Goal: Task Accomplishment & Management: Use online tool/utility

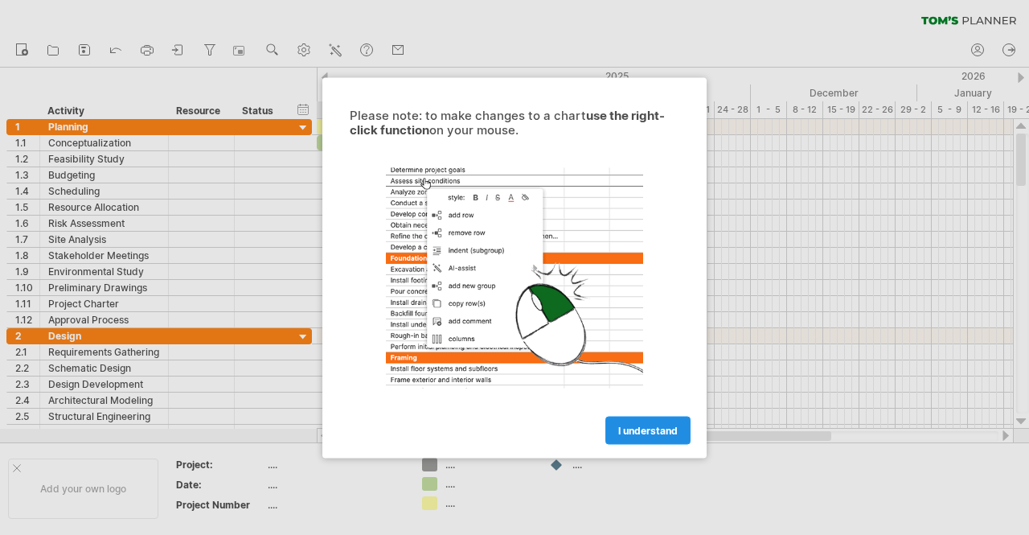
click at [663, 429] on span "I understand" at bounding box center [648, 430] width 60 height 12
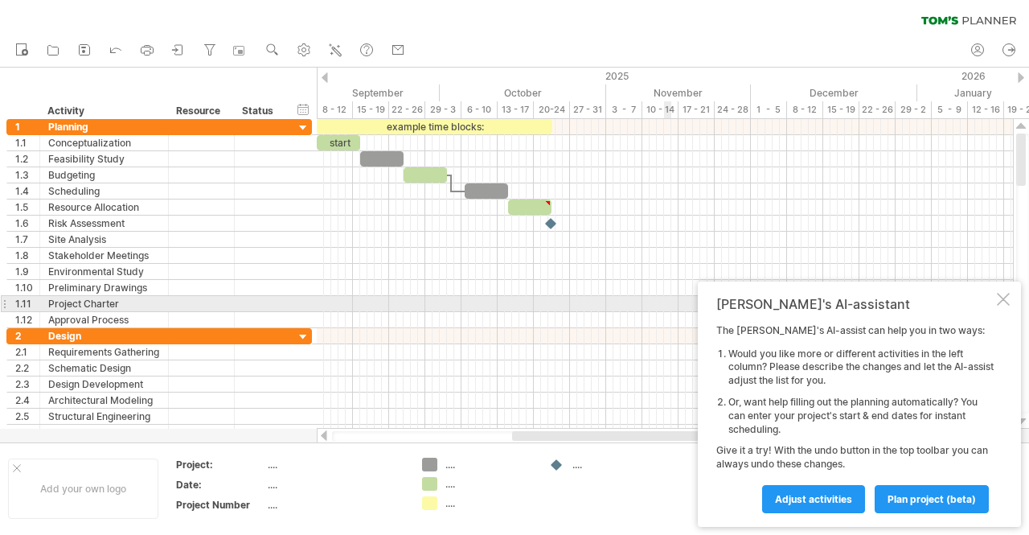
click at [1010, 305] on div "[PERSON_NAME]'s AI-assistant The [PERSON_NAME]'s AI-assist can help you in two …" at bounding box center [859, 403] width 323 height 245
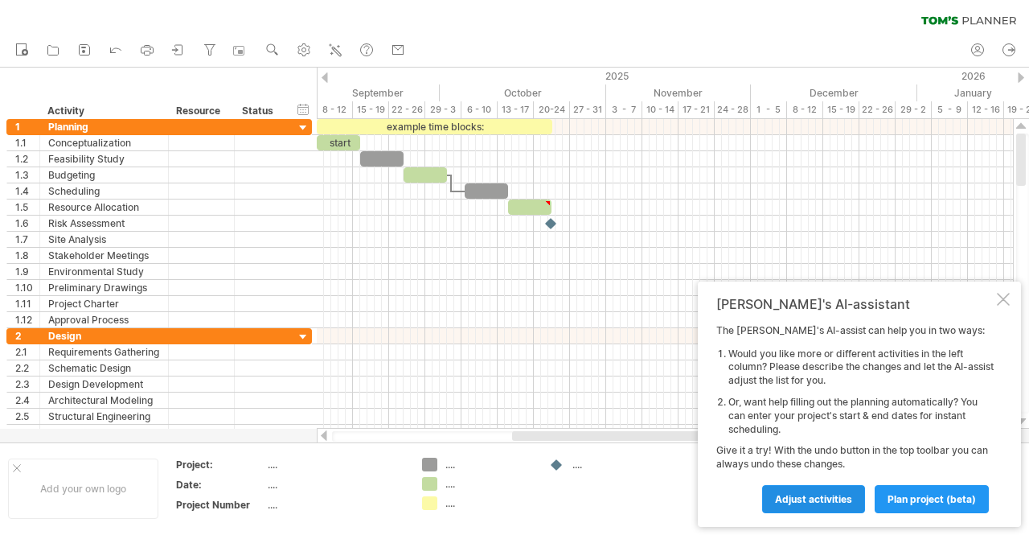
click at [820, 495] on span "Adjust activities" at bounding box center [813, 499] width 77 height 12
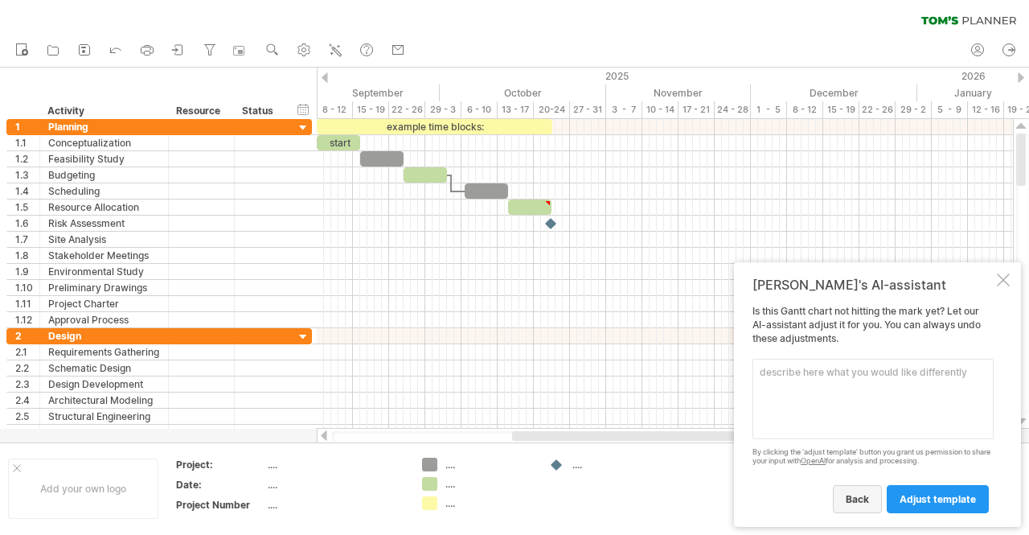
click at [857, 493] on span "back" at bounding box center [857, 499] width 23 height 12
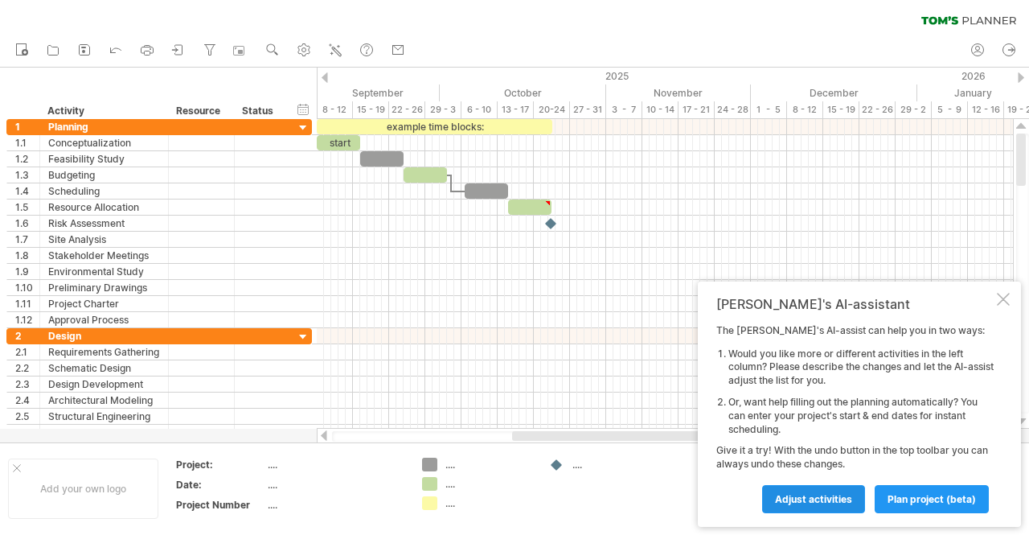
click at [852, 496] on span "Adjust activities" at bounding box center [813, 499] width 77 height 12
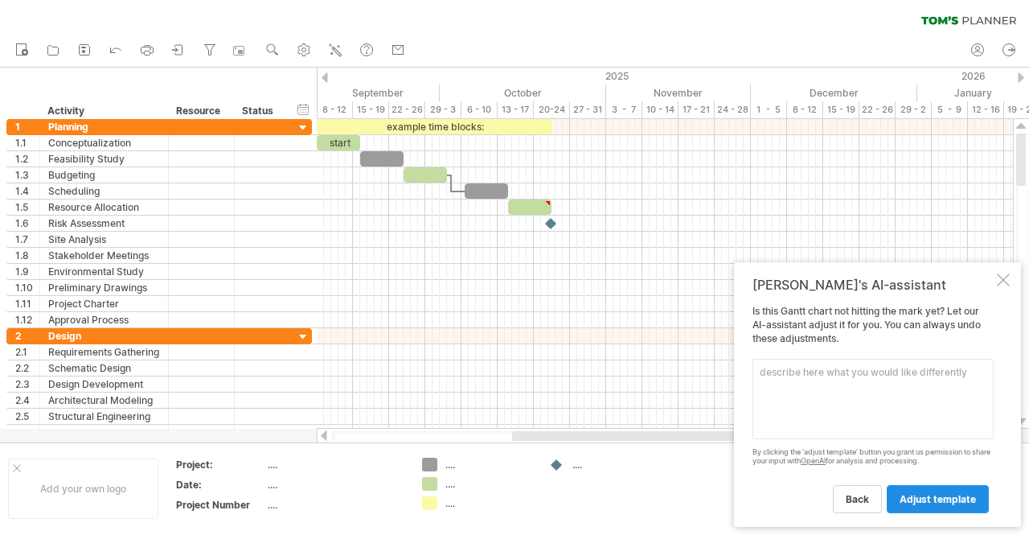
click at [939, 497] on span "adjust template" at bounding box center [938, 499] width 76 height 12
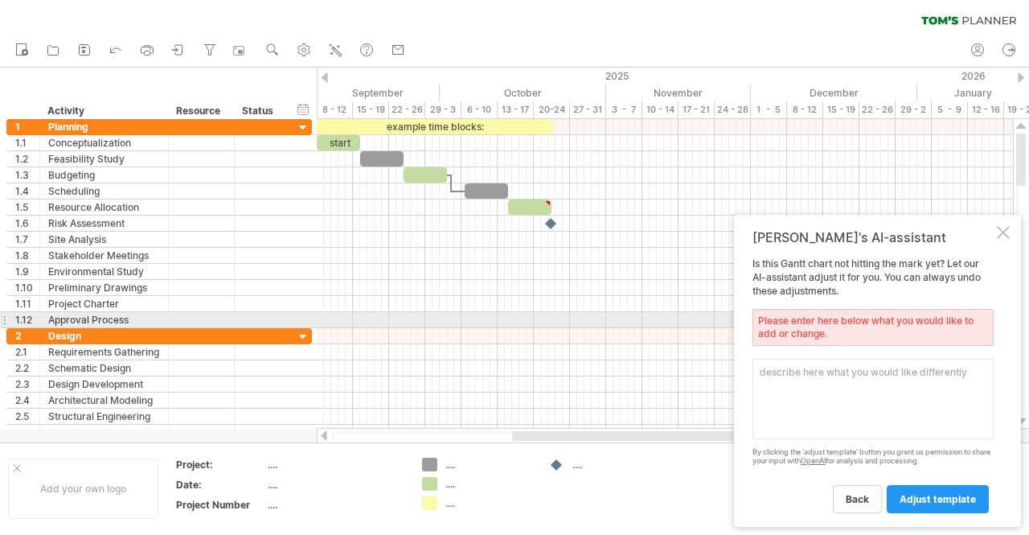
drag, startPoint x: 1001, startPoint y: 229, endPoint x: 924, endPoint y: 322, distance: 120.5
click at [924, 322] on div "[PERSON_NAME]'s AI-assistant Is this [PERSON_NAME] chart not hitting the mark y…" at bounding box center [877, 371] width 287 height 312
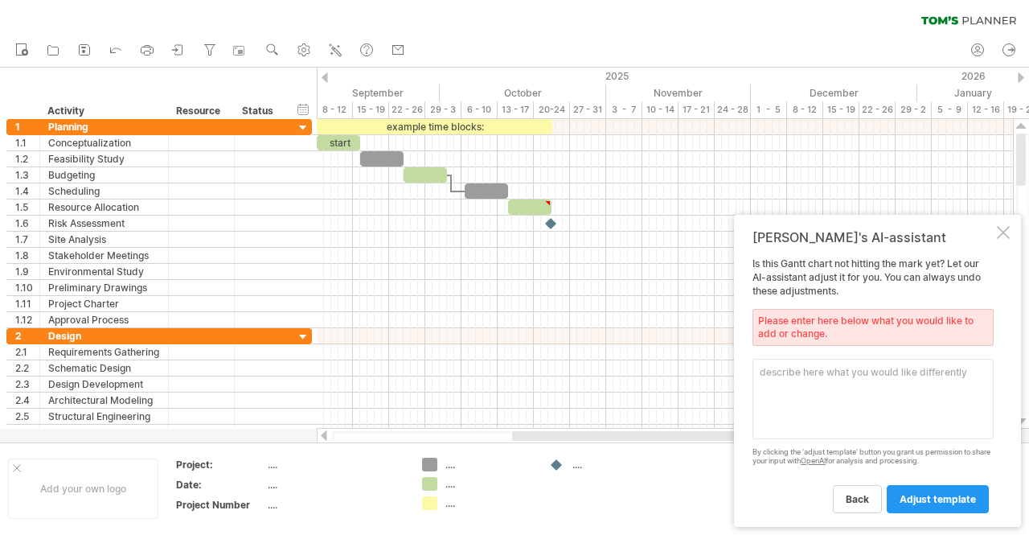
click at [835, 396] on textarea at bounding box center [873, 399] width 241 height 80
type textarea "start from [DATE]"
click at [902, 494] on span "adjust template" at bounding box center [938, 499] width 76 height 12
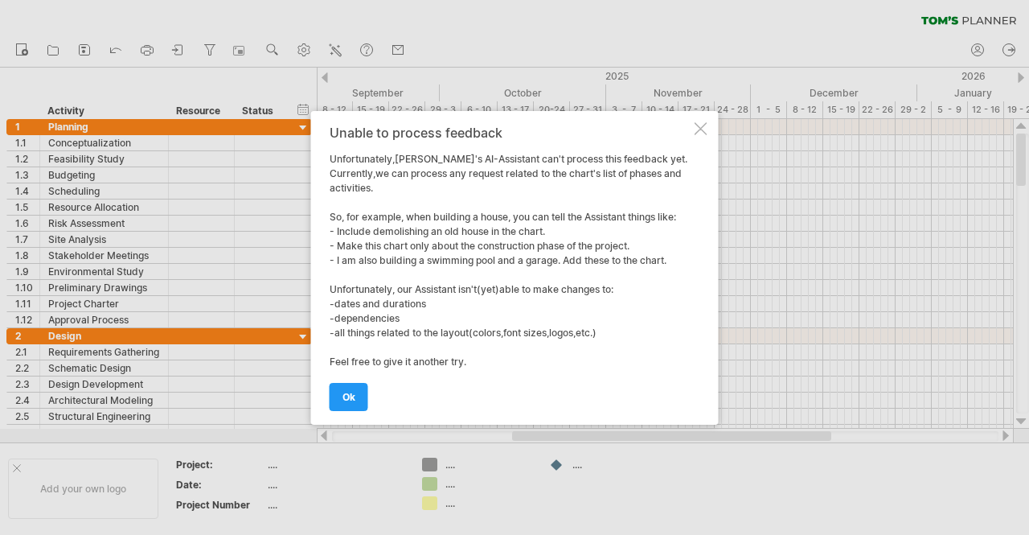
click at [701, 128] on div at bounding box center [701, 128] width 13 height 13
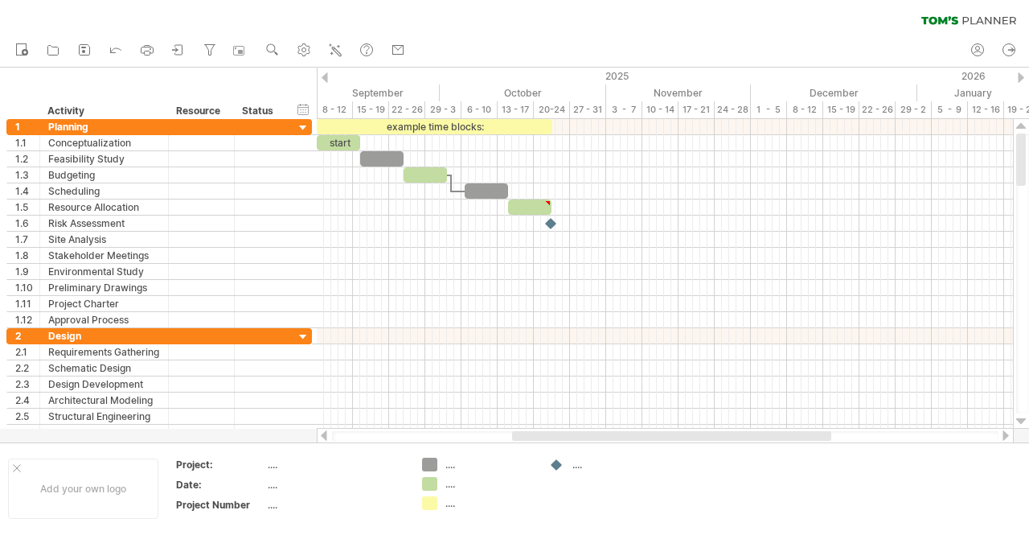
click at [323, 80] on div at bounding box center [325, 77] width 6 height 10
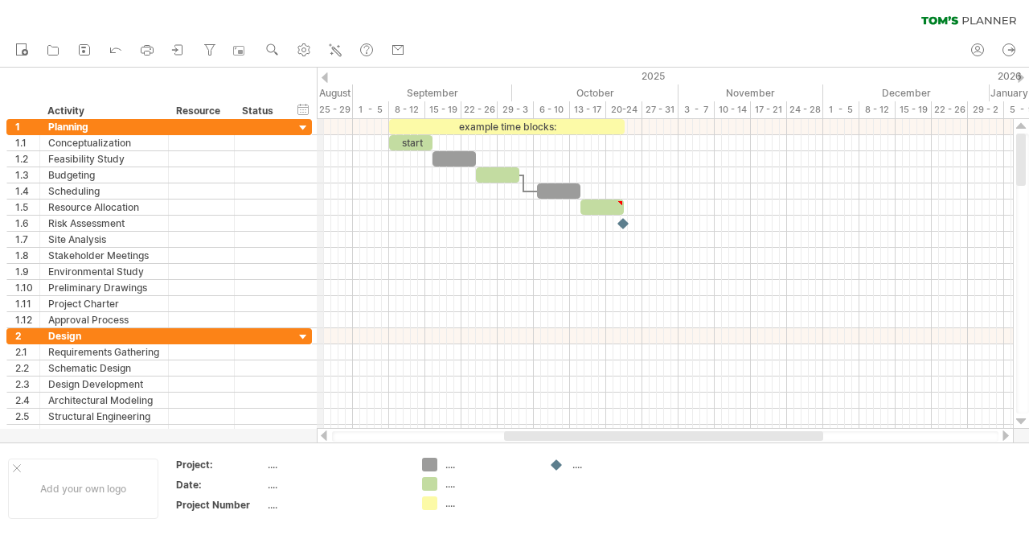
click at [320, 79] on div "2025" at bounding box center [172, 76] width 1636 height 17
click at [322, 74] on div at bounding box center [325, 77] width 6 height 10
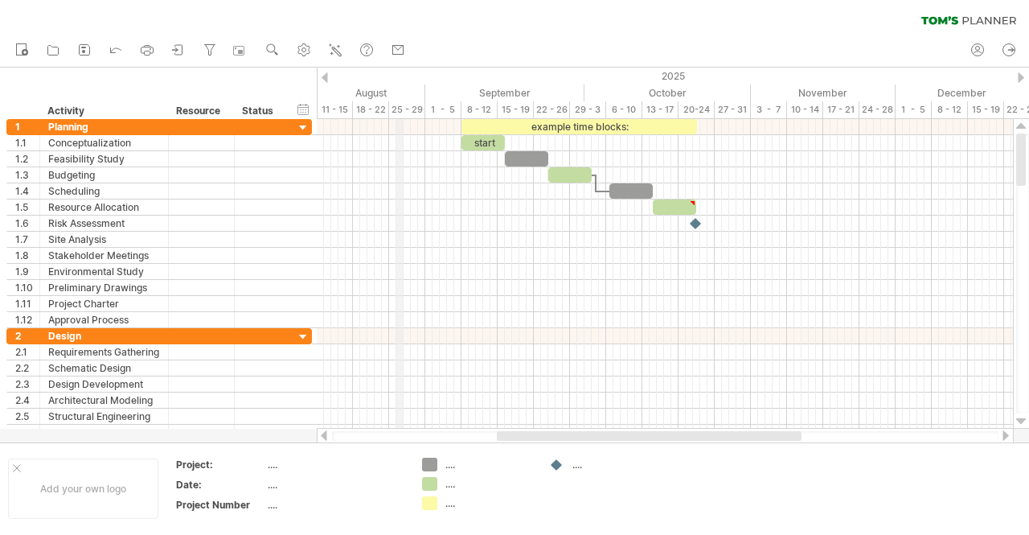
click at [396, 109] on div "25 - 29" at bounding box center [407, 109] width 36 height 17
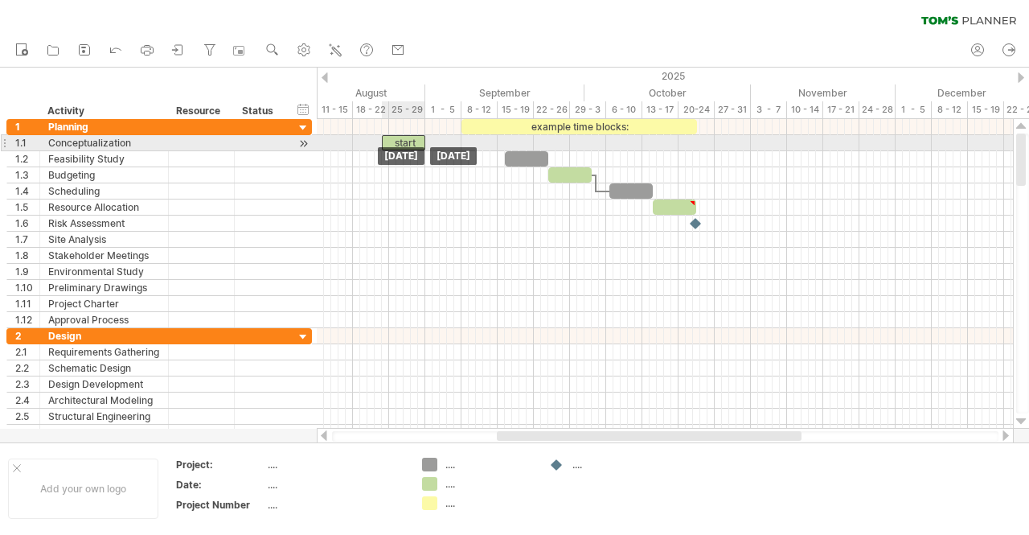
drag, startPoint x: 472, startPoint y: 142, endPoint x: 394, endPoint y: 142, distance: 78.0
click at [394, 142] on div "start" at bounding box center [403, 142] width 43 height 15
click at [419, 142] on div "start" at bounding box center [403, 142] width 43 height 15
click at [426, 143] on span at bounding box center [425, 142] width 6 height 15
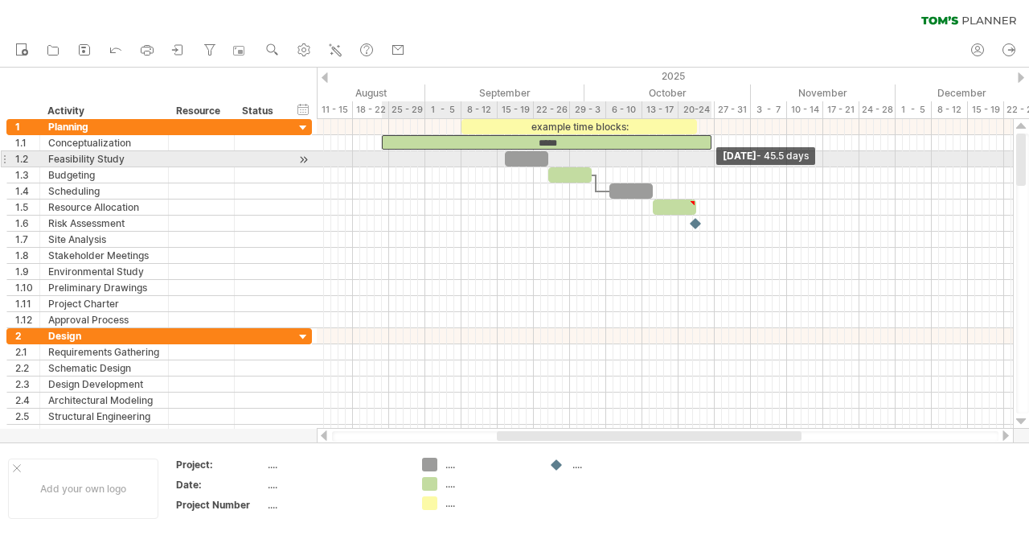
drag, startPoint x: 423, startPoint y: 143, endPoint x: 708, endPoint y: 159, distance: 285.2
click at [708, 159] on div "example time blocks: ***** [DATE] - 45.5 days [DATE]" at bounding box center [665, 274] width 696 height 310
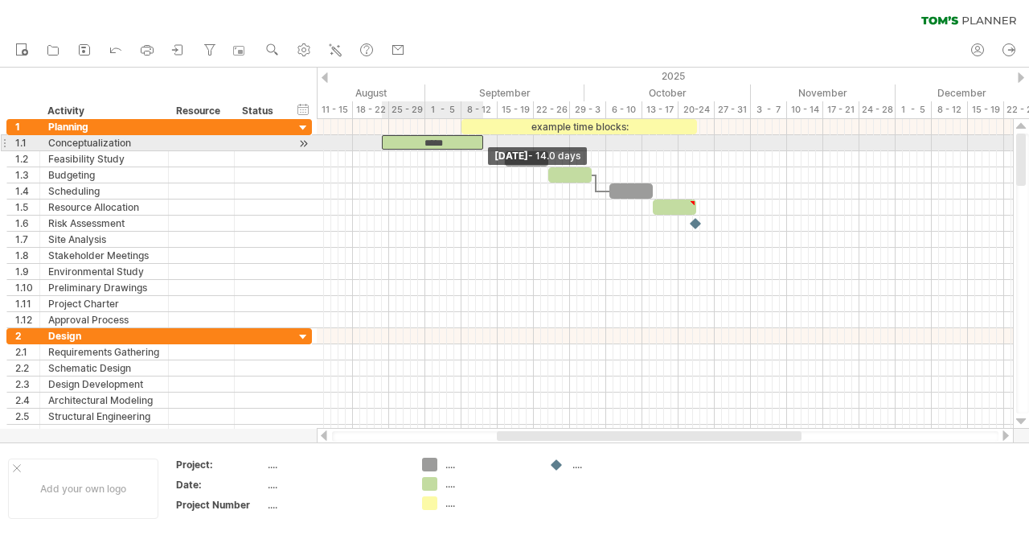
drag, startPoint x: 709, startPoint y: 142, endPoint x: 480, endPoint y: 138, distance: 228.5
click at [480, 138] on span at bounding box center [483, 142] width 6 height 15
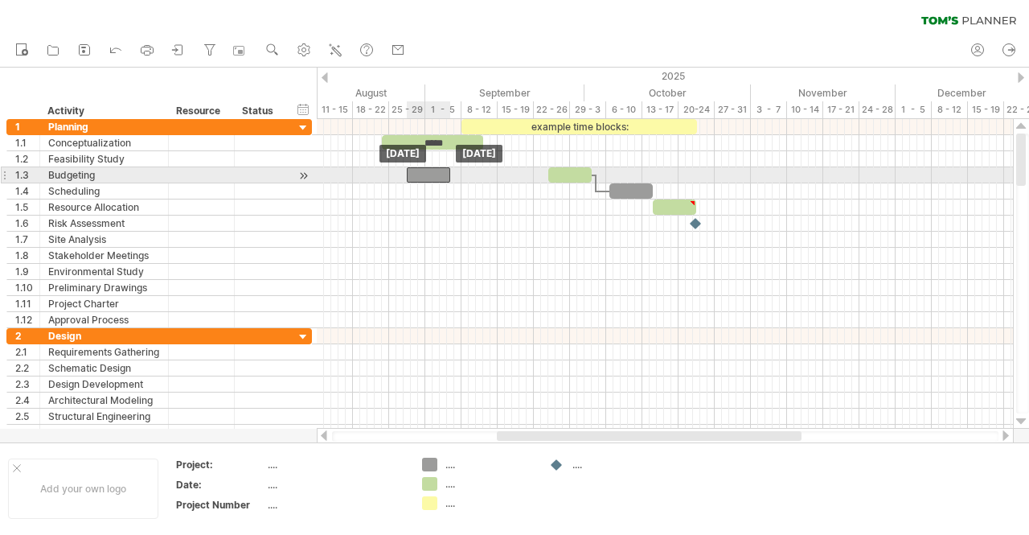
drag, startPoint x: 518, startPoint y: 157, endPoint x: 425, endPoint y: 179, distance: 96.0
click at [431, 171] on div at bounding box center [432, 174] width 43 height 15
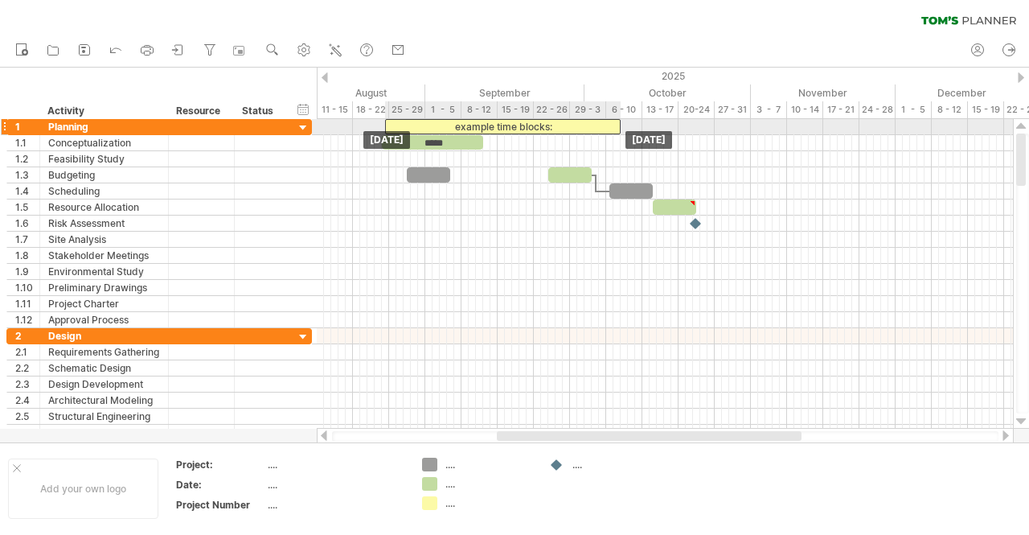
drag, startPoint x: 502, startPoint y: 126, endPoint x: 426, endPoint y: 126, distance: 75.6
click at [426, 126] on div "example time blocks:" at bounding box center [503, 126] width 236 height 15
click at [450, 126] on div "example time blocks:" at bounding box center [503, 126] width 236 height 15
click at [616, 121] on div "**********" at bounding box center [503, 126] width 236 height 14
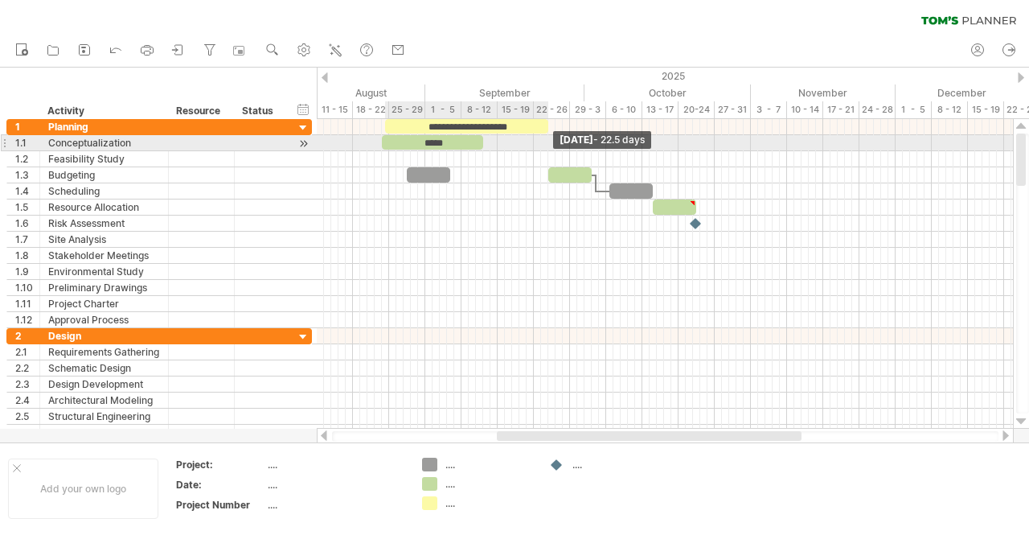
drag, startPoint x: 619, startPoint y: 129, endPoint x: 547, endPoint y: 142, distance: 73.4
click at [547, 142] on div "**********" at bounding box center [665, 274] width 696 height 310
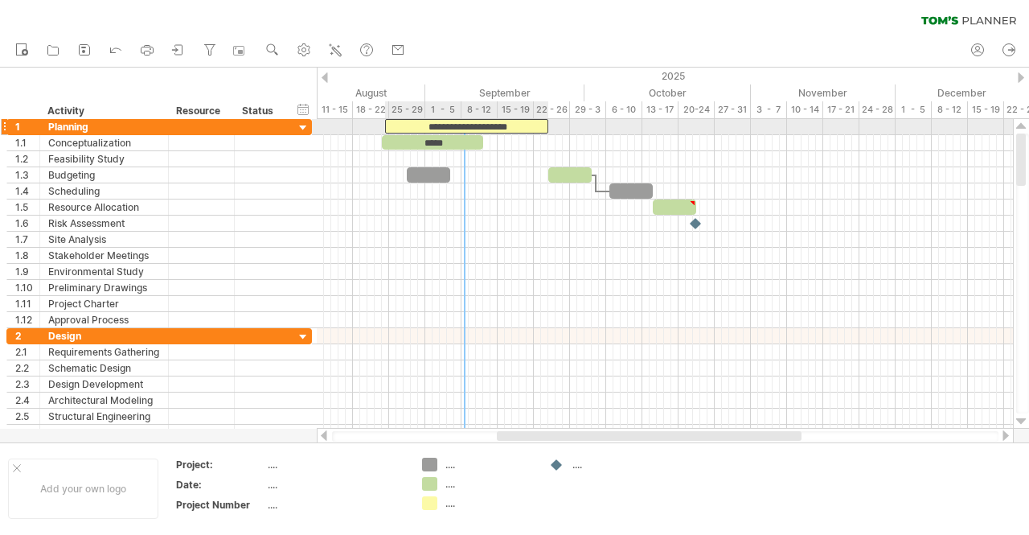
click at [464, 128] on div "**********" at bounding box center [466, 126] width 163 height 14
click at [513, 125] on div "**********" at bounding box center [466, 126] width 163 height 14
click at [527, 125] on div "**********" at bounding box center [473, 126] width 163 height 14
click at [489, 133] on div "example time blocks:" at bounding box center [466, 126] width 163 height 15
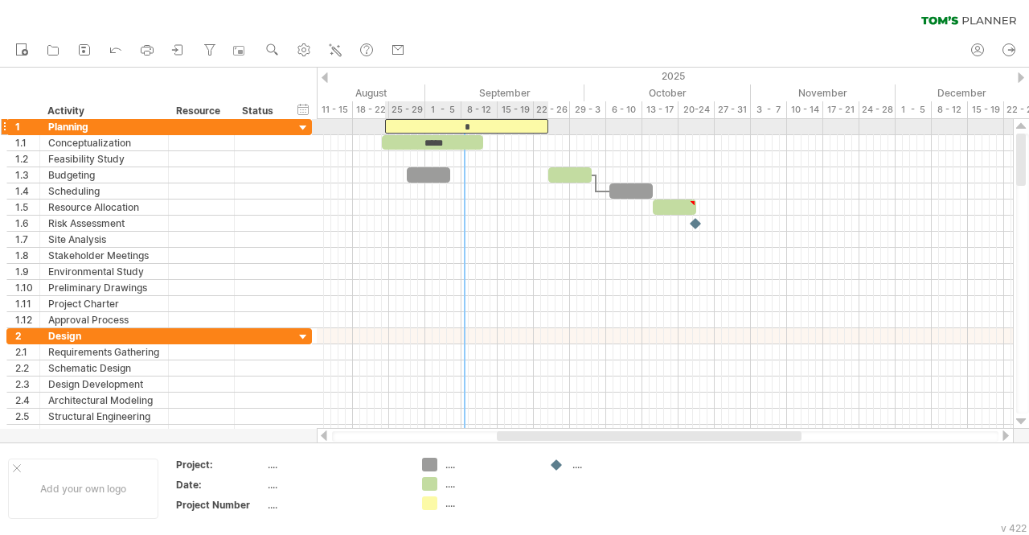
click at [464, 128] on div "*" at bounding box center [466, 126] width 163 height 14
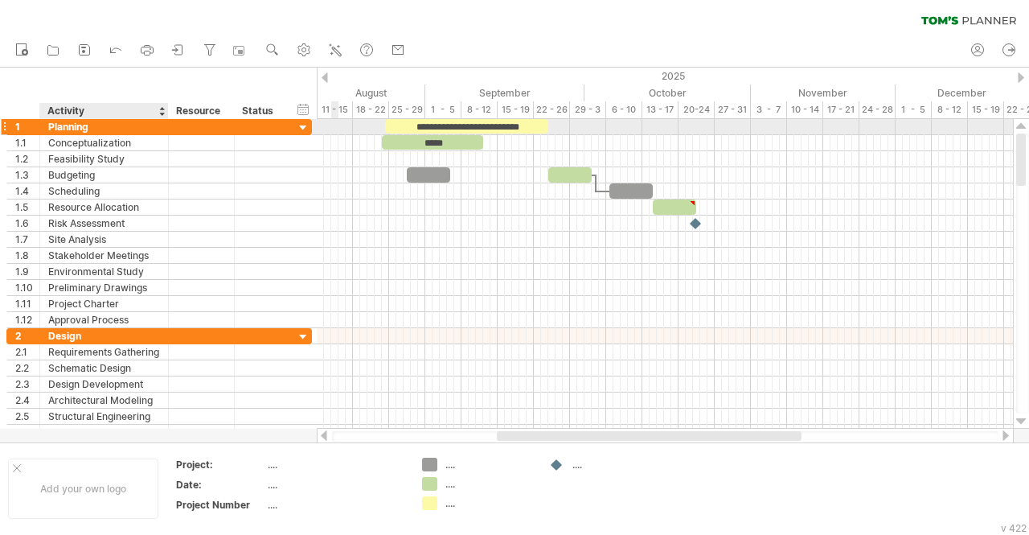
click at [136, 129] on div "Planning" at bounding box center [104, 126] width 112 height 15
type input "*"
type input "**********"
click at [147, 78] on div "hide start/end/duration show start/end/duration ******** Activity ******** Reso…" at bounding box center [158, 93] width 317 height 51
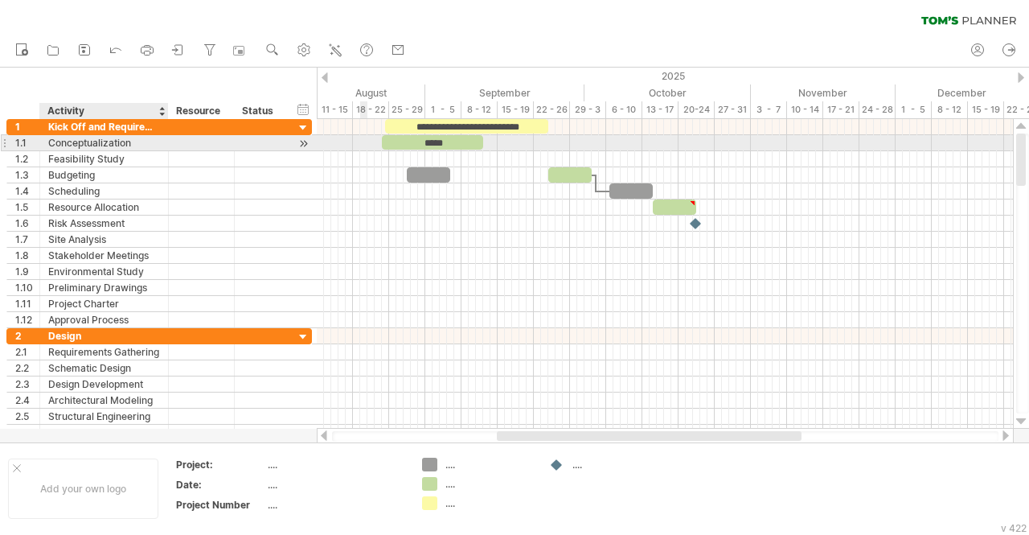
click at [105, 137] on div "Conceptualization" at bounding box center [104, 142] width 112 height 15
click at [125, 142] on input "**********" at bounding box center [104, 142] width 112 height 15
click at [125, 142] on div "Create Questions" at bounding box center [104, 142] width 112 height 15
click at [129, 144] on div "Create Questions" at bounding box center [104, 142] width 112 height 15
type input "*"
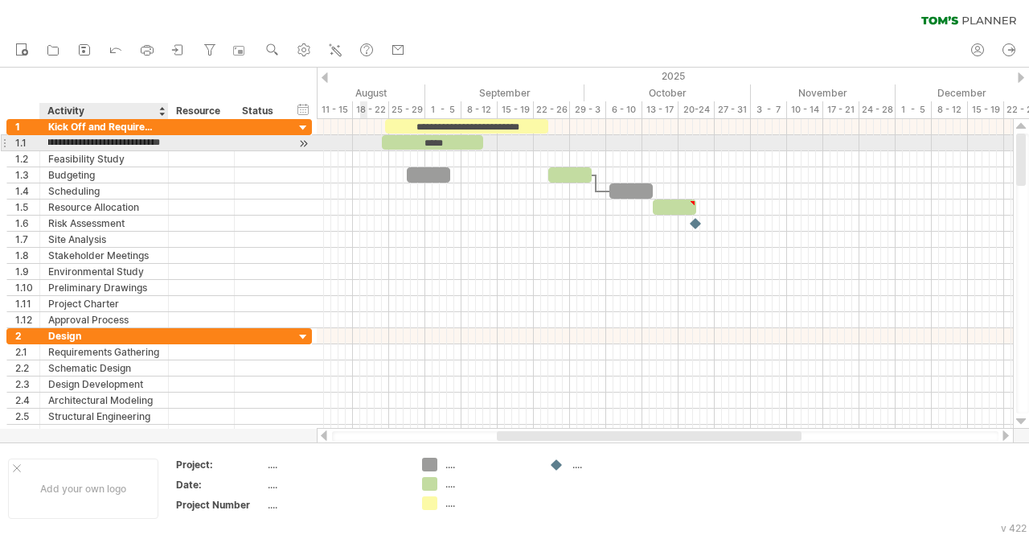
type input "**********"
click at [135, 157] on div "Feasibility Study" at bounding box center [104, 158] width 112 height 15
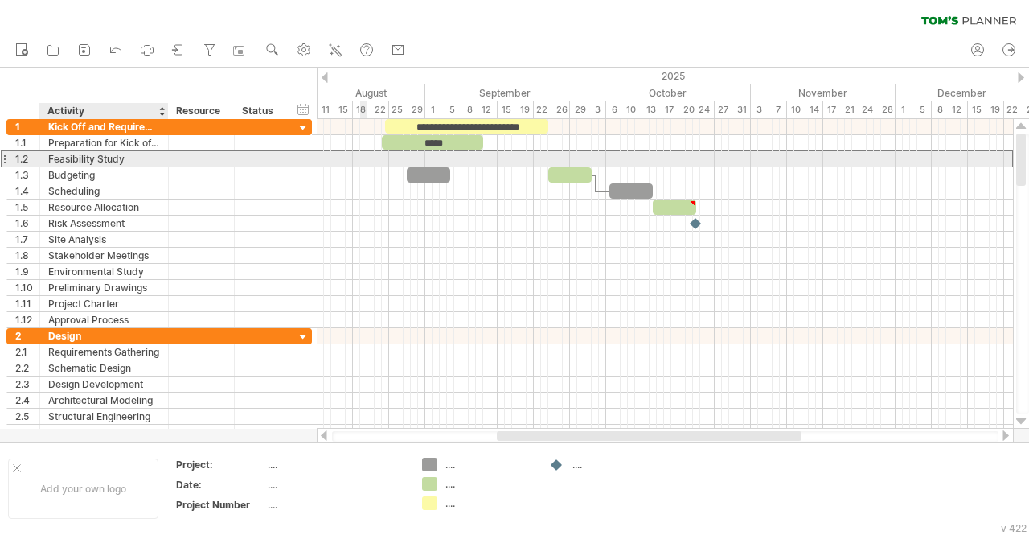
click at [122, 152] on div "Feasibility Study" at bounding box center [104, 158] width 112 height 15
click at [0, 0] on input "**********" at bounding box center [0, 0] width 0 height 0
type input "*"
type input "**********"
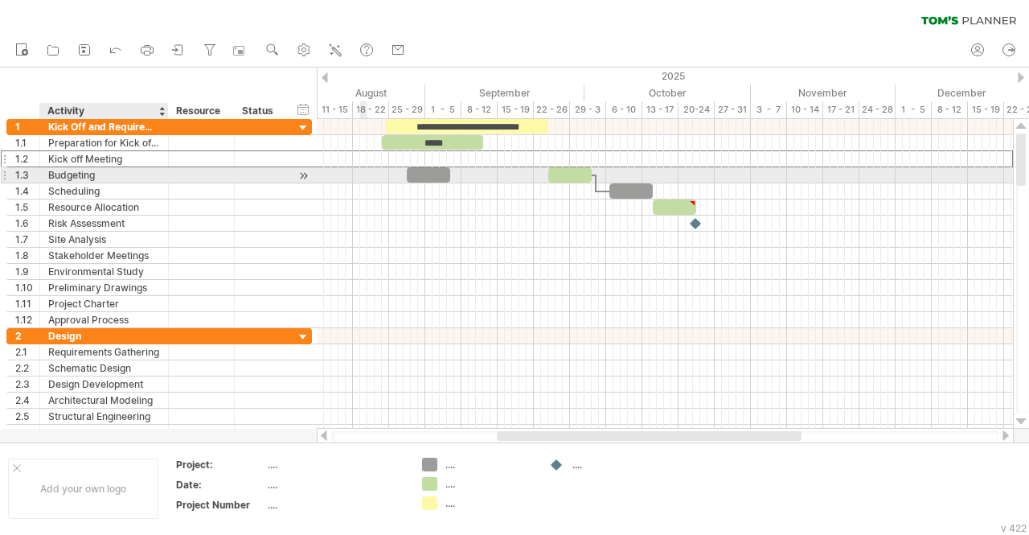
click at [100, 173] on div "Budgeting" at bounding box center [104, 174] width 112 height 15
click at [100, 173] on input "*********" at bounding box center [104, 174] width 112 height 15
type input "**********"
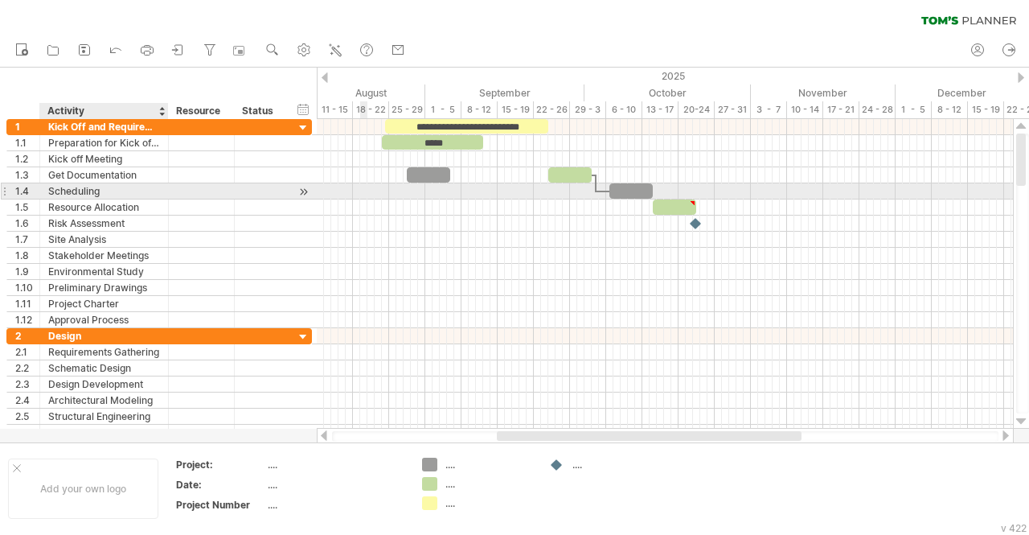
click at [93, 189] on div "Scheduling" at bounding box center [104, 190] width 112 height 15
type input "*"
click at [93, 189] on div "Define" at bounding box center [104, 190] width 112 height 15
click at [126, 189] on div "Define scope of" at bounding box center [104, 190] width 112 height 15
click at [148, 191] on div "Define scope of work and" at bounding box center [104, 190] width 112 height 15
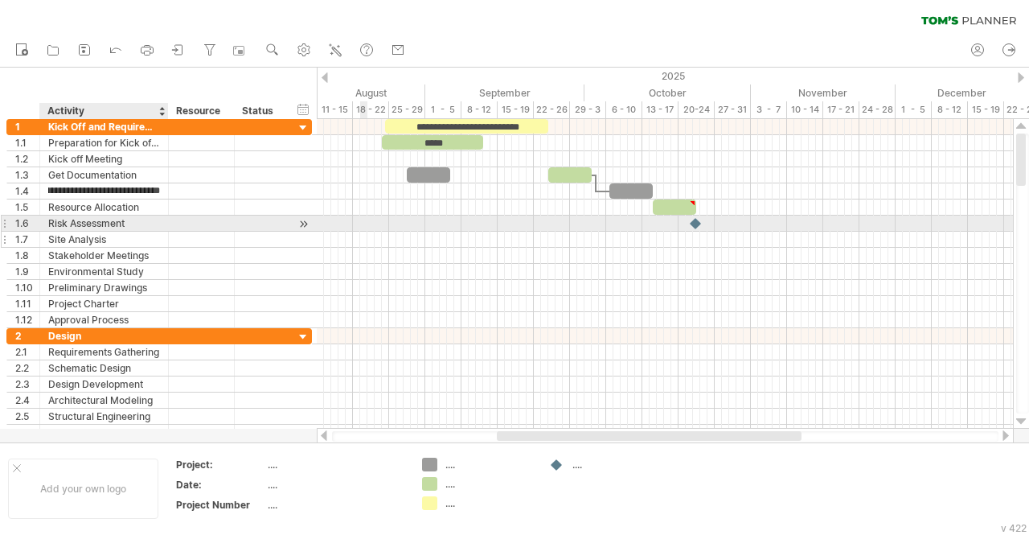
type input "**********"
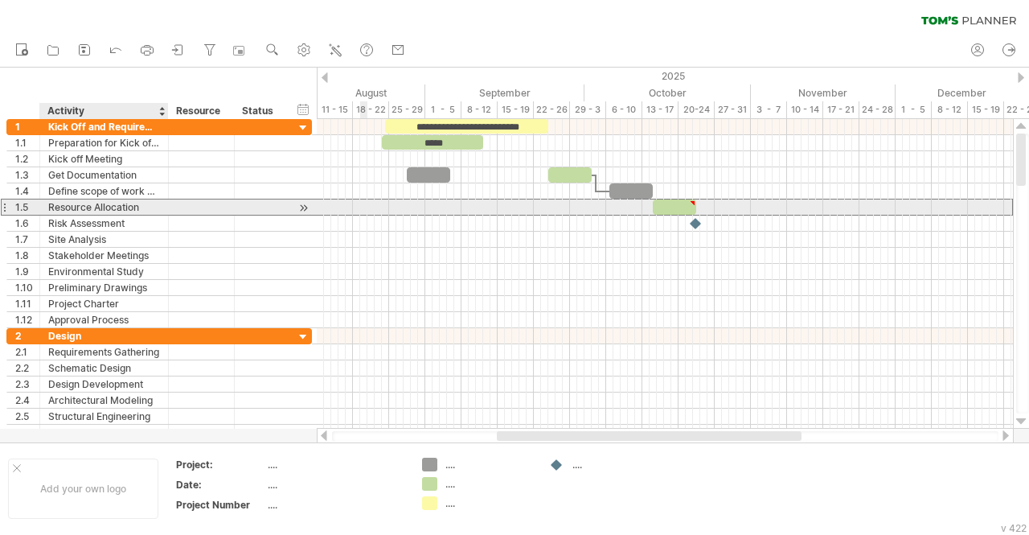
click at [129, 207] on div "Resource Allocation" at bounding box center [104, 206] width 112 height 15
type input "*"
click at [129, 207] on input "**********" at bounding box center [104, 206] width 112 height 15
type input "**********"
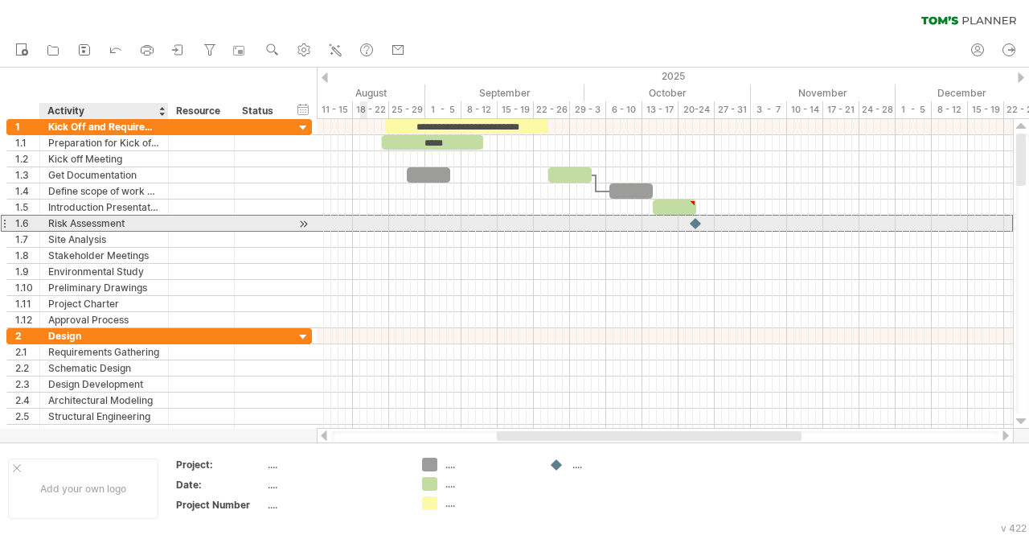
click at [129, 221] on div "Risk Assessment" at bounding box center [104, 223] width 112 height 15
click at [32, 219] on div "1.6" at bounding box center [27, 223] width 24 height 15
click at [8, 224] on div "1.6" at bounding box center [23, 223] width 33 height 15
click at [2, 221] on div at bounding box center [4, 223] width 6 height 17
click at [4, 223] on div at bounding box center [4, 223] width 6 height 17
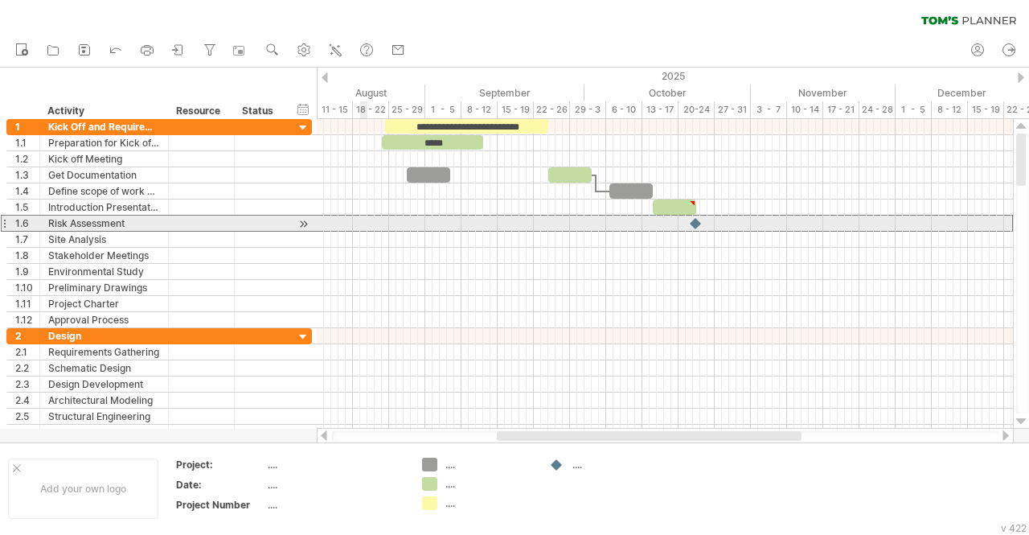
click at [4, 223] on div at bounding box center [4, 223] width 6 height 17
click at [47, 221] on div "**********" at bounding box center [104, 223] width 129 height 15
click at [302, 222] on div at bounding box center [303, 224] width 15 height 17
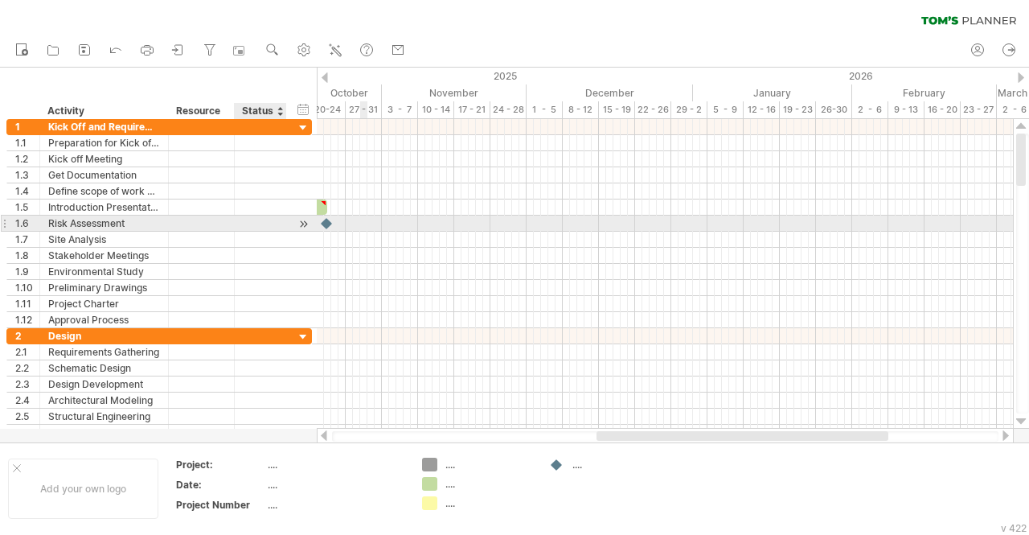
click at [302, 222] on div at bounding box center [303, 224] width 15 height 17
click at [189, 220] on div at bounding box center [201, 223] width 49 height 15
click at [189, 220] on input "text" at bounding box center [201, 223] width 49 height 15
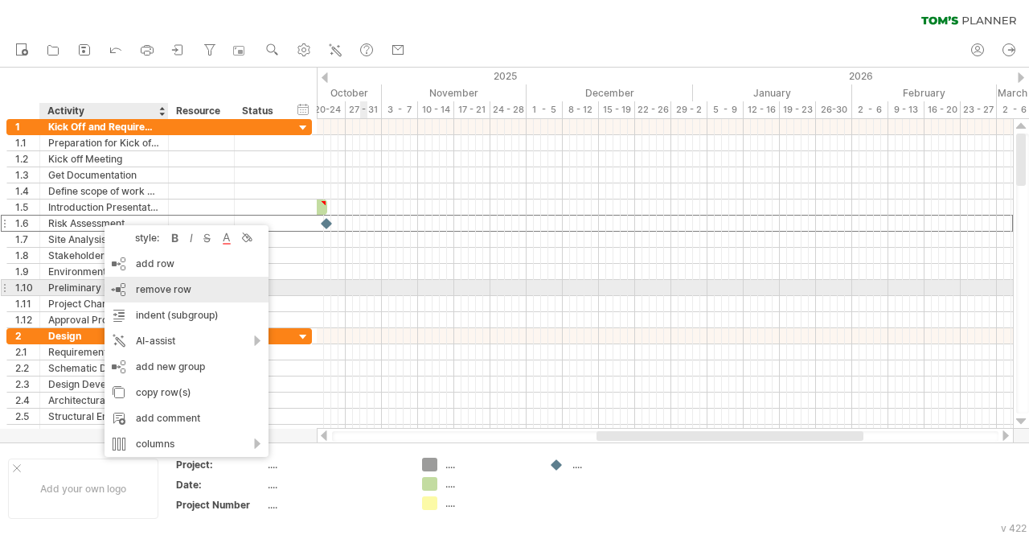
click at [149, 294] on span "remove row" at bounding box center [163, 289] width 55 height 12
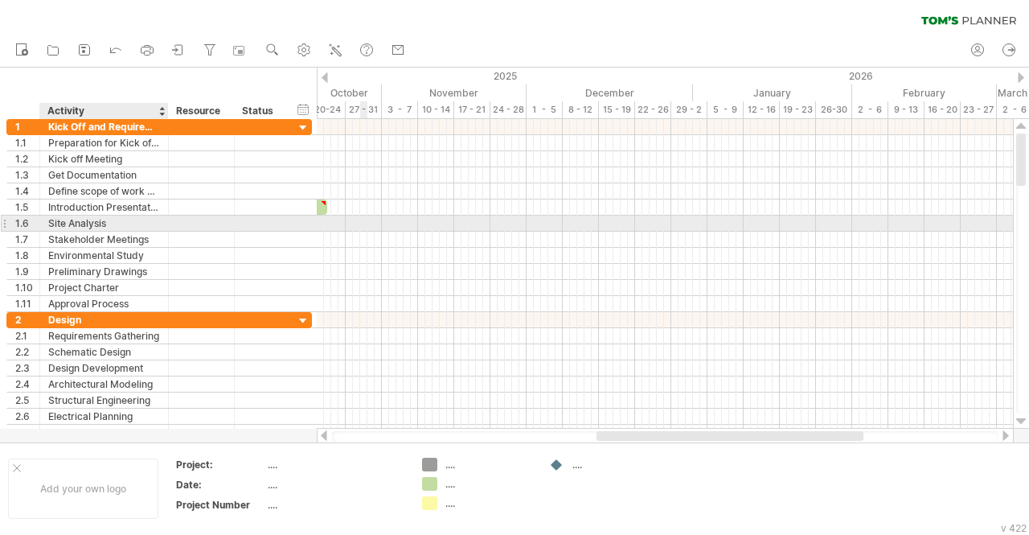
click at [117, 226] on div "Site Analysis" at bounding box center [104, 223] width 112 height 15
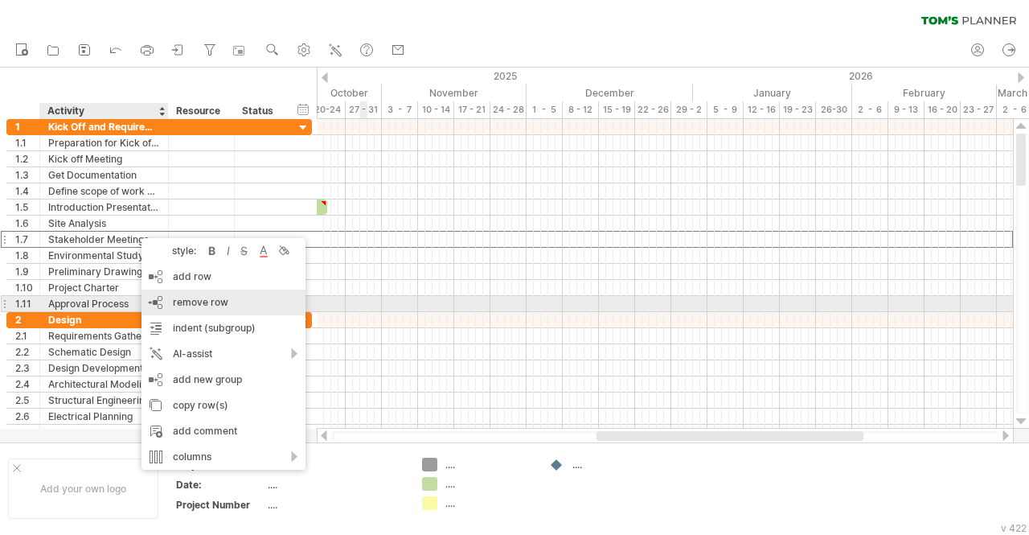
click at [175, 298] on span "remove row" at bounding box center [200, 302] width 55 height 12
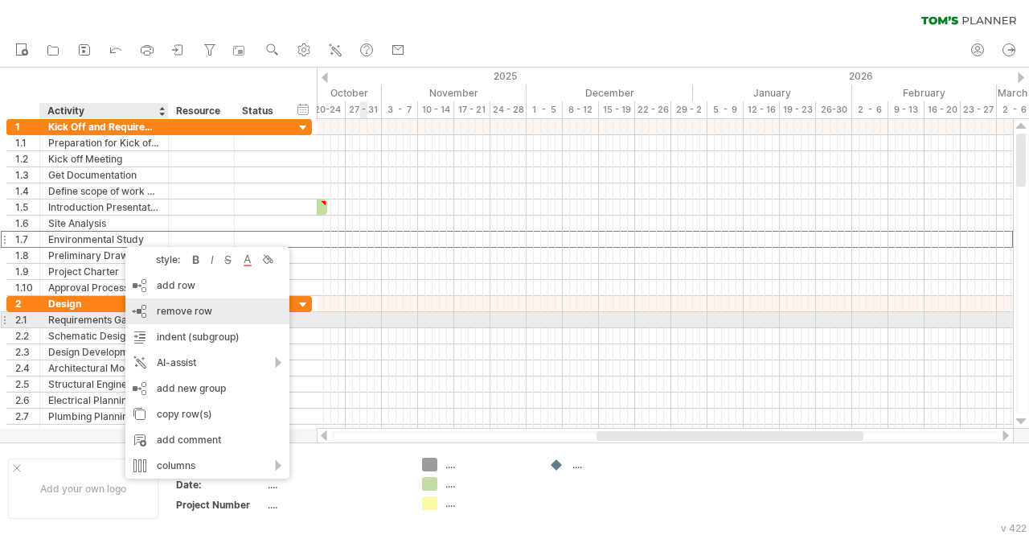
click at [164, 317] on div "remove row remove selected rows" at bounding box center [207, 311] width 164 height 26
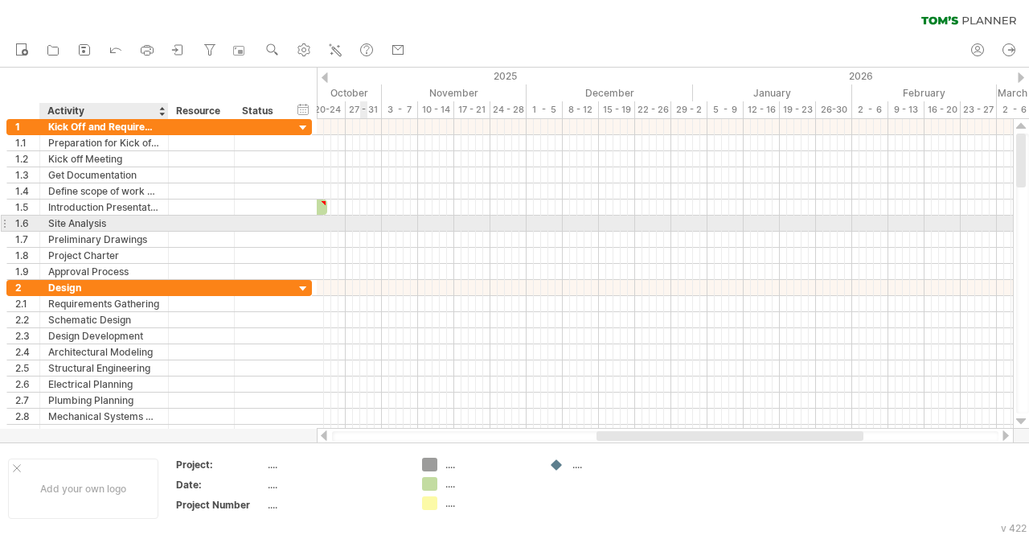
click at [124, 225] on div "Site Analysis" at bounding box center [104, 223] width 112 height 15
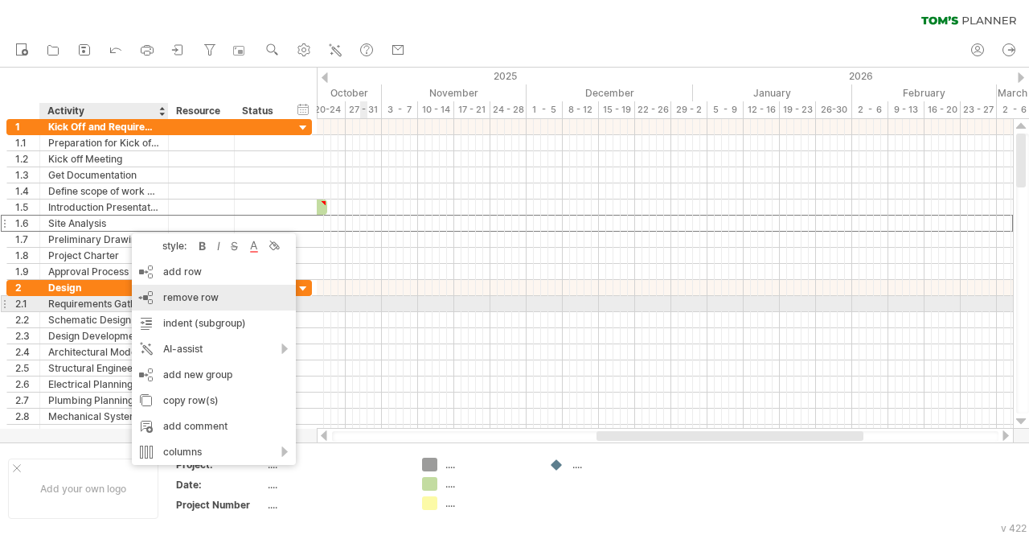
click at [172, 297] on span "remove row" at bounding box center [190, 297] width 55 height 12
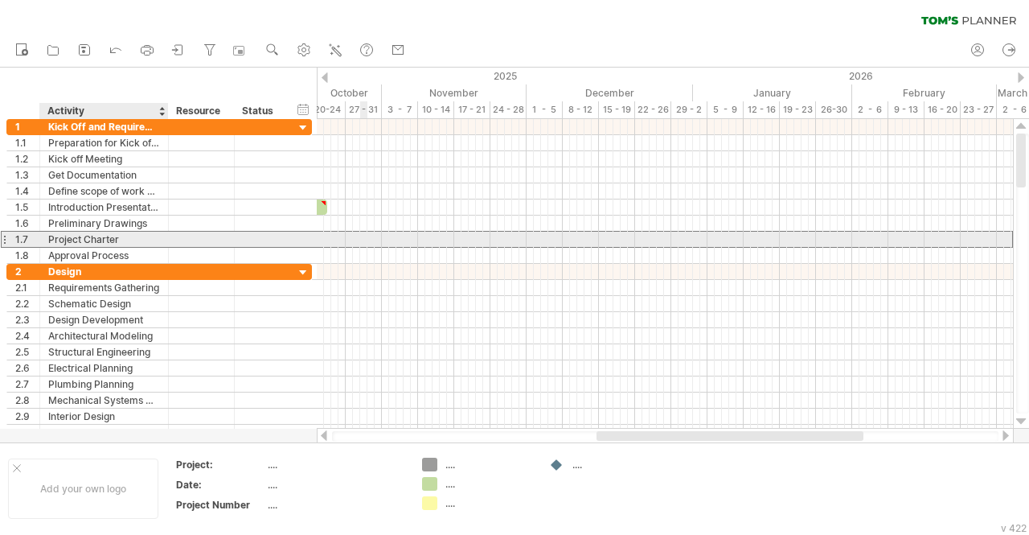
click at [129, 234] on div "Project Charter" at bounding box center [104, 239] width 112 height 15
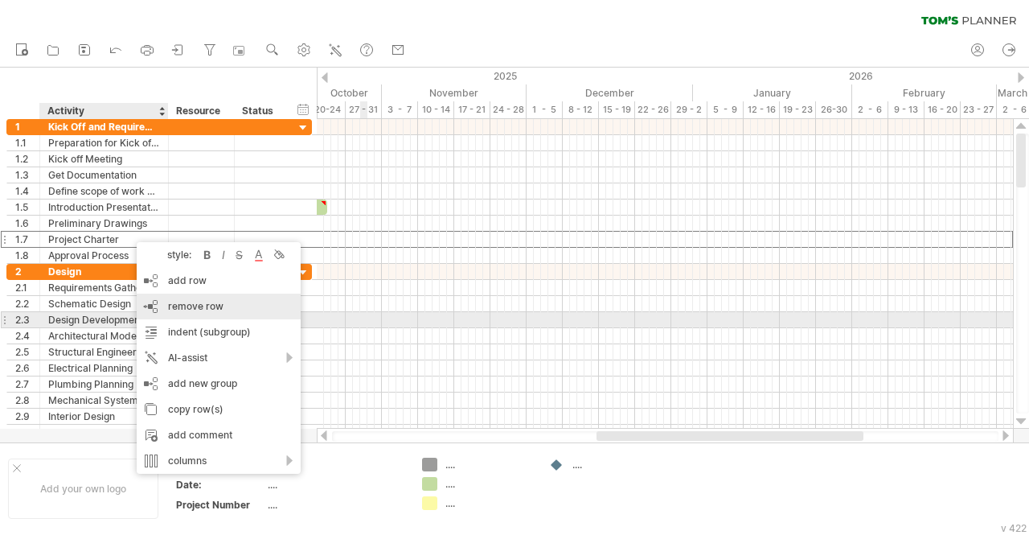
click at [175, 315] on div "remove row remove selected rows" at bounding box center [219, 307] width 164 height 26
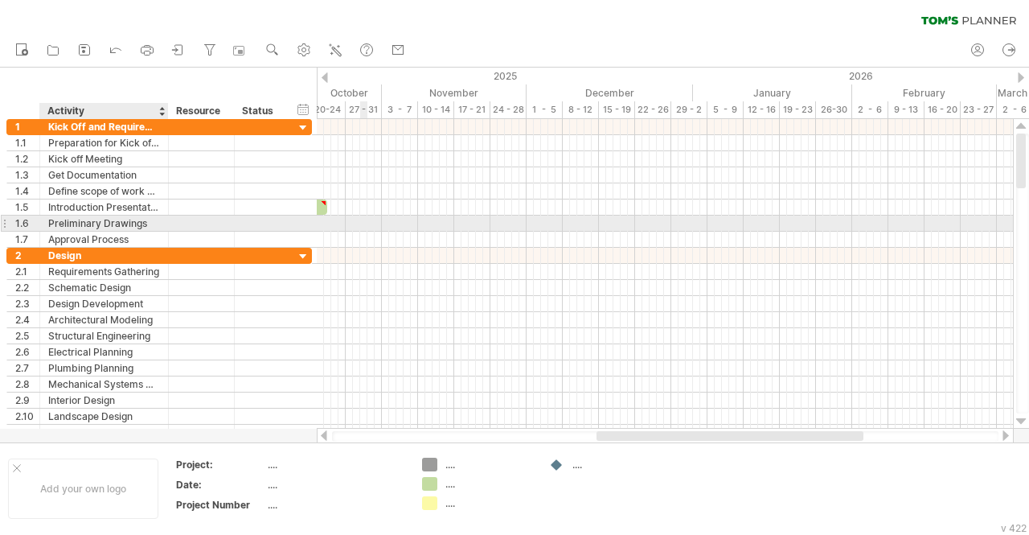
click at [109, 218] on div "Preliminary Drawings" at bounding box center [104, 223] width 112 height 15
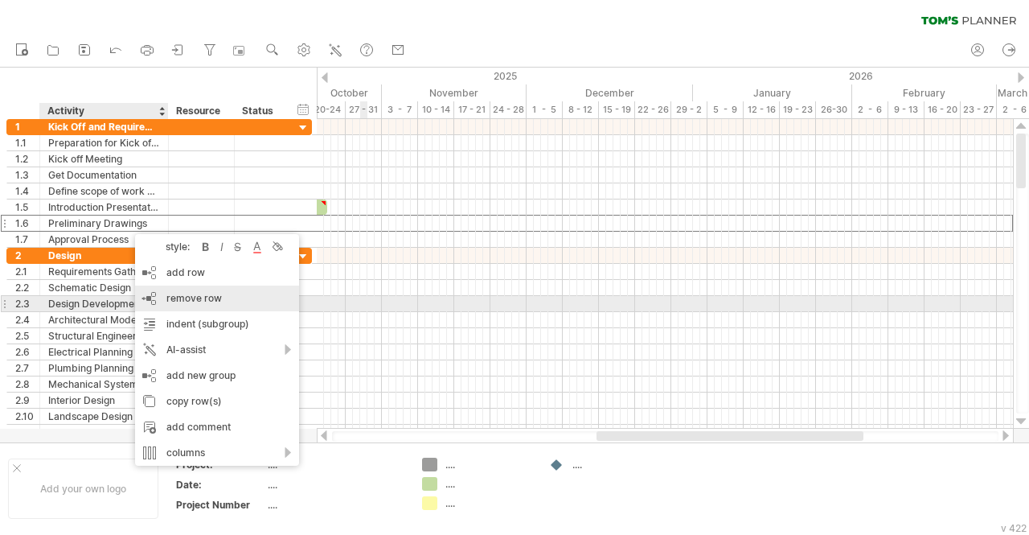
click at [174, 300] on span "remove row" at bounding box center [193, 298] width 55 height 12
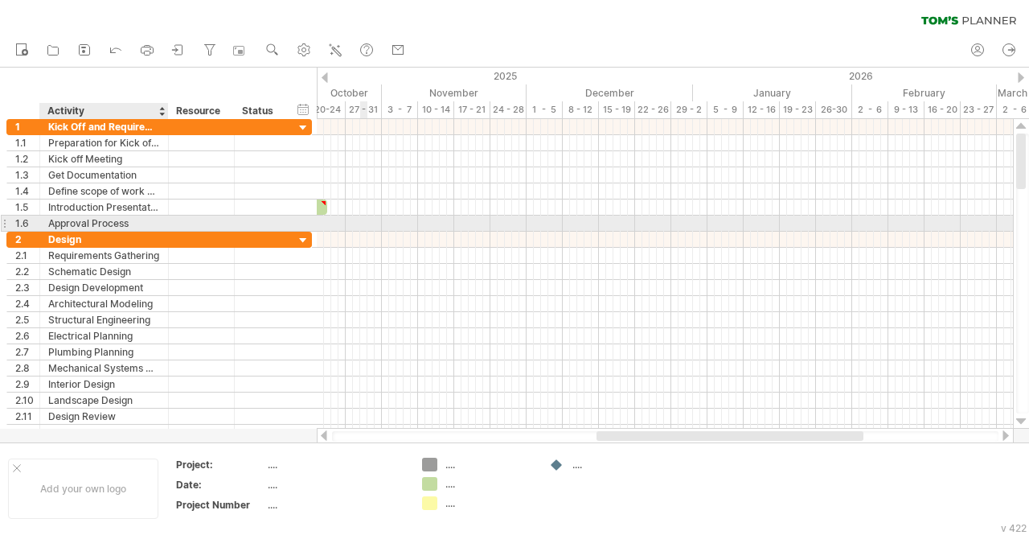
click at [101, 223] on div "Approval Process" at bounding box center [104, 223] width 112 height 15
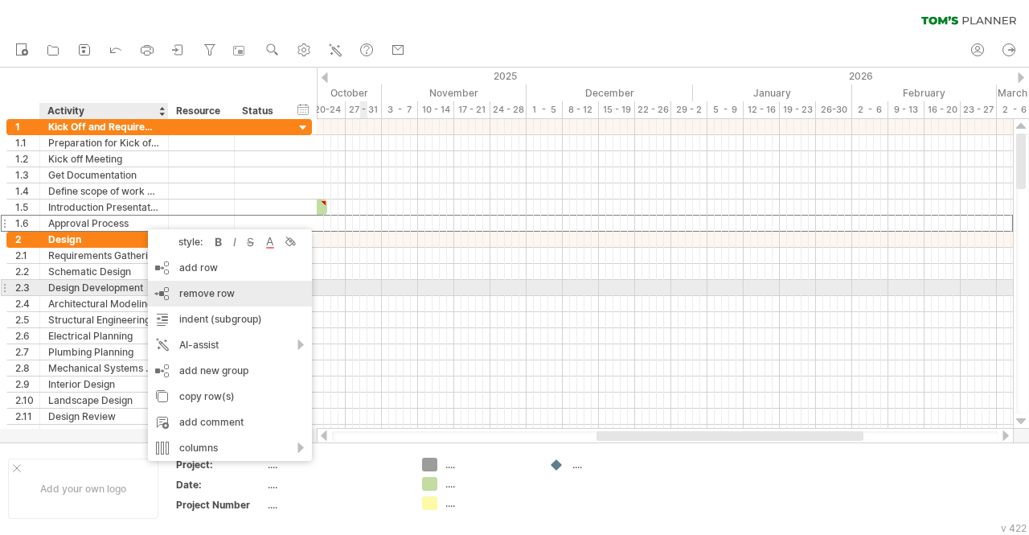
click at [207, 294] on span "remove row" at bounding box center [206, 293] width 55 height 12
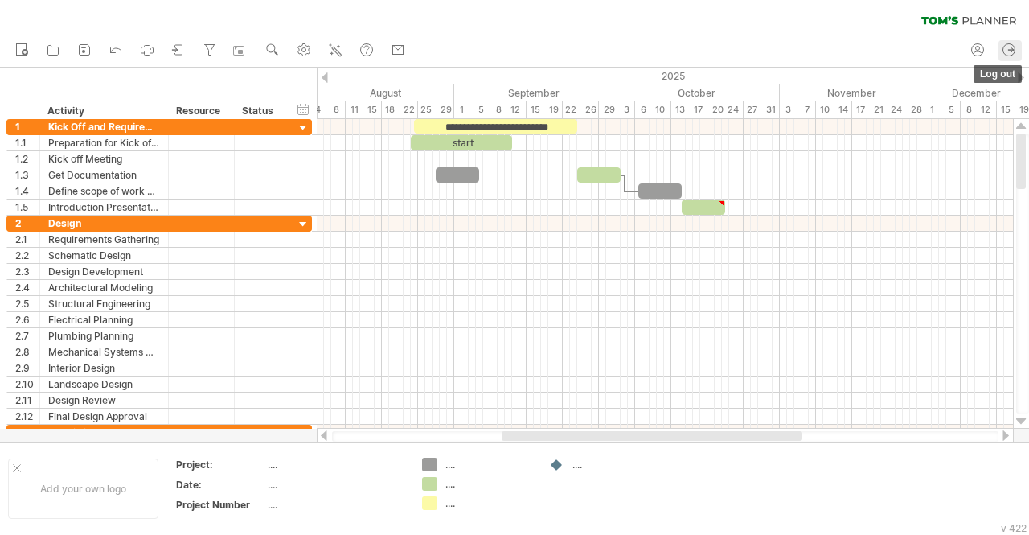
click at [1012, 51] on icon at bounding box center [1009, 50] width 16 height 16
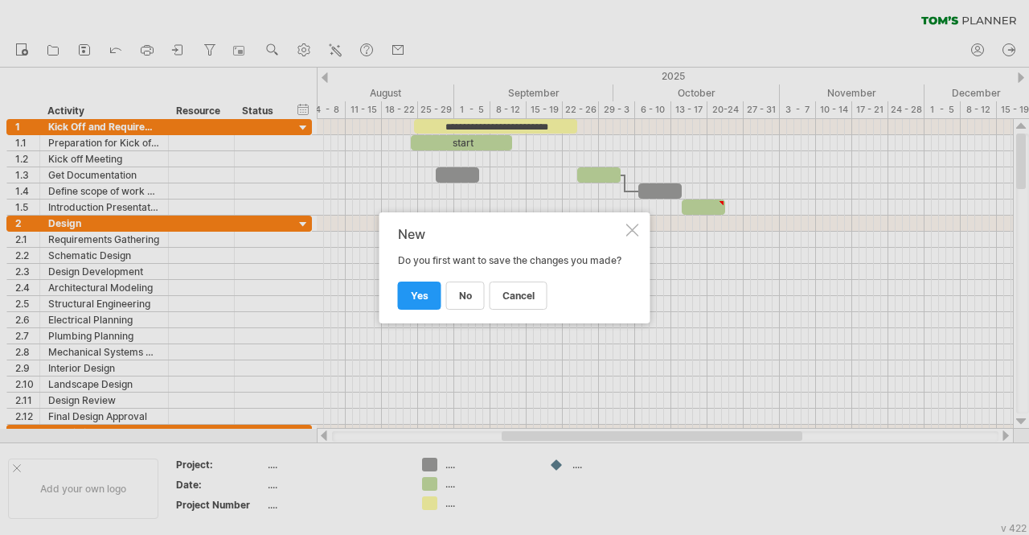
click at [1012, 51] on div at bounding box center [514, 267] width 1029 height 535
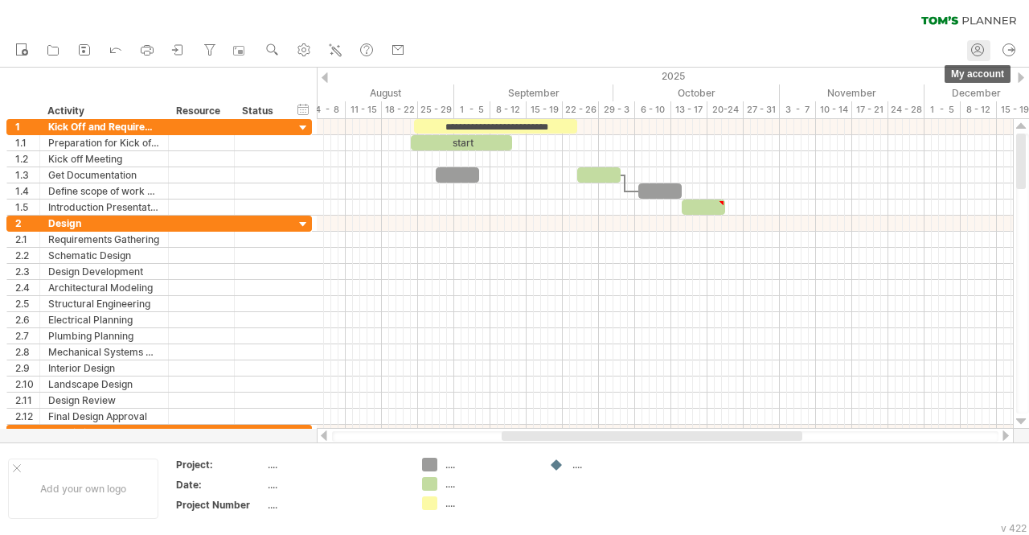
click at [972, 49] on circle at bounding box center [978, 50] width 12 height 12
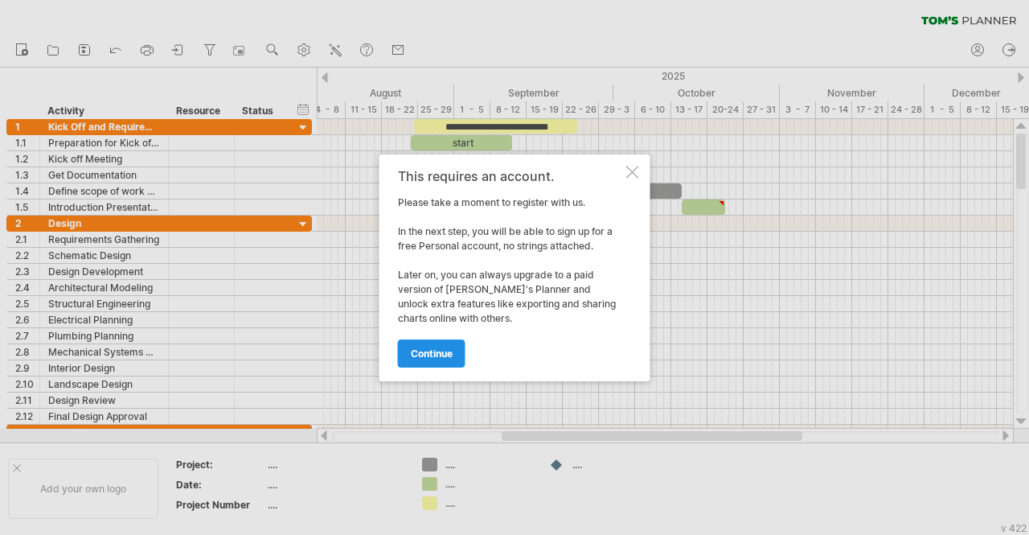
click at [427, 359] on link "continue" at bounding box center [432, 353] width 68 height 28
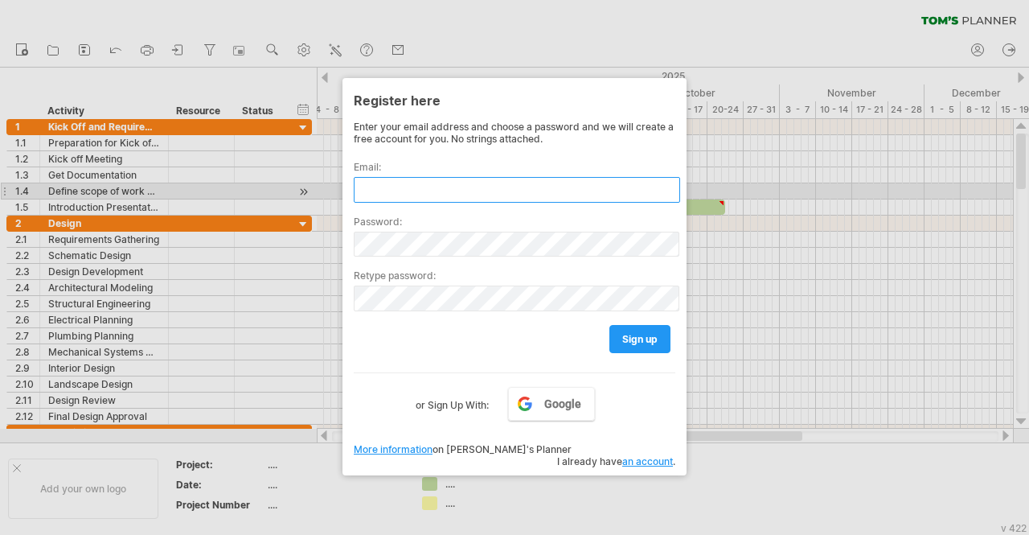
click at [402, 191] on input "text" at bounding box center [517, 190] width 327 height 26
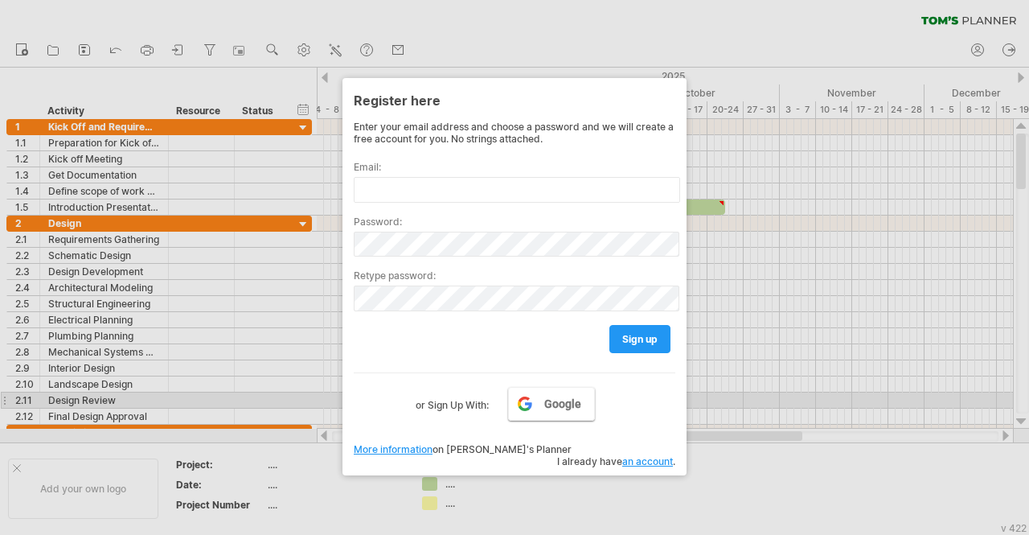
click at [553, 397] on span "Google" at bounding box center [562, 403] width 37 height 13
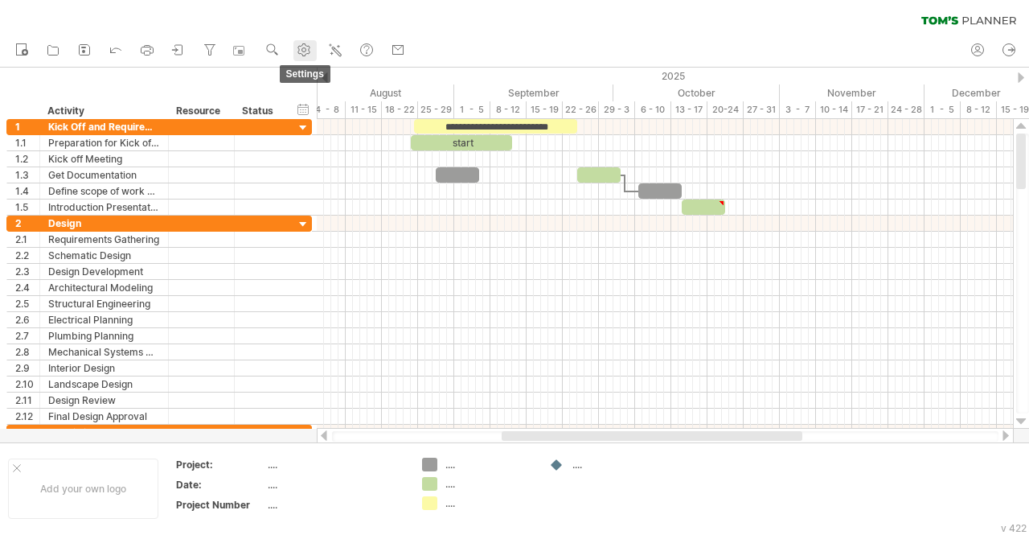
click at [306, 49] on use at bounding box center [304, 50] width 16 height 16
select select "*"
select select "**"
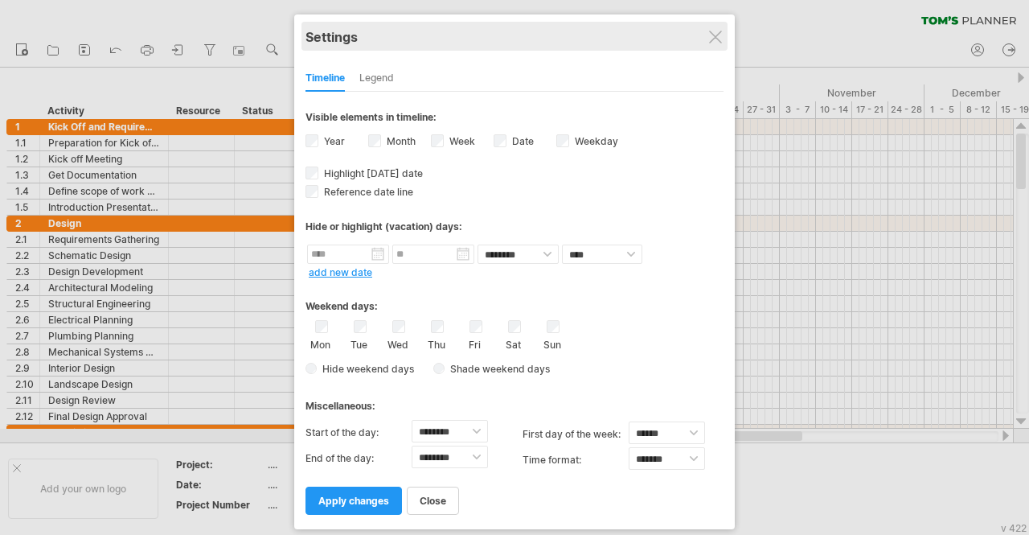
click at [708, 44] on div "Settings" at bounding box center [515, 36] width 418 height 29
click at [705, 39] on div "Settings" at bounding box center [515, 36] width 418 height 29
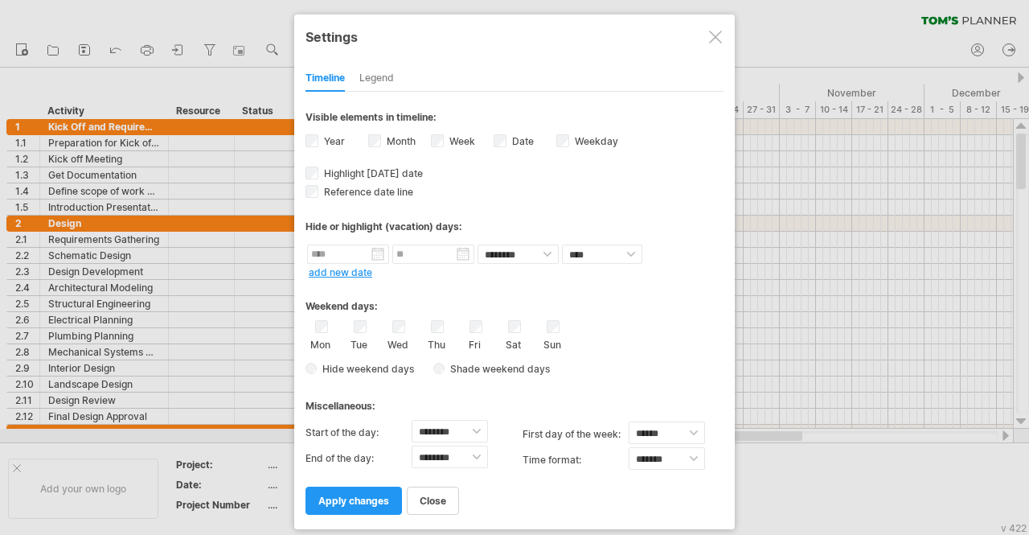
click at [713, 38] on div at bounding box center [715, 37] width 13 height 13
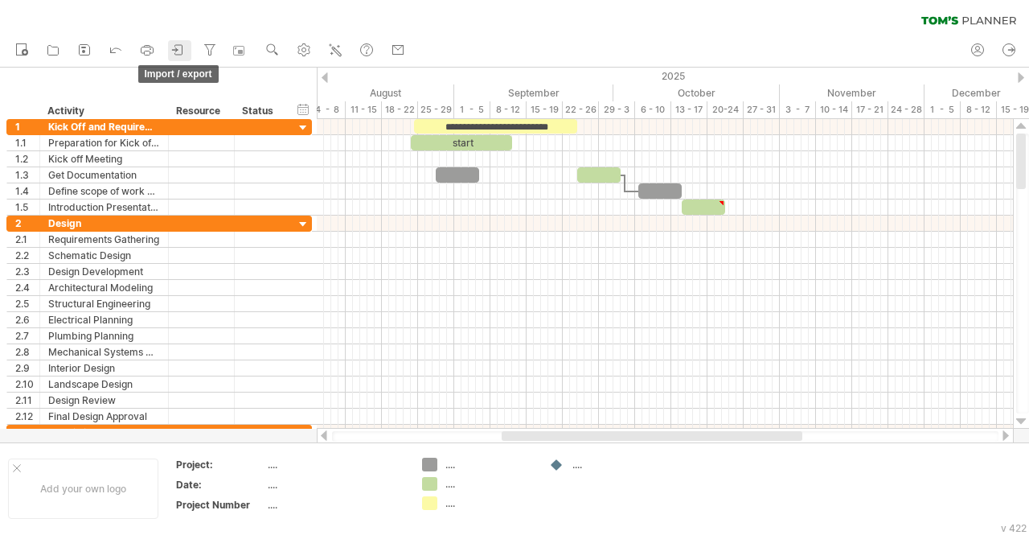
click at [178, 51] on icon at bounding box center [178, 50] width 16 height 16
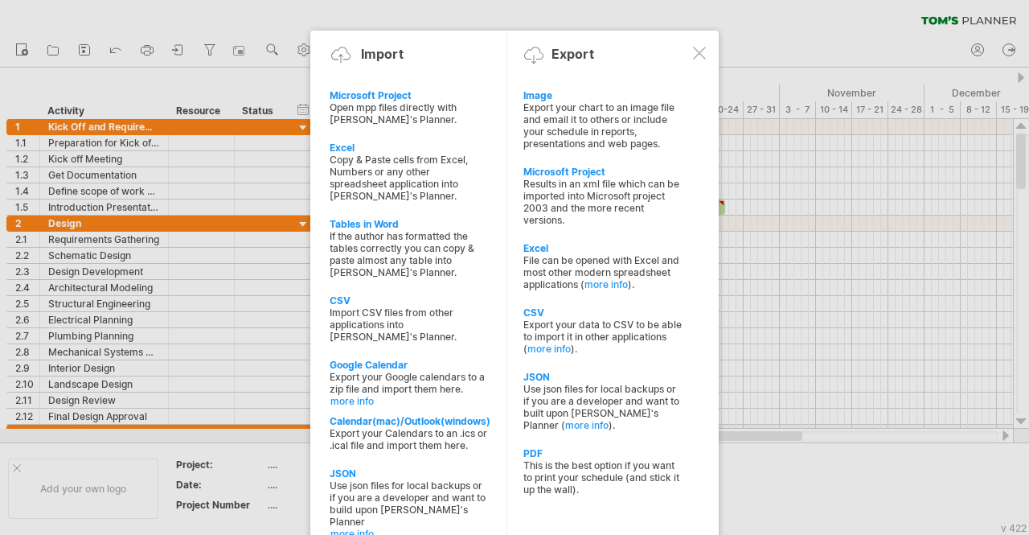
click at [702, 55] on div at bounding box center [699, 53] width 13 height 13
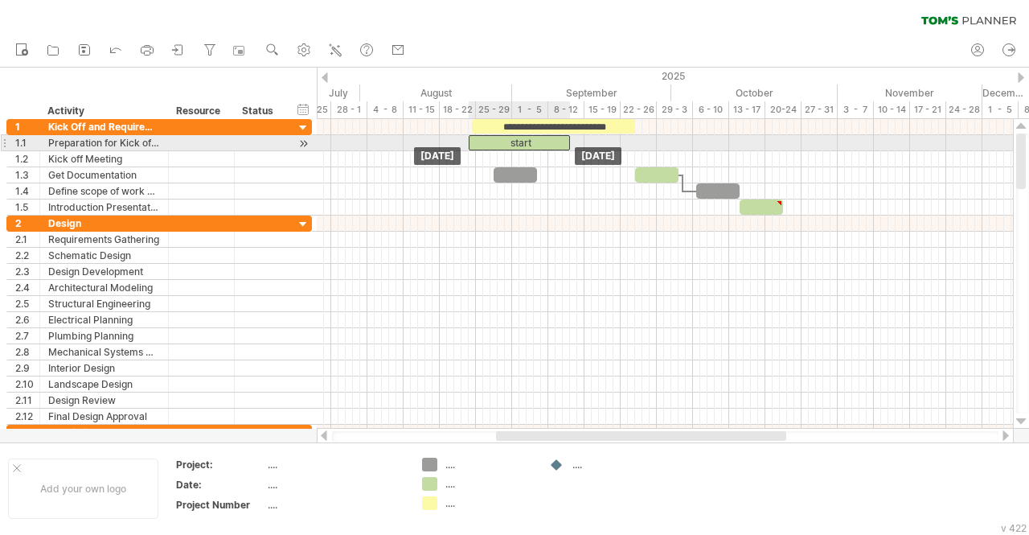
click at [507, 142] on div "start" at bounding box center [519, 142] width 101 height 15
click at [536, 139] on div "*****" at bounding box center [519, 142] width 101 height 14
click at [562, 140] on div "*****" at bounding box center [519, 142] width 101 height 14
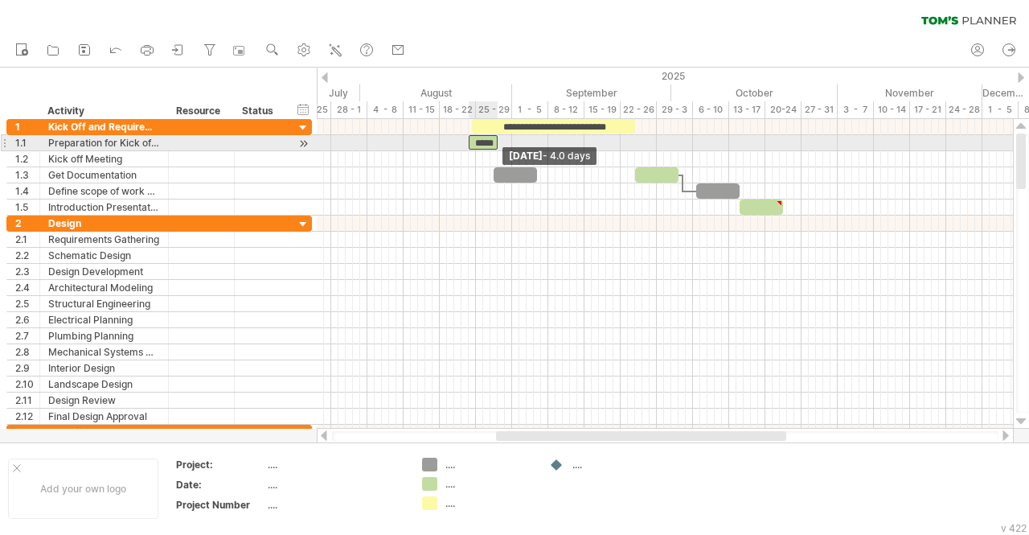
drag, startPoint x: 571, startPoint y: 141, endPoint x: 499, endPoint y: 141, distance: 72.4
click at [499, 141] on span at bounding box center [498, 142] width 6 height 15
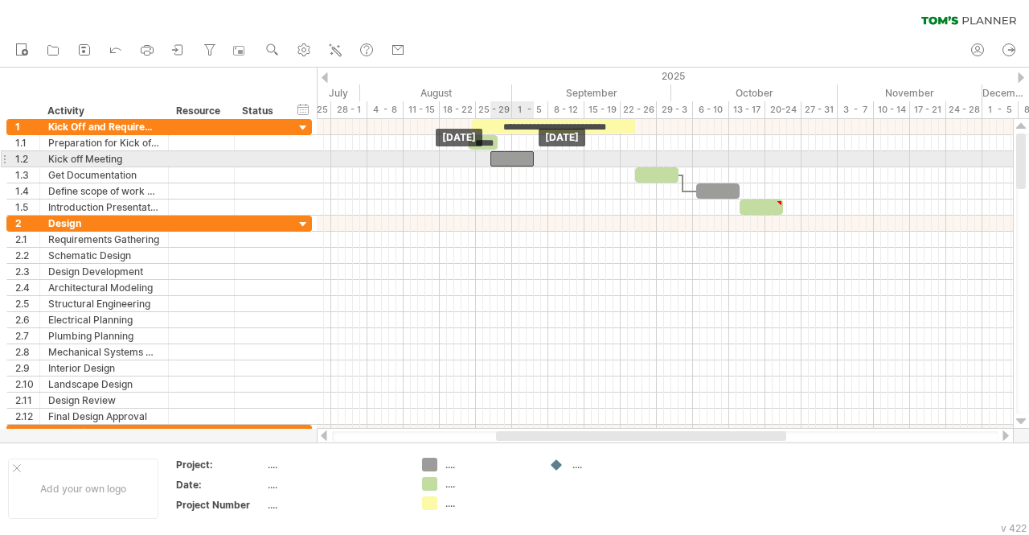
drag, startPoint x: 505, startPoint y: 176, endPoint x: 502, endPoint y: 157, distance: 19.6
drag, startPoint x: 532, startPoint y: 158, endPoint x: 497, endPoint y: 154, distance: 35.6
click at [497, 154] on span at bounding box center [498, 158] width 6 height 15
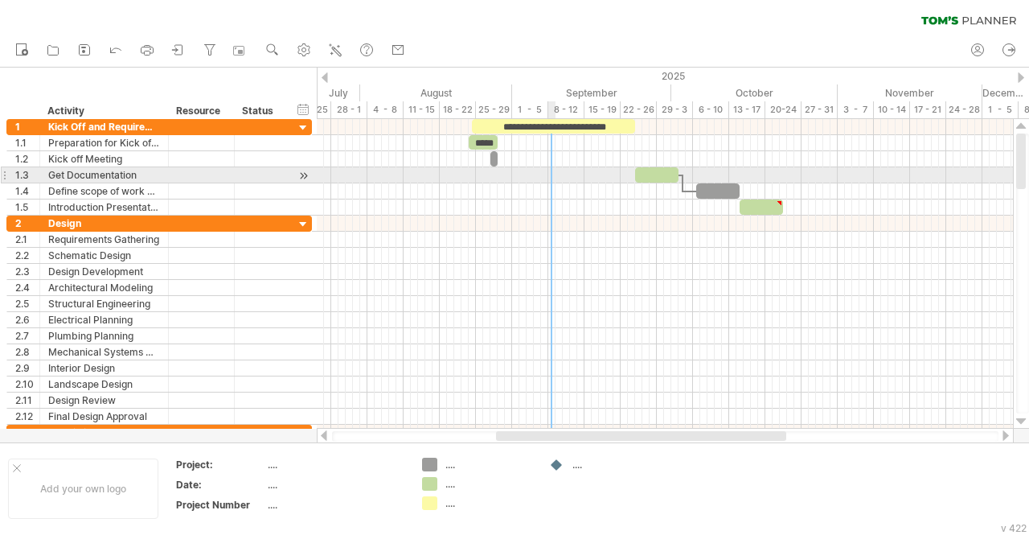
click at [550, 175] on div at bounding box center [665, 175] width 696 height 16
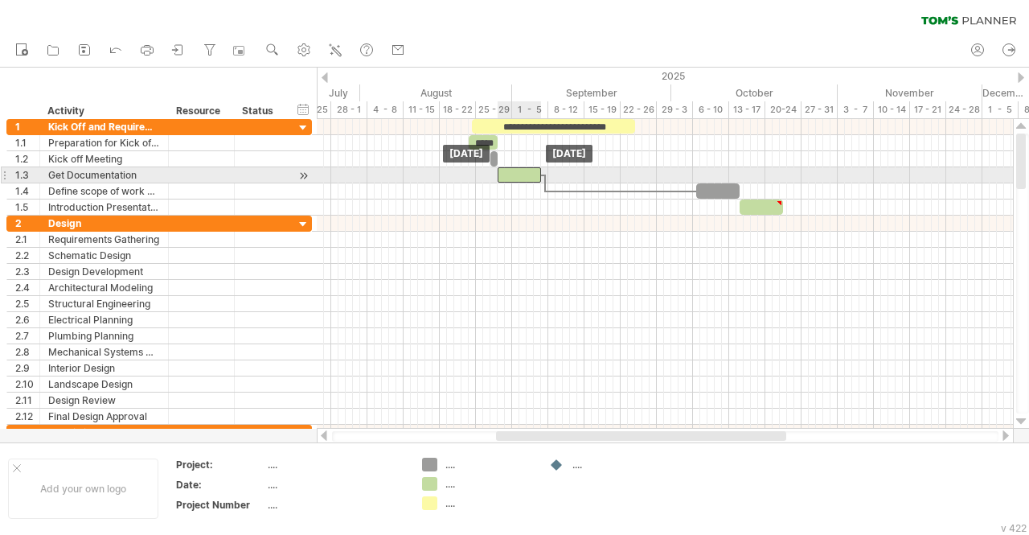
drag, startPoint x: 655, startPoint y: 171, endPoint x: 517, endPoint y: 176, distance: 137.6
click at [517, 176] on div at bounding box center [519, 174] width 43 height 15
drag, startPoint x: 528, startPoint y: 179, endPoint x: 553, endPoint y: 176, distance: 25.1
click at [553, 176] on div at bounding box center [544, 174] width 43 height 15
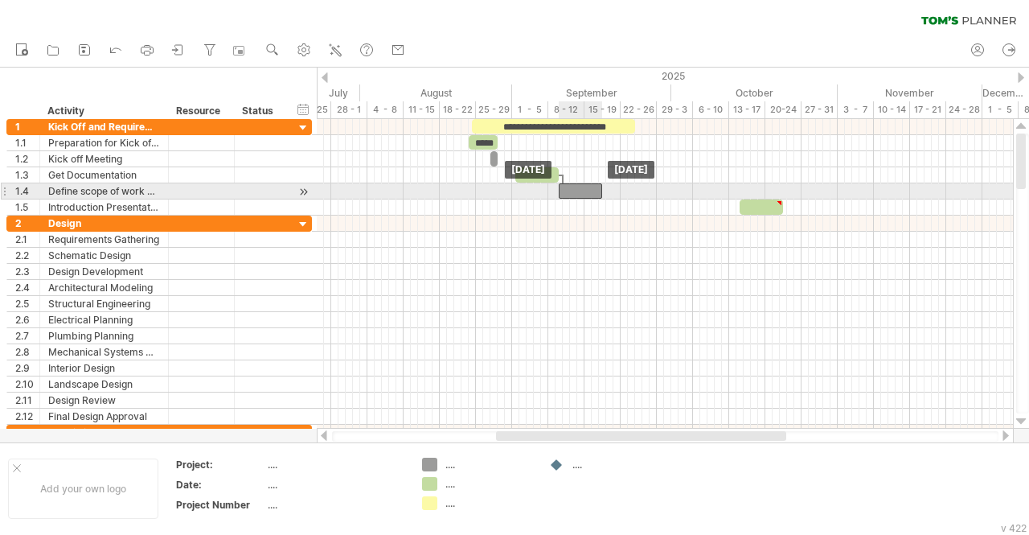
drag, startPoint x: 717, startPoint y: 187, endPoint x: 581, endPoint y: 186, distance: 135.9
click at [581, 186] on div at bounding box center [580, 190] width 43 height 15
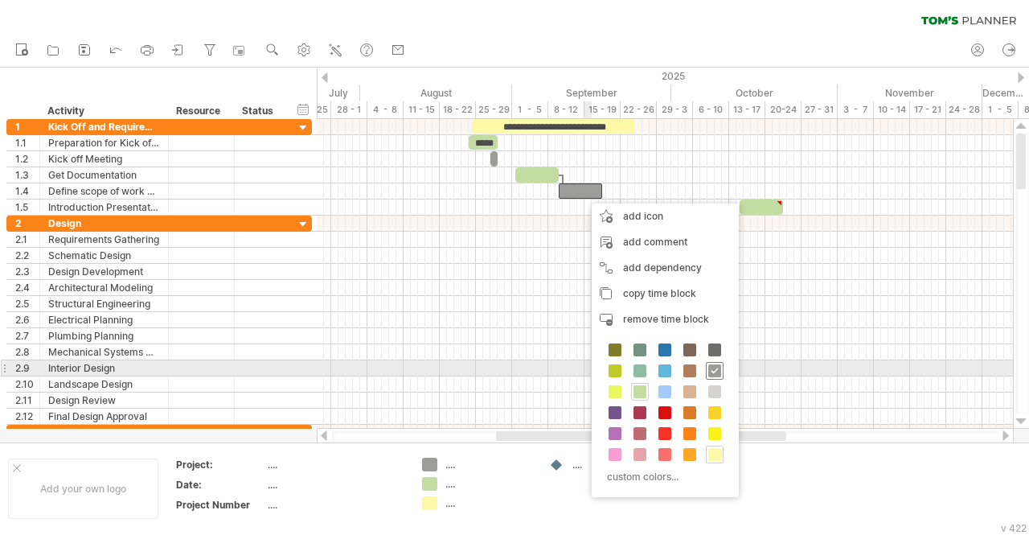
click at [718, 370] on span at bounding box center [715, 370] width 13 height 13
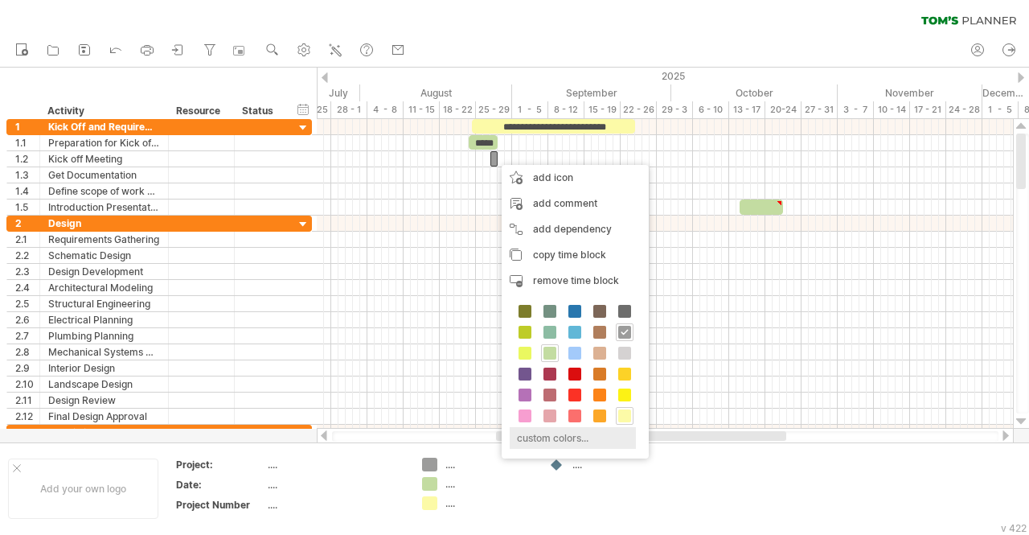
click at [547, 439] on div "custom colors..." at bounding box center [573, 438] width 126 height 22
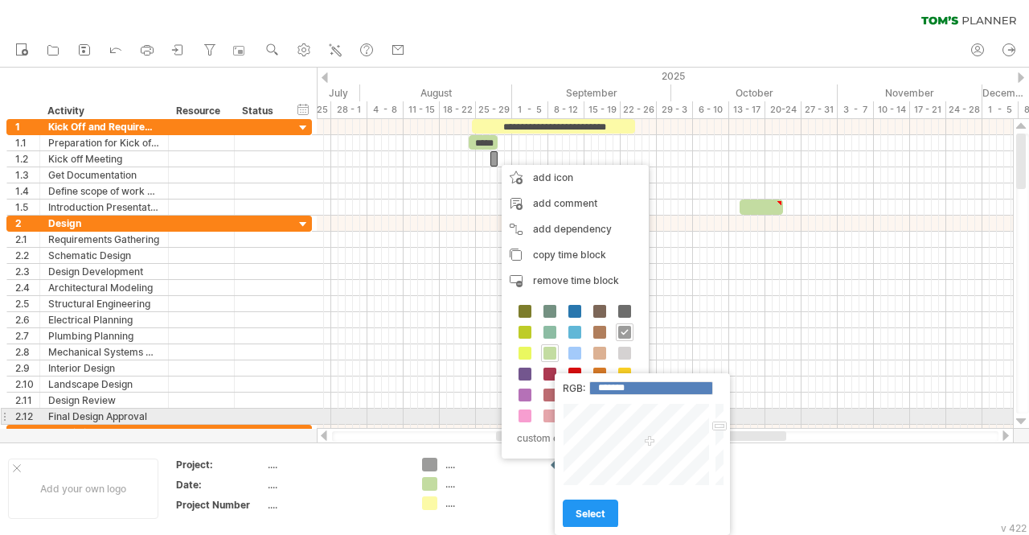
click at [613, 409] on div at bounding box center [638, 444] width 150 height 83
click at [609, 409] on div at bounding box center [638, 444] width 150 height 83
click at [610, 413] on div at bounding box center [638, 444] width 150 height 83
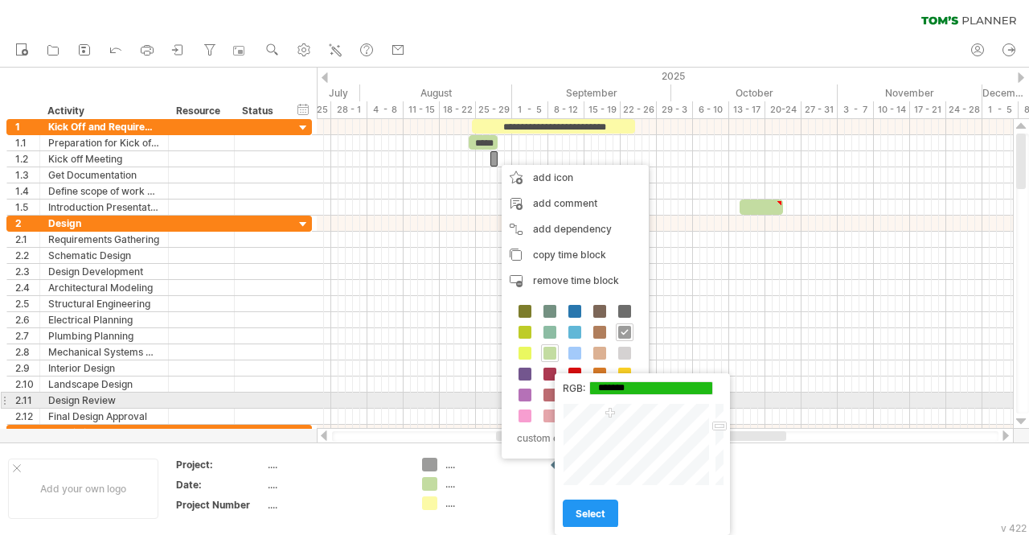
click at [609, 400] on div "RGB: ******* Close select" at bounding box center [642, 454] width 175 height 162
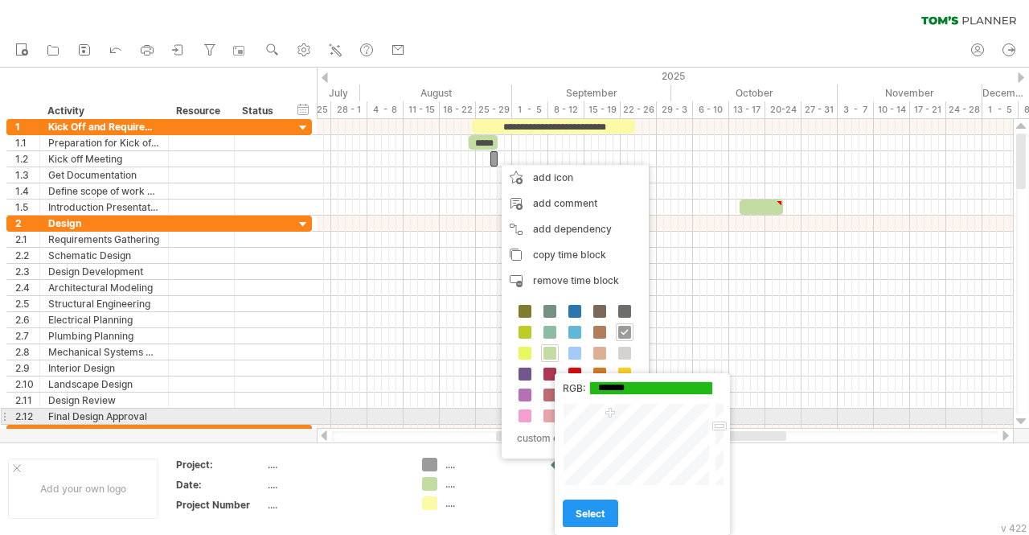
click at [599, 416] on div at bounding box center [638, 444] width 150 height 83
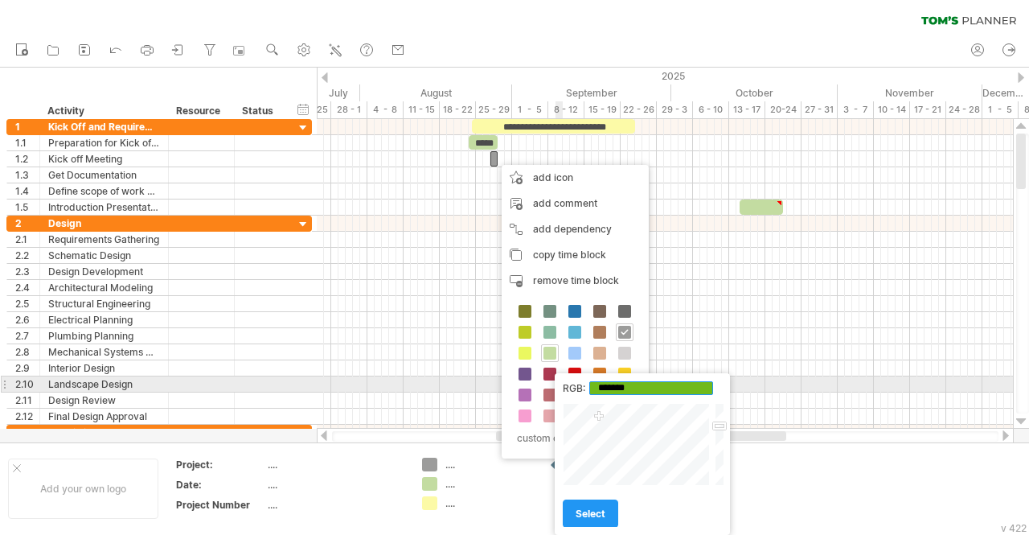
click at [634, 383] on input "*******" at bounding box center [652, 388] width 124 height 14
click at [640, 384] on input "*******" at bounding box center [652, 388] width 124 height 14
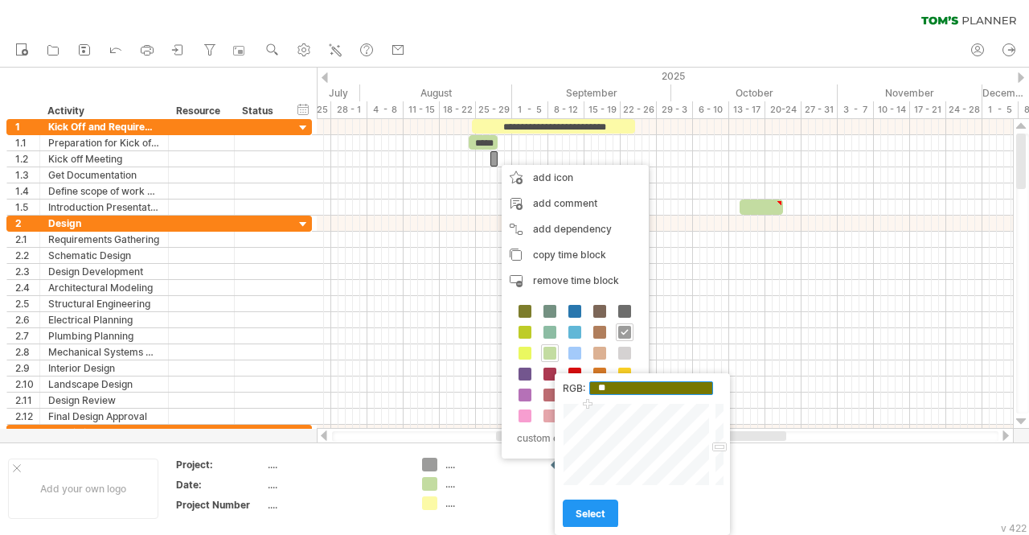
type input "*"
type input "*******"
click at [590, 516] on span "select" at bounding box center [591, 513] width 30 height 12
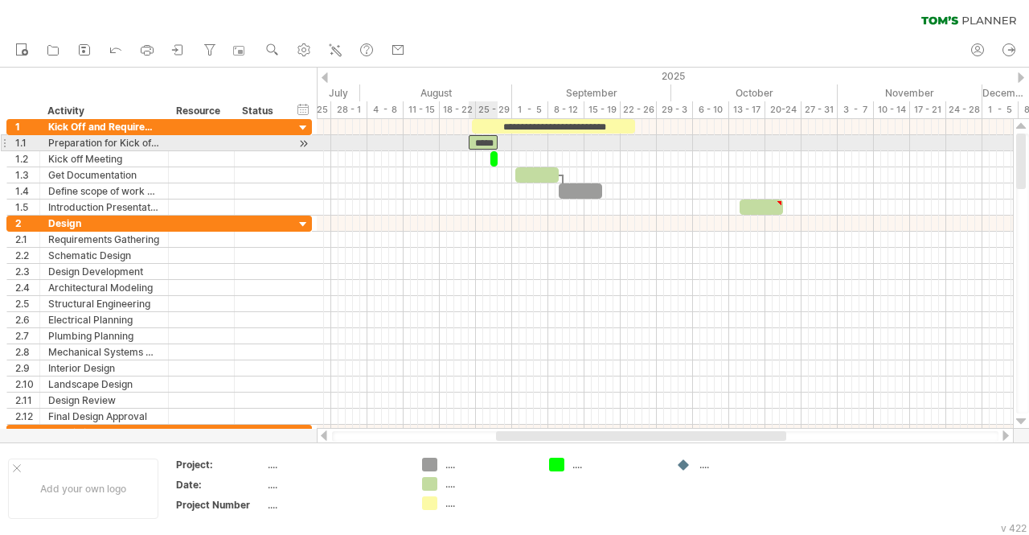
click at [491, 147] on div "*****" at bounding box center [483, 142] width 29 height 14
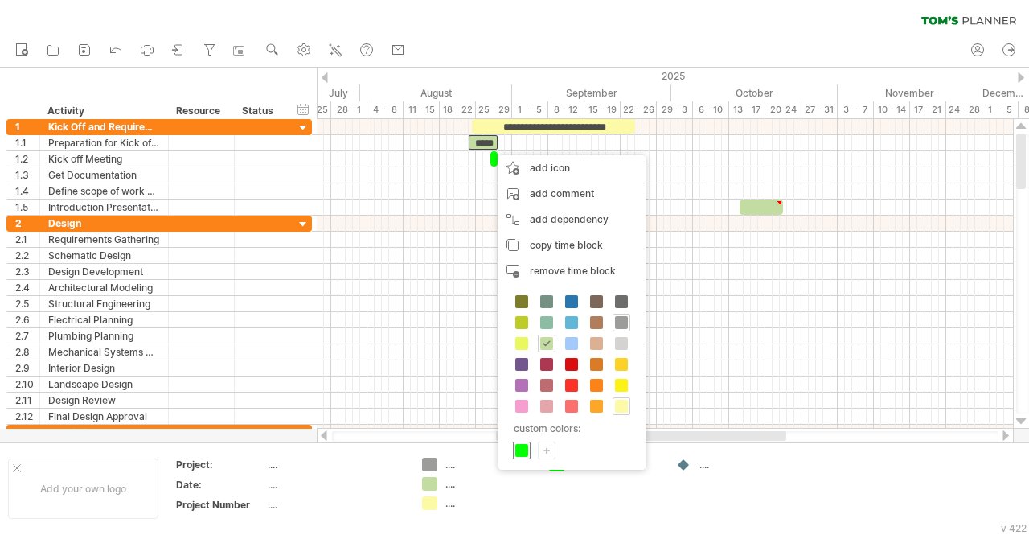
click at [525, 445] on span at bounding box center [522, 450] width 13 height 13
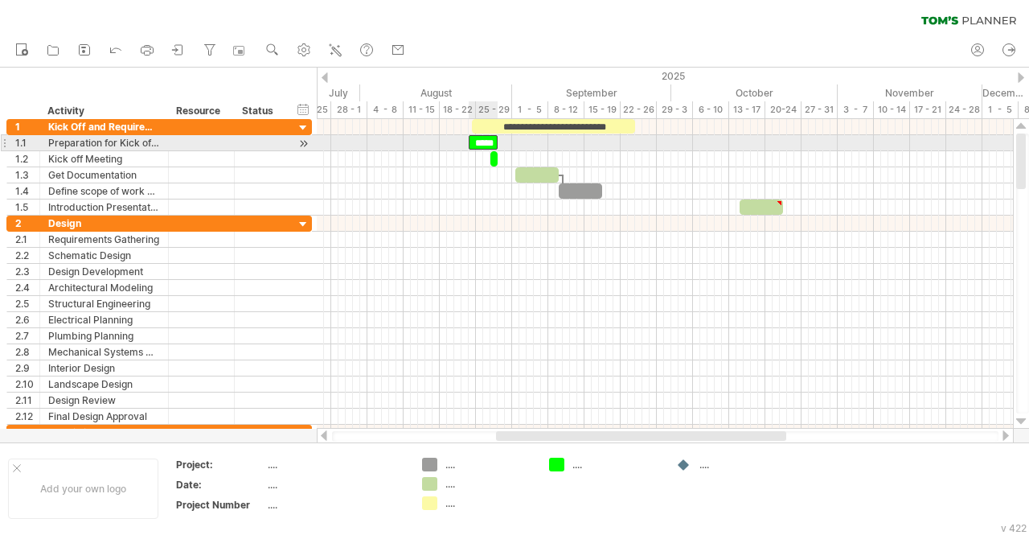
click at [487, 139] on div "*****" at bounding box center [483, 142] width 29 height 14
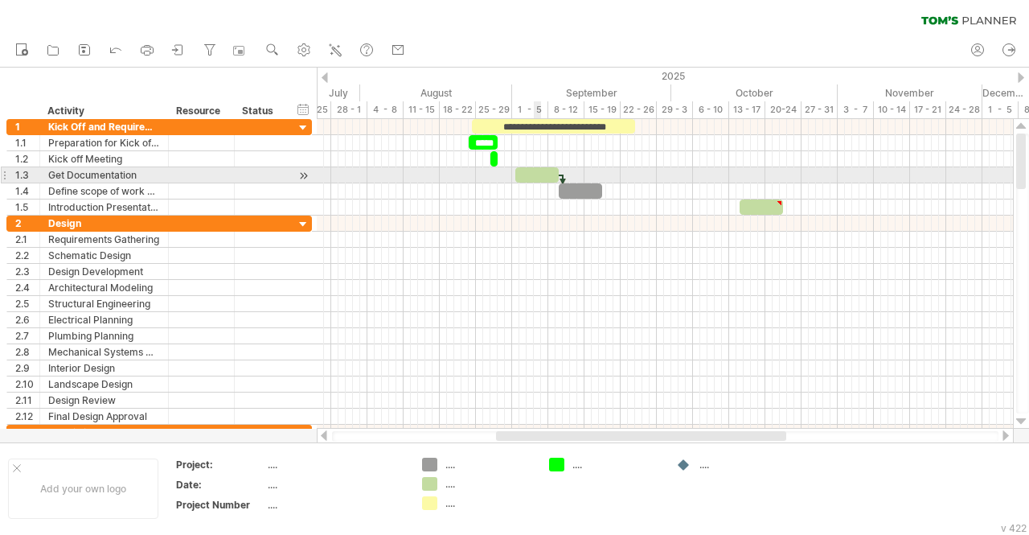
click at [536, 173] on div at bounding box center [537, 174] width 43 height 15
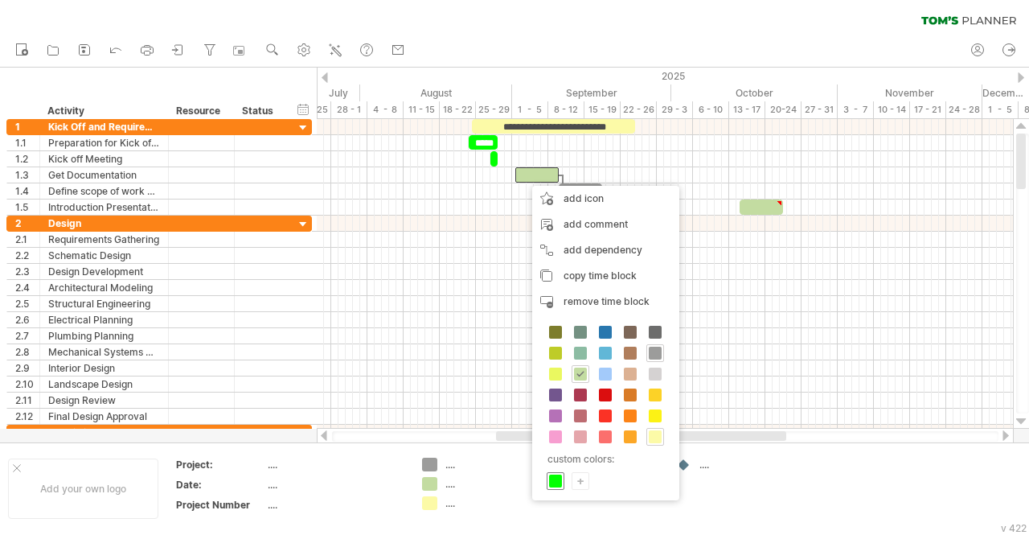
click at [558, 475] on span at bounding box center [555, 481] width 13 height 13
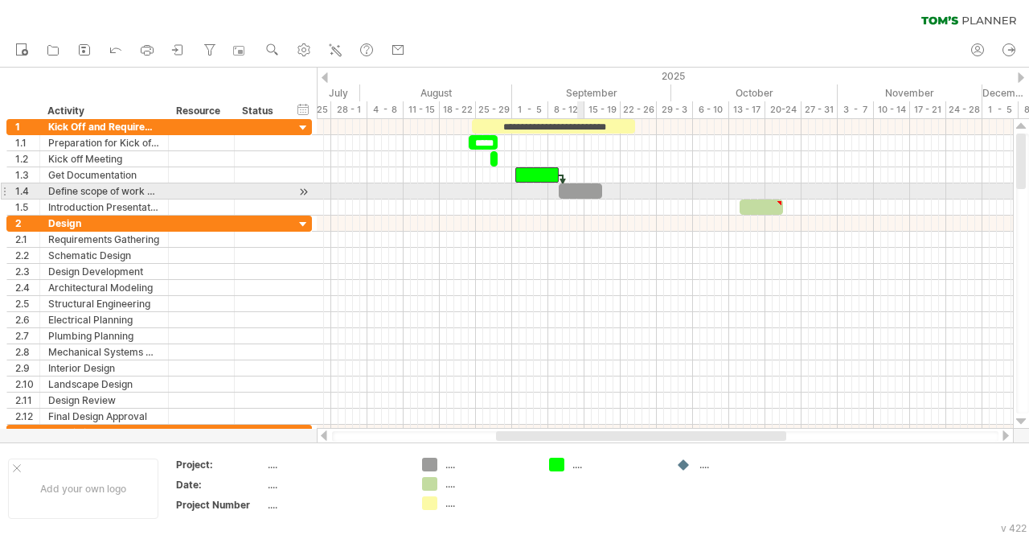
click at [581, 187] on div at bounding box center [580, 190] width 43 height 15
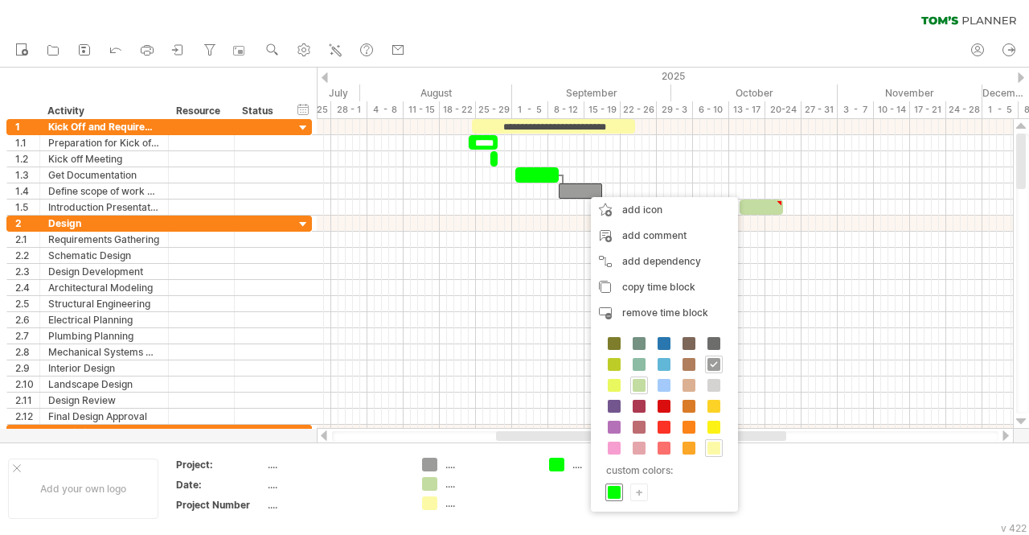
click at [614, 492] on span at bounding box center [614, 492] width 13 height 13
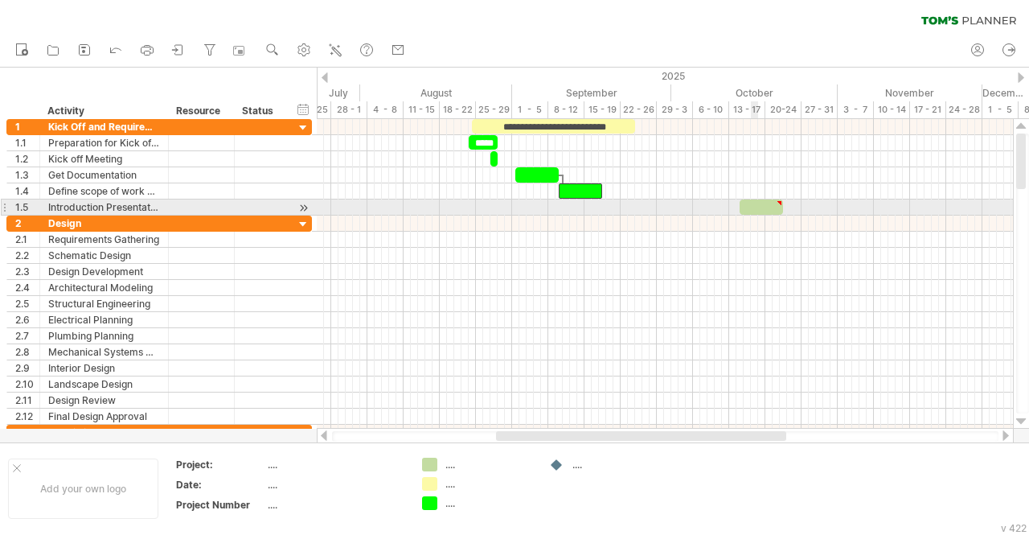
type textarea "**********"
drag, startPoint x: 758, startPoint y: 207, endPoint x: 619, endPoint y: 212, distance: 138.4
click at [619, 212] on div at bounding box center [623, 206] width 43 height 15
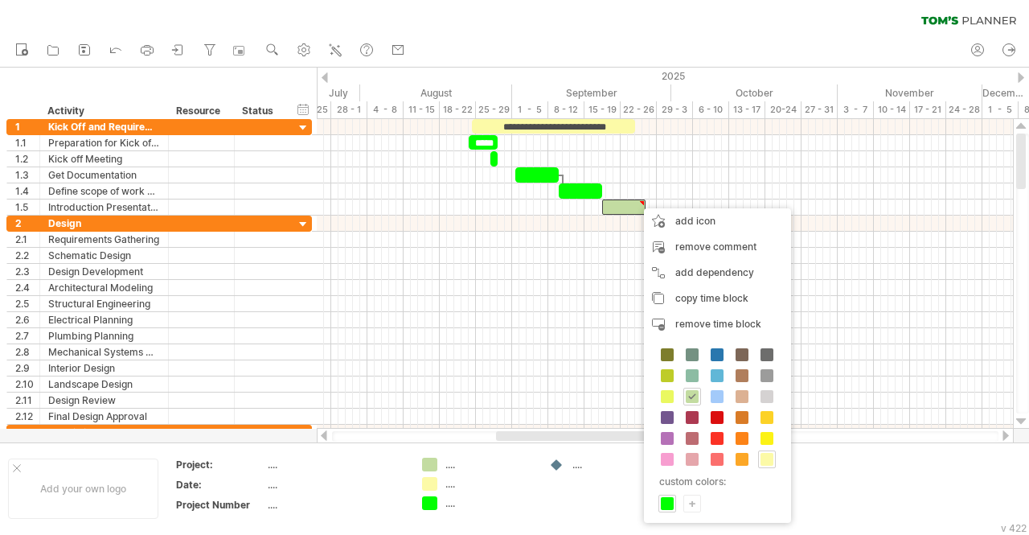
click at [696, 509] on div "custom colors: +" at bounding box center [717, 430] width 147 height 186
click at [693, 504] on div "+" at bounding box center [692, 502] width 16 height 15
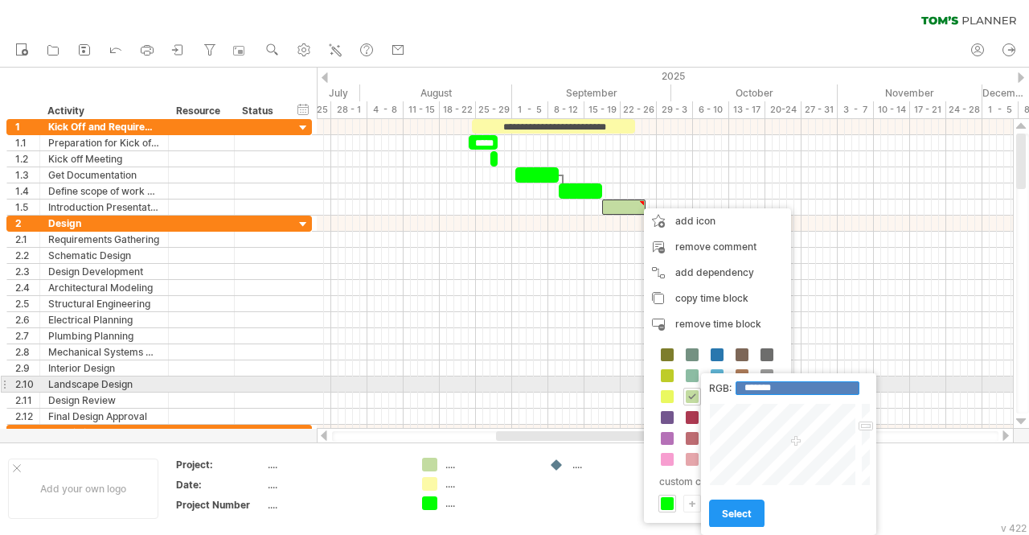
click at [795, 385] on input "*******" at bounding box center [798, 388] width 124 height 14
type input "*"
paste input "*******"
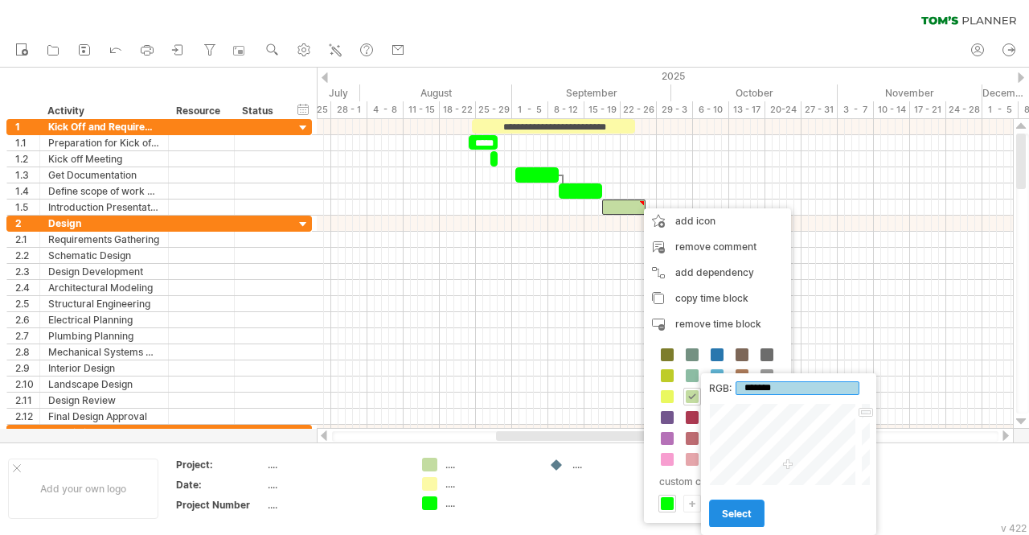
type input "*******"
click at [748, 512] on span "select" at bounding box center [737, 513] width 30 height 12
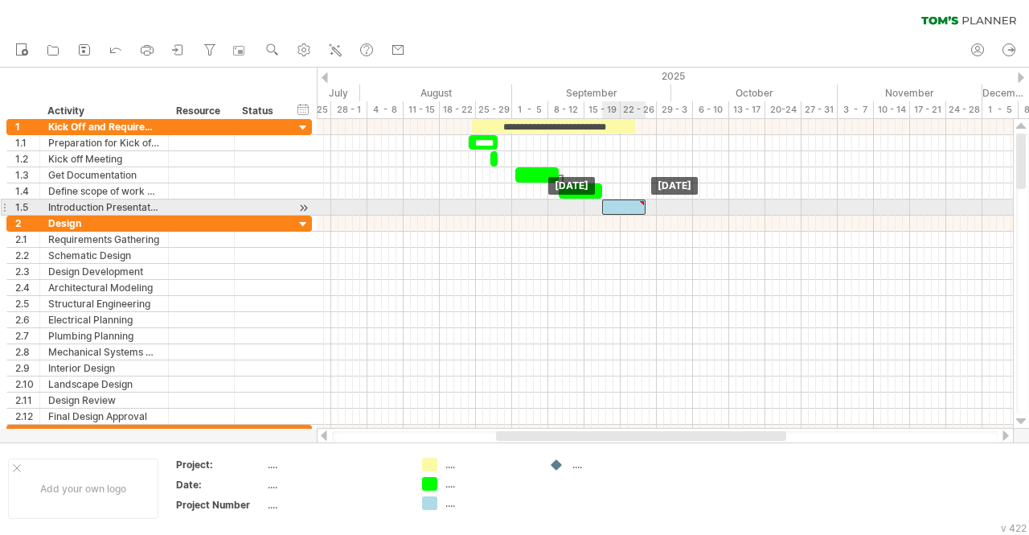
click at [631, 208] on div at bounding box center [623, 206] width 43 height 15
drag, startPoint x: 648, startPoint y: 207, endPoint x: 618, endPoint y: 203, distance: 30.0
click at [618, 203] on span at bounding box center [617, 206] width 6 height 15
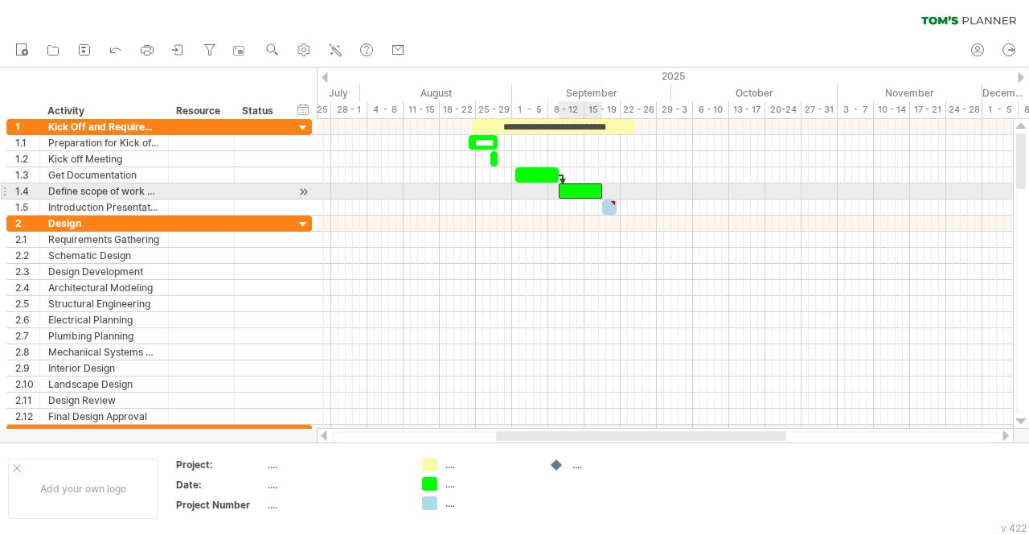
click at [595, 187] on div at bounding box center [580, 190] width 43 height 15
drag, startPoint x: 602, startPoint y: 192, endPoint x: 577, endPoint y: 192, distance: 24.9
click at [577, 192] on span at bounding box center [577, 190] width 6 height 15
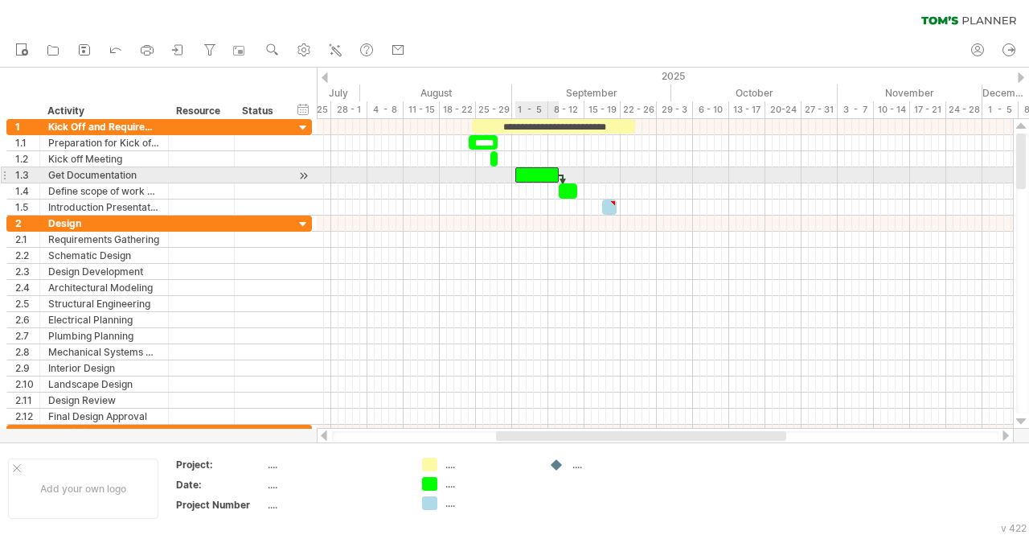
click at [539, 170] on div at bounding box center [537, 174] width 43 height 15
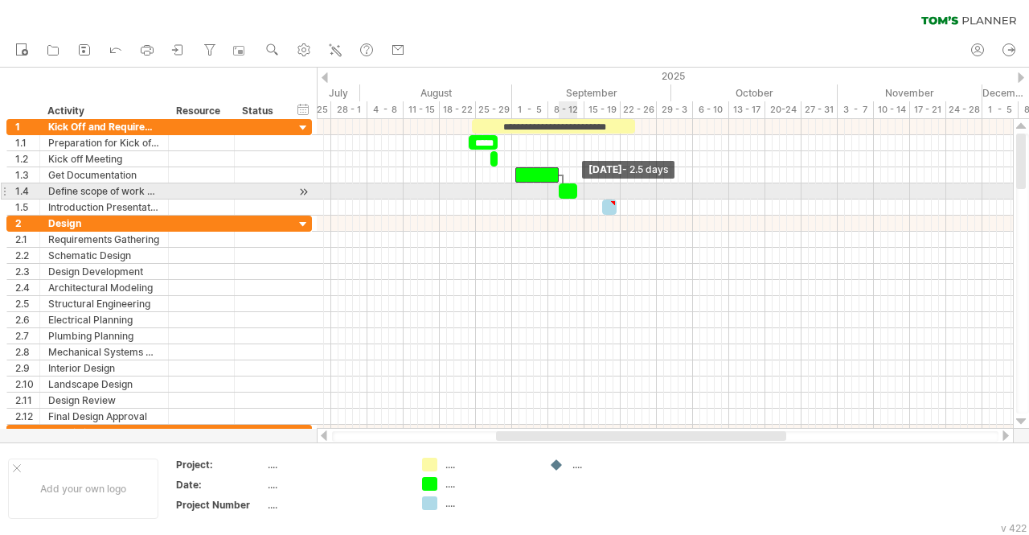
click at [576, 188] on span at bounding box center [577, 190] width 6 height 15
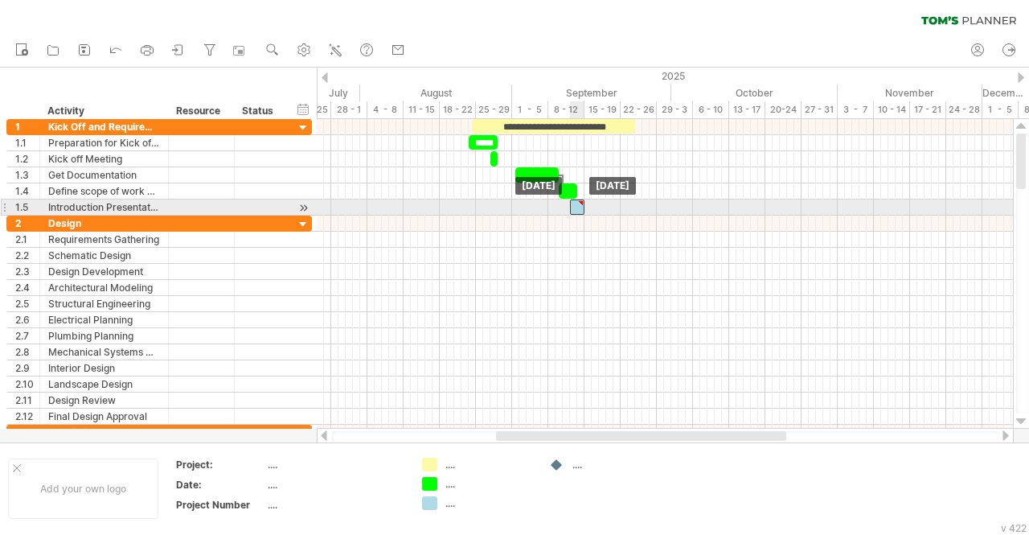
drag, startPoint x: 612, startPoint y: 208, endPoint x: 580, endPoint y: 208, distance: 32.2
click at [580, 208] on div at bounding box center [577, 206] width 14 height 15
click at [580, 206] on span at bounding box center [581, 206] width 6 height 15
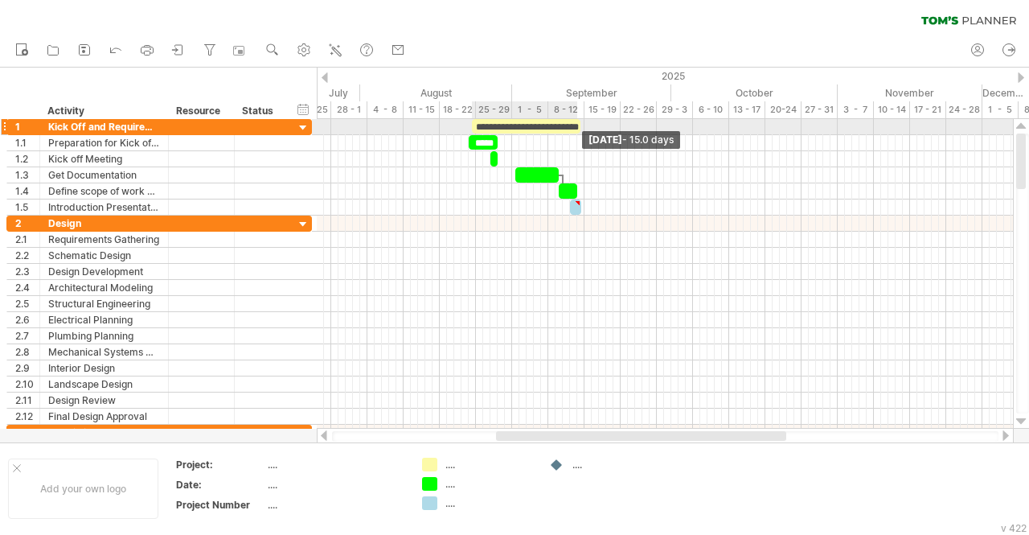
drag, startPoint x: 633, startPoint y: 127, endPoint x: 577, endPoint y: 130, distance: 56.4
click at [577, 130] on div "**********" at bounding box center [526, 126] width 109 height 15
click at [527, 125] on div "**********" at bounding box center [526, 126] width 109 height 14
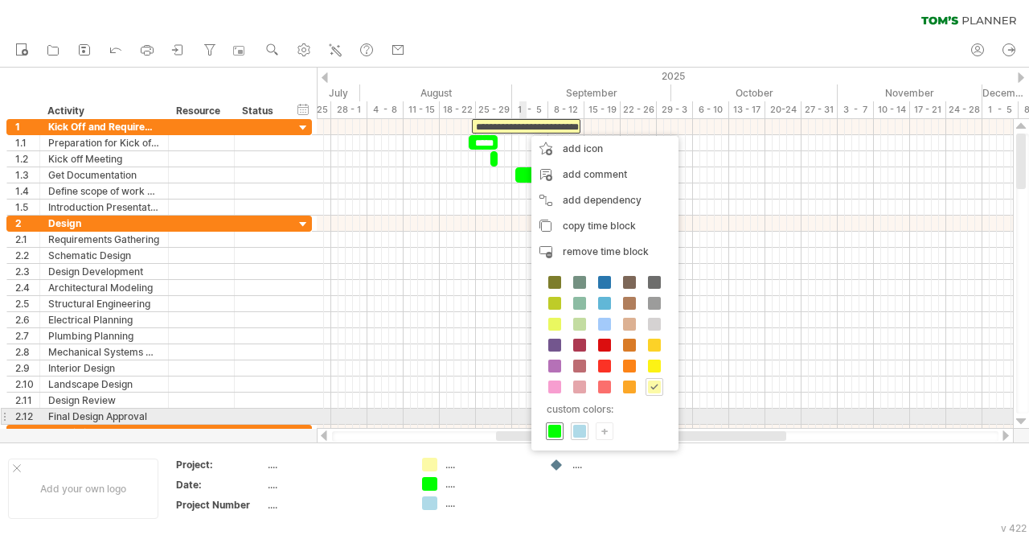
click at [557, 425] on span at bounding box center [554, 431] width 13 height 13
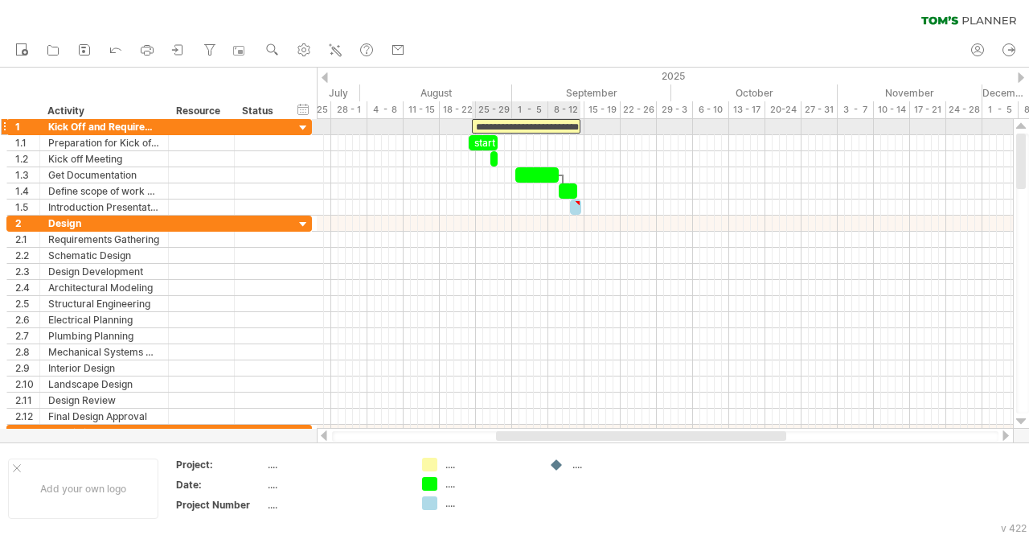
click at [512, 122] on div "**********" at bounding box center [526, 126] width 109 height 14
click at [556, 126] on div "**********" at bounding box center [526, 126] width 109 height 14
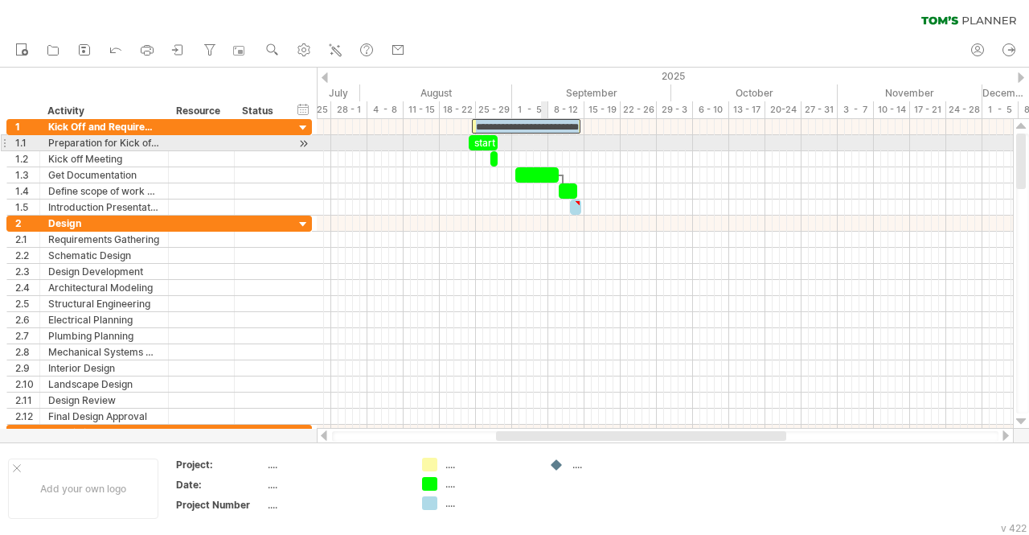
click at [544, 146] on div at bounding box center [665, 143] width 696 height 16
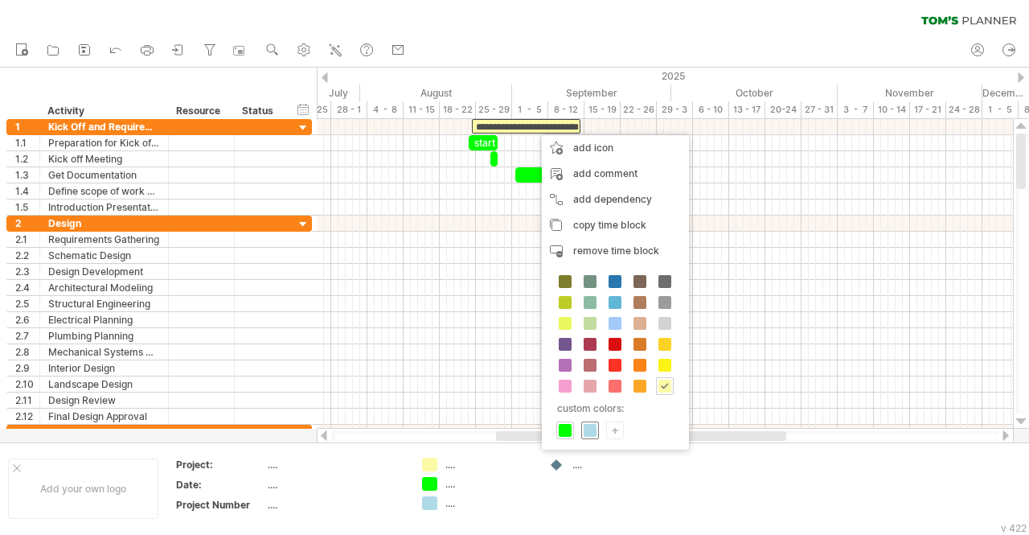
click at [595, 432] on span at bounding box center [590, 430] width 13 height 13
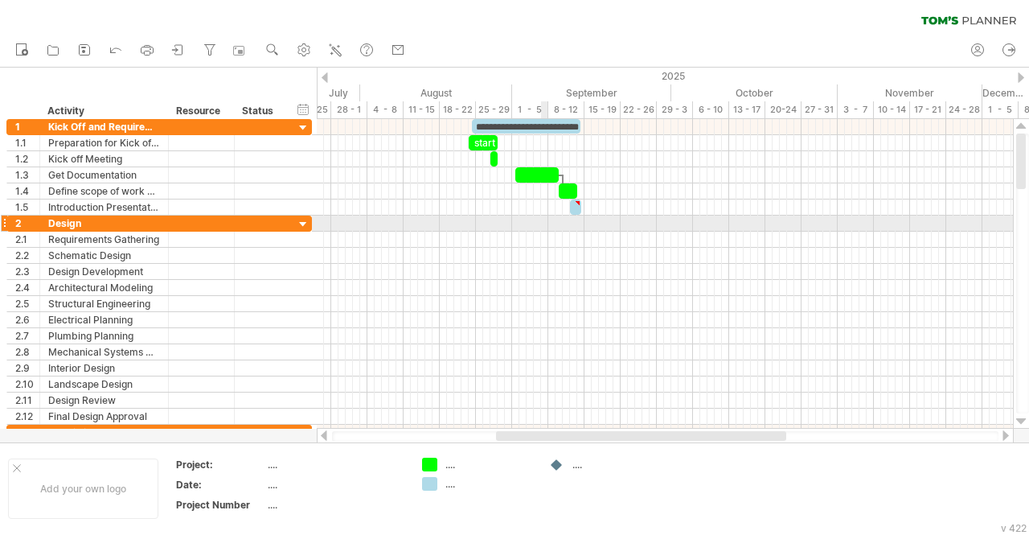
click at [545, 232] on div at bounding box center [665, 240] width 696 height 16
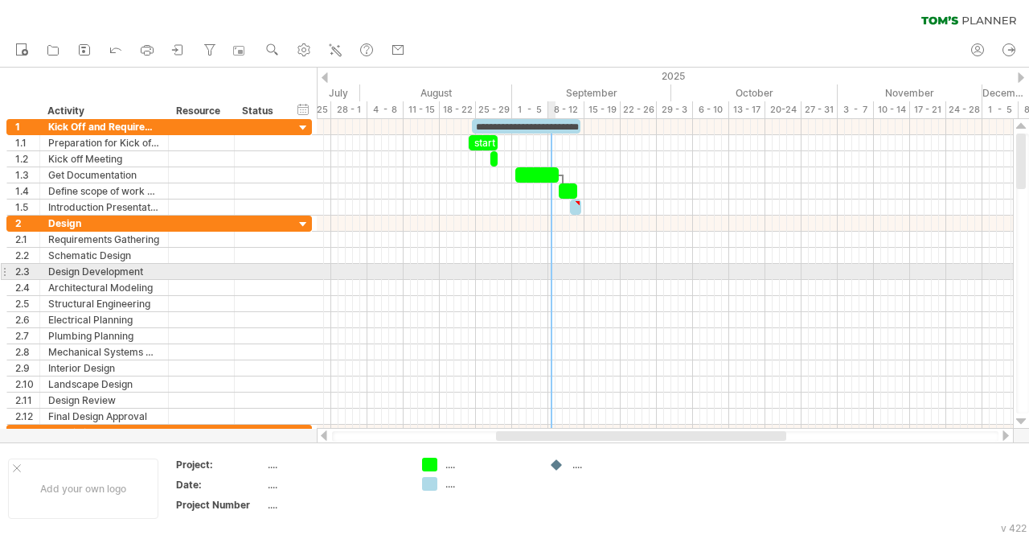
click at [552, 274] on div at bounding box center [665, 272] width 696 height 16
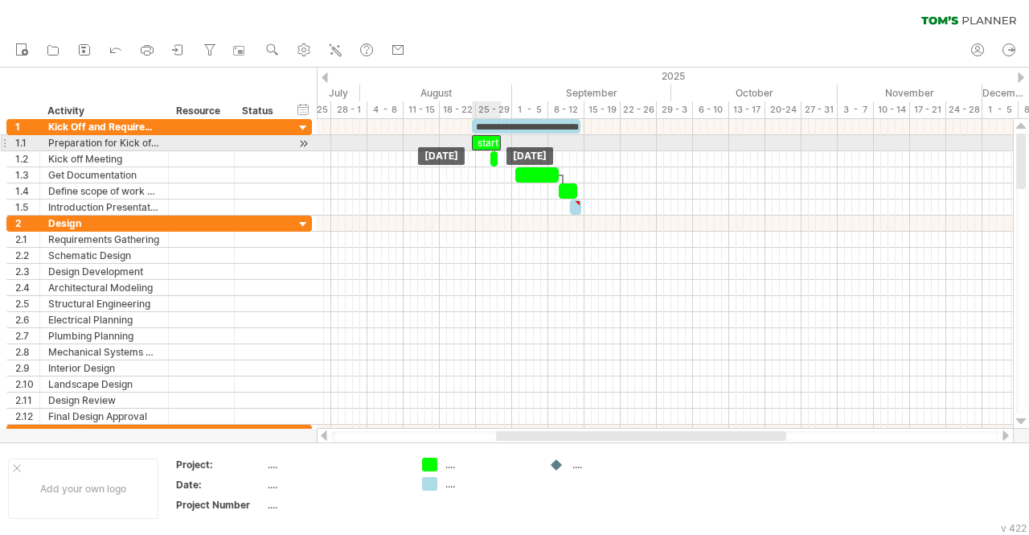
click at [483, 136] on div "start" at bounding box center [486, 142] width 29 height 15
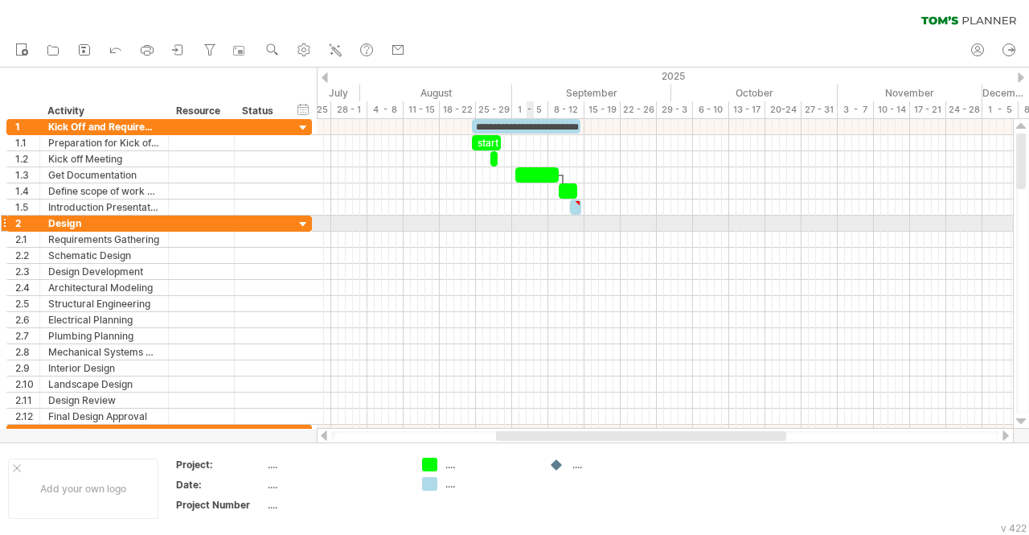
click at [528, 222] on div at bounding box center [665, 224] width 696 height 16
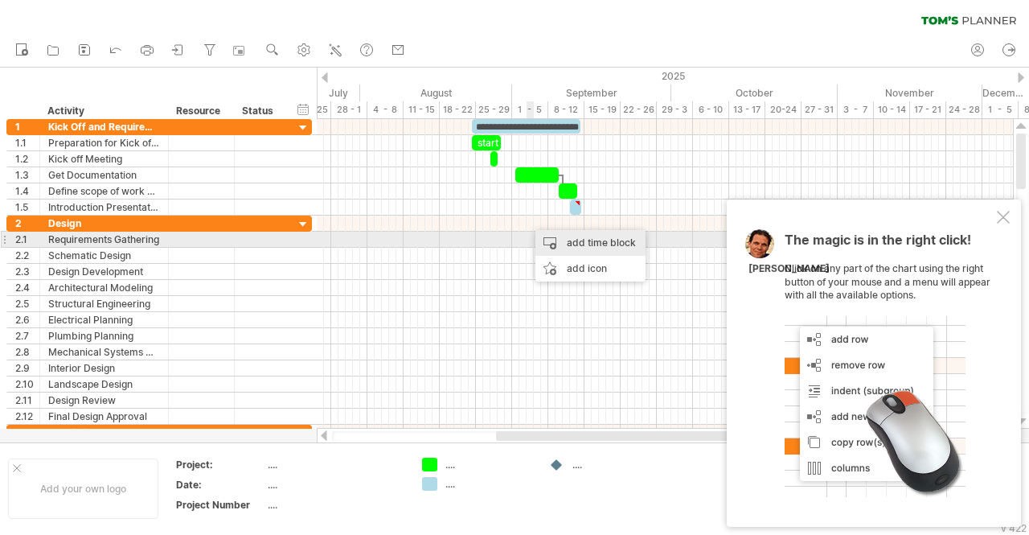
click at [585, 244] on div "add time block" at bounding box center [591, 243] width 110 height 26
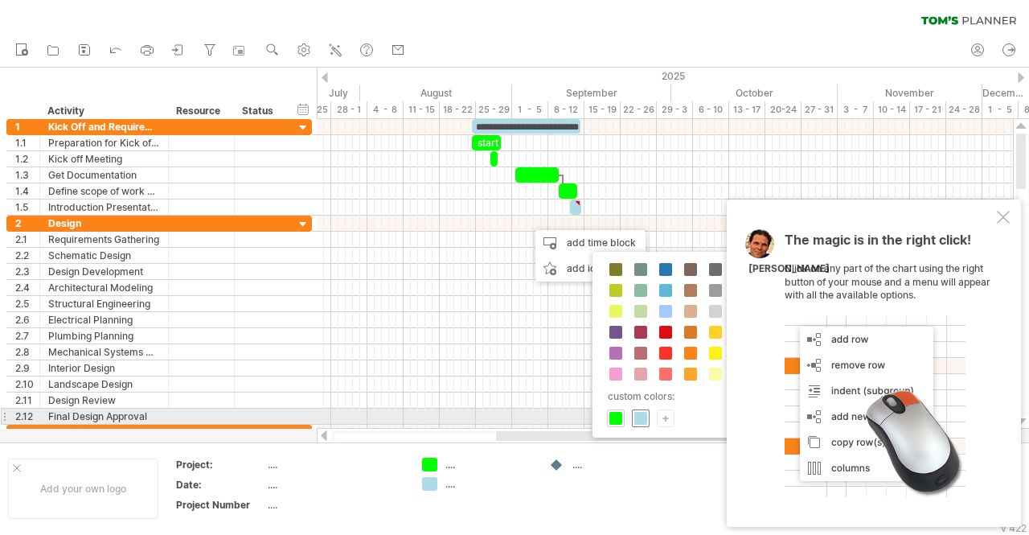
click at [643, 417] on span at bounding box center [641, 418] width 13 height 13
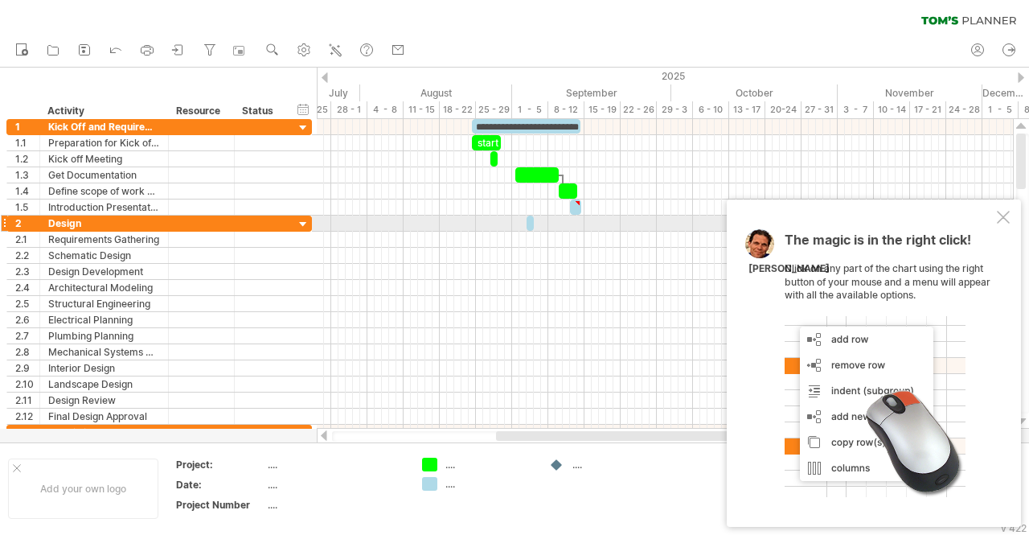
click at [999, 216] on div at bounding box center [1003, 217] width 13 height 13
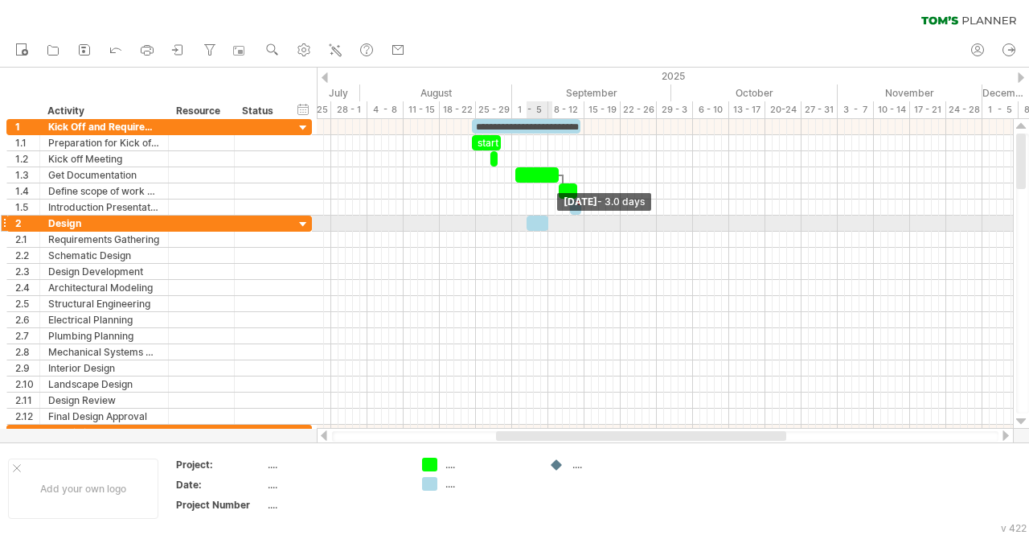
click at [545, 220] on span at bounding box center [548, 223] width 6 height 15
click at [540, 220] on span at bounding box center [541, 223] width 6 height 15
drag, startPoint x: 540, startPoint y: 220, endPoint x: 548, endPoint y: 220, distance: 8.8
click at [548, 220] on span at bounding box center [548, 223] width 6 height 15
drag, startPoint x: 533, startPoint y: 220, endPoint x: 606, endPoint y: 222, distance: 72.4
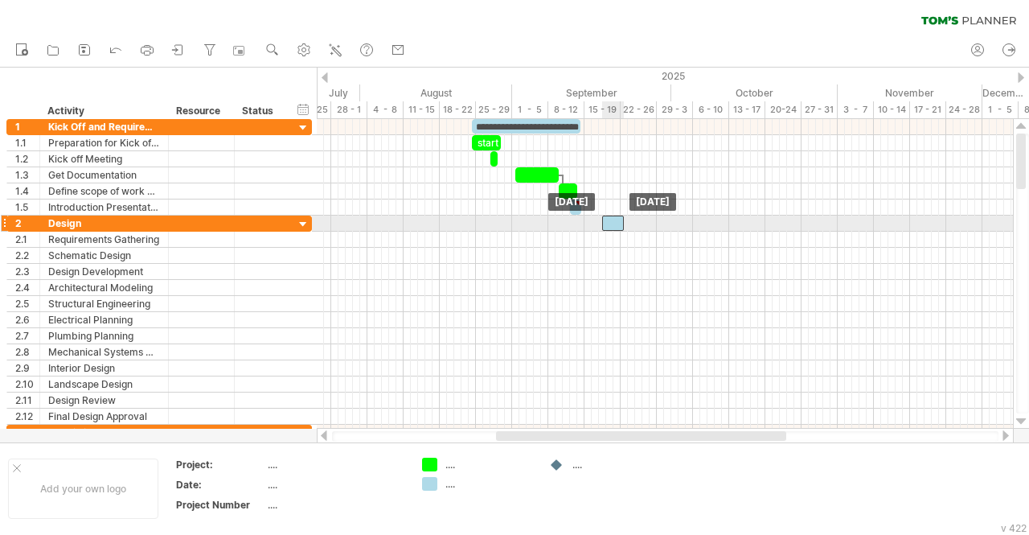
click at [606, 222] on div at bounding box center [613, 223] width 22 height 15
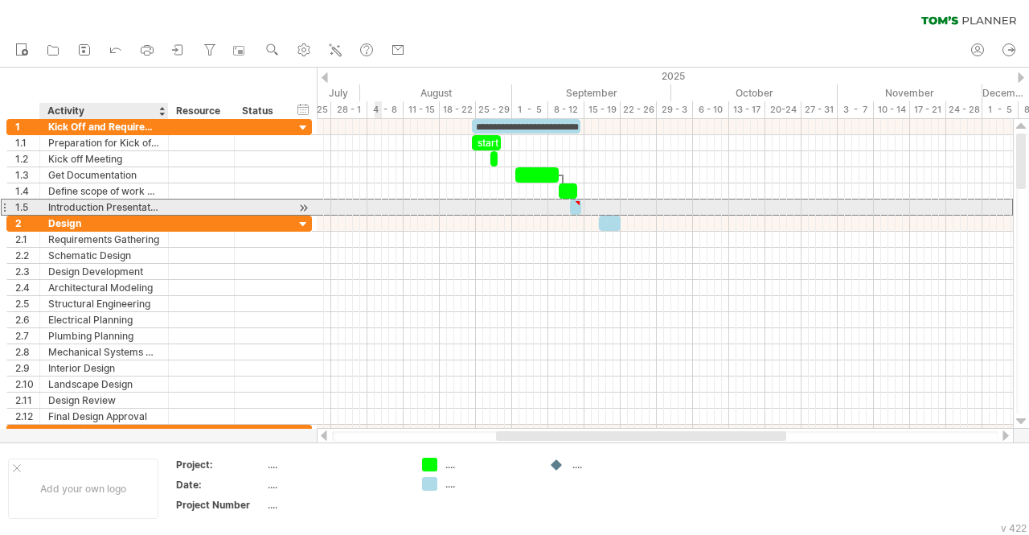
click at [84, 210] on div "Introduction Presentation" at bounding box center [104, 206] width 112 height 15
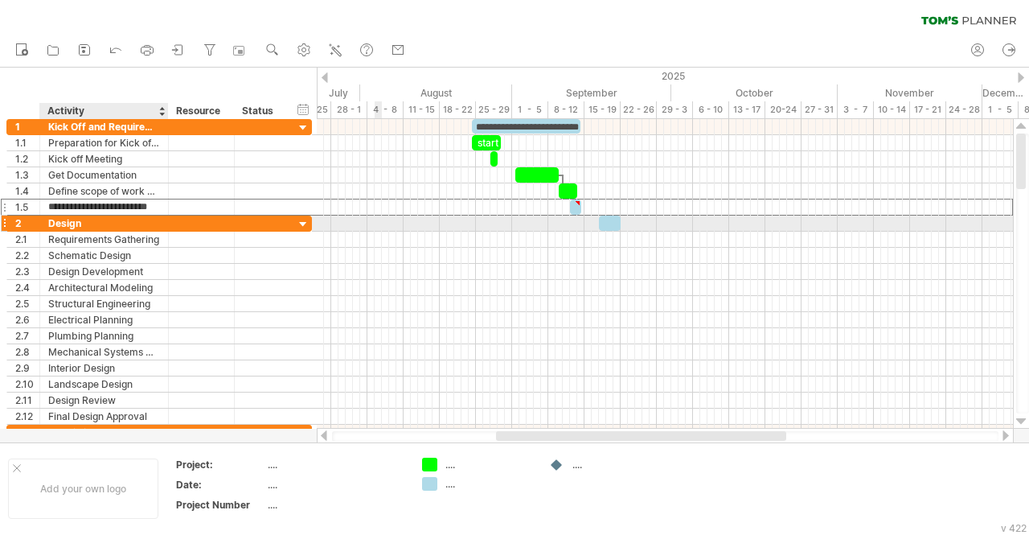
click at [81, 224] on div "Design" at bounding box center [104, 223] width 112 height 15
click at [81, 224] on input "******" at bounding box center [104, 223] width 112 height 15
click at [117, 221] on div "Design" at bounding box center [104, 223] width 112 height 15
click at [0, 0] on input "******" at bounding box center [0, 0] width 0 height 0
paste input "**********"
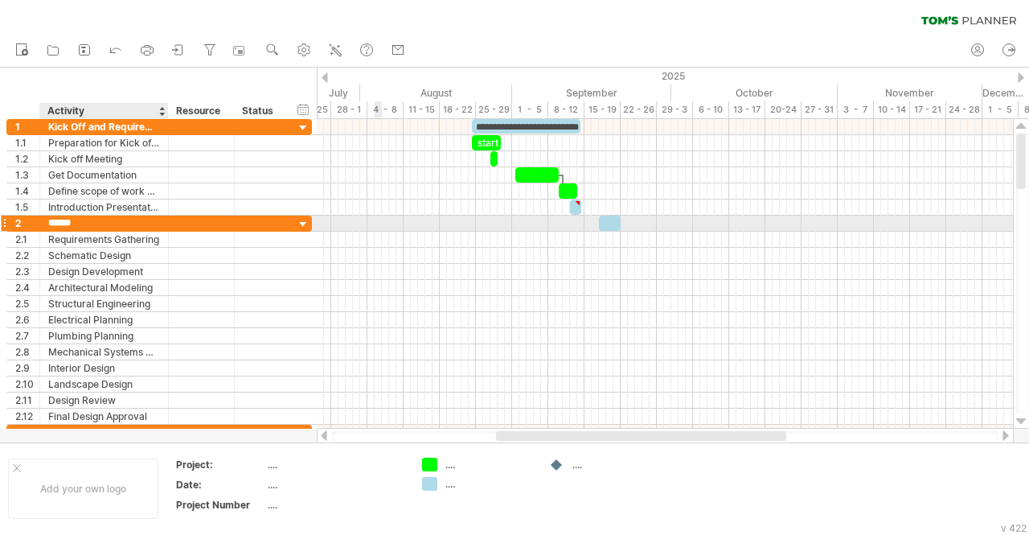
type input "**********"
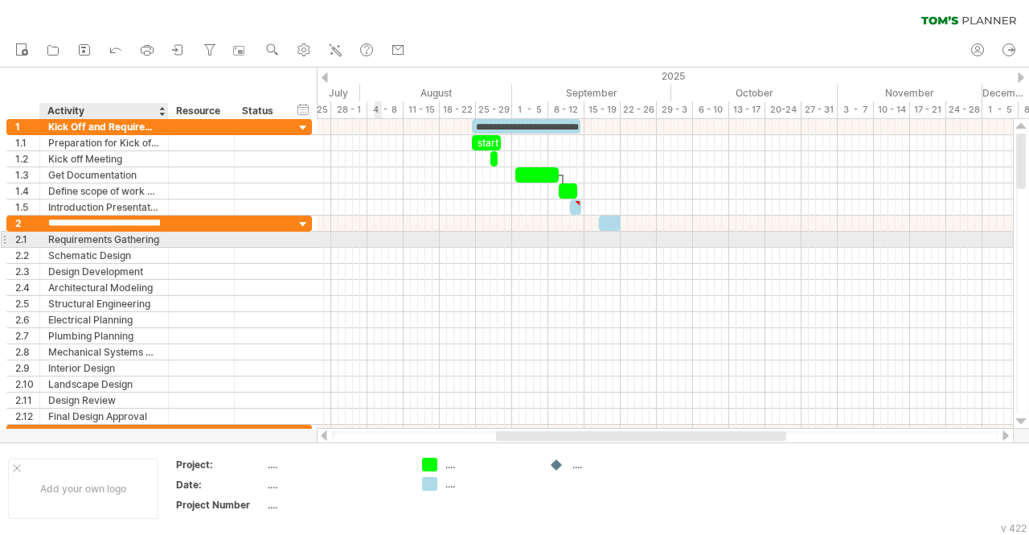
click at [146, 237] on div "Requirements Gathering" at bounding box center [104, 239] width 112 height 15
click at [146, 237] on input "**********" at bounding box center [104, 239] width 112 height 15
type input "*"
click at [118, 238] on div at bounding box center [104, 239] width 112 height 15
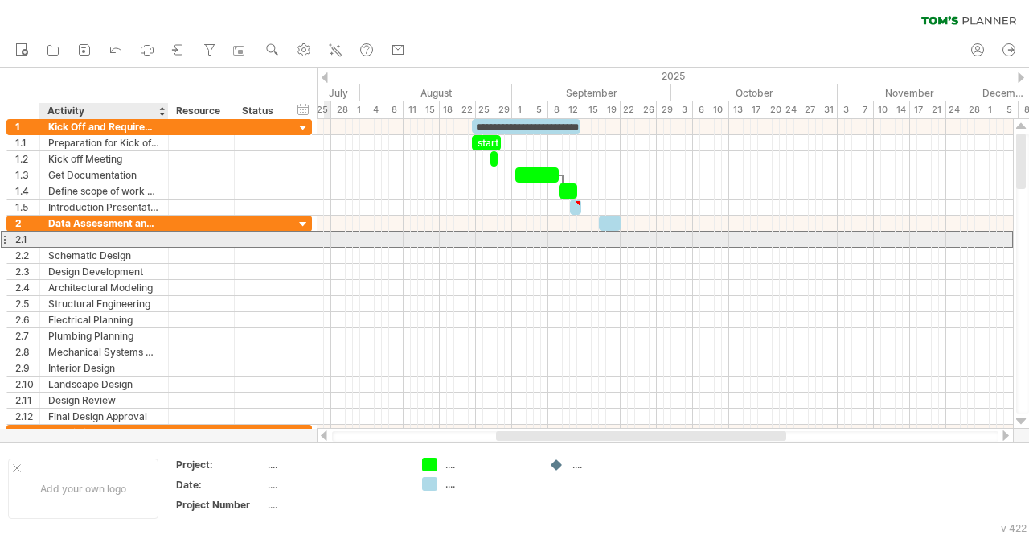
paste input "**********"
type input "**********"
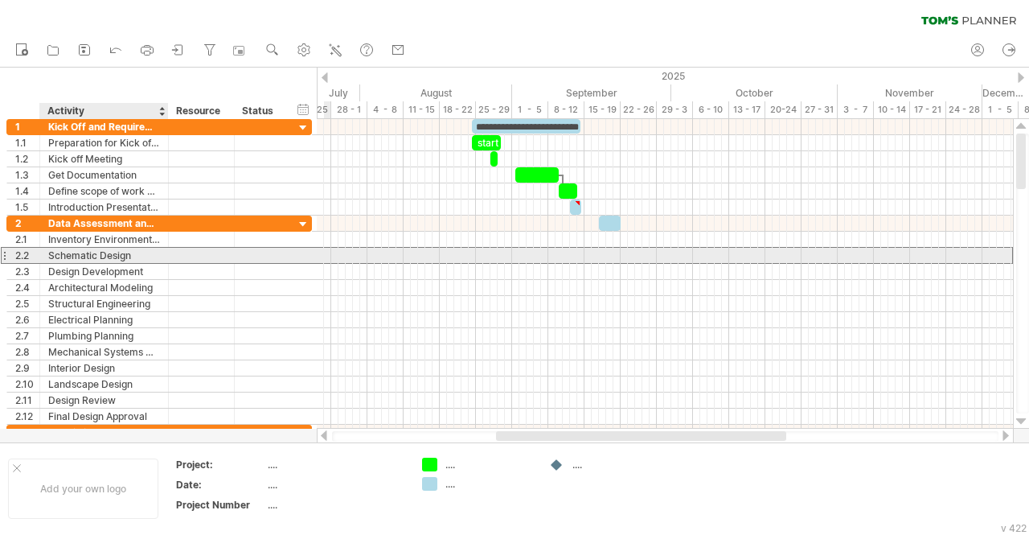
click at [142, 253] on div "Schematic Design" at bounding box center [104, 255] width 112 height 15
click at [117, 251] on div "Schematic Design" at bounding box center [104, 255] width 112 height 15
drag, startPoint x: 130, startPoint y: 252, endPoint x: 33, endPoint y: 261, distance: 97.8
click at [33, 261] on div "**********" at bounding box center [159, 320] width 306 height 209
paste input "**********"
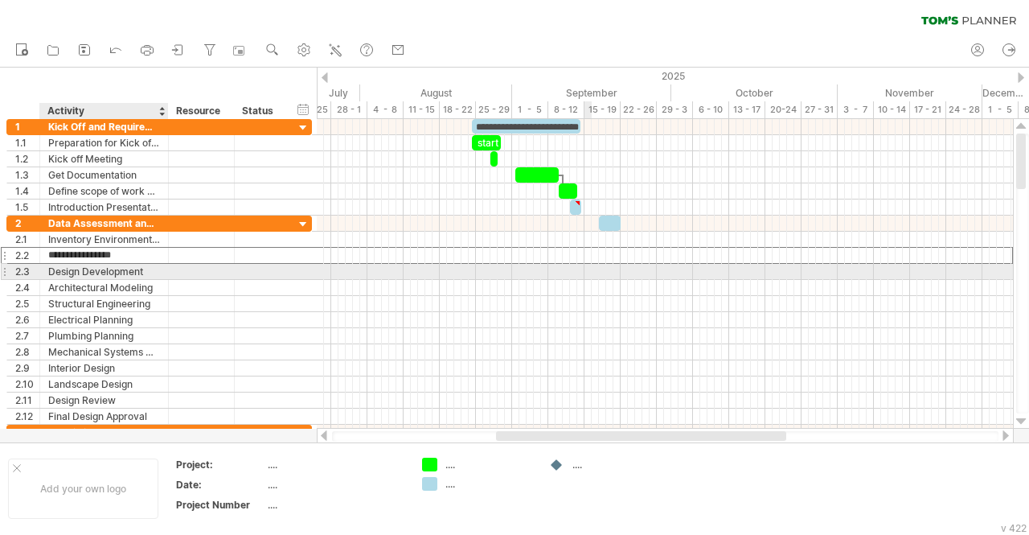
scroll to position [0, 0]
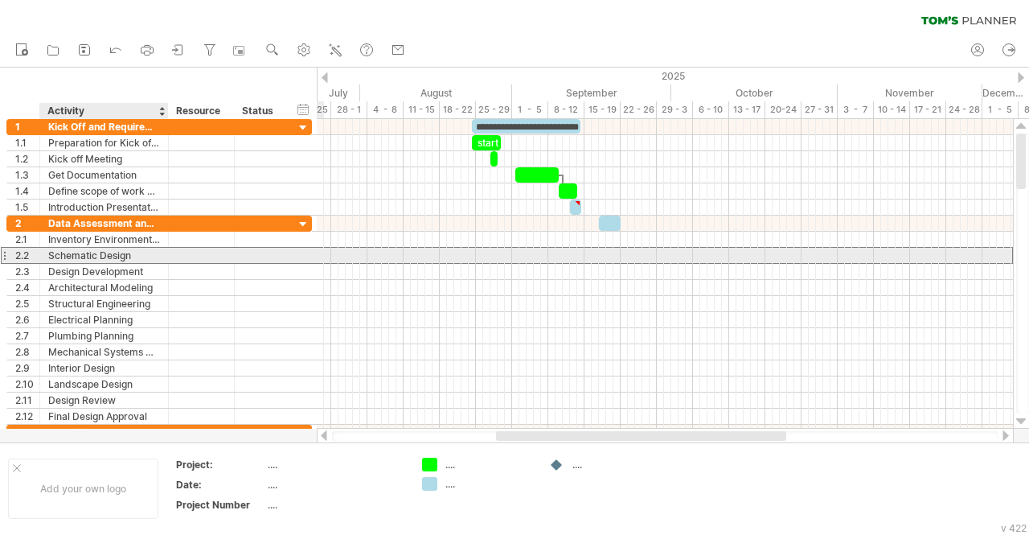
click at [125, 257] on div "Schematic Design" at bounding box center [104, 255] width 112 height 15
drag, startPoint x: 135, startPoint y: 257, endPoint x: 14, endPoint y: 261, distance: 120.7
click at [14, 261] on div "**********" at bounding box center [159, 320] width 306 height 209
paste input "*********"
type input "**********"
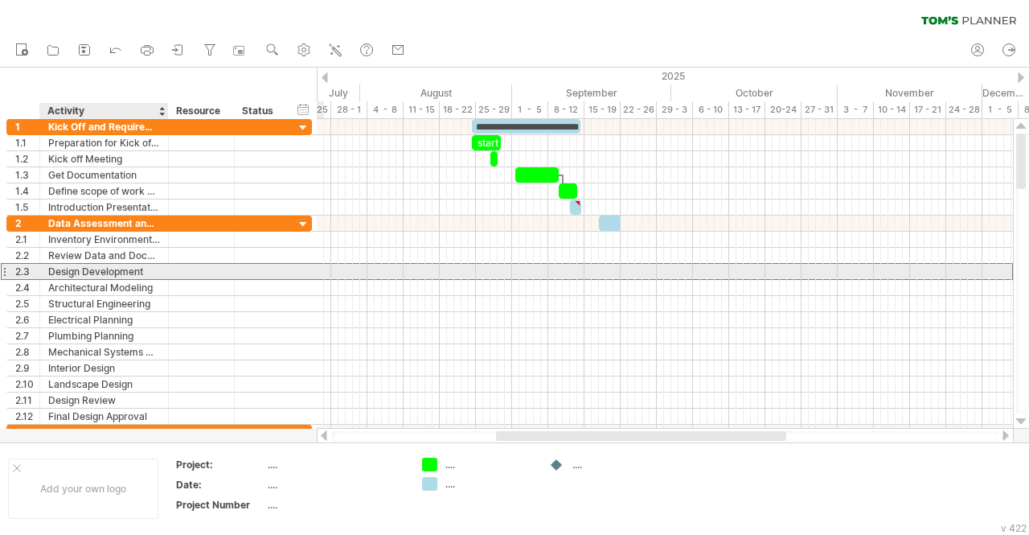
click at [120, 269] on div "Design Development" at bounding box center [104, 271] width 112 height 15
click at [130, 266] on div "Design Development" at bounding box center [104, 271] width 112 height 15
drag, startPoint x: 143, startPoint y: 269, endPoint x: 41, endPoint y: 271, distance: 102.2
click at [41, 271] on div "**********" at bounding box center [104, 271] width 129 height 15
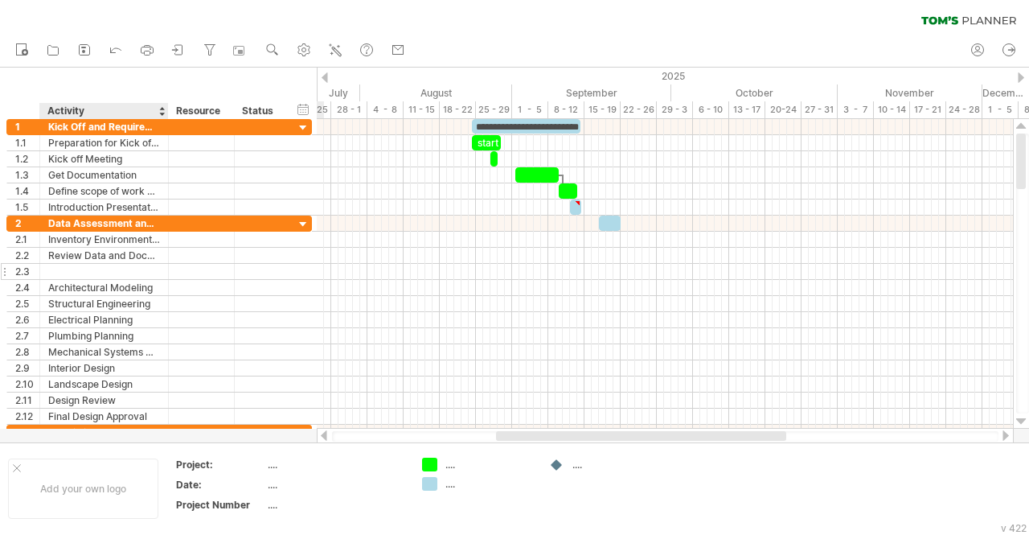
click at [74, 271] on div at bounding box center [104, 271] width 112 height 15
click at [74, 271] on input "**********" at bounding box center [104, 271] width 112 height 15
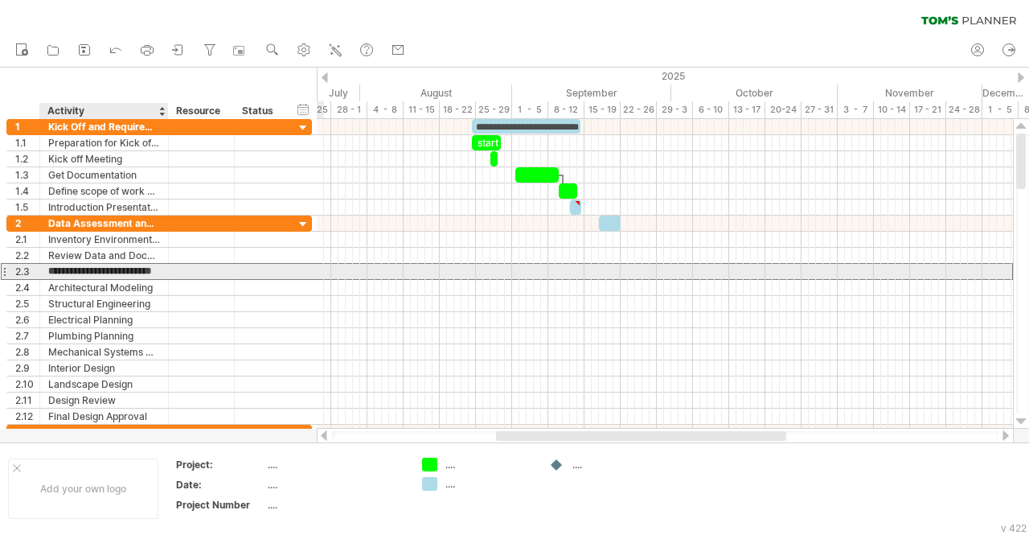
click at [151, 269] on input "**********" at bounding box center [104, 271] width 112 height 15
drag, startPoint x: 161, startPoint y: 271, endPoint x: 55, endPoint y: 273, distance: 105.4
click at [55, 273] on div "**********" at bounding box center [104, 271] width 129 height 15
drag, startPoint x: 54, startPoint y: 272, endPoint x: 191, endPoint y: 274, distance: 137.5
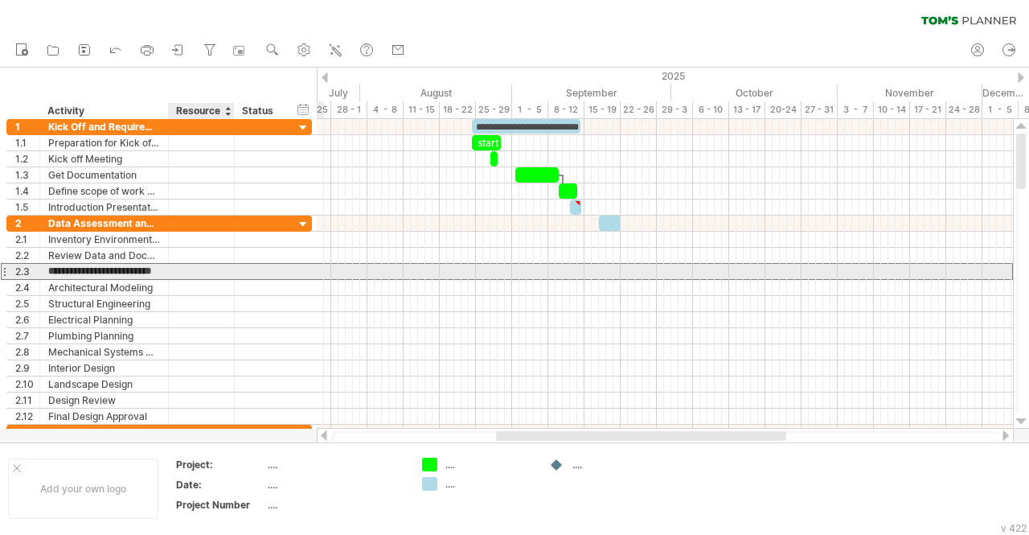
click at [191, 274] on div "**********" at bounding box center [159, 271] width 306 height 17
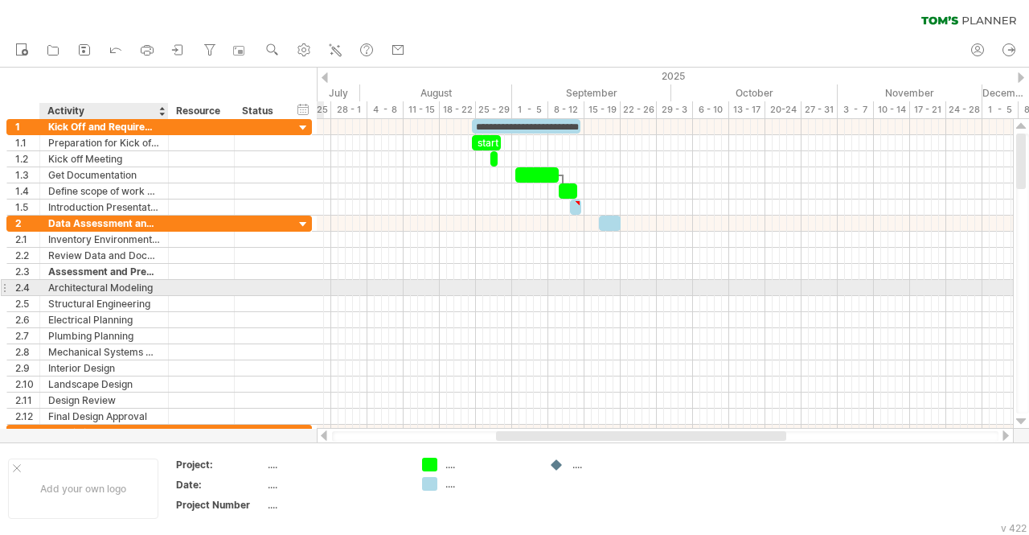
click at [124, 282] on div "Architectural Modeling" at bounding box center [104, 287] width 112 height 15
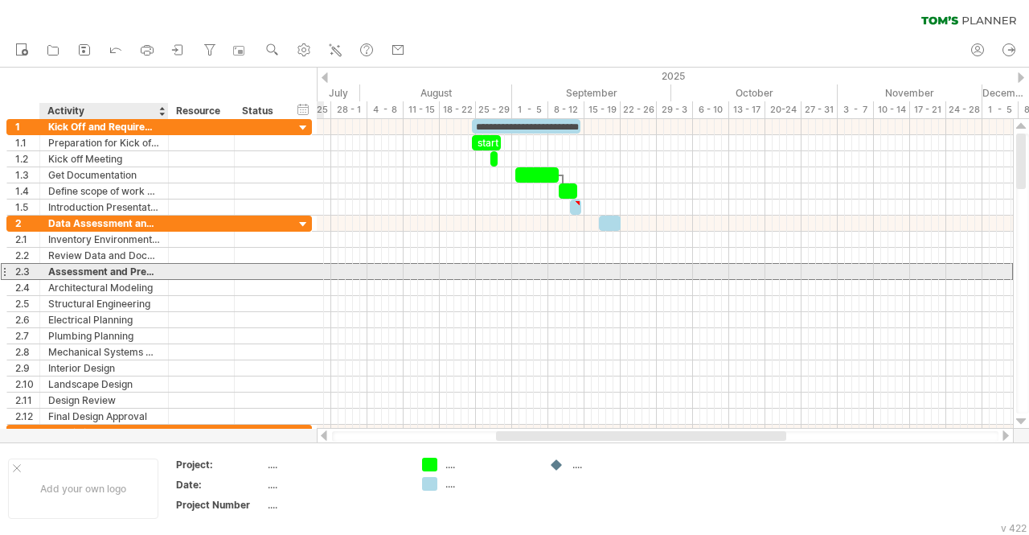
click at [132, 269] on div "Assessment and Preparation" at bounding box center [104, 271] width 112 height 15
click at [130, 269] on input "**********" at bounding box center [104, 271] width 112 height 15
type input "*"
click at [126, 266] on div at bounding box center [104, 271] width 112 height 15
paste input "**********"
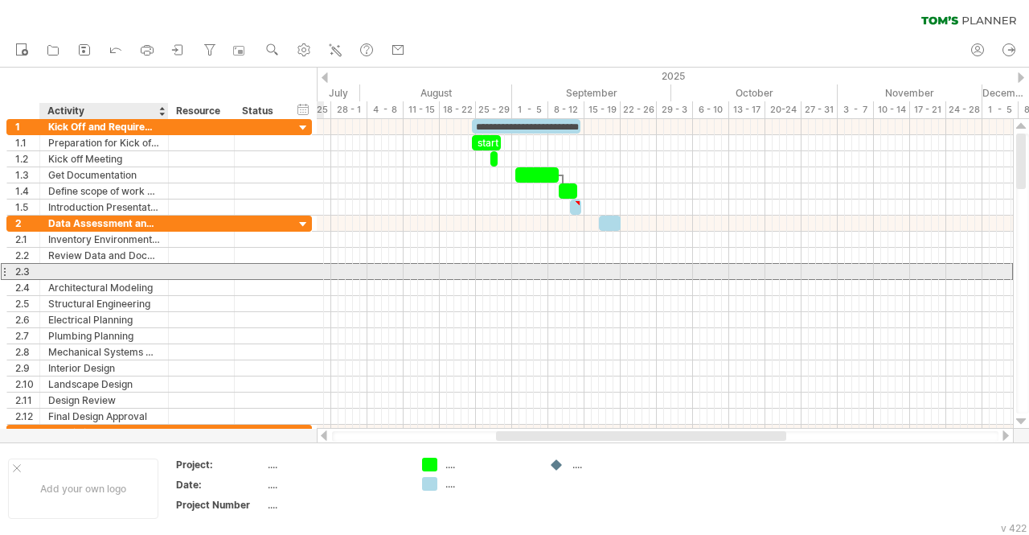
type input "**********"
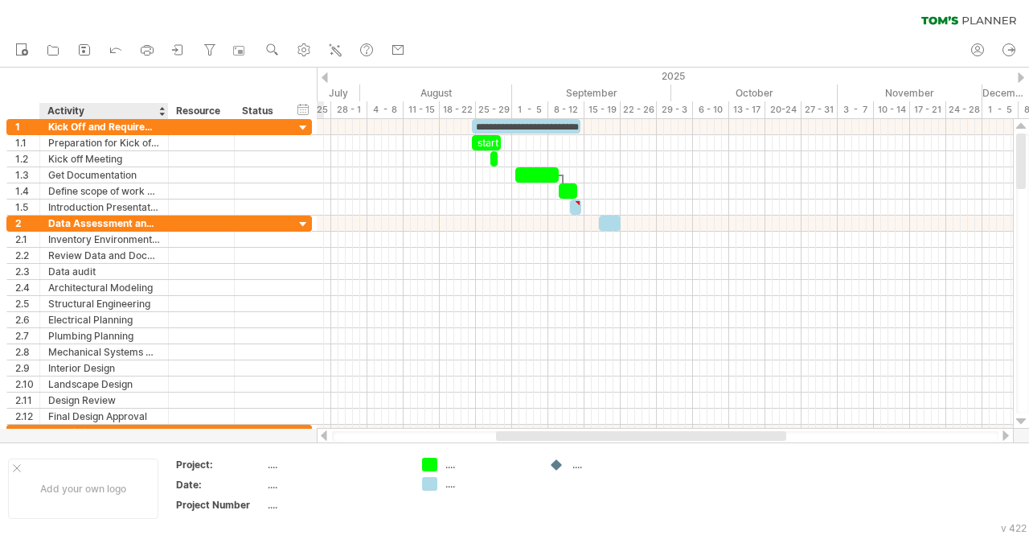
click at [126, 271] on div "Data audit" at bounding box center [104, 271] width 112 height 15
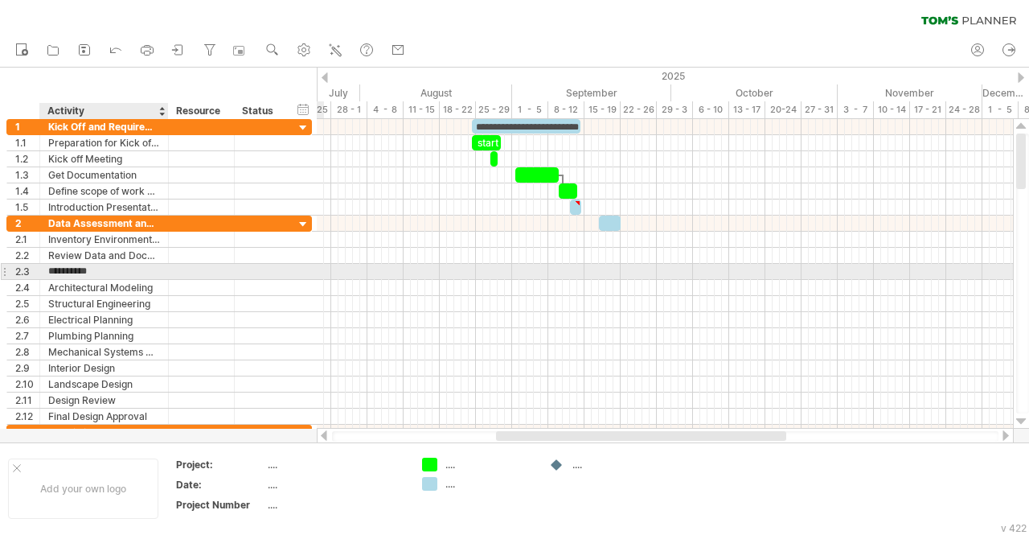
click at [117, 276] on div "**********" at bounding box center [159, 272] width 306 height 16
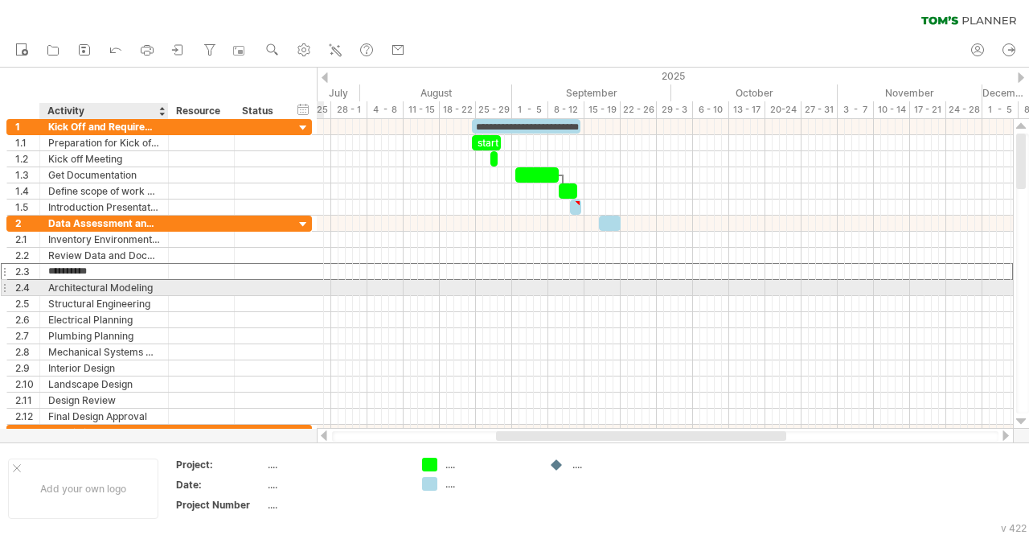
click at [125, 290] on div "Architectural Modeling" at bounding box center [104, 287] width 112 height 15
drag, startPoint x: 153, startPoint y: 285, endPoint x: 17, endPoint y: 286, distance: 135.9
click at [17, 286] on div "**********" at bounding box center [159, 287] width 306 height 17
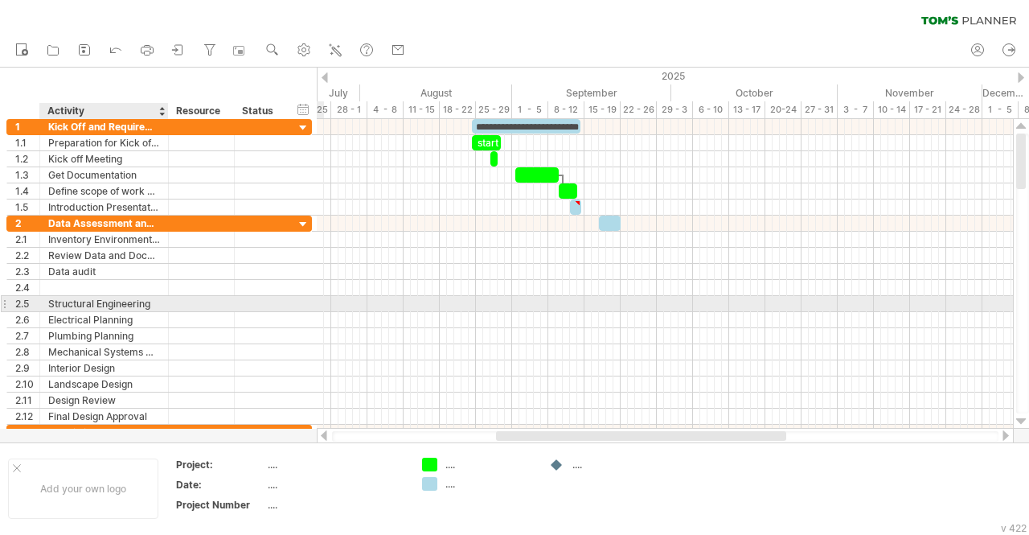
click at [118, 296] on div "Structural Engineering" at bounding box center [104, 303] width 112 height 15
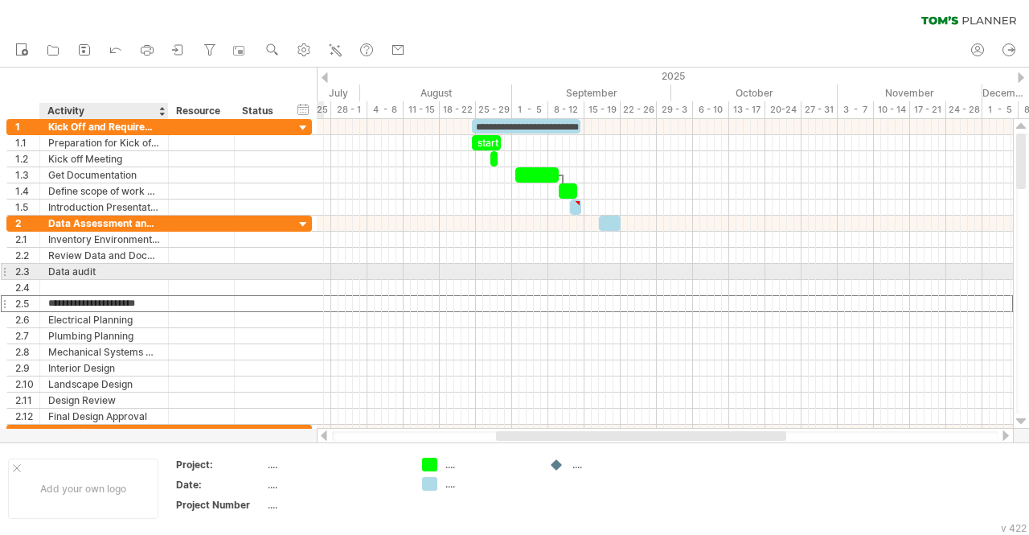
click at [105, 273] on div "Data audit" at bounding box center [104, 271] width 112 height 15
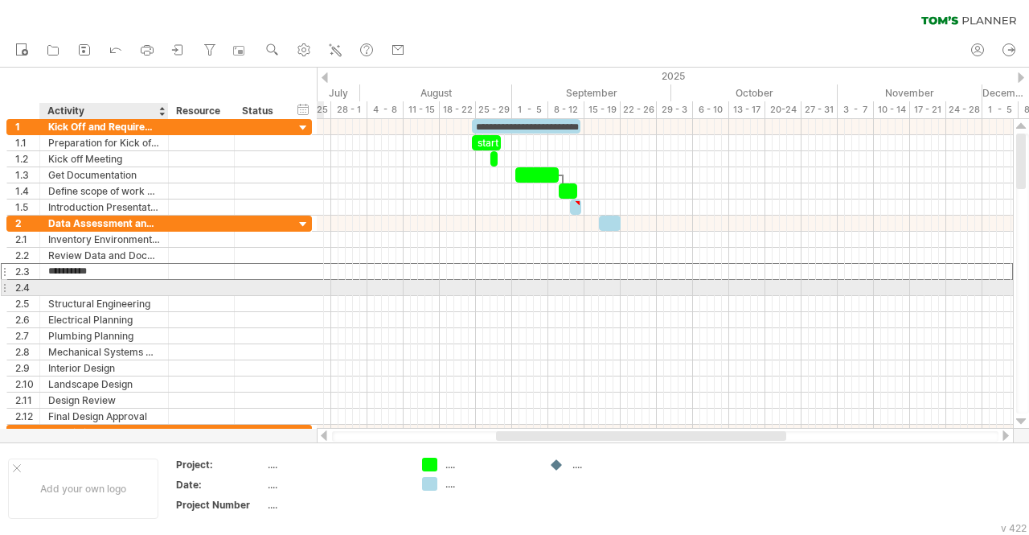
click at [116, 287] on div at bounding box center [104, 287] width 112 height 15
click at [72, 281] on div at bounding box center [104, 287] width 112 height 15
paste input "**********"
type input "**********"
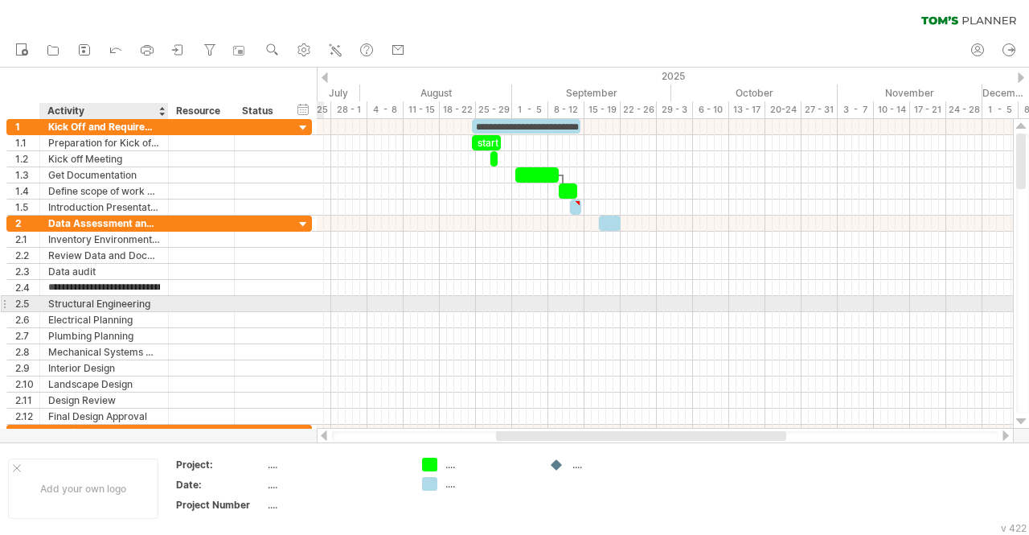
click at [137, 303] on div "Structural Engineering" at bounding box center [104, 303] width 112 height 15
click at [146, 302] on input "**********" at bounding box center [104, 303] width 112 height 15
type input "*"
click at [111, 302] on div at bounding box center [104, 303] width 112 height 15
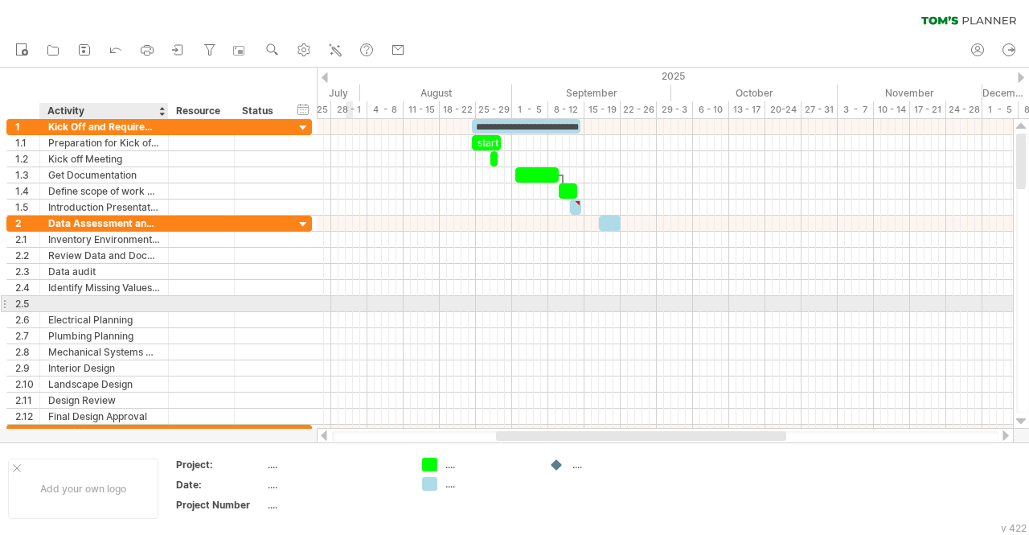
paste input "**********"
type input "**********"
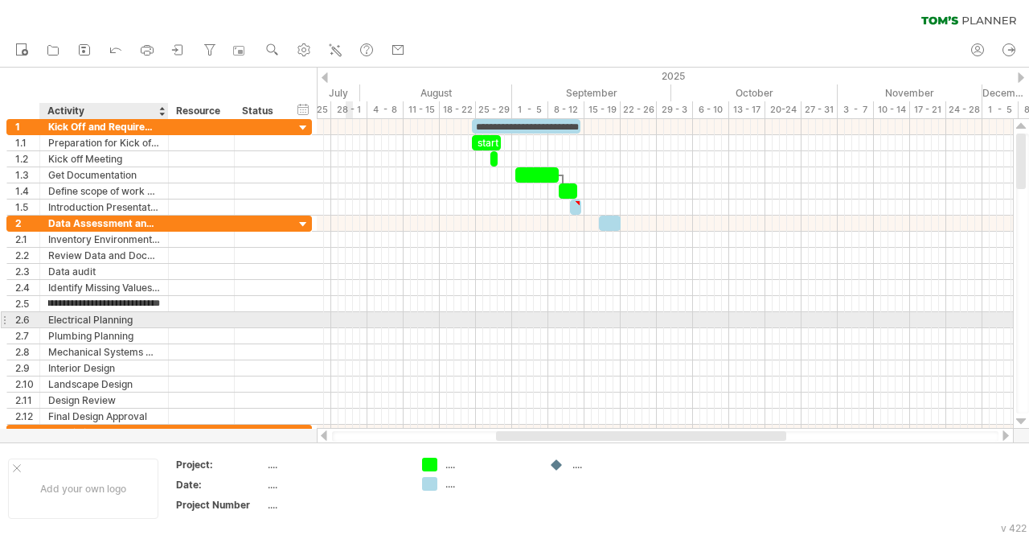
click at [128, 318] on div "Electrical Planning" at bounding box center [104, 319] width 112 height 15
click at [95, 314] on div "Electrical Planning" at bounding box center [104, 319] width 112 height 15
paste input "**********"
click at [135, 318] on input "**********" at bounding box center [104, 319] width 112 height 15
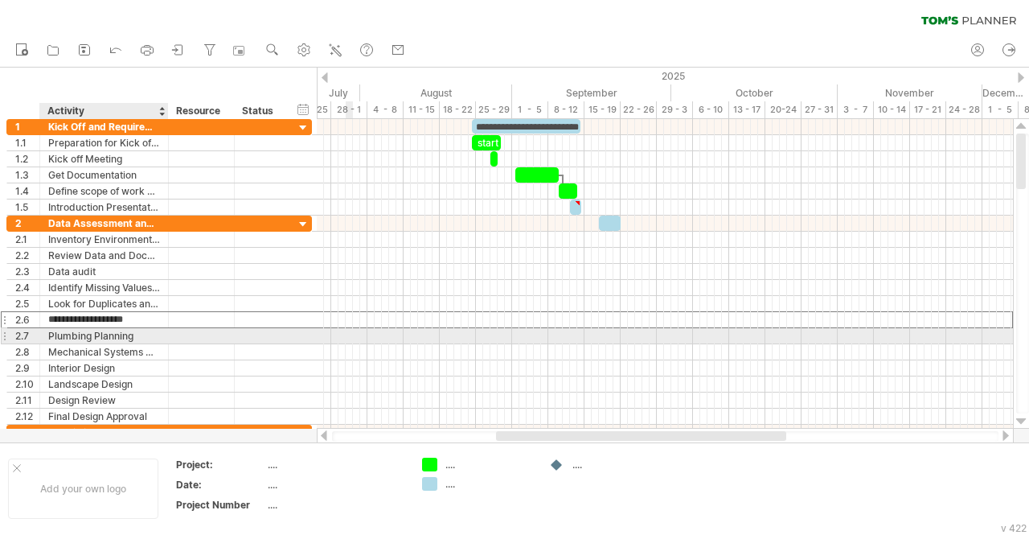
drag, startPoint x: 114, startPoint y: 323, endPoint x: 6, endPoint y: 329, distance: 108.7
click at [6, 329] on div "**********" at bounding box center [159, 320] width 306 height 209
paste input "text"
type input "**********"
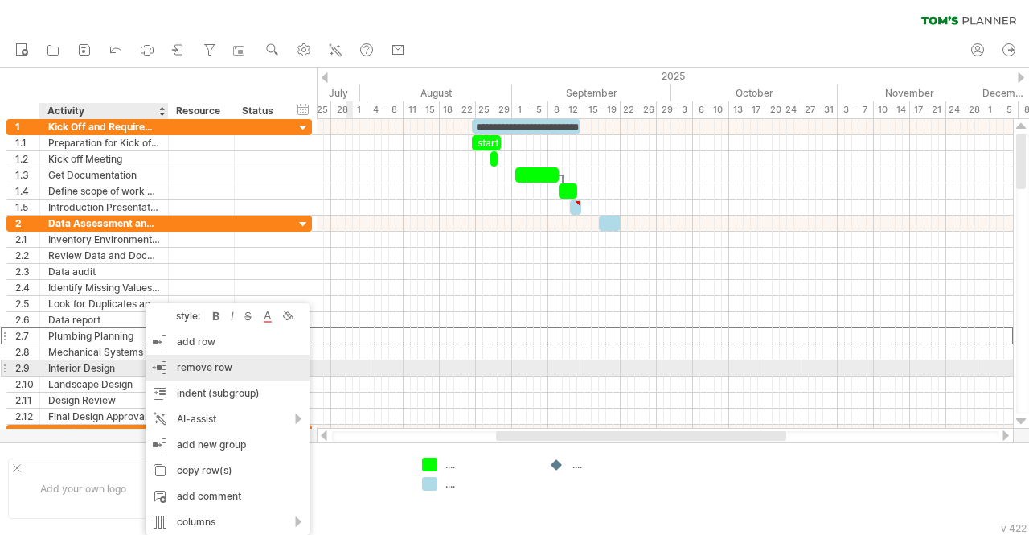
click at [186, 365] on span "remove row" at bounding box center [204, 367] width 55 height 12
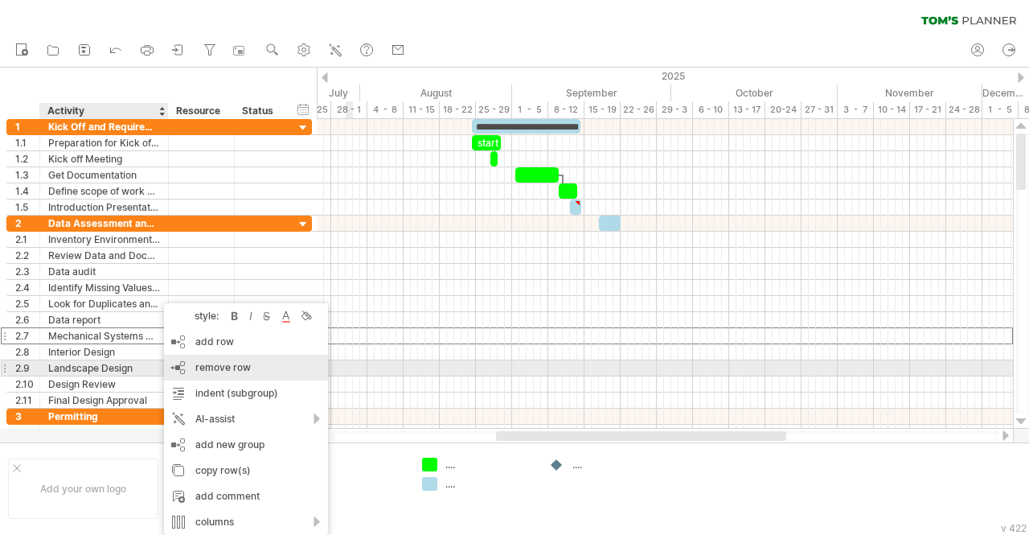
click at [201, 369] on span "remove row" at bounding box center [222, 367] width 55 height 12
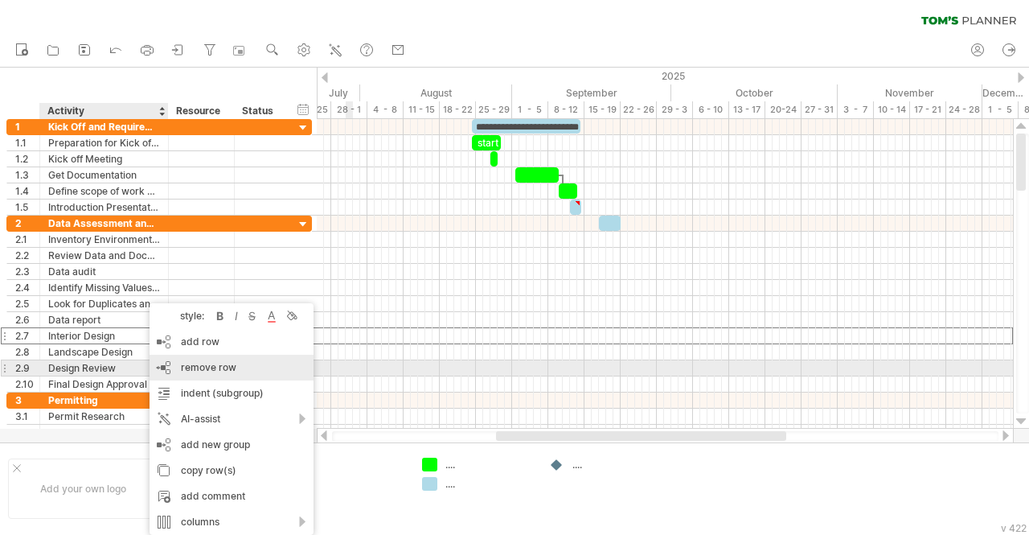
click at [195, 366] on span "remove row" at bounding box center [208, 367] width 55 height 12
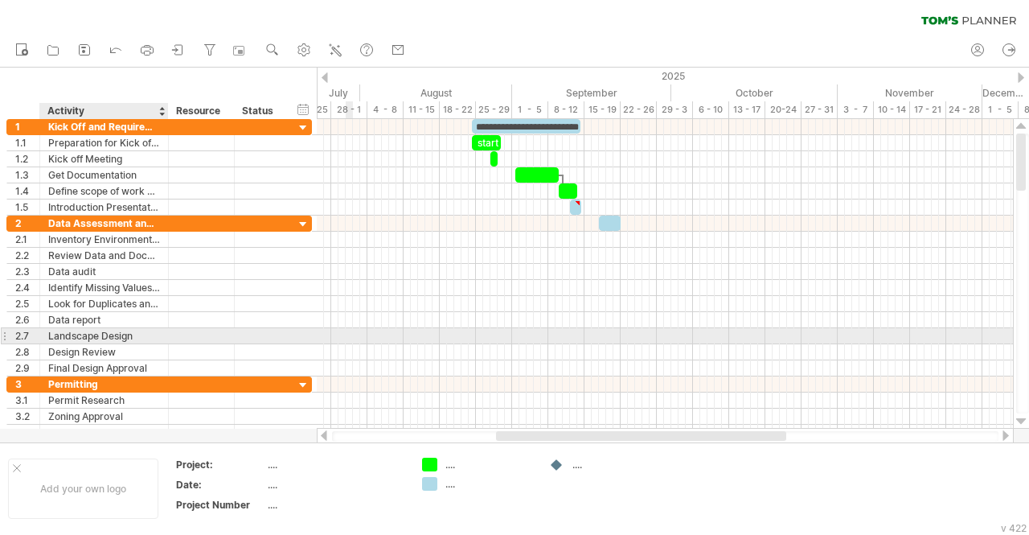
click at [150, 336] on div "Landscape Design" at bounding box center [104, 335] width 112 height 15
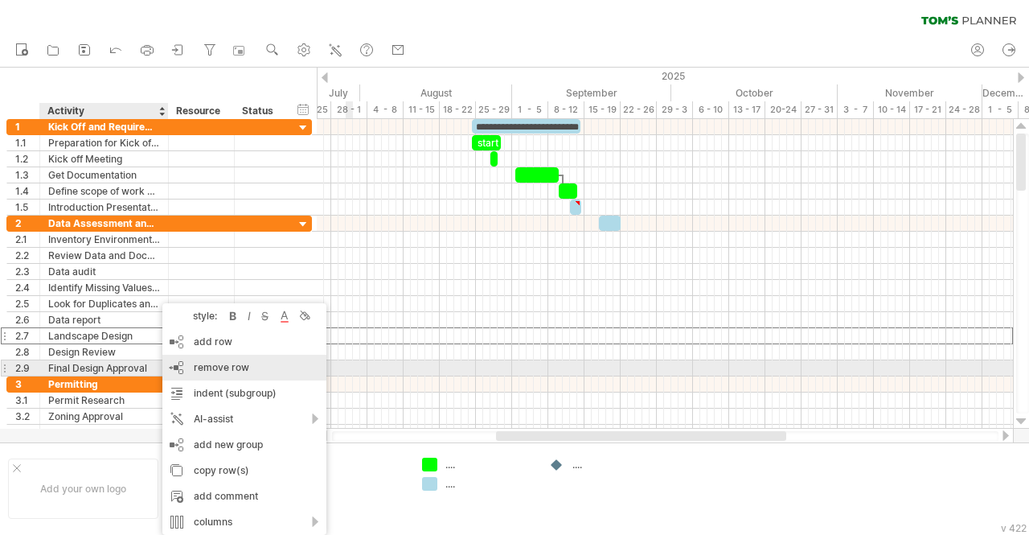
click at [195, 372] on span "remove row" at bounding box center [221, 367] width 55 height 12
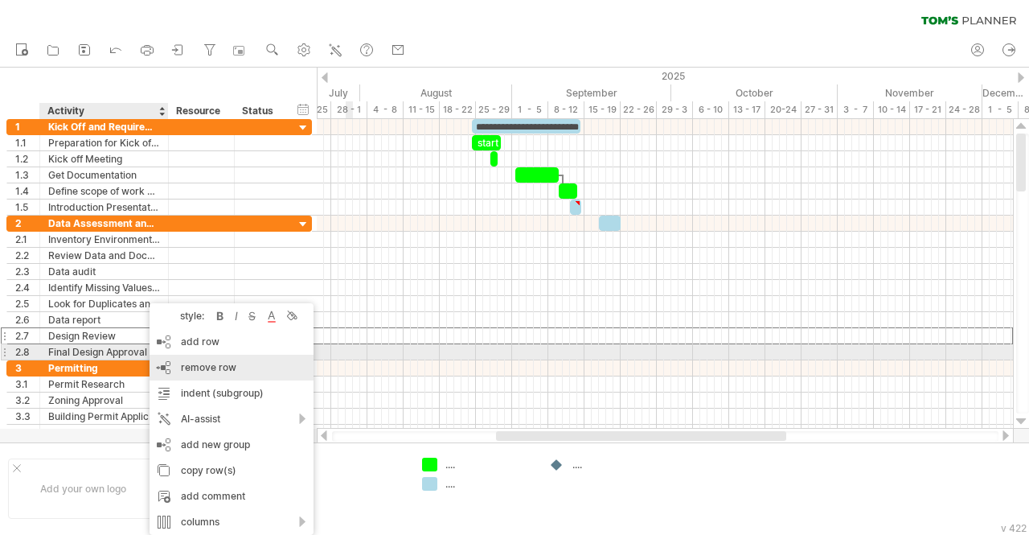
click at [179, 361] on div "remove row remove selected rows" at bounding box center [232, 368] width 164 height 26
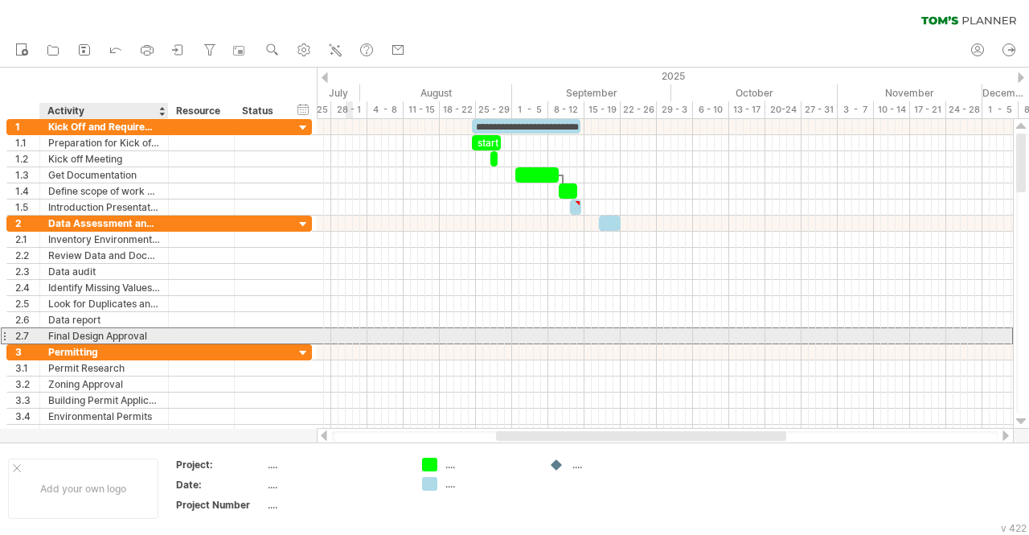
click at [141, 330] on div "Final Design Approval" at bounding box center [104, 335] width 112 height 15
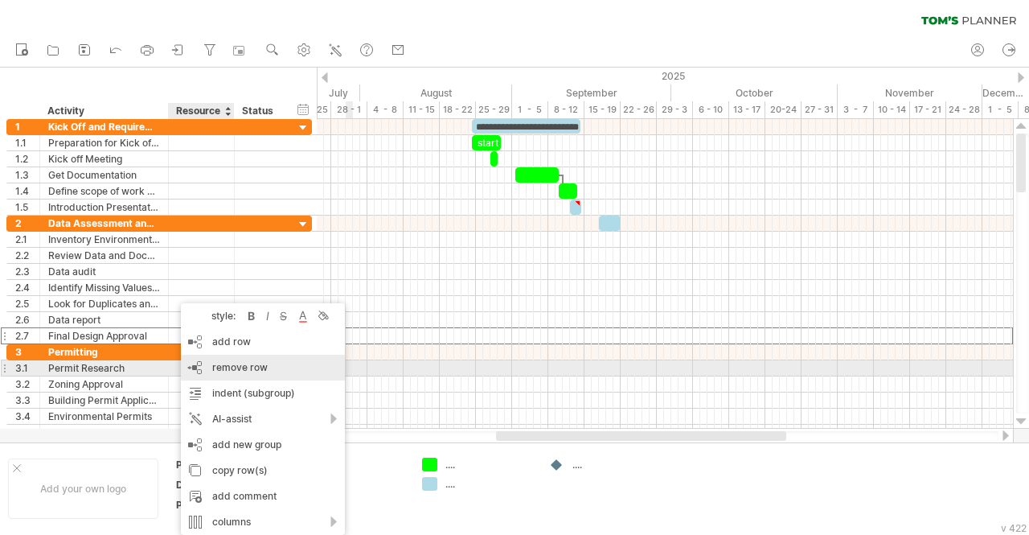
click at [216, 364] on span "remove row" at bounding box center [239, 367] width 55 height 12
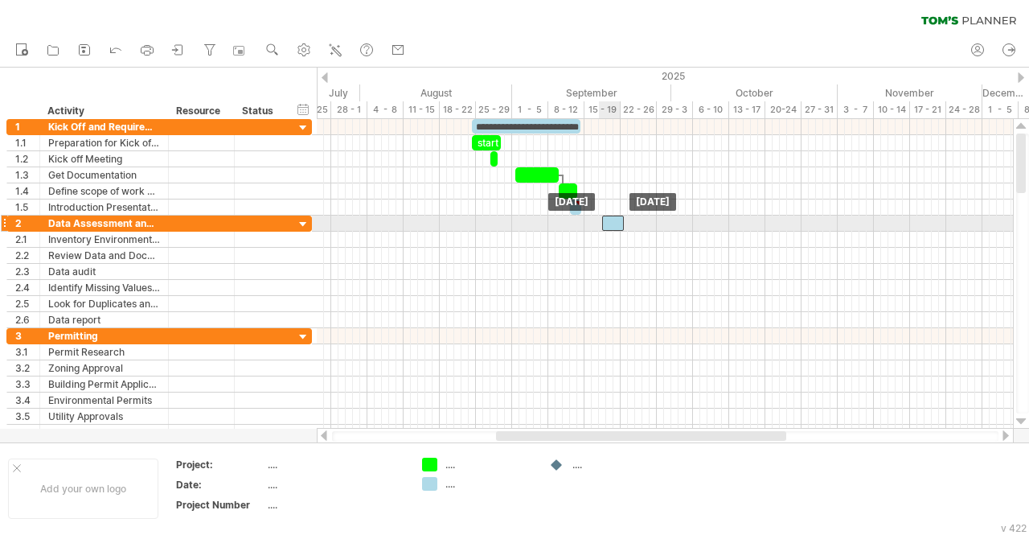
click at [609, 221] on div at bounding box center [613, 223] width 22 height 15
click at [622, 226] on span at bounding box center [624, 223] width 6 height 15
click at [622, 225] on span at bounding box center [624, 223] width 6 height 15
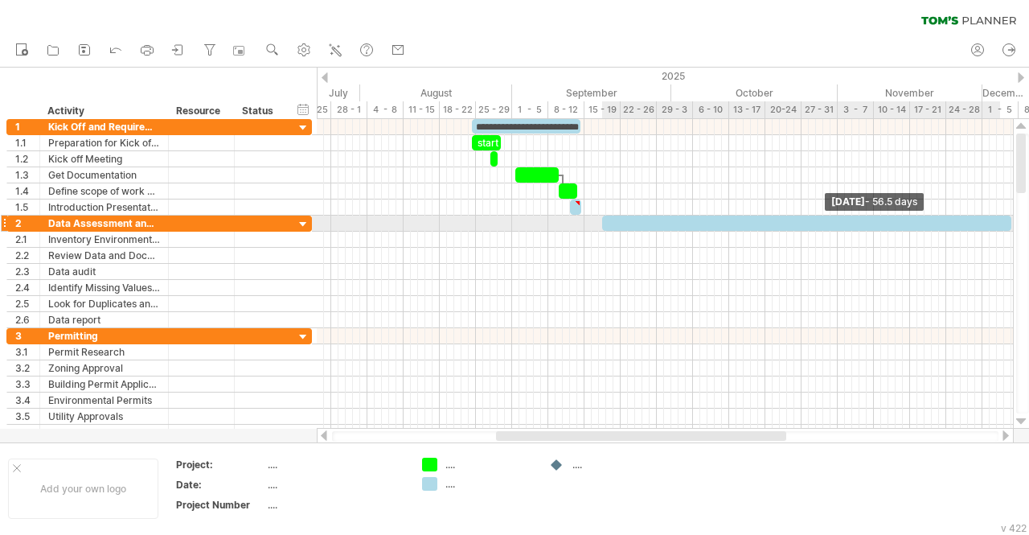
drag, startPoint x: 622, startPoint y: 220, endPoint x: 1023, endPoint y: 222, distance: 401.3
click at [1023, 222] on div "Trying to reach [DOMAIN_NAME] Connected again... 0% clear filter new 1" at bounding box center [514, 267] width 1029 height 535
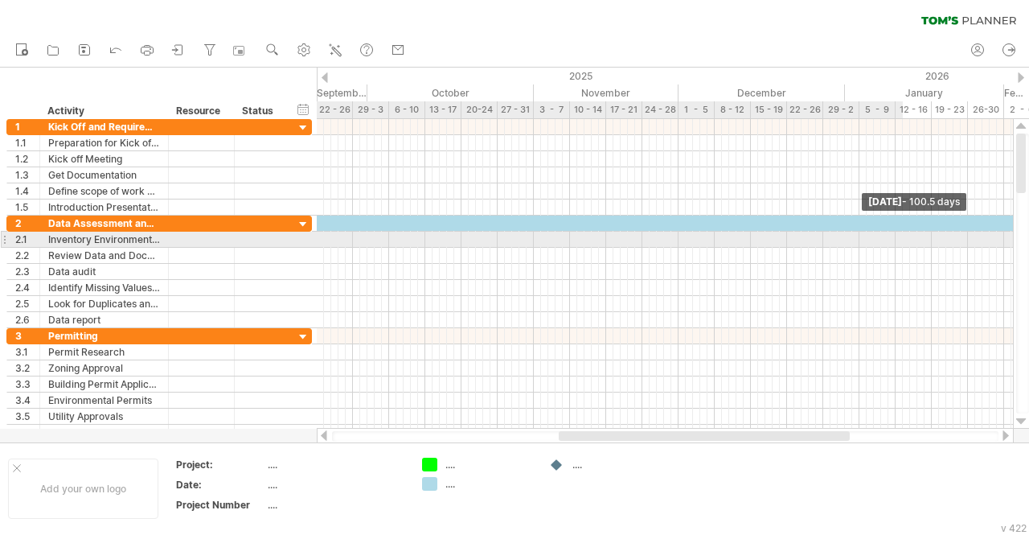
drag, startPoint x: 707, startPoint y: 221, endPoint x: 1029, endPoint y: 236, distance: 322.0
click at [1029, 236] on div "Trying to reach [DOMAIN_NAME] Connected again... 0% clear filter new 1" at bounding box center [514, 267] width 1029 height 535
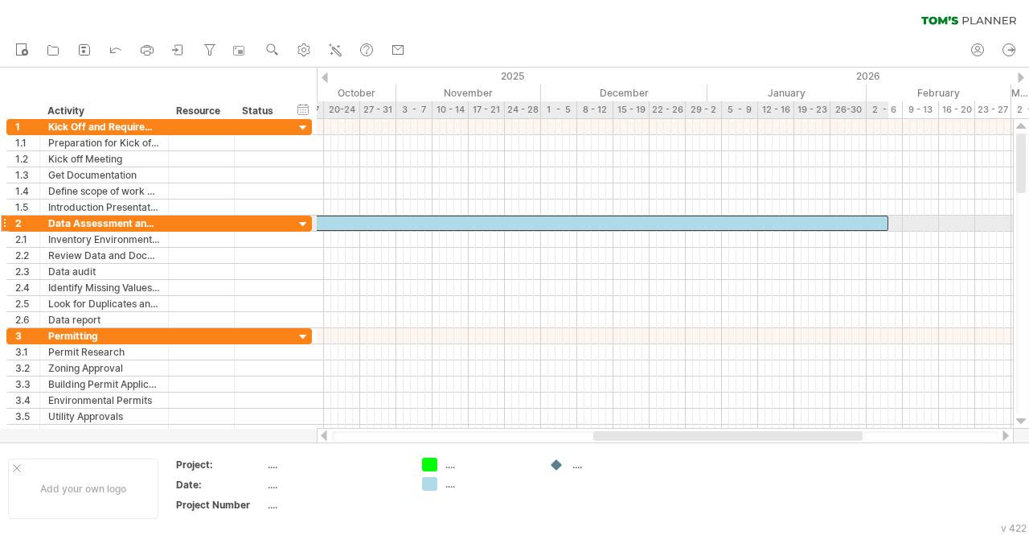
click at [819, 217] on div at bounding box center [525, 223] width 728 height 15
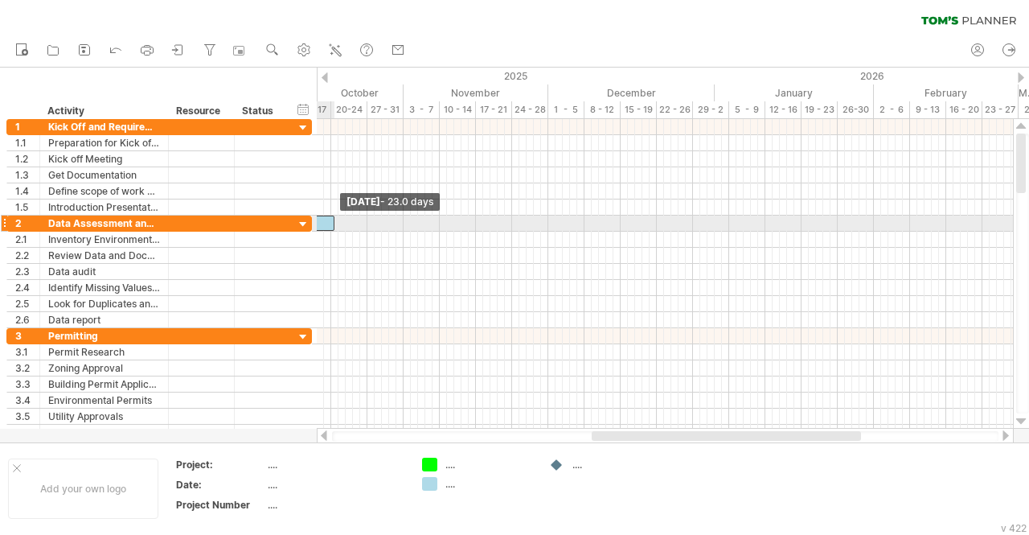
drag, startPoint x: 885, startPoint y: 221, endPoint x: 333, endPoint y: 225, distance: 552.5
click at [333, 225] on span at bounding box center [334, 223] width 6 height 15
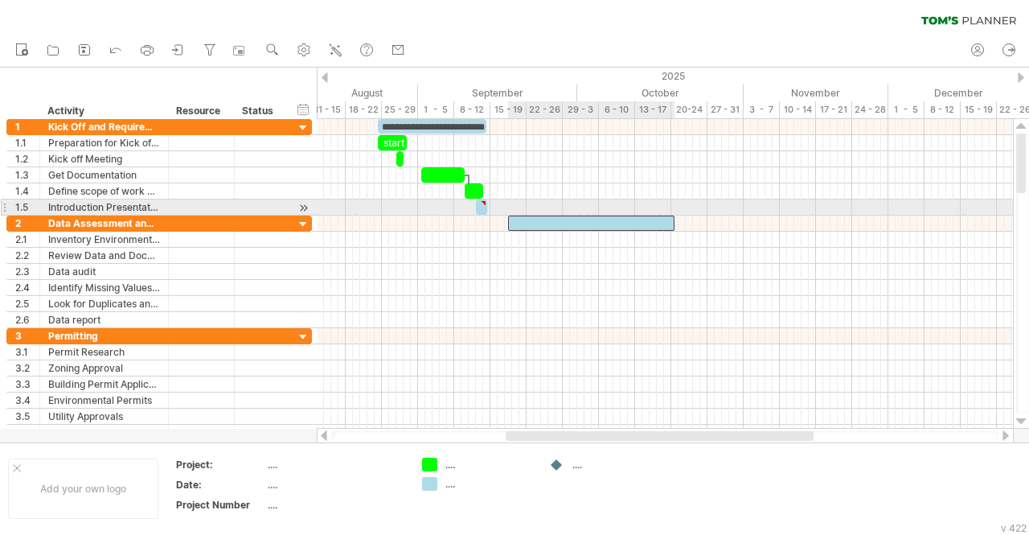
click at [533, 216] on div at bounding box center [591, 223] width 166 height 15
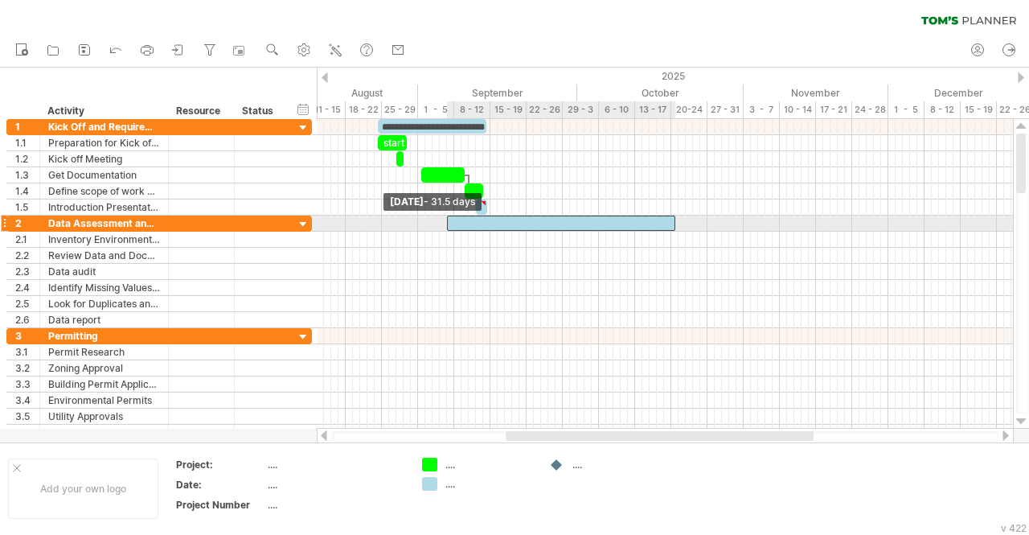
drag, startPoint x: 509, startPoint y: 221, endPoint x: 450, endPoint y: 228, distance: 59.9
click at [450, 228] on span at bounding box center [447, 223] width 6 height 15
click at [516, 221] on div at bounding box center [561, 223] width 228 height 15
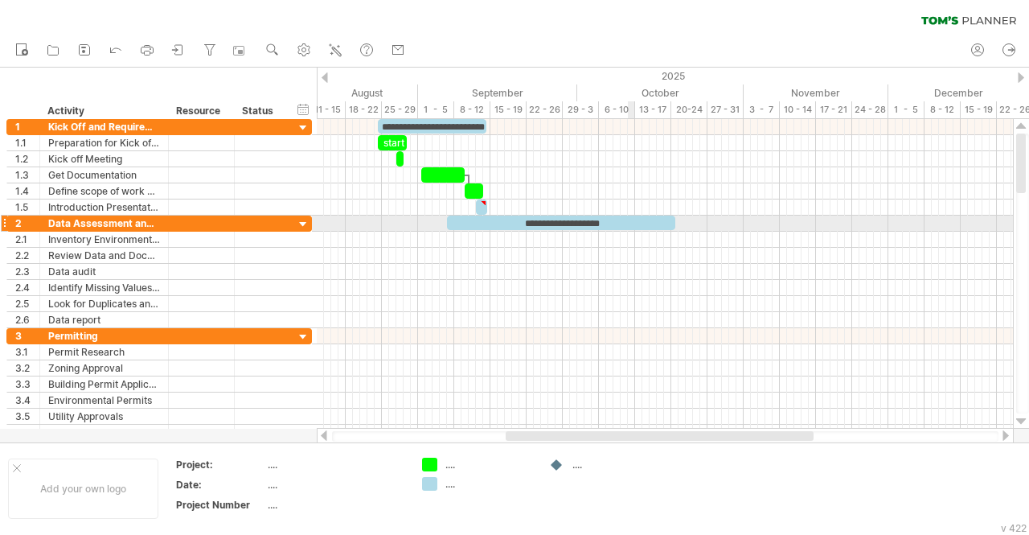
click at [629, 223] on div "**********" at bounding box center [561, 223] width 228 height 14
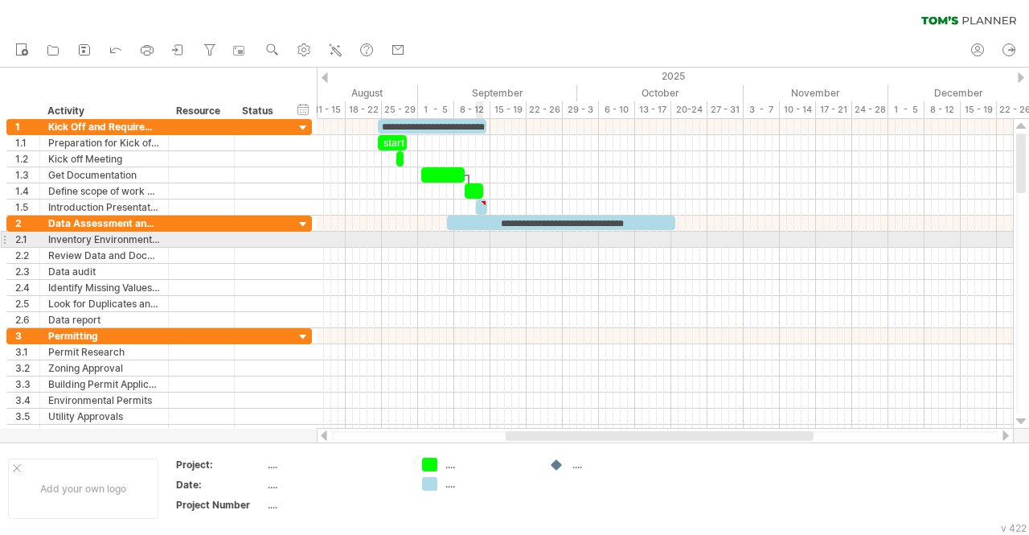
click at [479, 236] on div at bounding box center [665, 240] width 696 height 16
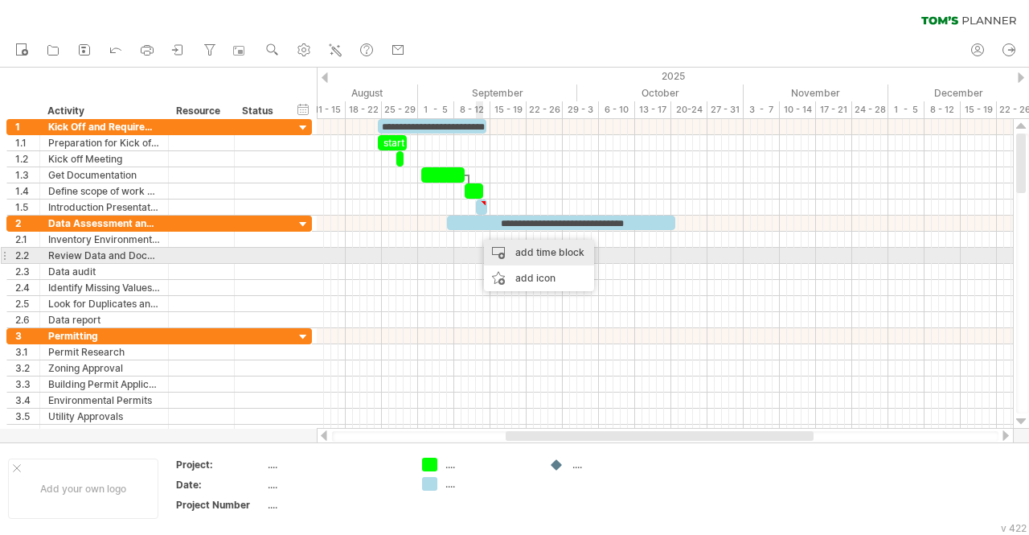
click at [526, 257] on div "add time block" at bounding box center [539, 253] width 110 height 26
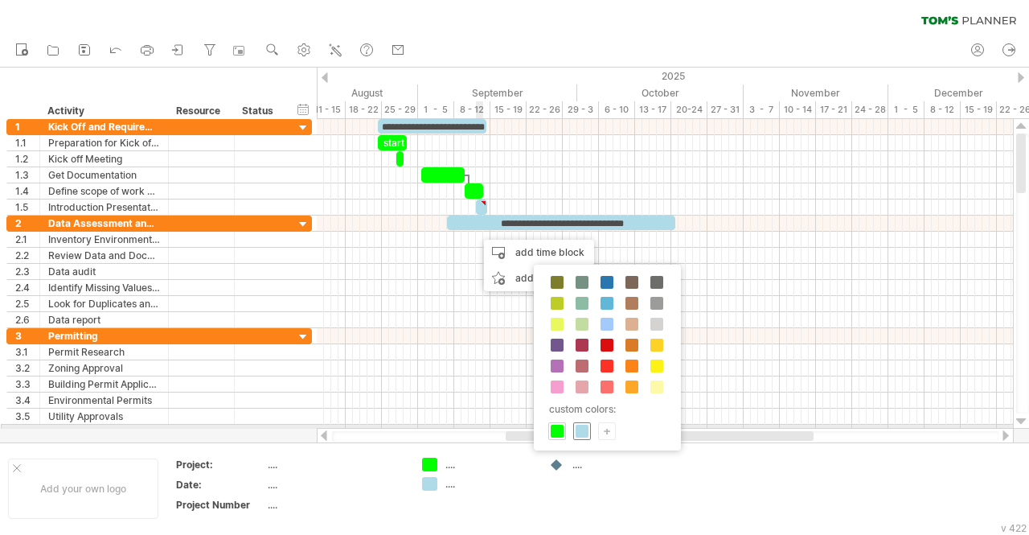
click at [582, 426] on span at bounding box center [582, 431] width 13 height 13
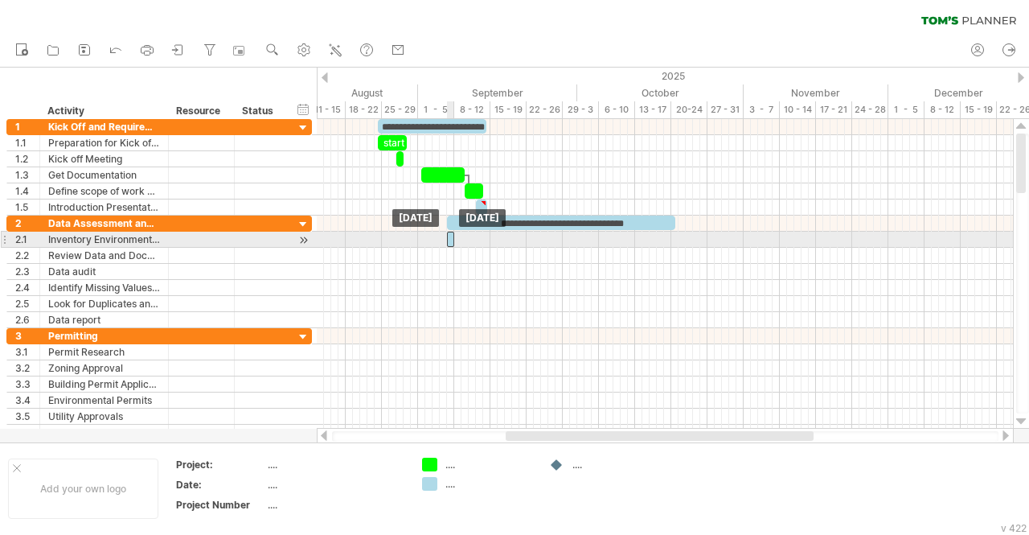
drag, startPoint x: 479, startPoint y: 239, endPoint x: 452, endPoint y: 239, distance: 27.3
click at [452, 239] on div at bounding box center [450, 239] width 7 height 15
click at [449, 241] on div at bounding box center [450, 239] width 7 height 15
click at [77, 239] on div "Inventory Environmental Dataset" at bounding box center [104, 239] width 112 height 15
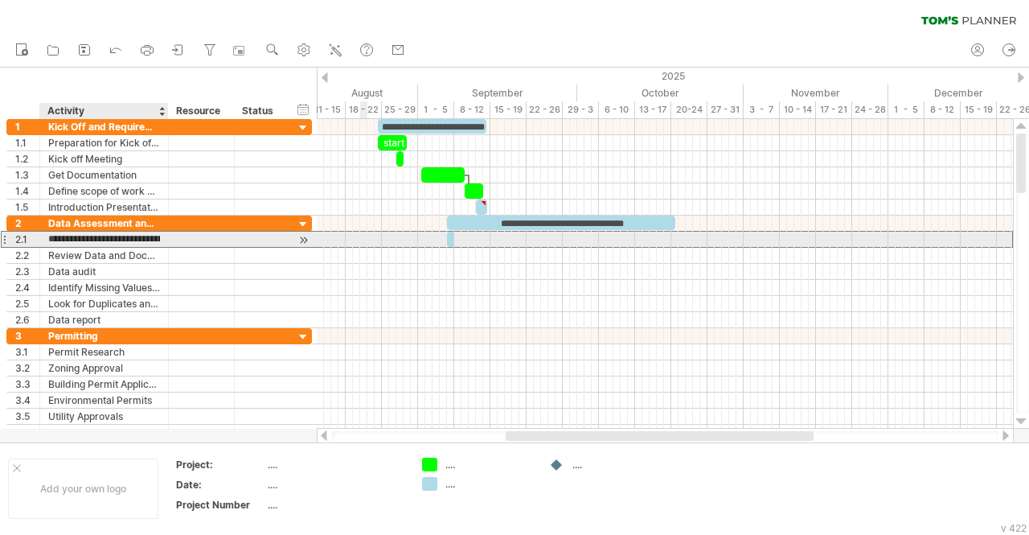
click at [151, 236] on input "**********" at bounding box center [104, 239] width 112 height 15
click at [7, 233] on div "2.1" at bounding box center [23, 239] width 33 height 15
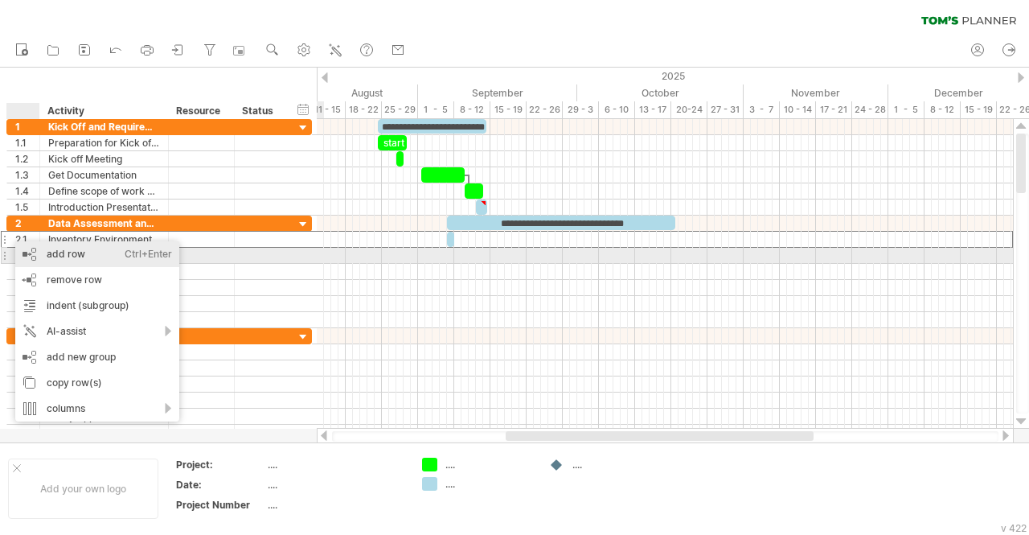
click at [68, 259] on div "add row Ctrl+Enter Cmd+Enter" at bounding box center [97, 254] width 164 height 26
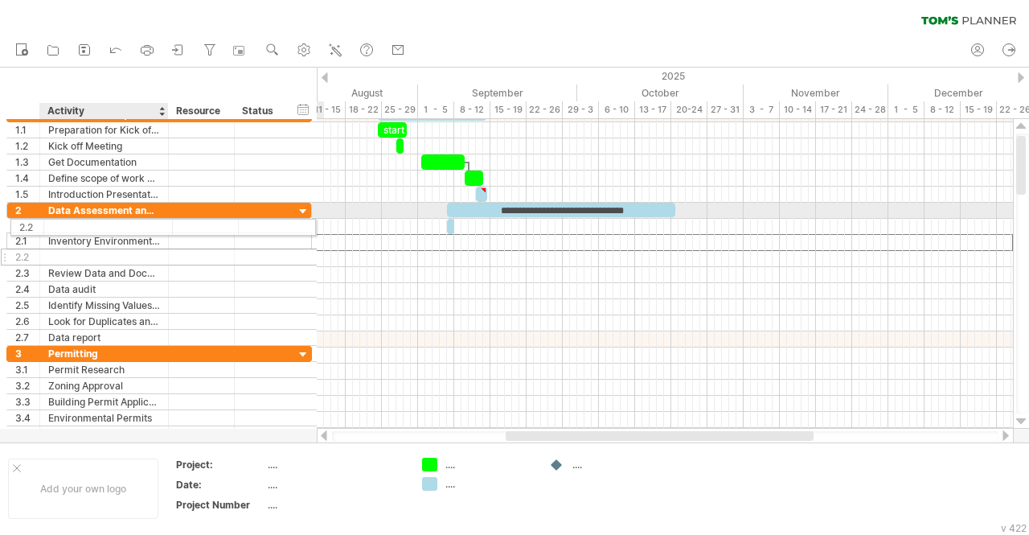
drag, startPoint x: 52, startPoint y: 240, endPoint x: 51, endPoint y: 221, distance: 18.6
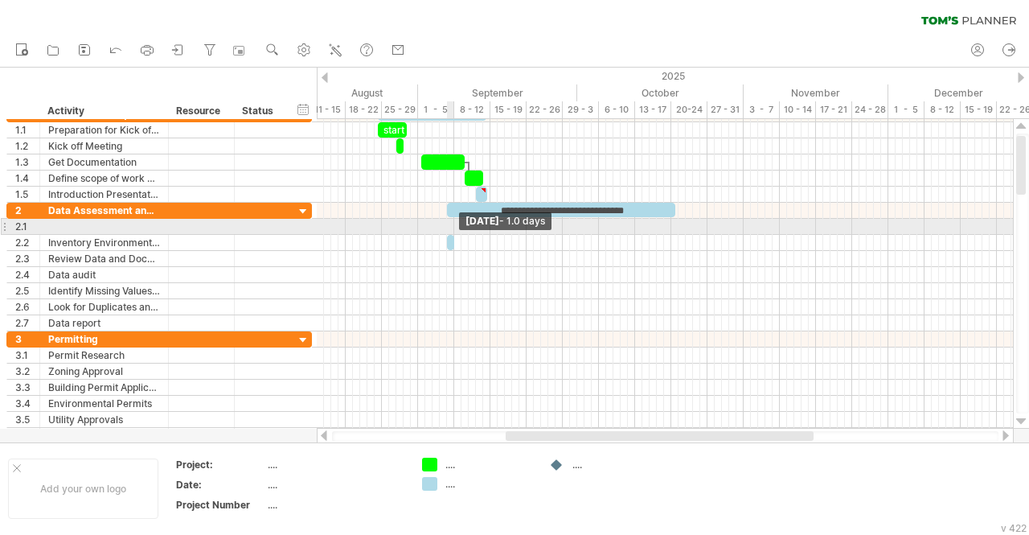
drag, startPoint x: 453, startPoint y: 237, endPoint x: 452, endPoint y: 224, distance: 12.9
click at [452, 224] on div "**********" at bounding box center [665, 274] width 696 height 310
drag, startPoint x: 449, startPoint y: 236, endPoint x: 450, endPoint y: 224, distance: 12.1
click at [450, 224] on div "**********" at bounding box center [665, 274] width 696 height 310
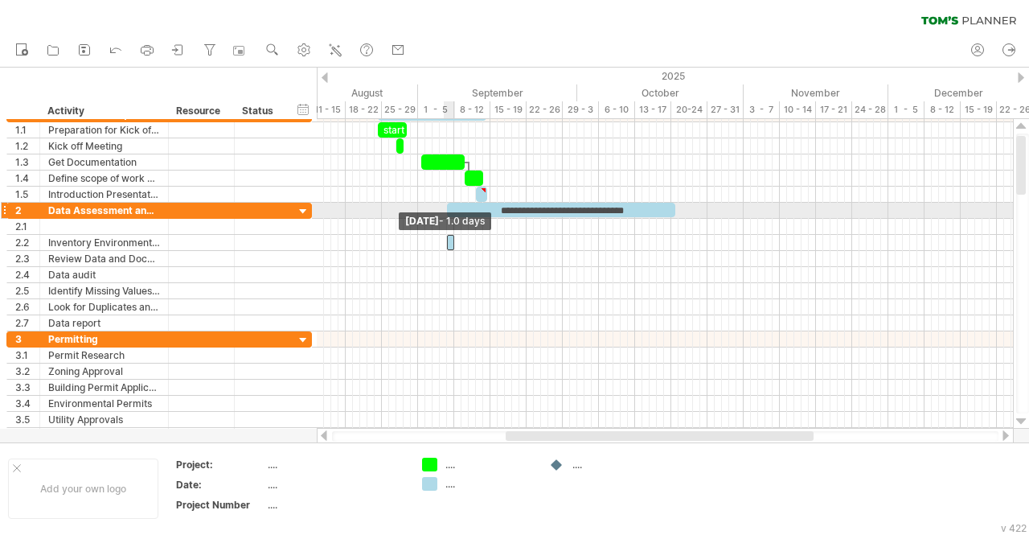
click at [447, 221] on div "**********" at bounding box center [665, 274] width 696 height 310
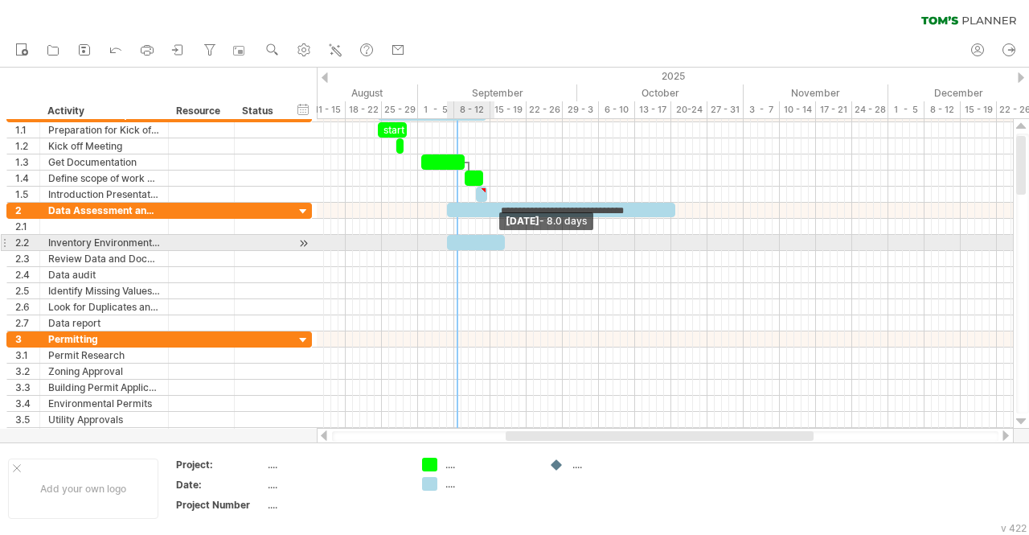
drag, startPoint x: 455, startPoint y: 246, endPoint x: 518, endPoint y: 236, distance: 63.6
click at [508, 236] on span at bounding box center [505, 242] width 6 height 15
drag, startPoint x: 481, startPoint y: 244, endPoint x: 576, endPoint y: 227, distance: 96.4
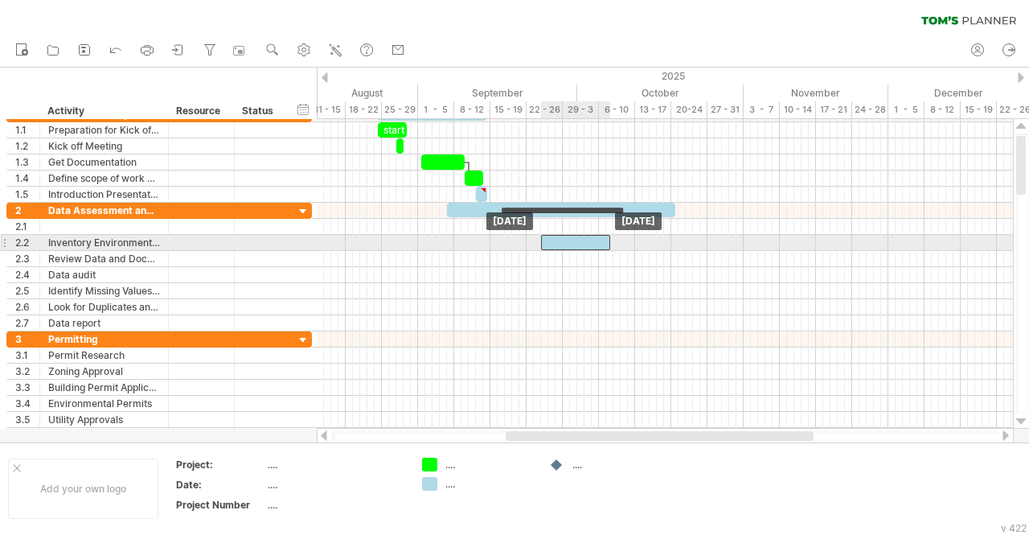
drag, startPoint x: 581, startPoint y: 220, endPoint x: 581, endPoint y: 242, distance: 22.5
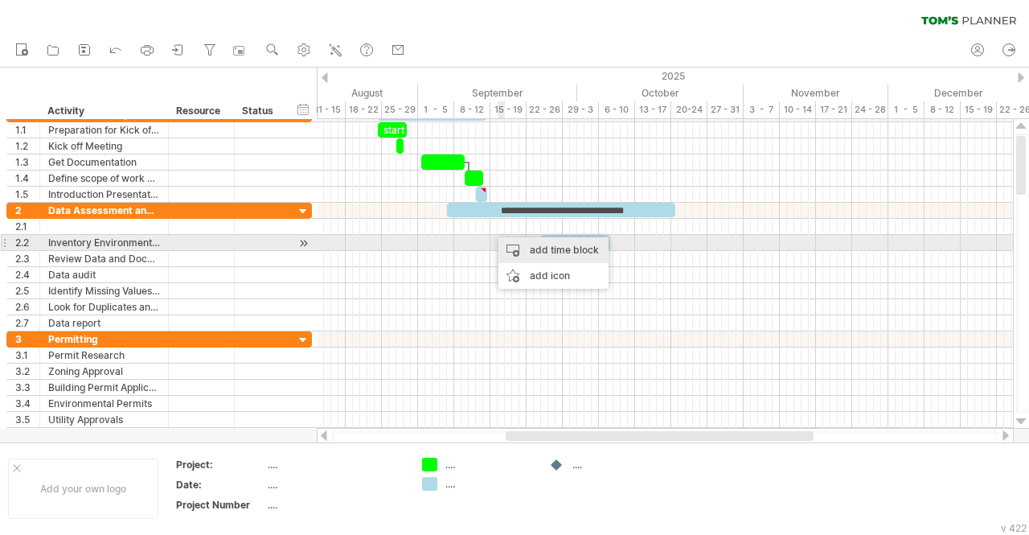
click at [532, 249] on div "add time block" at bounding box center [554, 250] width 110 height 26
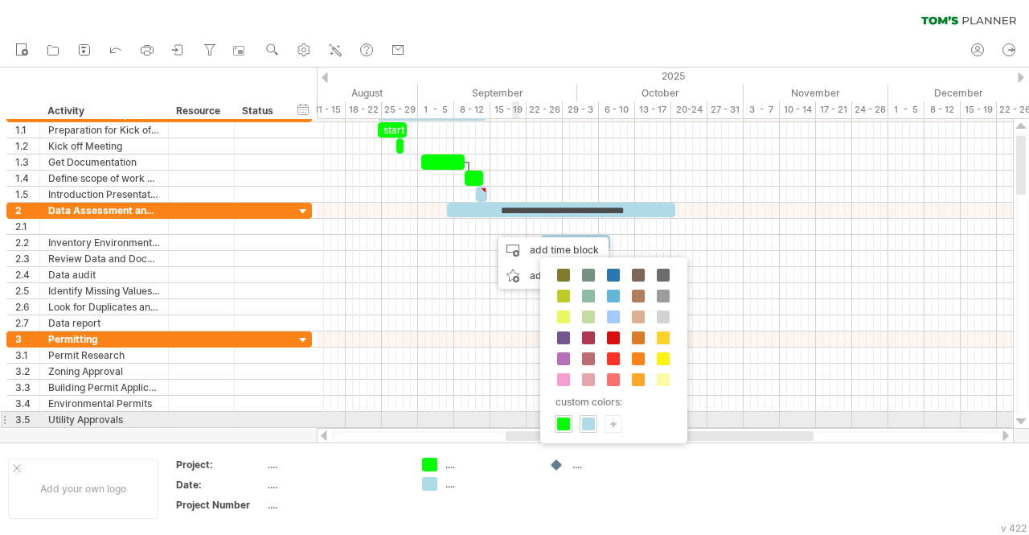
click at [573, 417] on div "custom colors: +" at bounding box center [613, 350] width 147 height 186
click at [569, 426] on div at bounding box center [564, 424] width 18 height 18
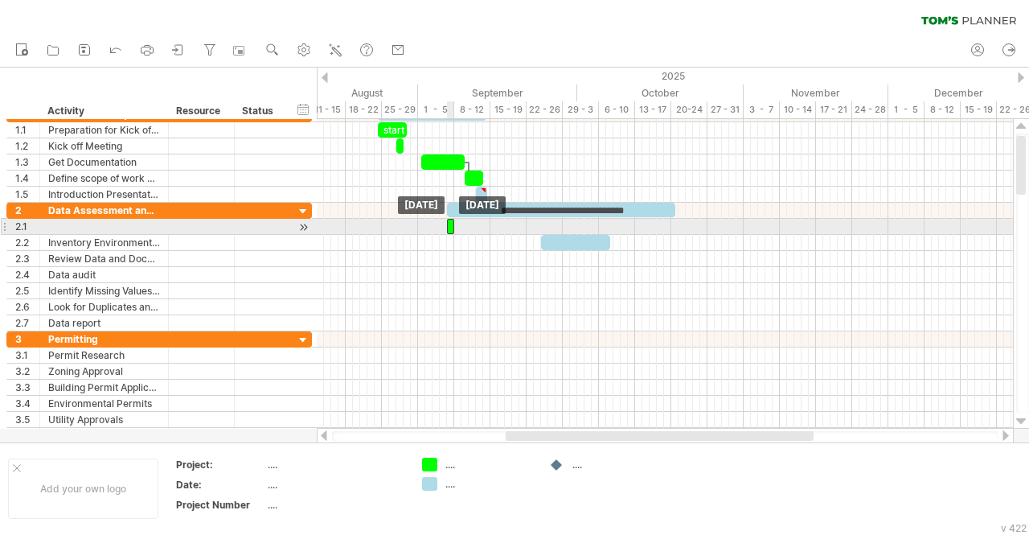
drag, startPoint x: 494, startPoint y: 220, endPoint x: 449, endPoint y: 226, distance: 45.5
click at [449, 226] on div at bounding box center [450, 226] width 7 height 15
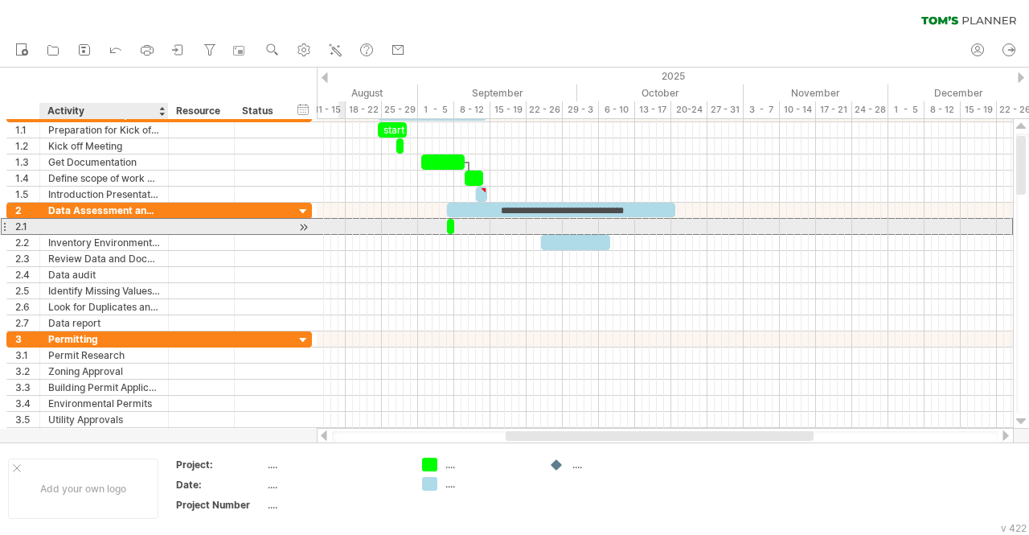
click at [76, 226] on div at bounding box center [104, 226] width 112 height 15
click at [0, 0] on input "text" at bounding box center [0, 0] width 0 height 0
type input "**********"
click at [451, 224] on span at bounding box center [454, 226] width 6 height 15
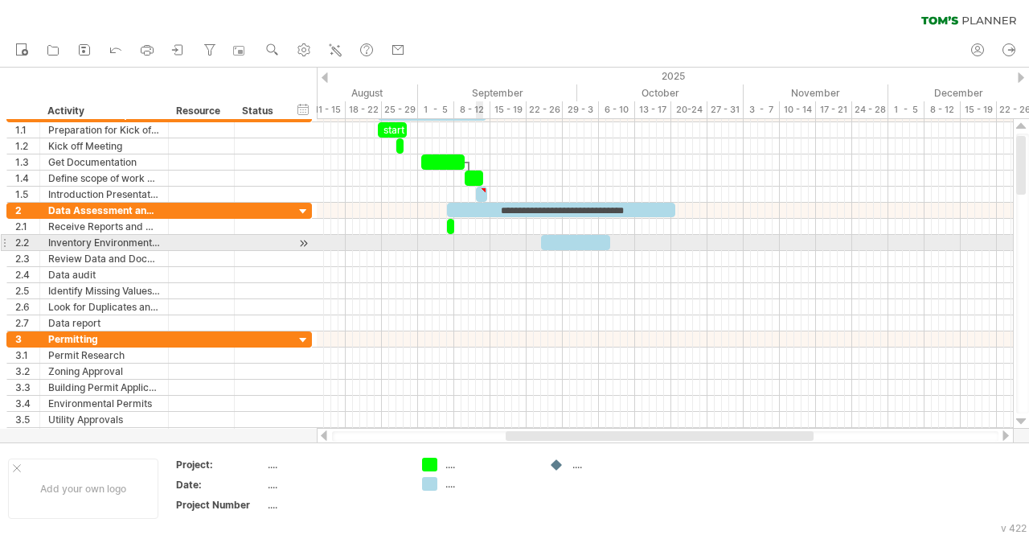
click at [478, 248] on div at bounding box center [665, 243] width 696 height 16
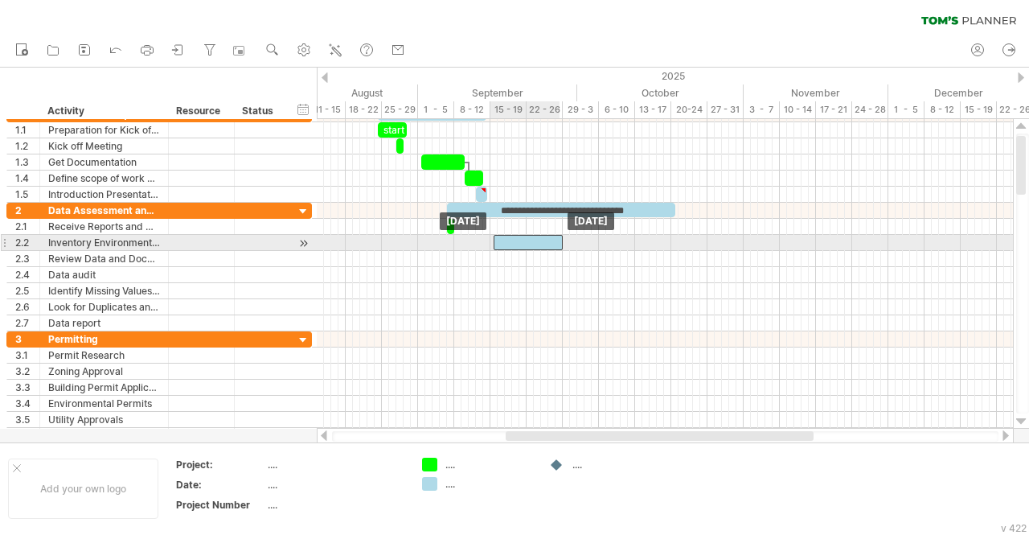
drag, startPoint x: 565, startPoint y: 240, endPoint x: 519, endPoint y: 245, distance: 46.1
click at [519, 245] on div at bounding box center [528, 242] width 69 height 15
click at [518, 242] on div at bounding box center [525, 242] width 69 height 15
drag, startPoint x: 492, startPoint y: 241, endPoint x: 460, endPoint y: 247, distance: 32.7
click at [460, 247] on span at bounding box center [458, 242] width 6 height 15
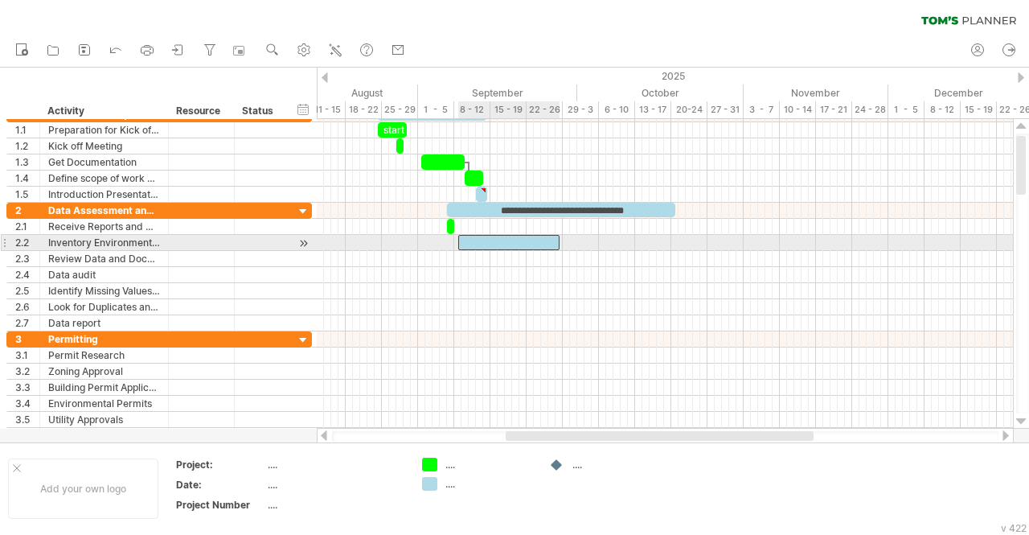
click at [544, 240] on div at bounding box center [508, 242] width 101 height 15
drag, startPoint x: 558, startPoint y: 240, endPoint x: 528, endPoint y: 242, distance: 30.7
click at [528, 242] on span at bounding box center [531, 242] width 6 height 15
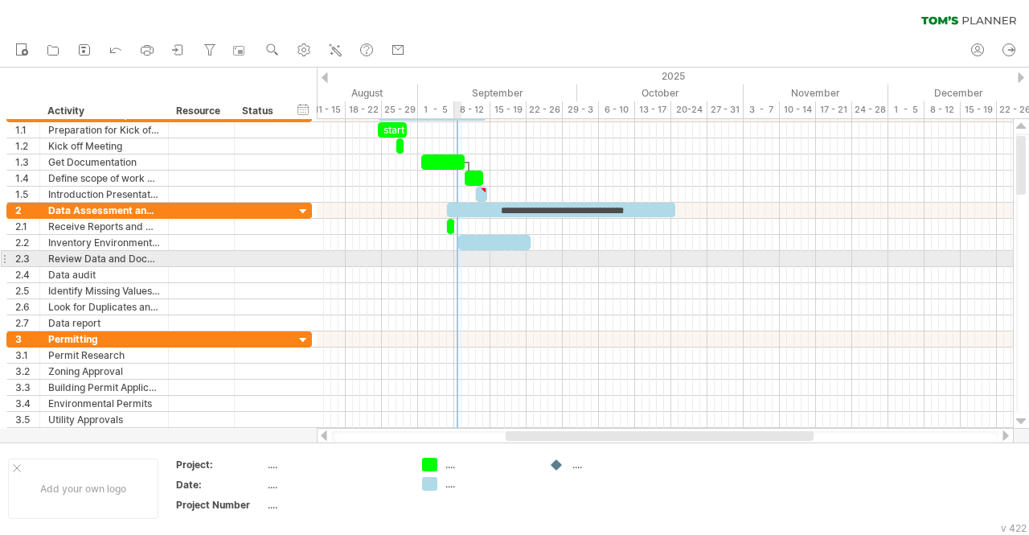
click at [455, 257] on div at bounding box center [665, 259] width 696 height 16
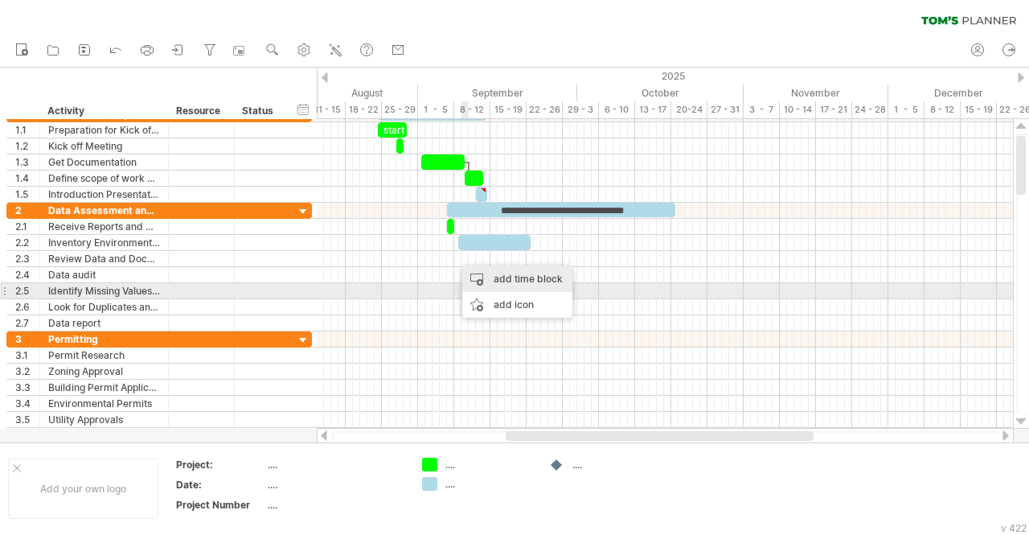
click at [498, 284] on div "add time block" at bounding box center [517, 279] width 110 height 26
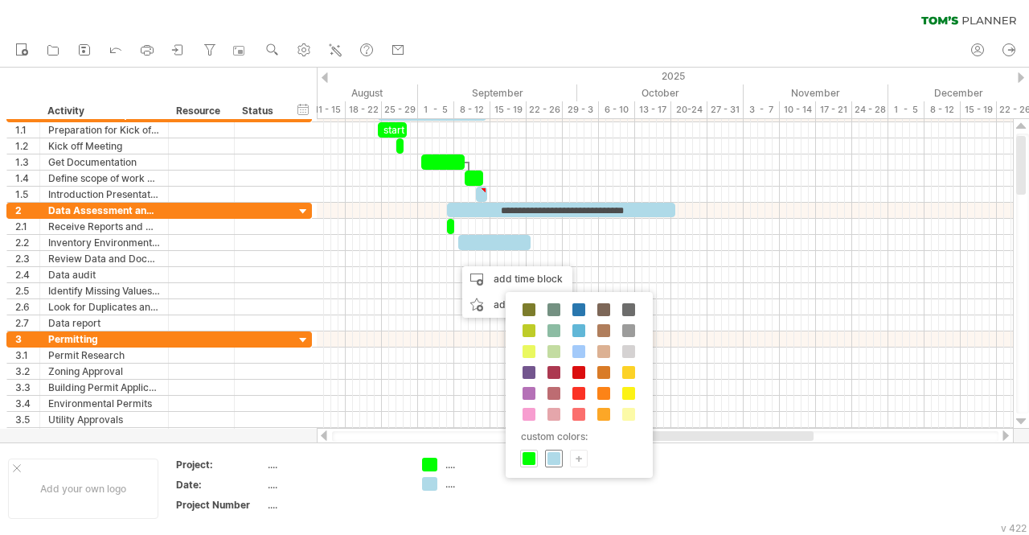
click at [554, 459] on span at bounding box center [554, 458] width 13 height 13
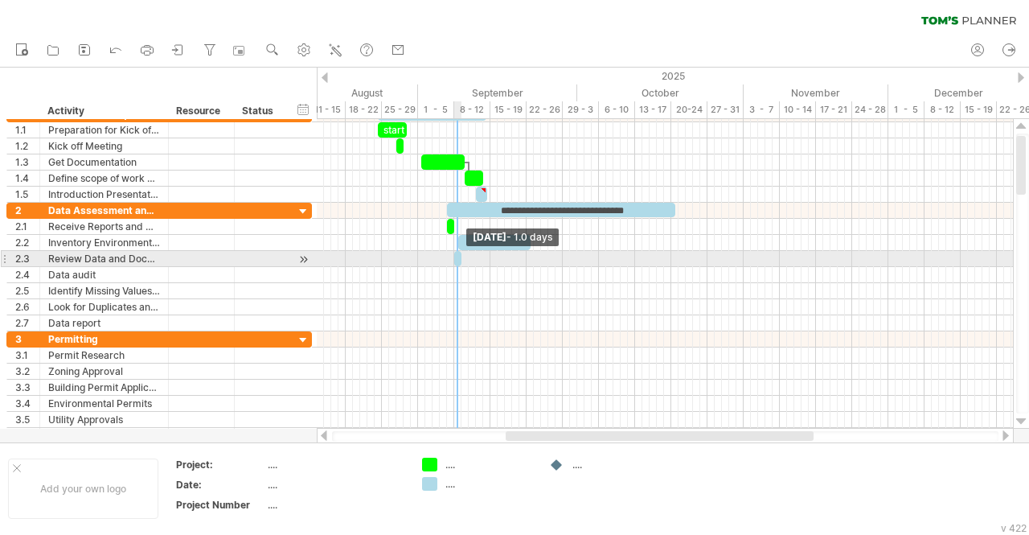
click at [458, 257] on span at bounding box center [461, 258] width 6 height 15
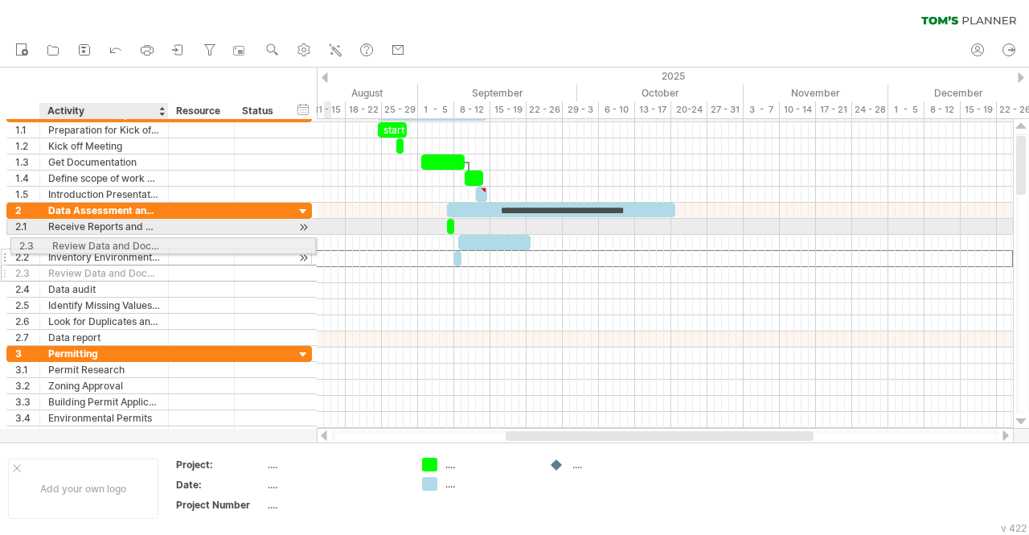
drag, startPoint x: 177, startPoint y: 259, endPoint x: 175, endPoint y: 243, distance: 16.2
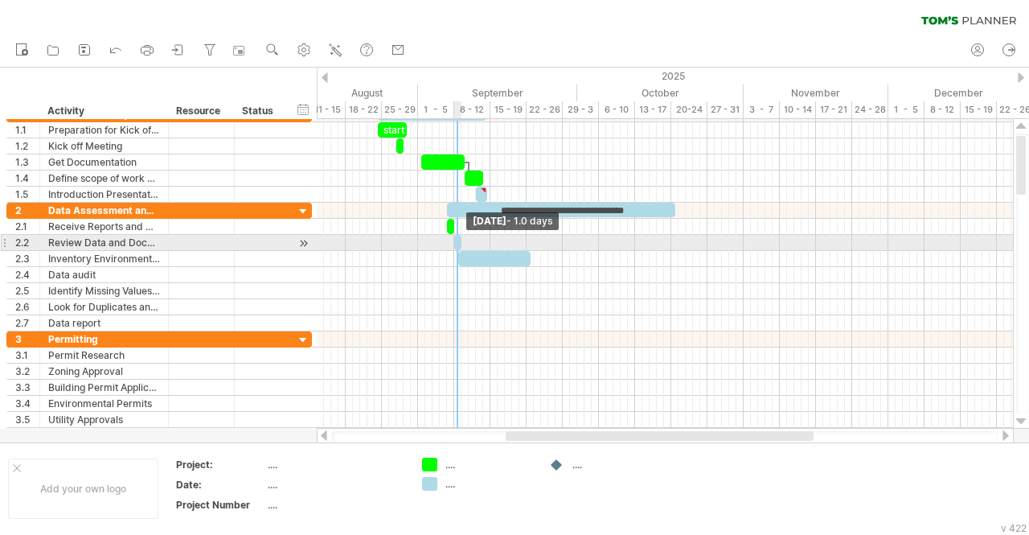
click at [458, 240] on span at bounding box center [461, 242] width 6 height 15
drag, startPoint x: 460, startPoint y: 240, endPoint x: 481, endPoint y: 240, distance: 20.9
click at [481, 240] on span at bounding box center [480, 242] width 6 height 15
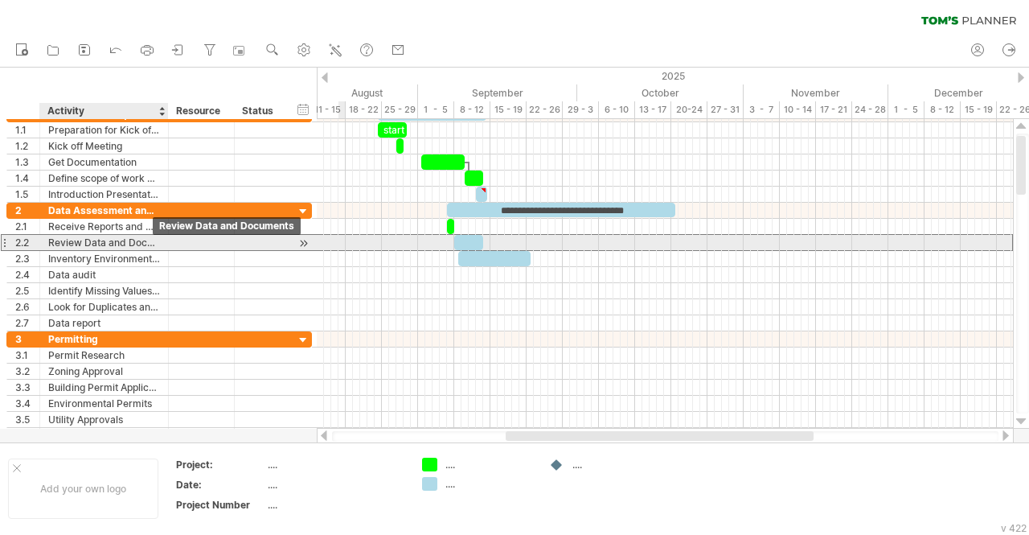
click at [117, 245] on div "Review Data and Documents" at bounding box center [104, 242] width 112 height 15
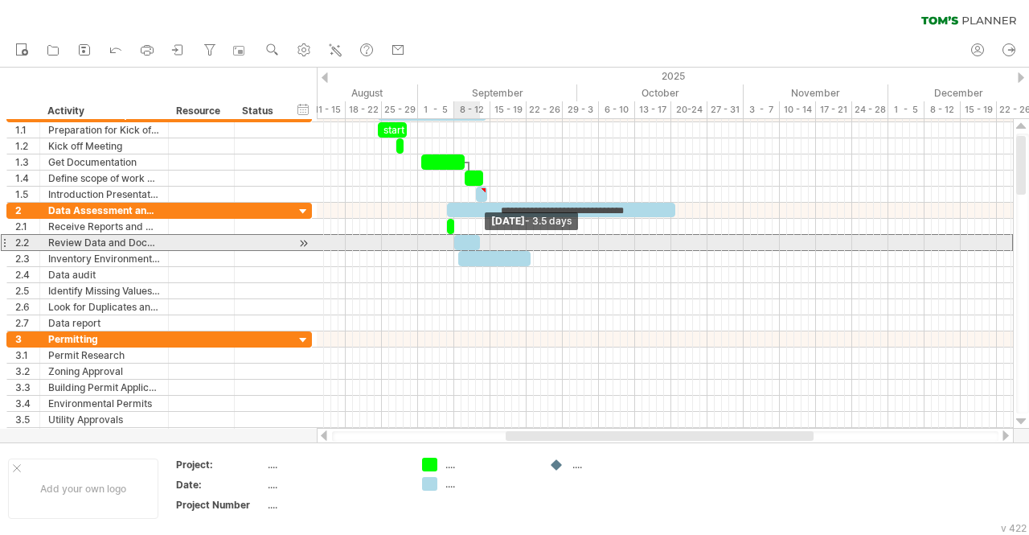
click at [479, 242] on span at bounding box center [480, 242] width 6 height 15
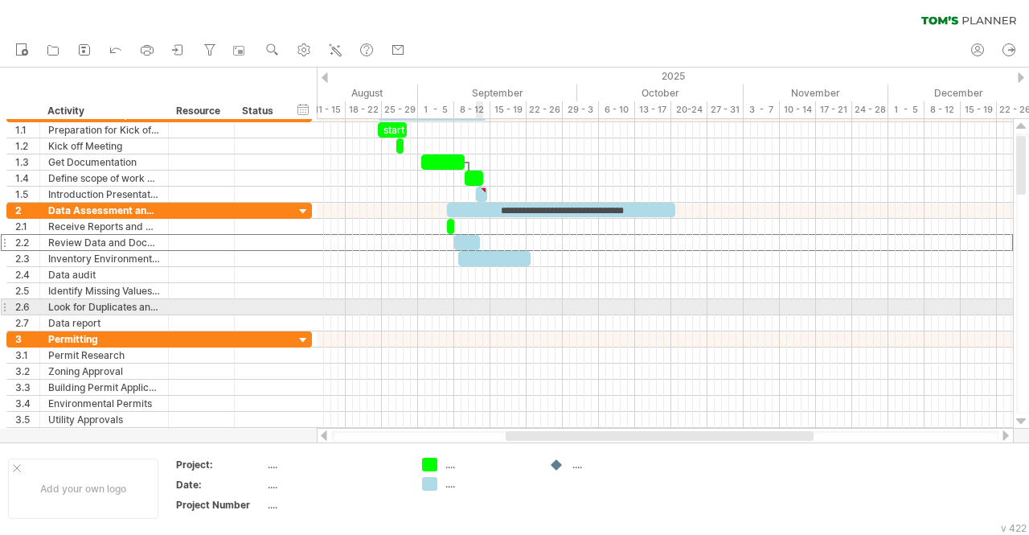
click at [482, 307] on div at bounding box center [665, 307] width 696 height 16
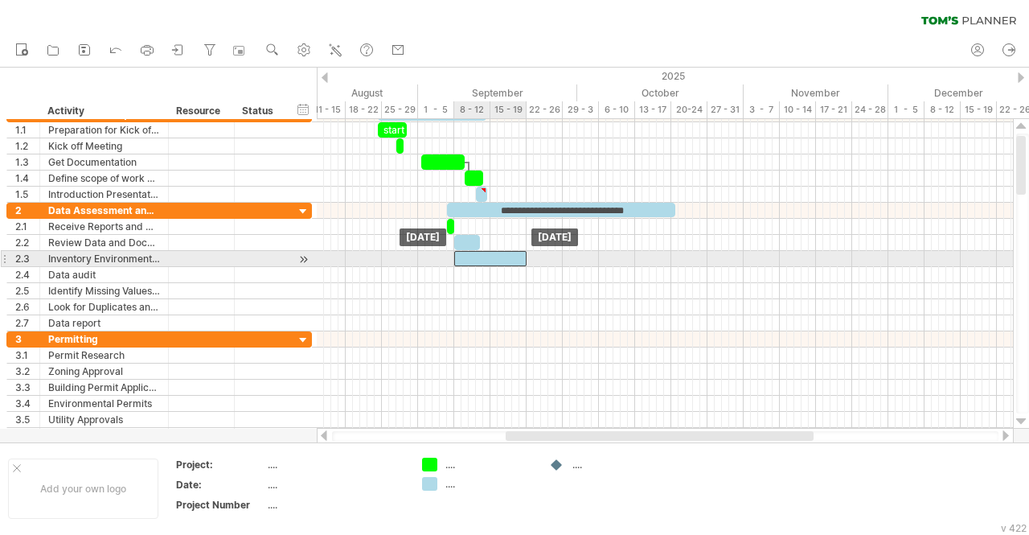
click at [468, 257] on div at bounding box center [490, 258] width 72 height 15
click at [524, 254] on span at bounding box center [527, 258] width 6 height 15
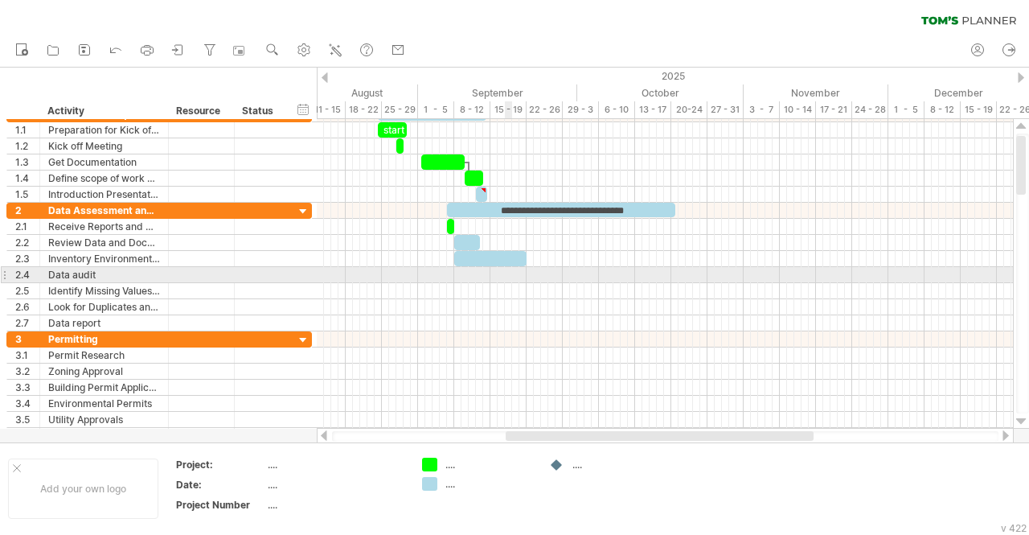
click at [510, 270] on div at bounding box center [665, 275] width 696 height 16
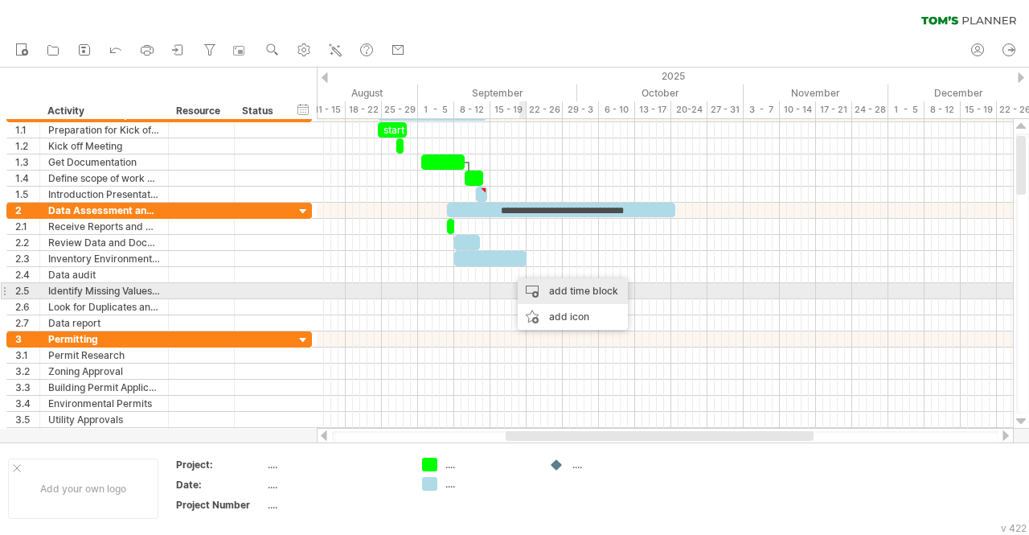
click at [548, 290] on div "add time block" at bounding box center [573, 291] width 110 height 26
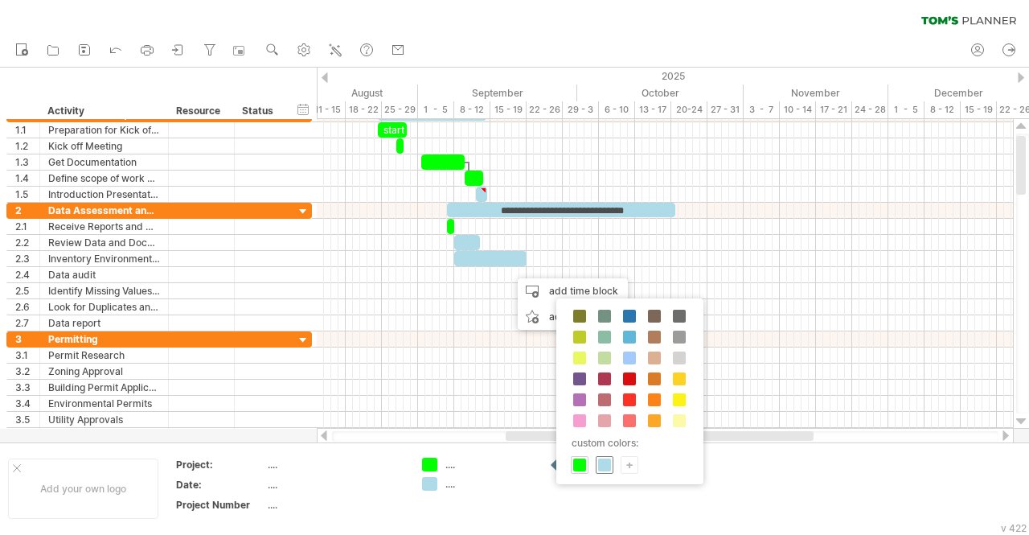
click at [607, 462] on span at bounding box center [604, 464] width 13 height 13
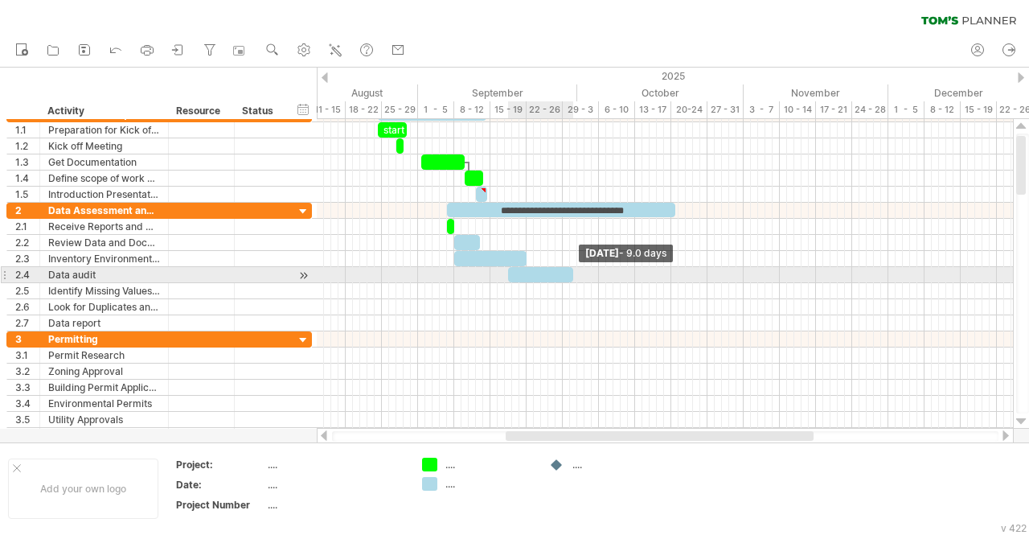
drag, startPoint x: 513, startPoint y: 275, endPoint x: 571, endPoint y: 276, distance: 57.9
click at [571, 276] on span at bounding box center [573, 274] width 6 height 15
drag, startPoint x: 573, startPoint y: 273, endPoint x: 640, endPoint y: 273, distance: 67.6
click at [640, 273] on span at bounding box center [642, 274] width 6 height 15
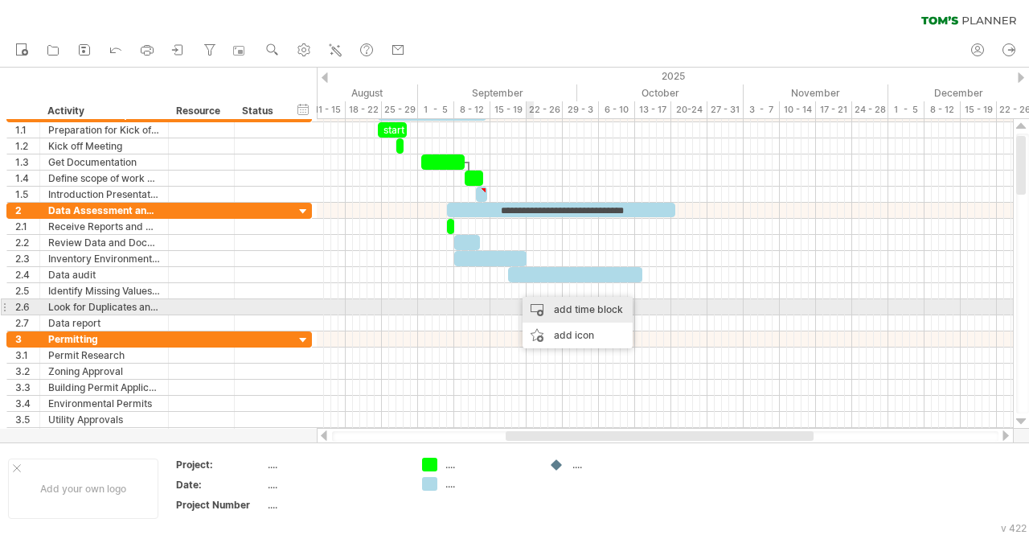
click at [557, 314] on div "add time block" at bounding box center [578, 310] width 110 height 26
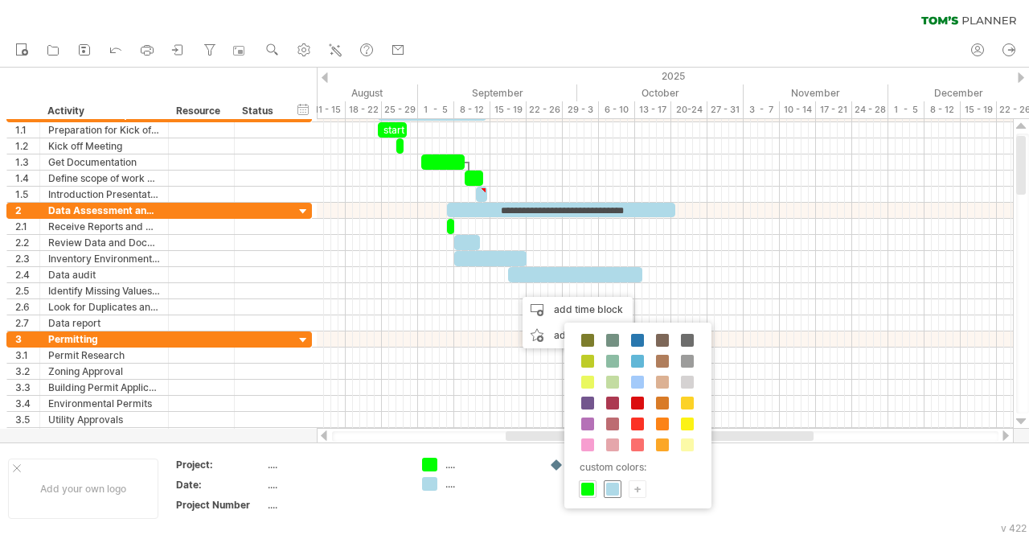
click at [612, 489] on span at bounding box center [612, 489] width 13 height 13
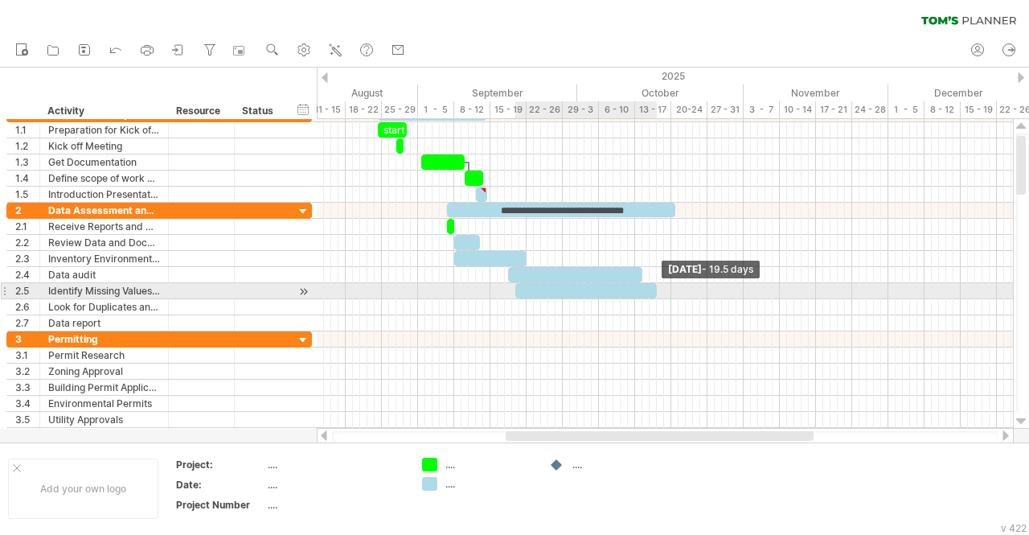
drag, startPoint x: 520, startPoint y: 287, endPoint x: 655, endPoint y: 290, distance: 134.3
click at [655, 290] on span at bounding box center [657, 290] width 6 height 15
click at [587, 292] on div at bounding box center [583, 290] width 142 height 15
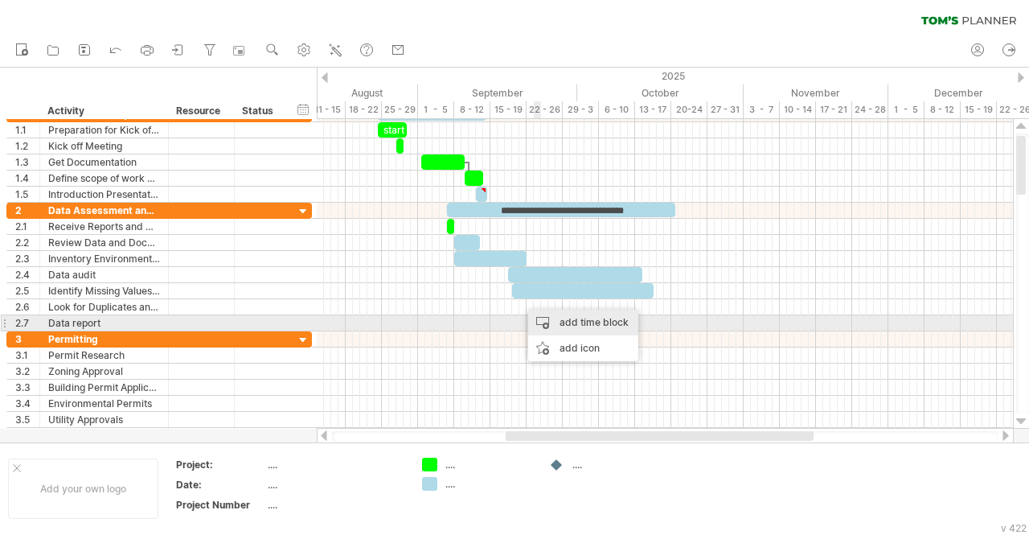
click at [565, 323] on div "add time block" at bounding box center [583, 323] width 110 height 26
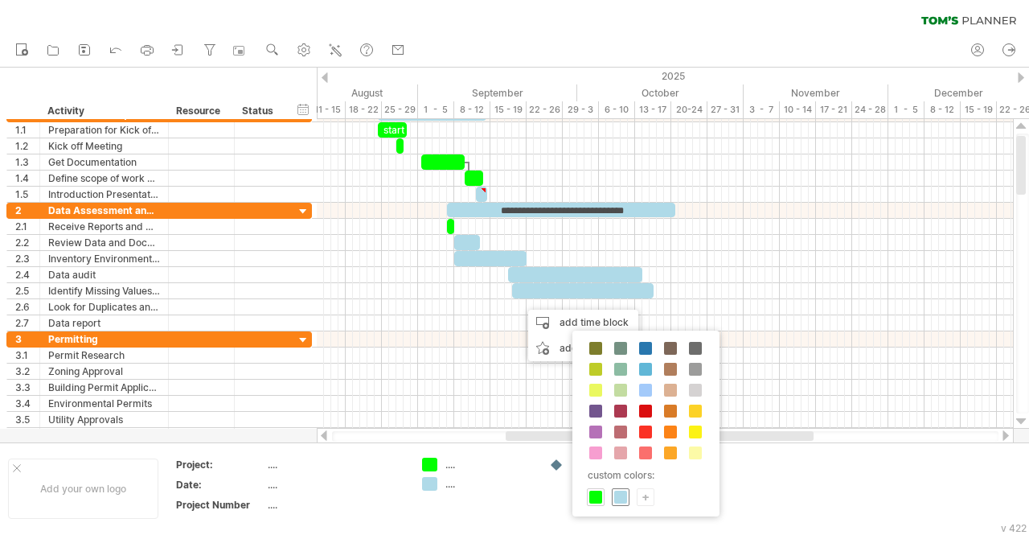
click at [619, 494] on span at bounding box center [620, 497] width 13 height 13
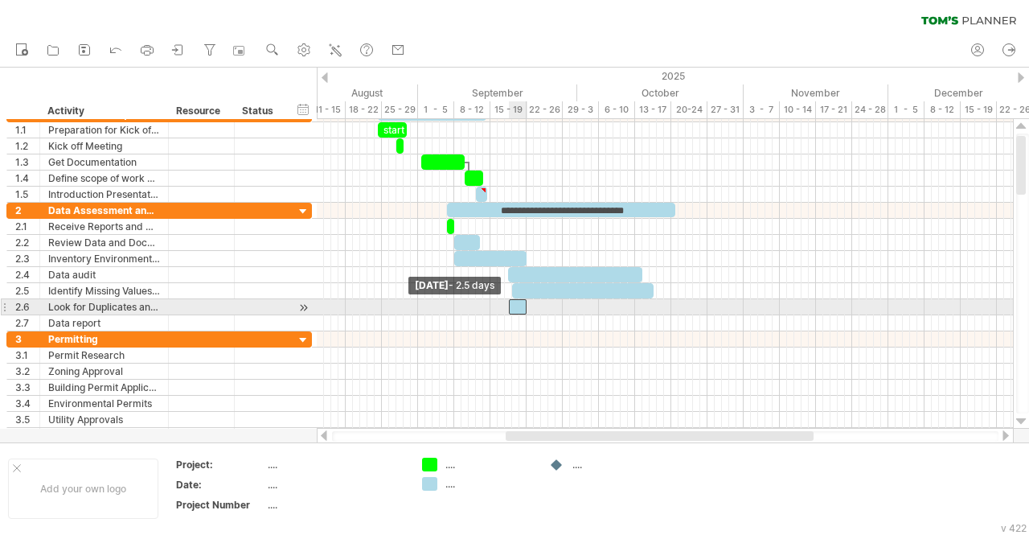
drag, startPoint x: 517, startPoint y: 303, endPoint x: 507, endPoint y: 306, distance: 10.9
click at [507, 306] on span at bounding box center [509, 306] width 6 height 15
click at [524, 302] on span at bounding box center [527, 306] width 6 height 15
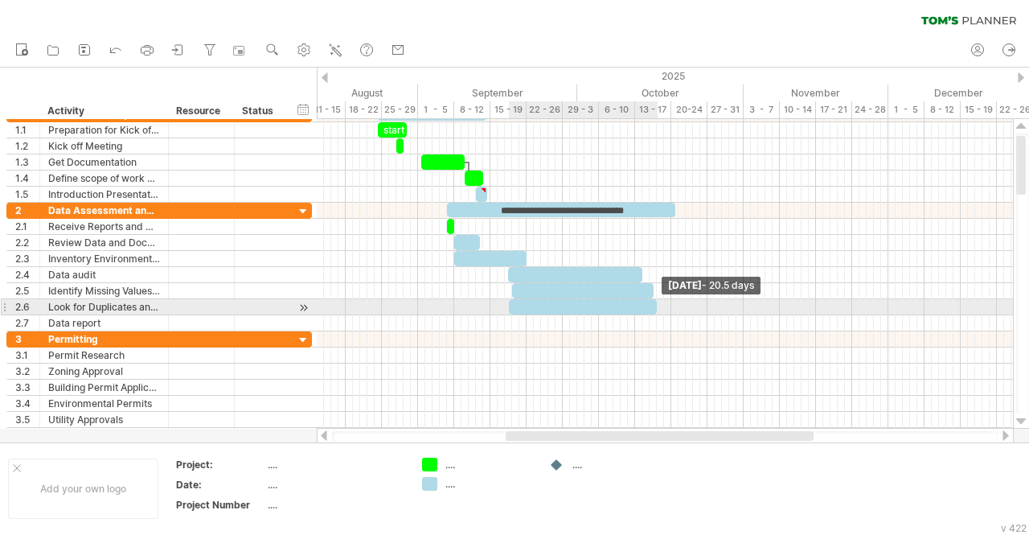
drag, startPoint x: 524, startPoint y: 304, endPoint x: 655, endPoint y: 302, distance: 130.3
click at [655, 302] on span at bounding box center [657, 306] width 6 height 15
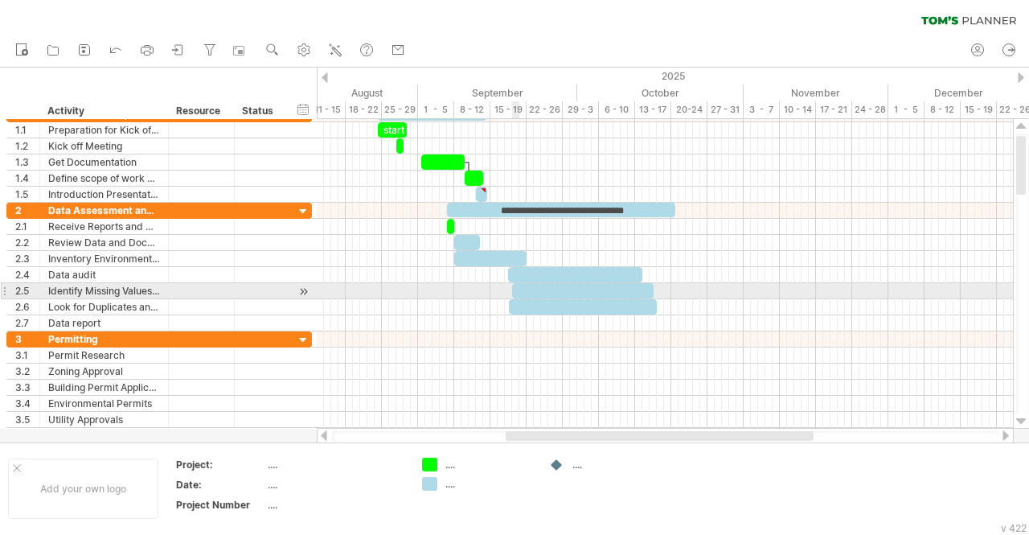
click at [516, 290] on div at bounding box center [583, 290] width 142 height 15
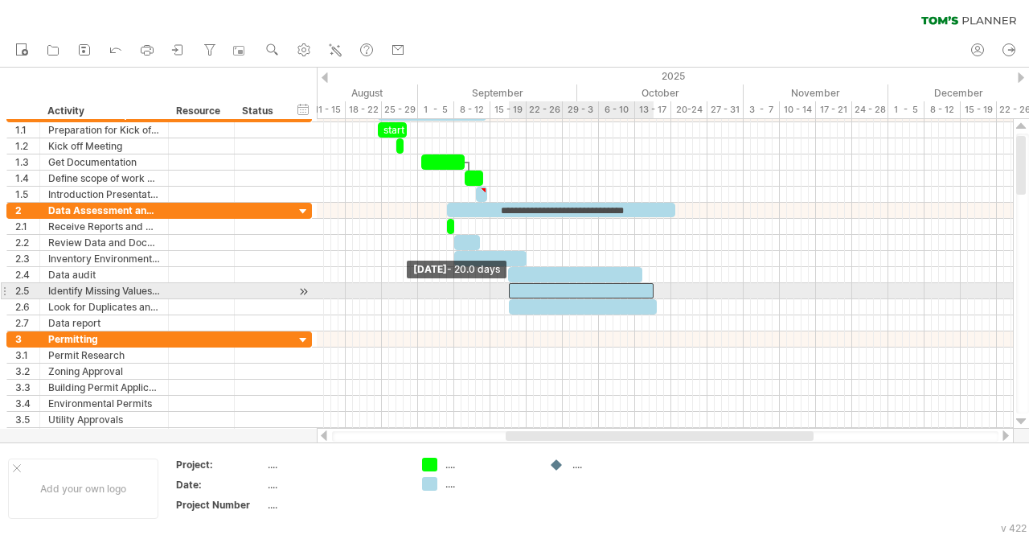
click at [511, 290] on div at bounding box center [581, 290] width 145 height 15
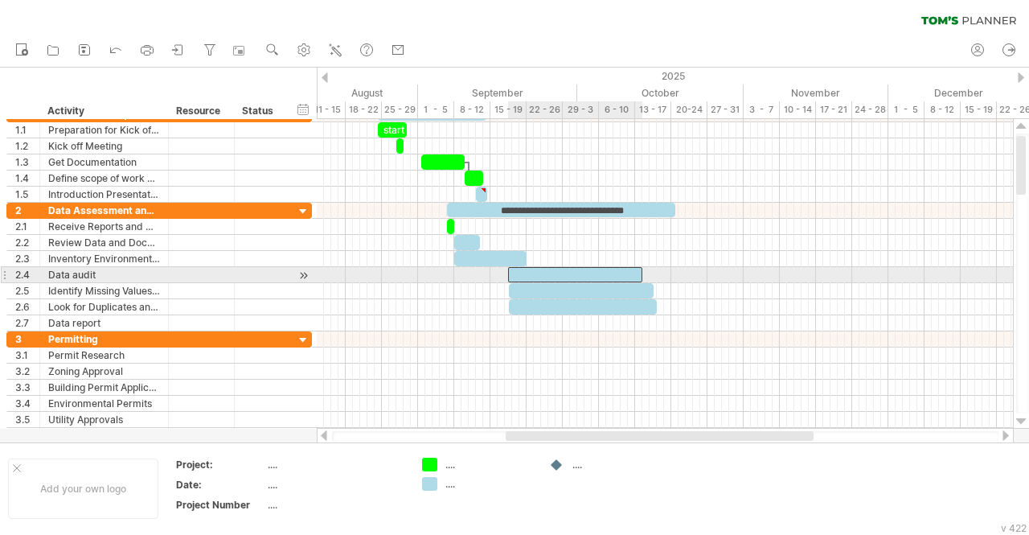
click at [606, 272] on div at bounding box center [575, 274] width 134 height 15
drag, startPoint x: 642, startPoint y: 272, endPoint x: 659, endPoint y: 273, distance: 17.7
click at [659, 273] on span at bounding box center [660, 274] width 6 height 15
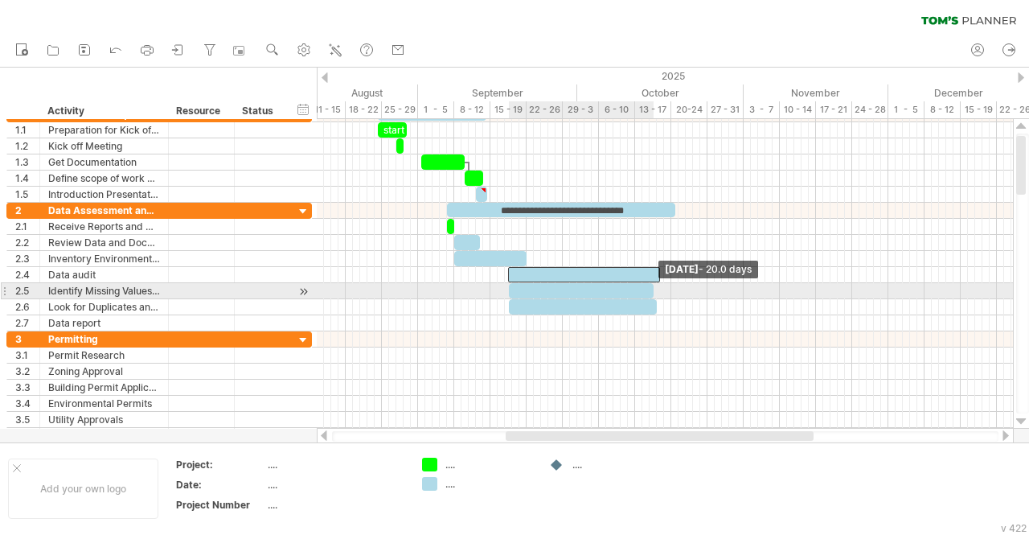
click at [651, 290] on span at bounding box center [654, 290] width 6 height 15
click at [658, 290] on span at bounding box center [661, 290] width 6 height 15
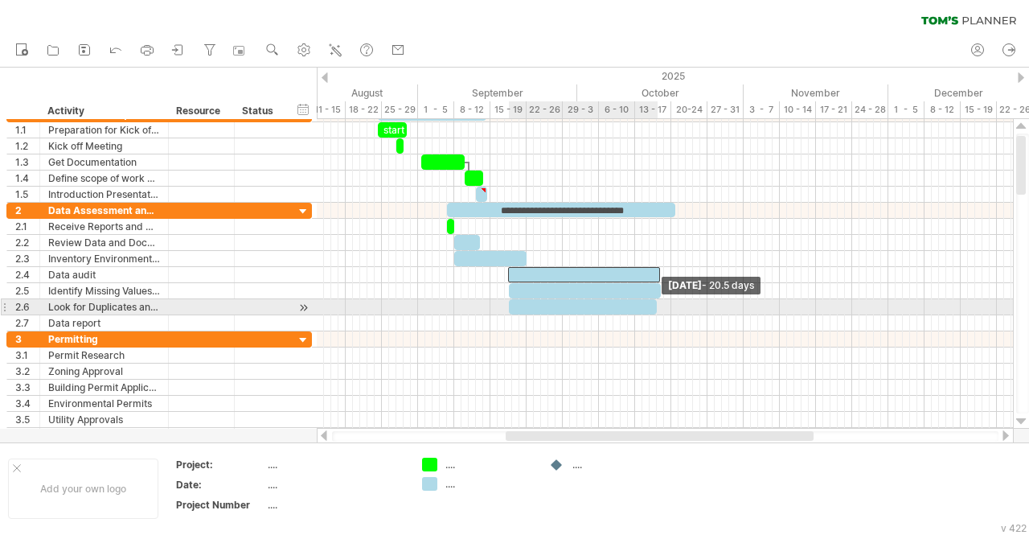
click at [654, 303] on span at bounding box center [657, 306] width 6 height 15
click at [658, 306] on span at bounding box center [661, 306] width 6 height 15
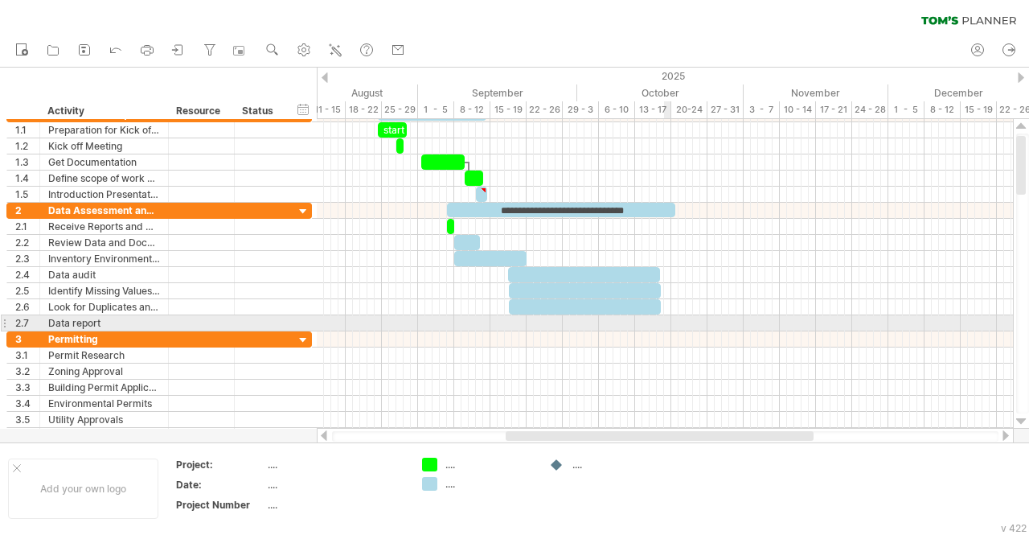
click at [664, 321] on div at bounding box center [665, 323] width 696 height 16
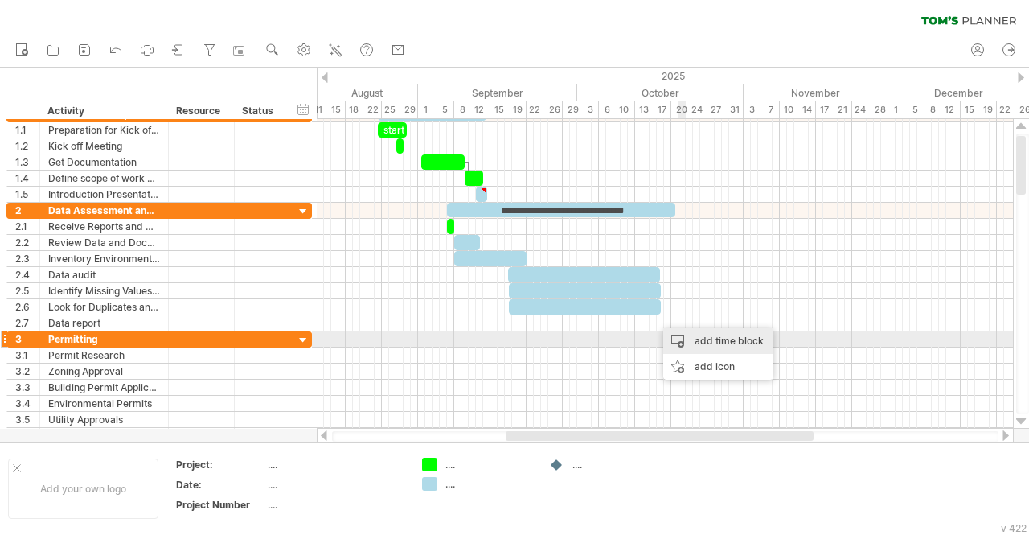
click at [695, 339] on div "add time block" at bounding box center [718, 341] width 110 height 26
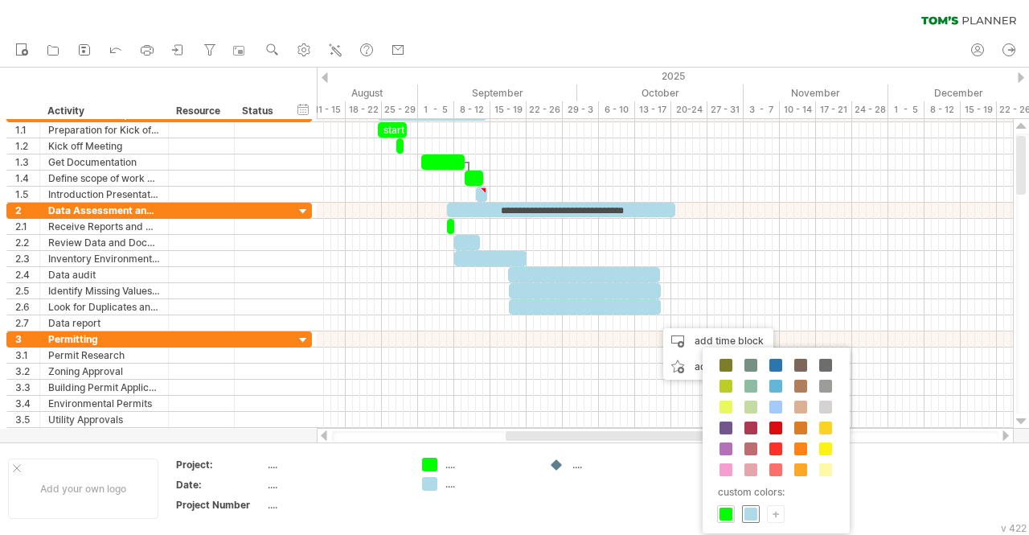
click at [753, 507] on span at bounding box center [751, 513] width 13 height 13
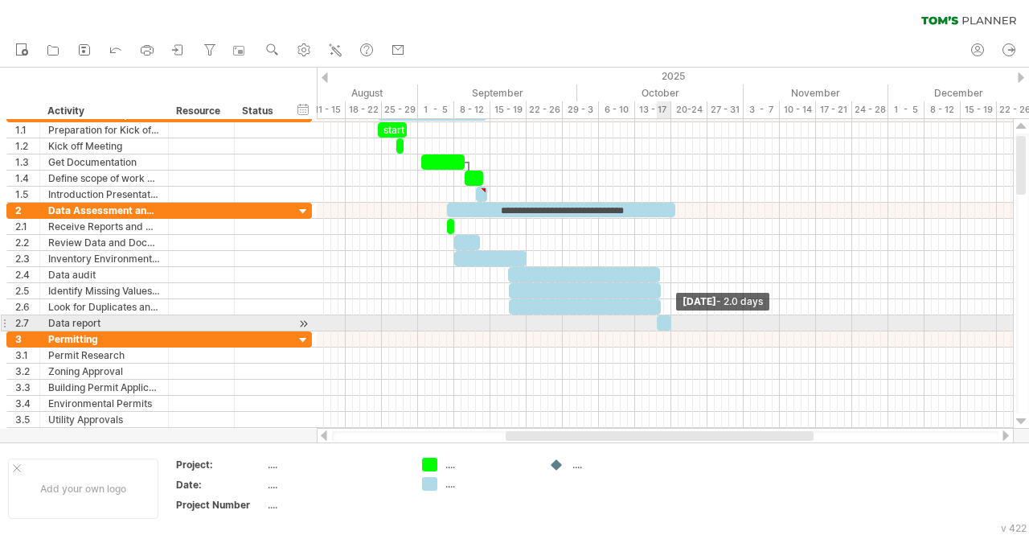
click at [672, 319] on span at bounding box center [671, 322] width 6 height 15
click at [659, 321] on span at bounding box center [657, 322] width 6 height 15
drag, startPoint x: 658, startPoint y: 322, endPoint x: 649, endPoint y: 322, distance: 8.8
click at [649, 322] on span at bounding box center [650, 322] width 6 height 15
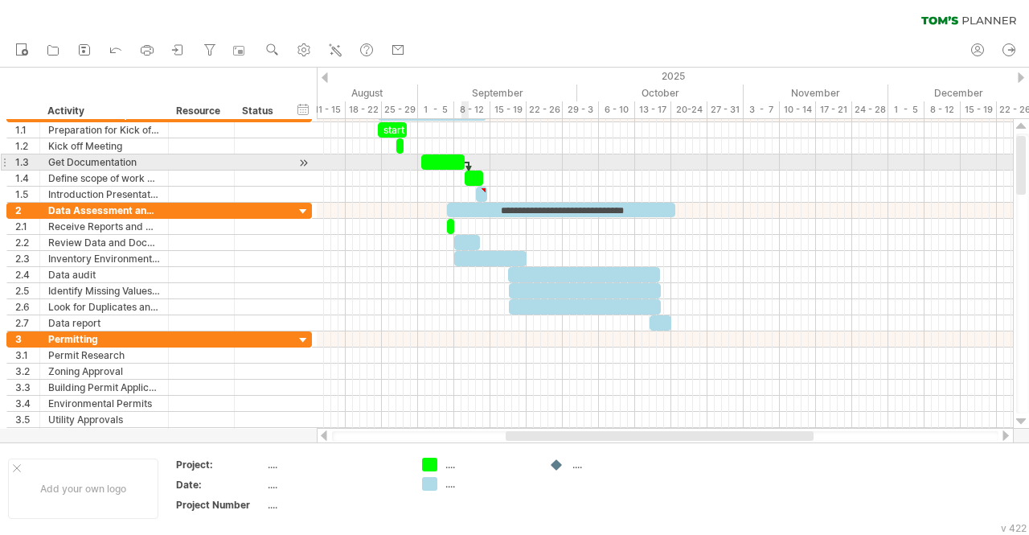
click at [468, 166] on div at bounding box center [468, 171] width 5 height 18
click at [469, 162] on div at bounding box center [468, 171] width 5 height 18
click at [469, 167] on div at bounding box center [468, 171] width 5 height 18
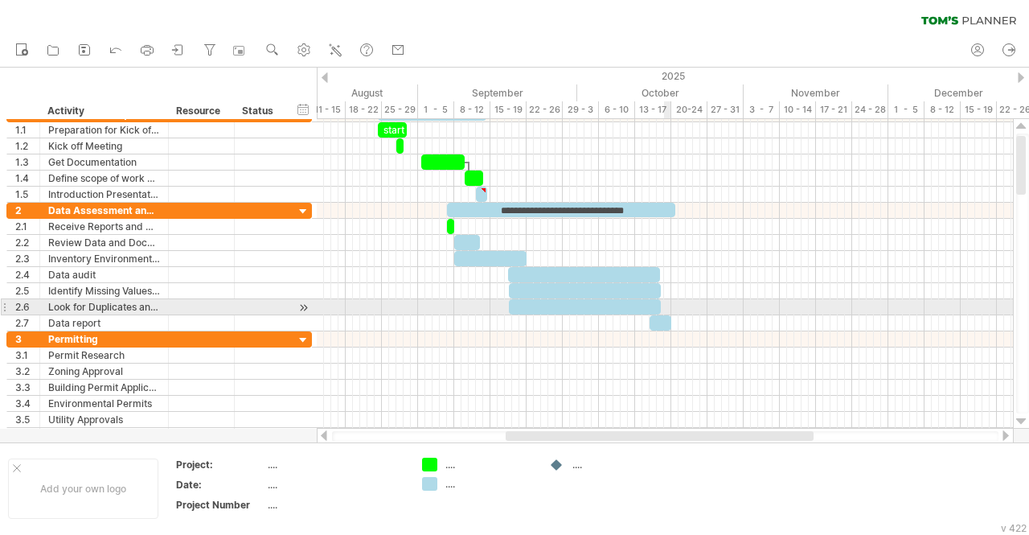
click at [668, 308] on div at bounding box center [665, 307] width 696 height 16
click at [650, 302] on div at bounding box center [585, 306] width 152 height 15
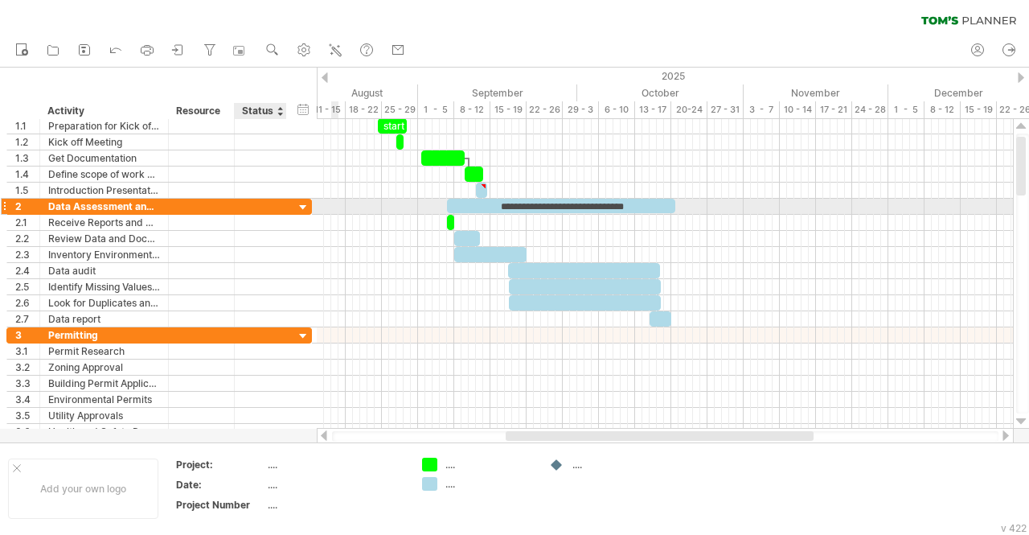
click at [302, 208] on div at bounding box center [303, 207] width 15 height 15
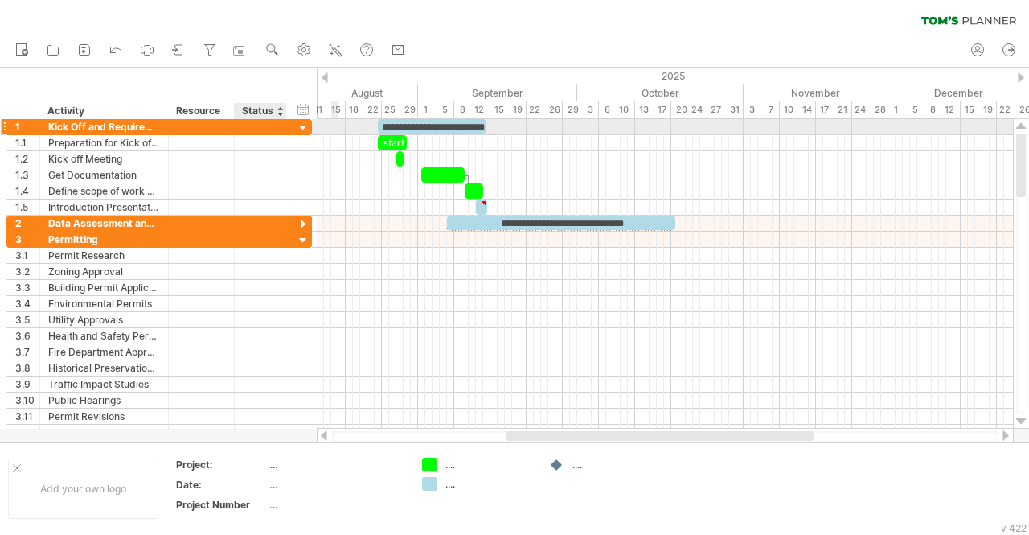
click at [301, 127] on div at bounding box center [303, 128] width 15 height 15
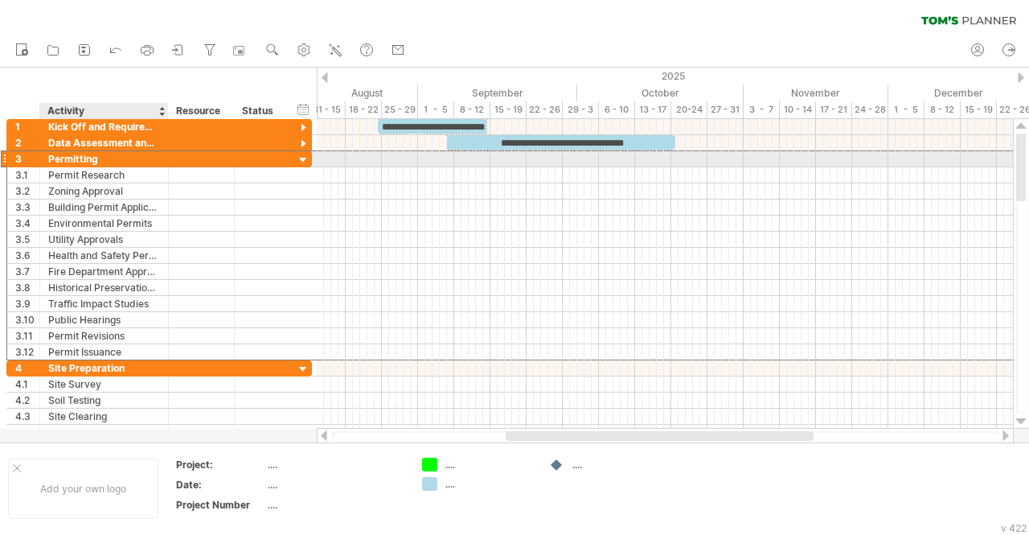
click at [72, 158] on div "Permitting" at bounding box center [104, 158] width 112 height 15
drag, startPoint x: 97, startPoint y: 158, endPoint x: 39, endPoint y: 160, distance: 58.7
click at [39, 160] on div "**********" at bounding box center [159, 158] width 306 height 17
type input "**********"
click at [463, 162] on div at bounding box center [665, 159] width 696 height 16
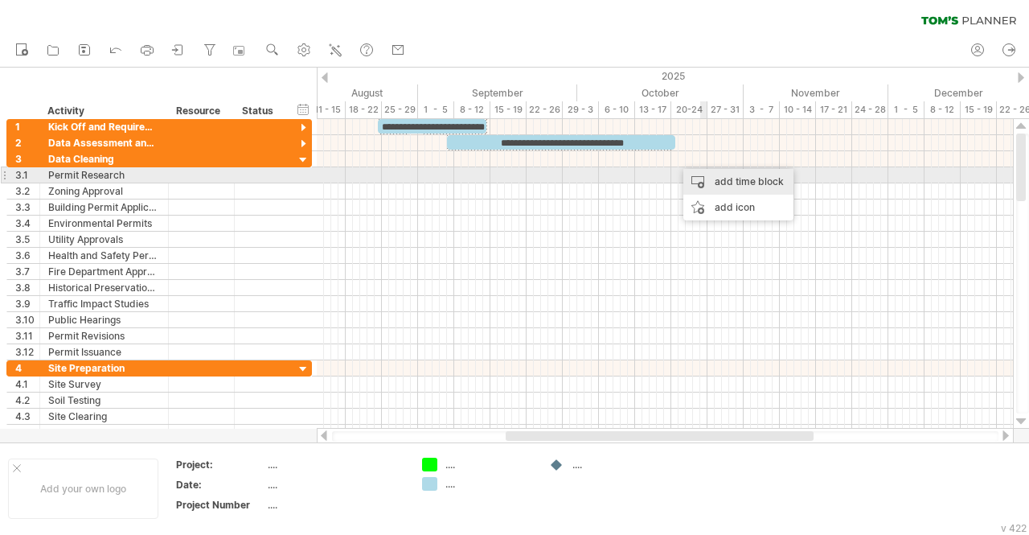
click at [715, 173] on div "add time block" at bounding box center [739, 182] width 110 height 26
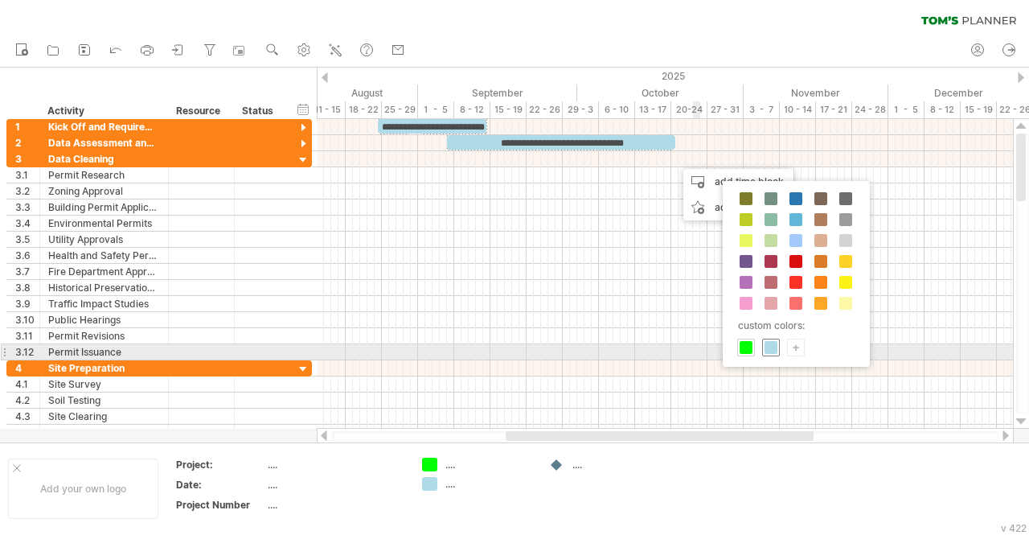
click at [765, 347] on span at bounding box center [771, 347] width 13 height 13
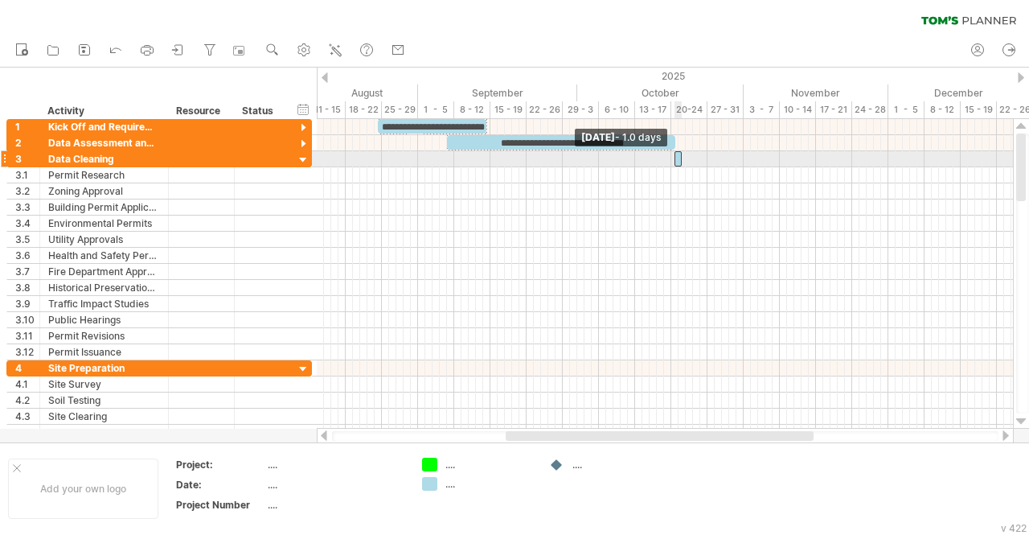
click at [677, 157] on span at bounding box center [675, 158] width 6 height 15
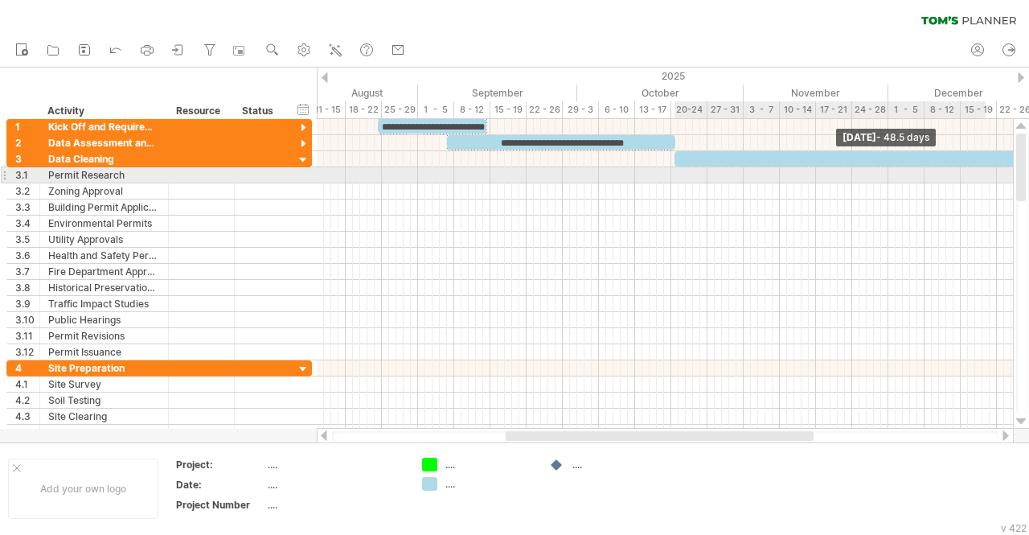
drag, startPoint x: 682, startPoint y: 157, endPoint x: 1029, endPoint y: 175, distance: 347.1
click at [1029, 175] on div "Trying to reach [DOMAIN_NAME] Connected again... 0% clear filter new 1" at bounding box center [514, 267] width 1029 height 535
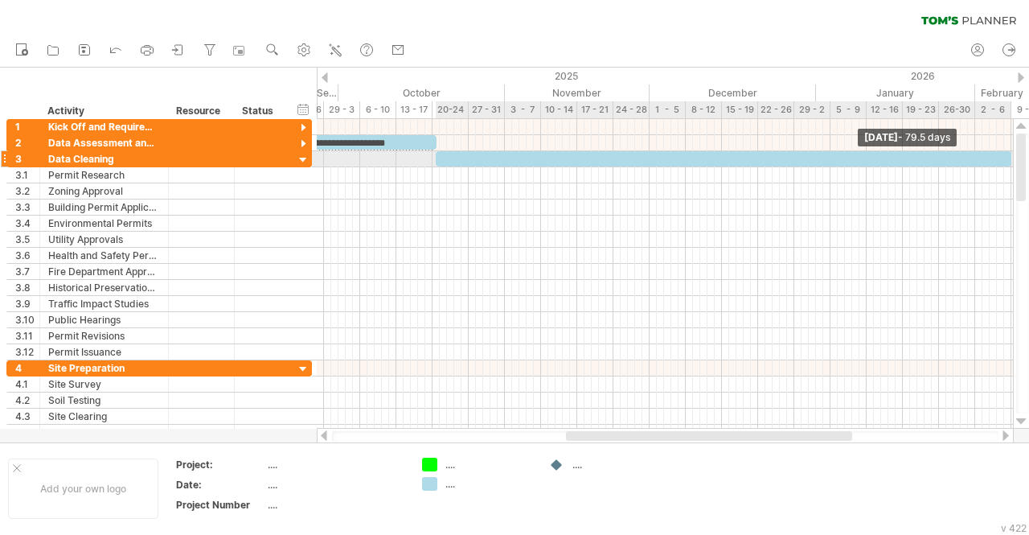
drag, startPoint x: 783, startPoint y: 158, endPoint x: 1009, endPoint y: 165, distance: 225.3
click at [1009, 165] on span at bounding box center [1012, 158] width 6 height 15
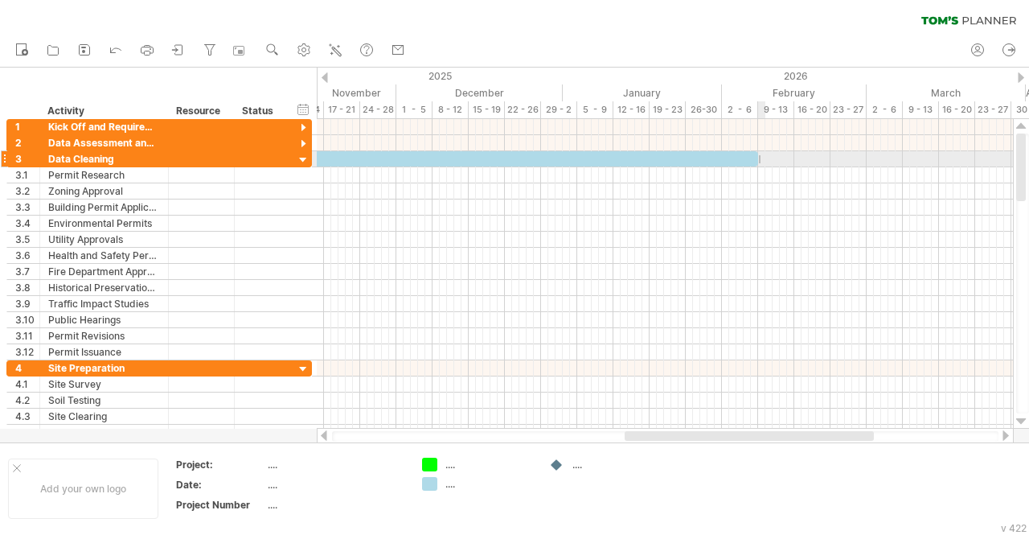
drag, startPoint x: 761, startPoint y: 155, endPoint x: 759, endPoint y: 163, distance: 8.2
click at [759, 163] on div "**********" at bounding box center [665, 274] width 696 height 310
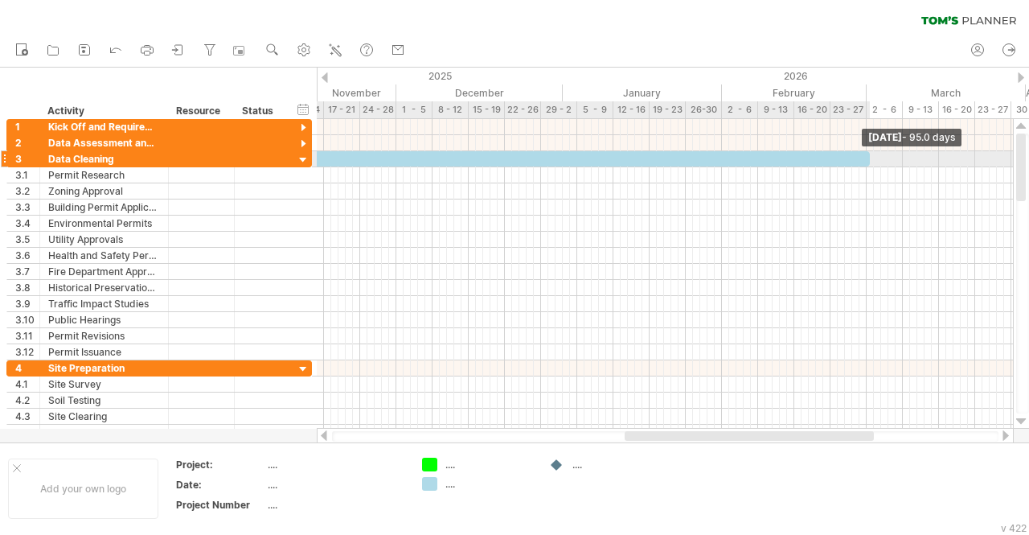
drag, startPoint x: 759, startPoint y: 163, endPoint x: 869, endPoint y: 157, distance: 110.4
click at [869, 157] on span at bounding box center [870, 158] width 6 height 15
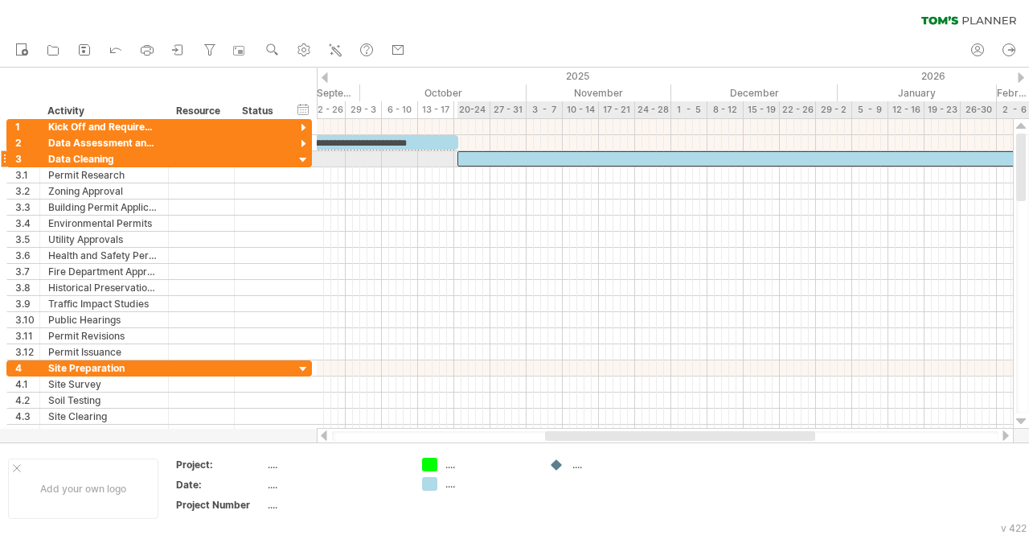
click at [774, 160] on div at bounding box center [802, 158] width 688 height 15
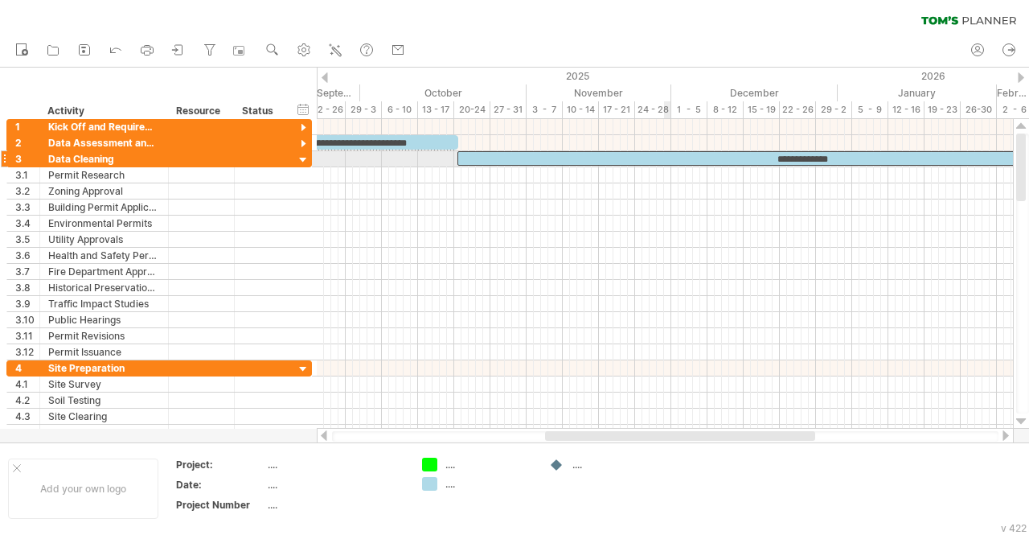
click at [666, 167] on div at bounding box center [665, 175] width 696 height 16
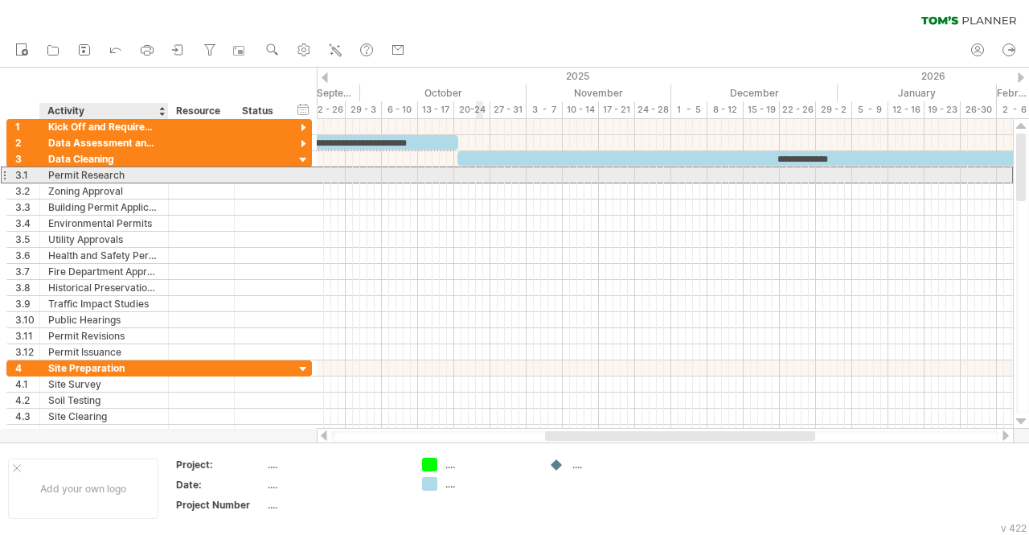
click at [84, 179] on div "Permit Research" at bounding box center [104, 174] width 112 height 15
click at [90, 183] on div "Zoning Approval" at bounding box center [104, 190] width 112 height 15
click at [125, 177] on div "Permit Research" at bounding box center [104, 174] width 112 height 15
drag, startPoint x: 125, startPoint y: 176, endPoint x: 25, endPoint y: 162, distance: 101.6
click at [25, 162] on div "**********" at bounding box center [159, 255] width 306 height 209
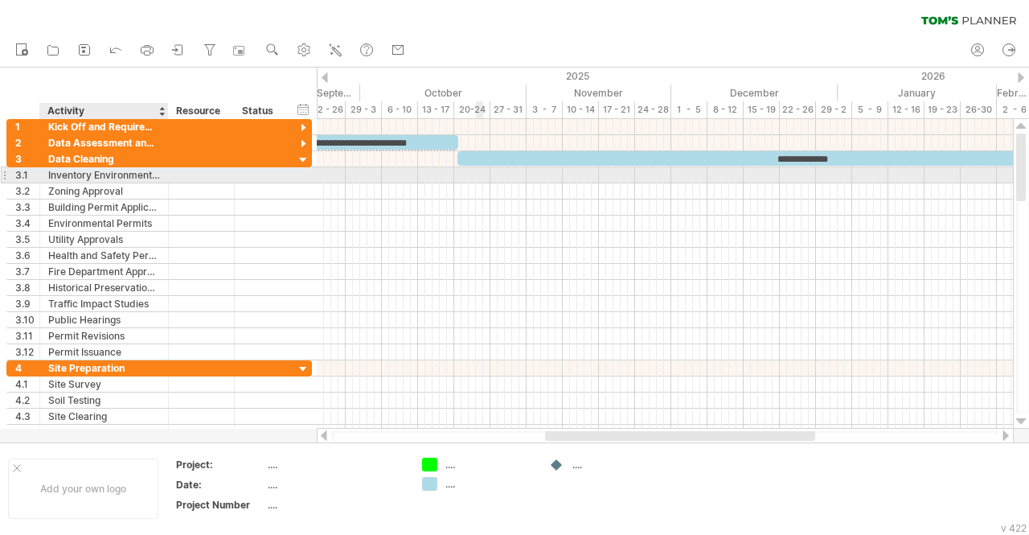
click at [121, 172] on div "Inventory Environmental Dataset" at bounding box center [104, 174] width 112 height 15
click at [131, 175] on div "Inventory Environmental Dataset" at bounding box center [104, 174] width 112 height 15
click at [131, 175] on input "**********" at bounding box center [104, 174] width 112 height 15
drag, startPoint x: 63, startPoint y: 172, endPoint x: 31, endPoint y: 173, distance: 32.2
click at [31, 173] on div "3.1 ******* Inventory Environmental Dataset" at bounding box center [159, 174] width 306 height 17
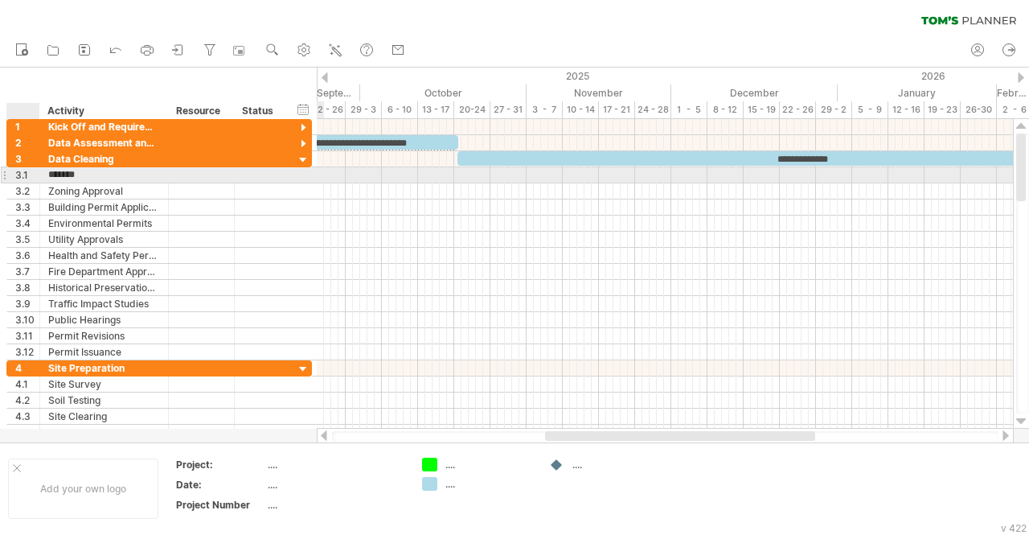
paste input "**********"
type input "**********"
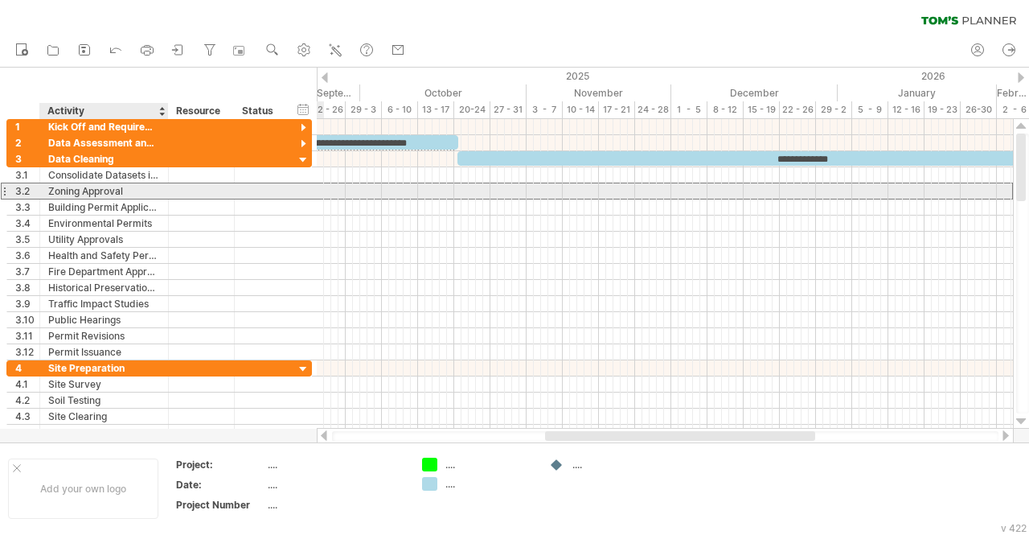
click at [81, 191] on div "Zoning Approval" at bounding box center [104, 190] width 112 height 15
click at [80, 191] on div "Zoning Approval" at bounding box center [104, 190] width 112 height 15
drag, startPoint x: 124, startPoint y: 188, endPoint x: 28, endPoint y: 184, distance: 95.8
click at [28, 184] on div "**********" at bounding box center [159, 191] width 306 height 17
paste input "**********"
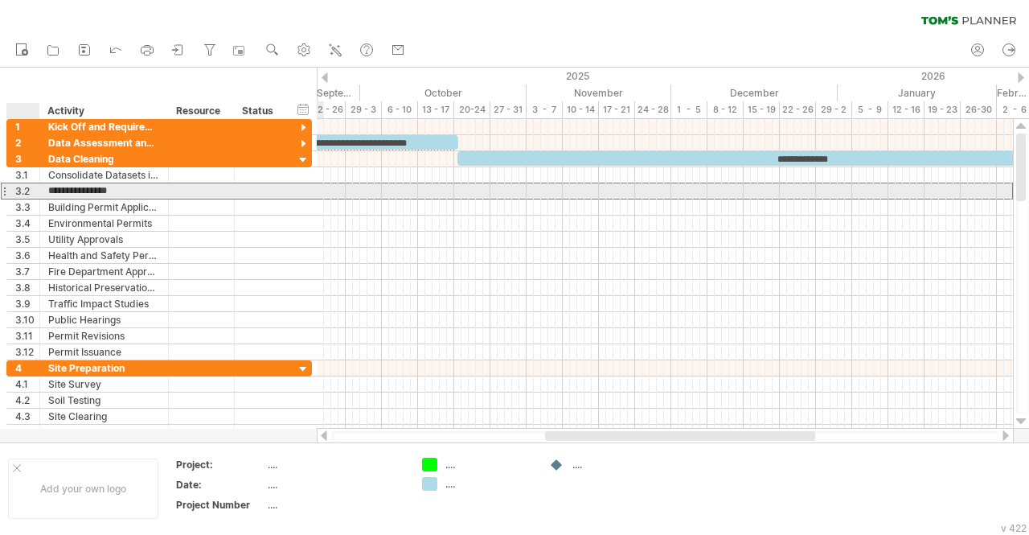
type input "**********"
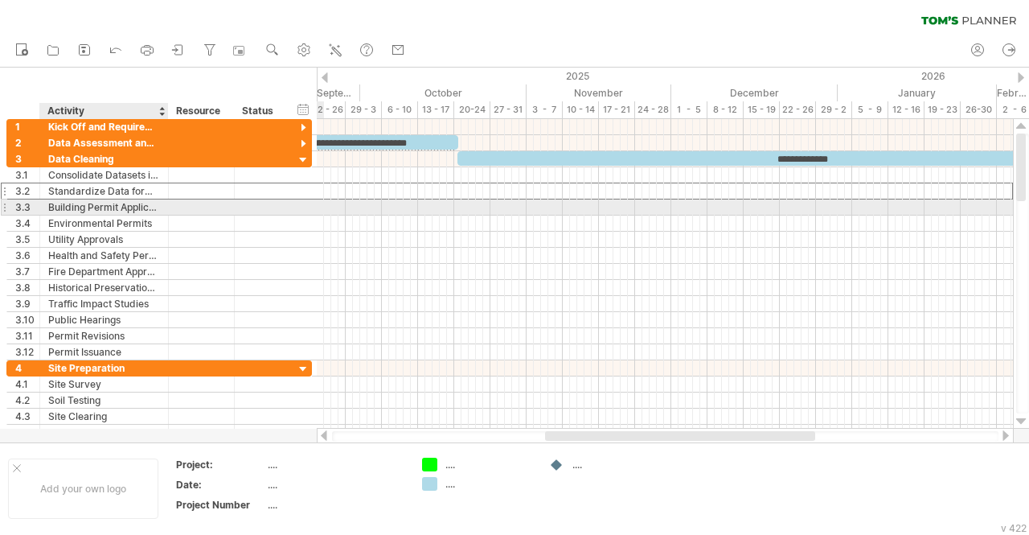
click at [102, 205] on div "Building Permit Application" at bounding box center [104, 206] width 112 height 15
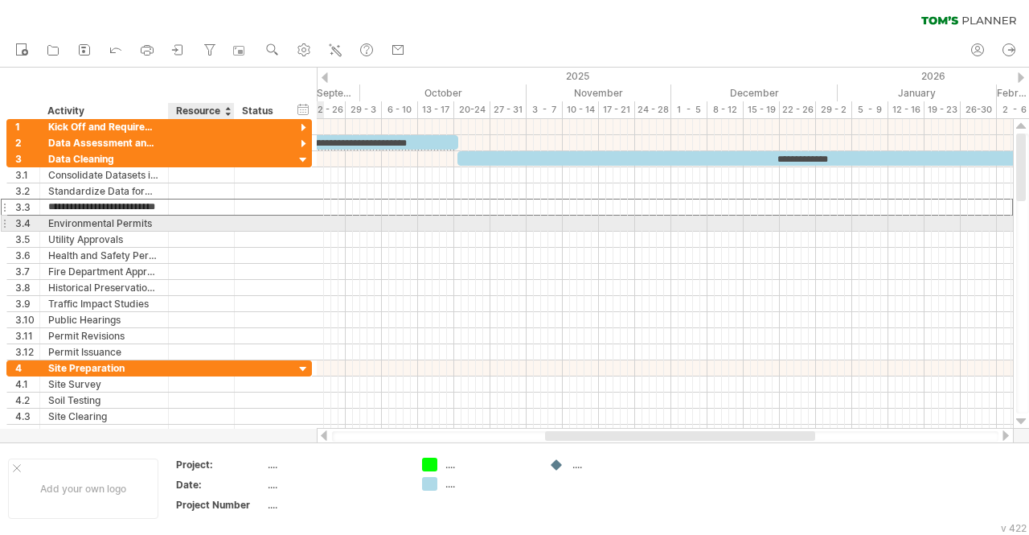
drag, startPoint x: 47, startPoint y: 207, endPoint x: 241, endPoint y: 224, distance: 194.6
click at [241, 224] on div "**********" at bounding box center [159, 255] width 306 height 209
paste input "**********"
type input "**********"
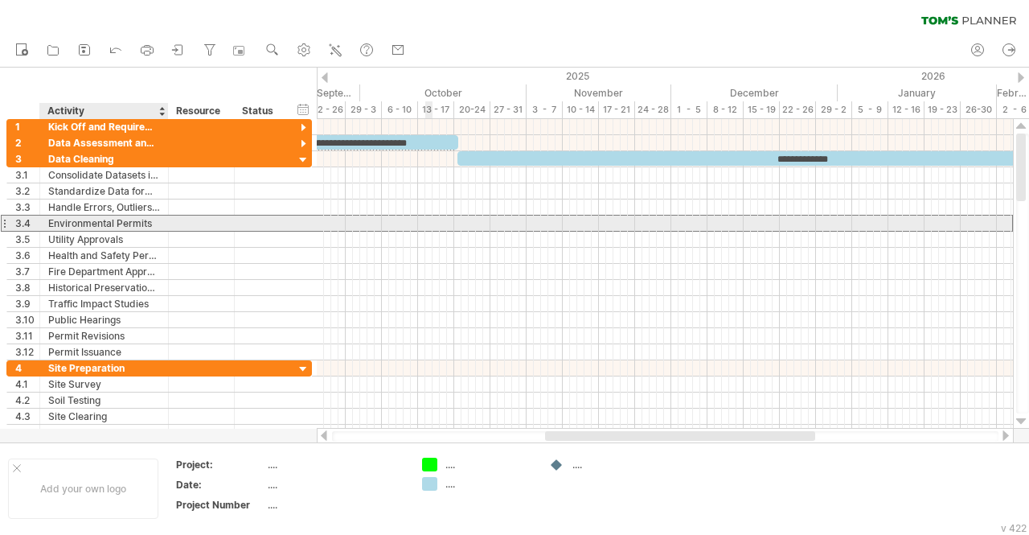
click at [82, 220] on div "Environmental Permits" at bounding box center [104, 223] width 112 height 15
paste input "**********"
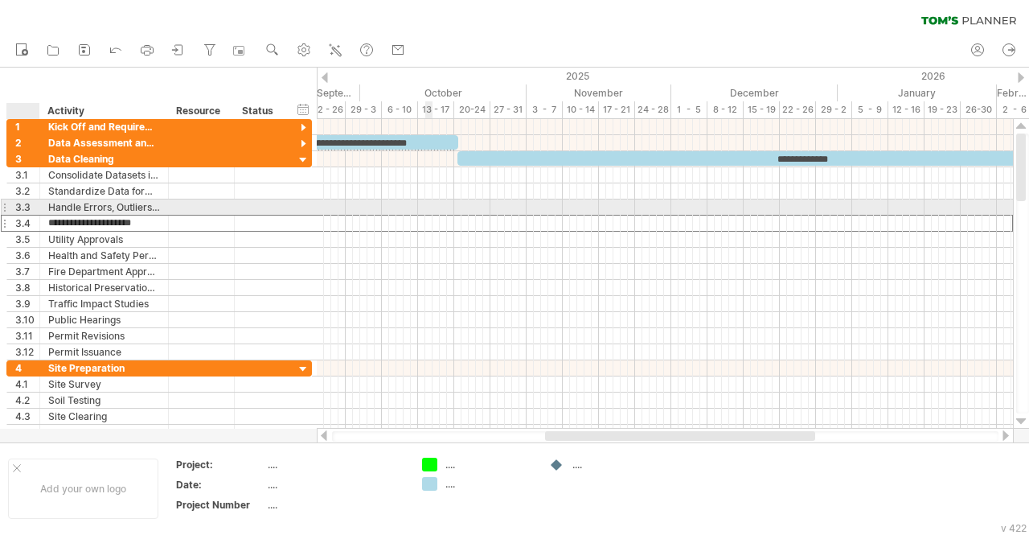
drag, startPoint x: 154, startPoint y: 223, endPoint x: 22, endPoint y: 214, distance: 132.2
click at [22, 215] on div "**********" at bounding box center [159, 223] width 306 height 17
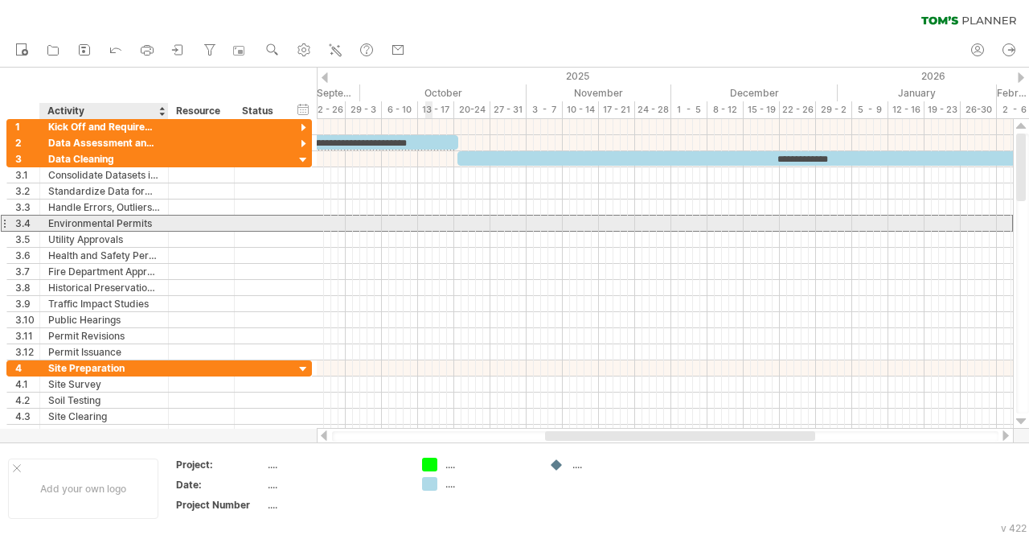
click at [151, 224] on div "Environmental Permits" at bounding box center [104, 223] width 112 height 15
drag, startPoint x: 151, startPoint y: 224, endPoint x: 10, endPoint y: 223, distance: 141.6
click at [10, 223] on div "**********" at bounding box center [159, 223] width 306 height 17
paste input "**********"
type input "**********"
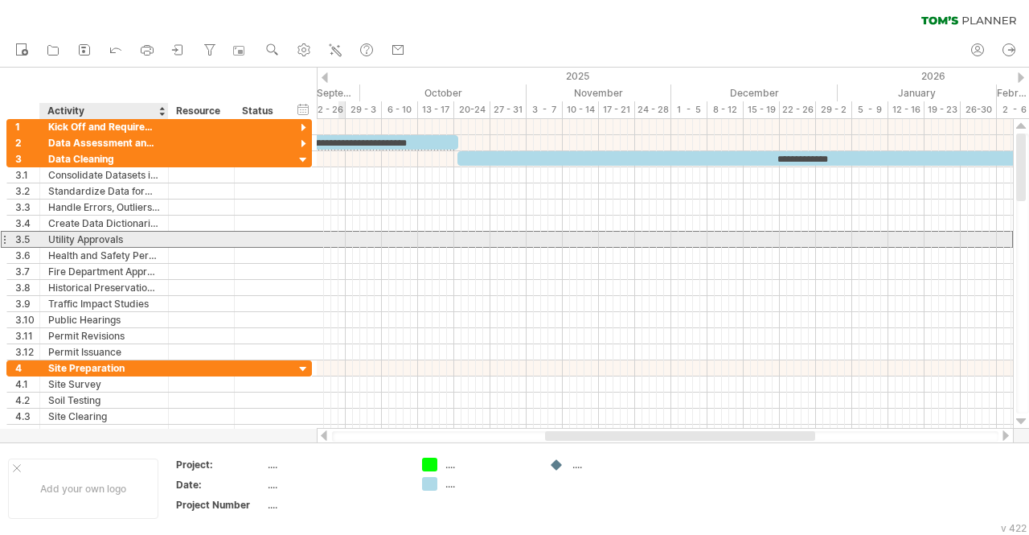
click at [81, 238] on div "Utility Approvals" at bounding box center [104, 239] width 112 height 15
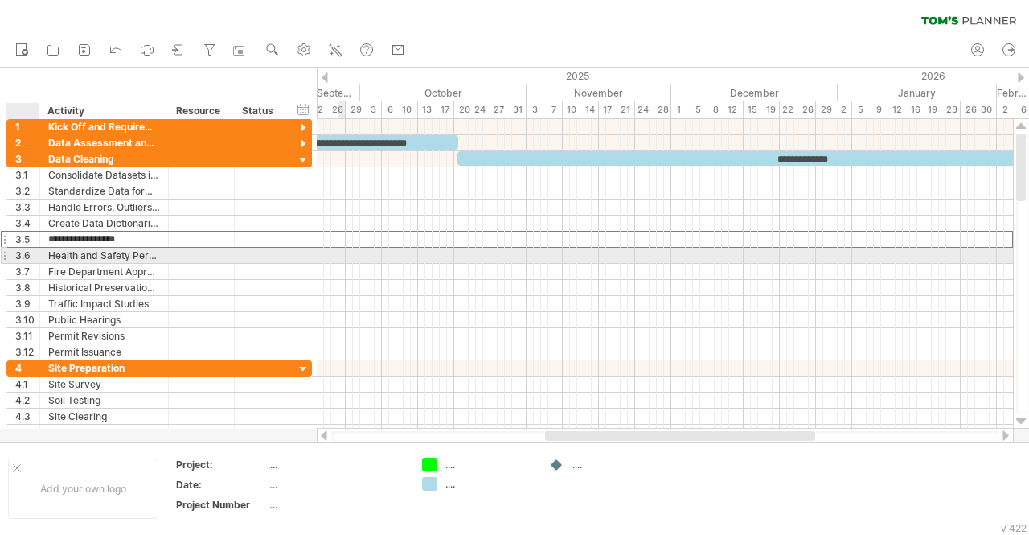
drag, startPoint x: 136, startPoint y: 236, endPoint x: 0, endPoint y: 259, distance: 137.8
click at [0, 259] on div "**********" at bounding box center [156, 280] width 313 height 322
paste input "**********"
type input "**********"
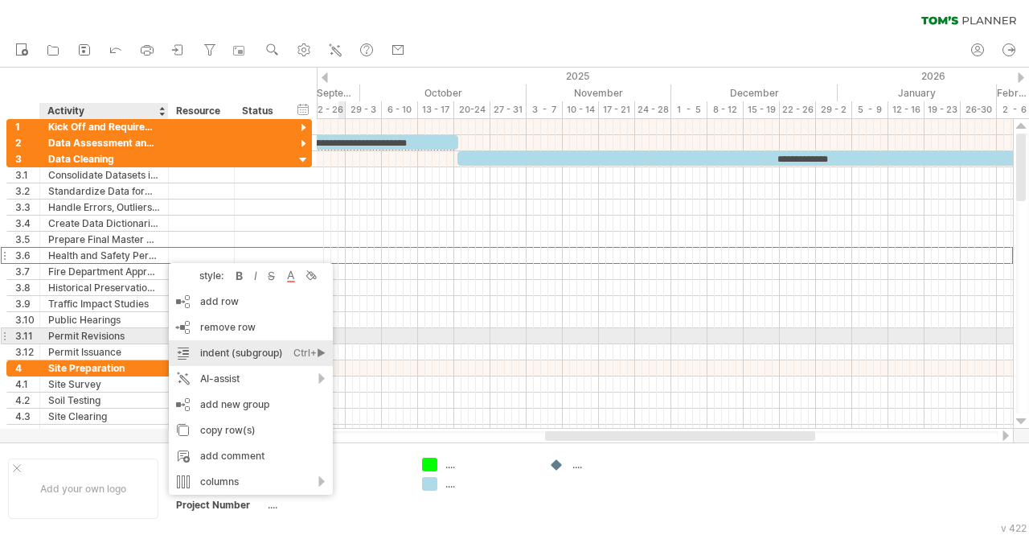
click at [207, 334] on div "remove row remove selected rows" at bounding box center [251, 327] width 164 height 26
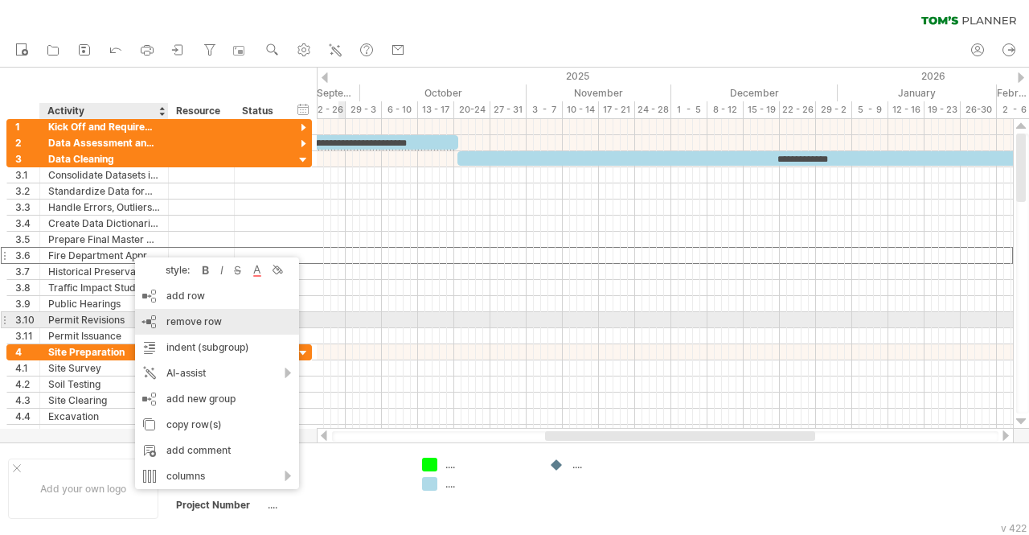
click at [197, 323] on span "remove row" at bounding box center [193, 321] width 55 height 12
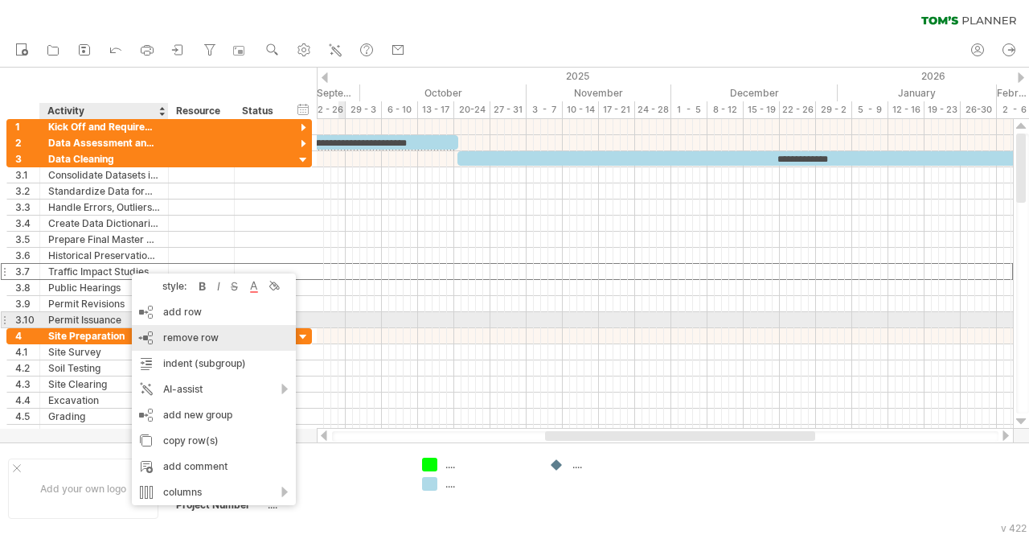
click at [175, 333] on span "remove row" at bounding box center [190, 337] width 55 height 12
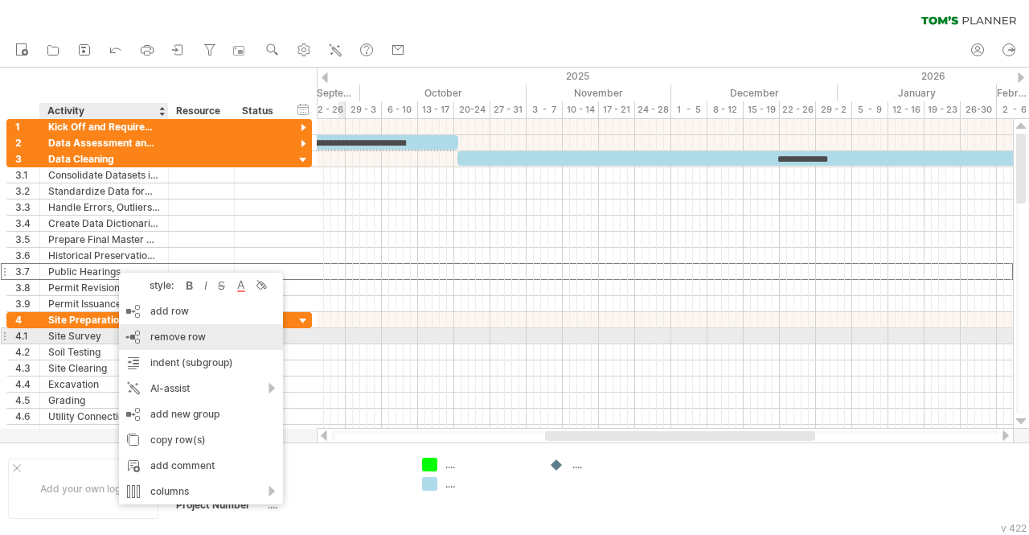
click at [170, 336] on span "remove row" at bounding box center [177, 337] width 55 height 12
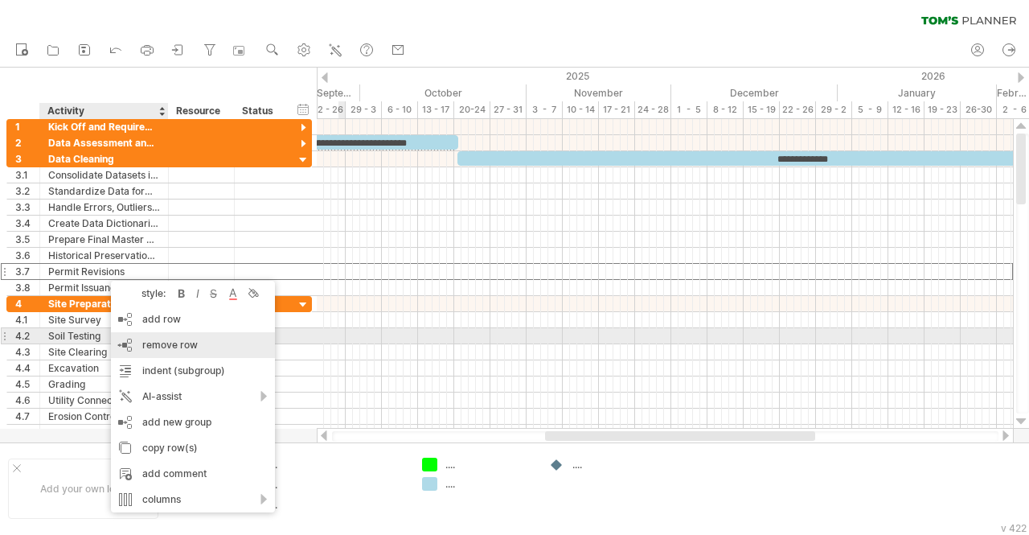
click at [160, 342] on span "remove row" at bounding box center [169, 345] width 55 height 12
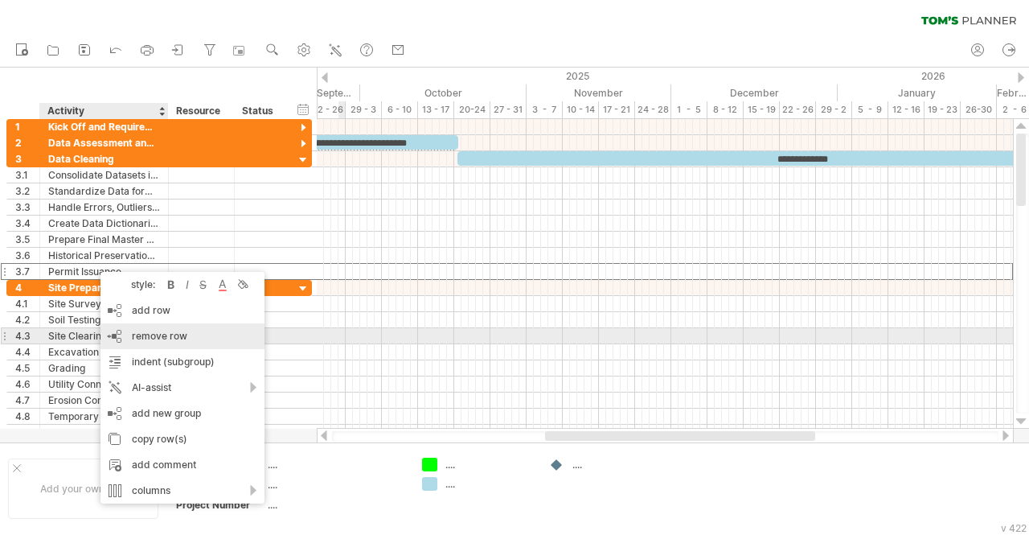
click at [148, 331] on span "remove row" at bounding box center [159, 336] width 55 height 12
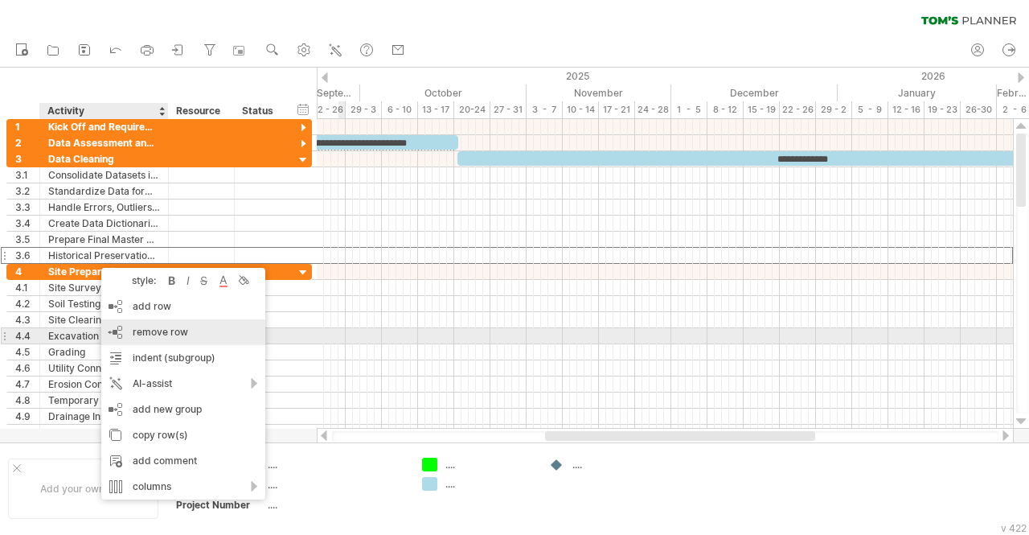
click at [155, 331] on span "remove row" at bounding box center [160, 332] width 55 height 12
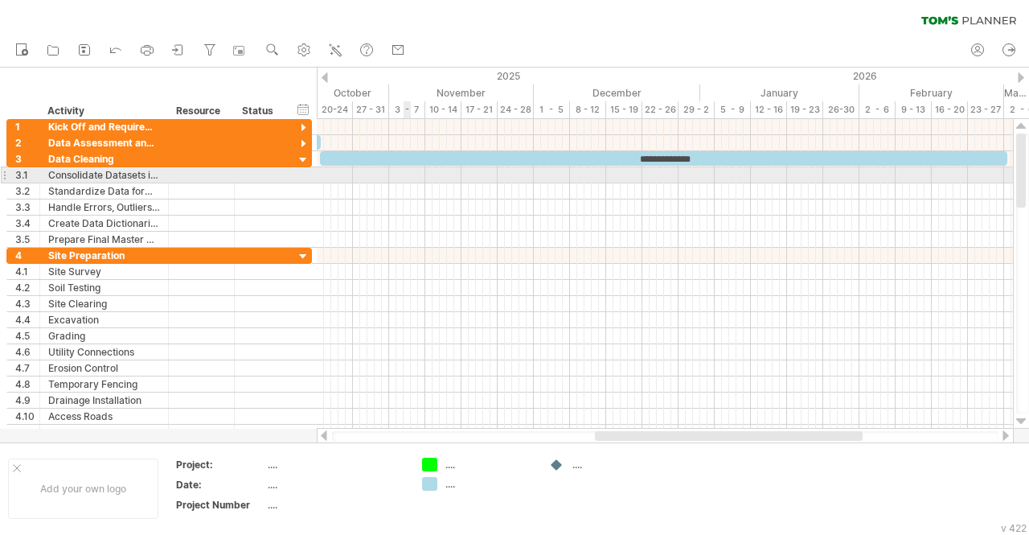
click at [409, 174] on div at bounding box center [665, 175] width 696 height 16
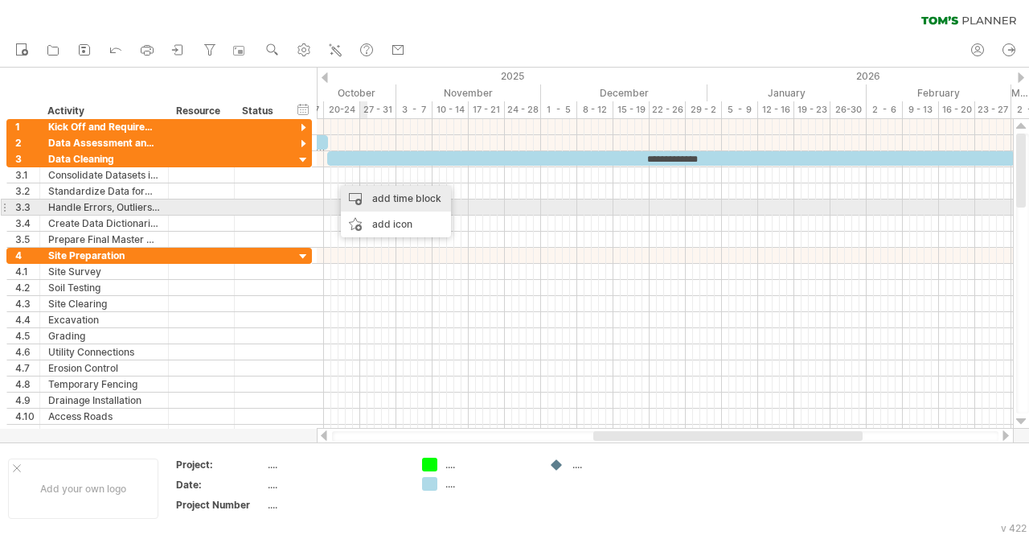
click at [397, 204] on div "add time block" at bounding box center [396, 199] width 110 height 26
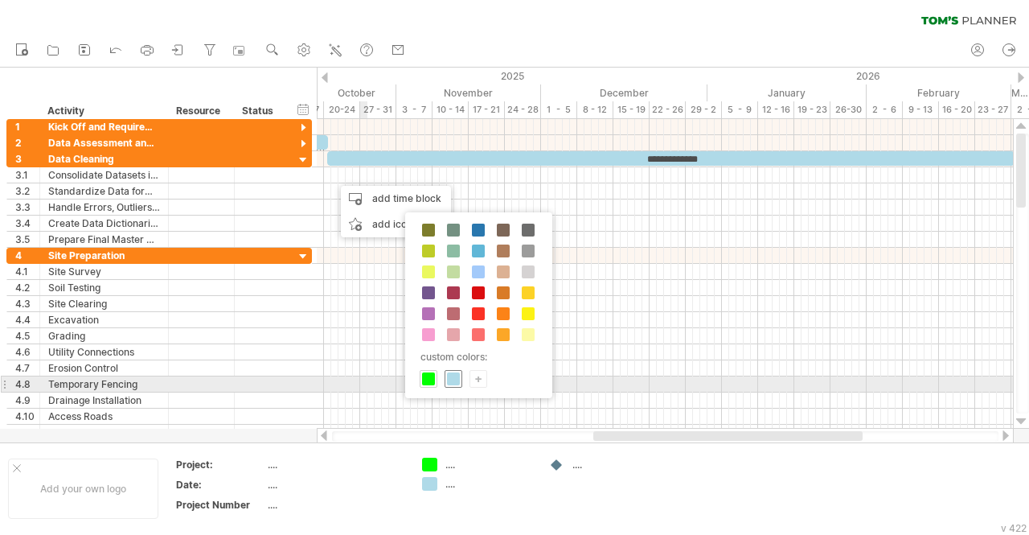
click at [452, 377] on span at bounding box center [453, 378] width 13 height 13
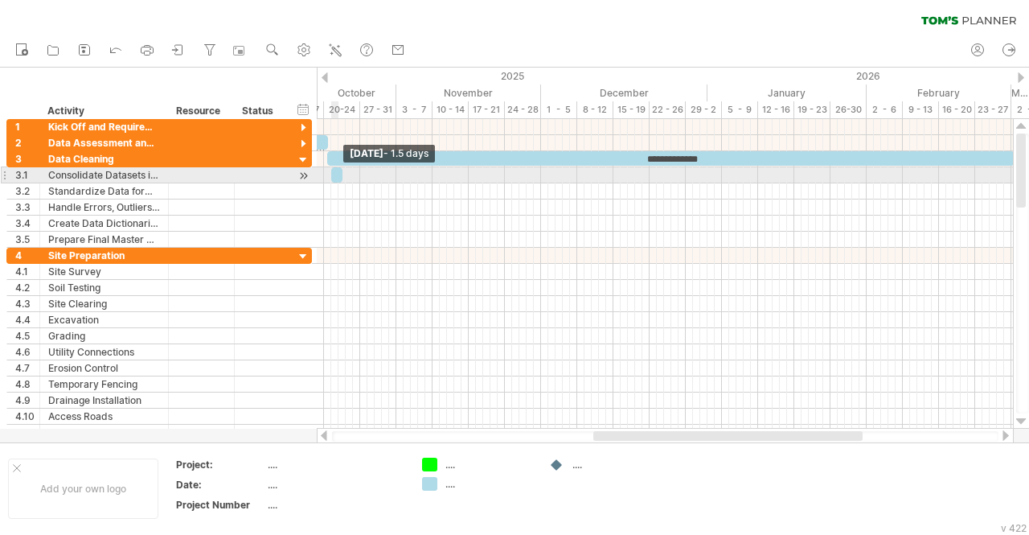
click at [339, 176] on span at bounding box center [342, 174] width 6 height 15
click at [334, 176] on div at bounding box center [336, 174] width 11 height 15
click at [331, 177] on div at bounding box center [335, 174] width 14 height 15
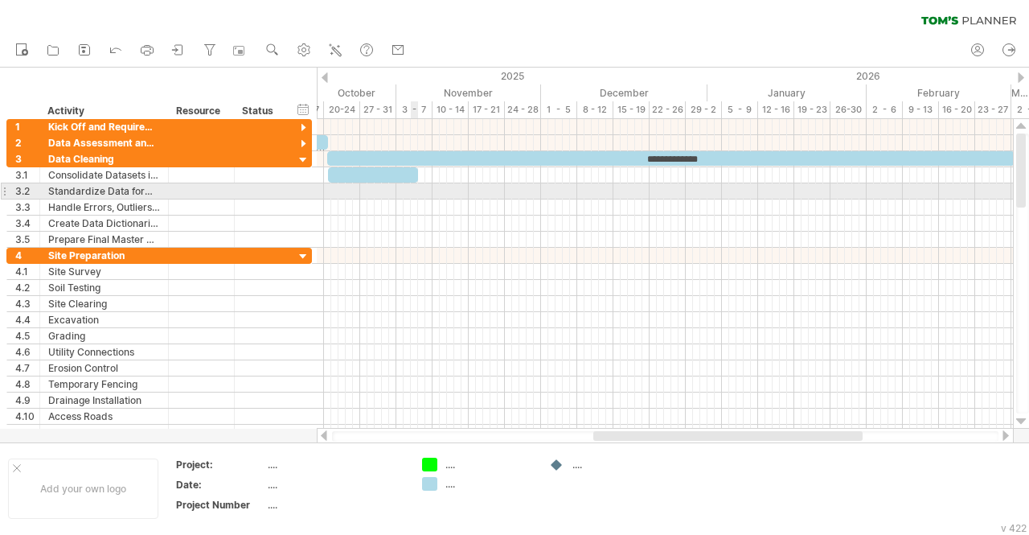
click at [417, 184] on div at bounding box center [665, 191] width 696 height 16
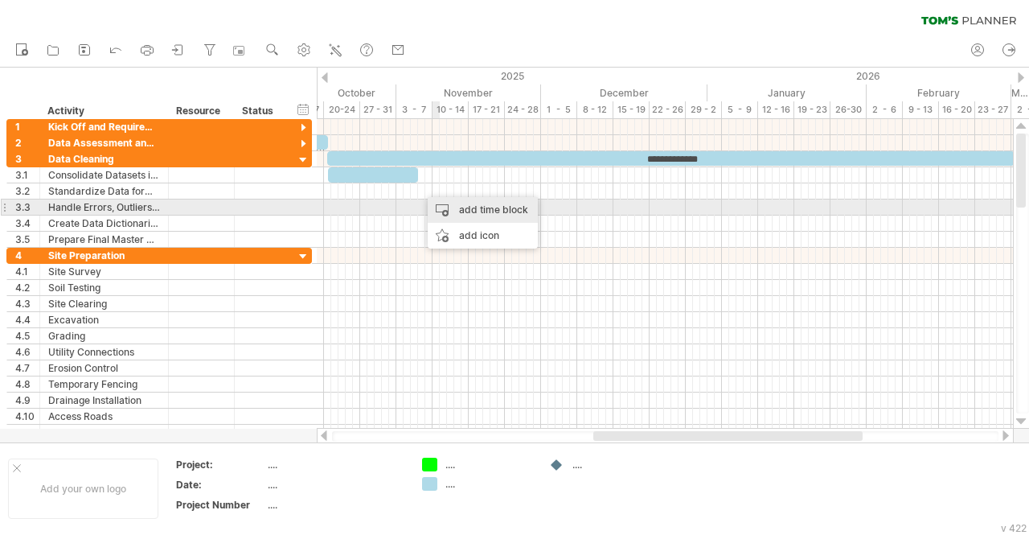
click at [452, 207] on div "add time block" at bounding box center [483, 210] width 110 height 26
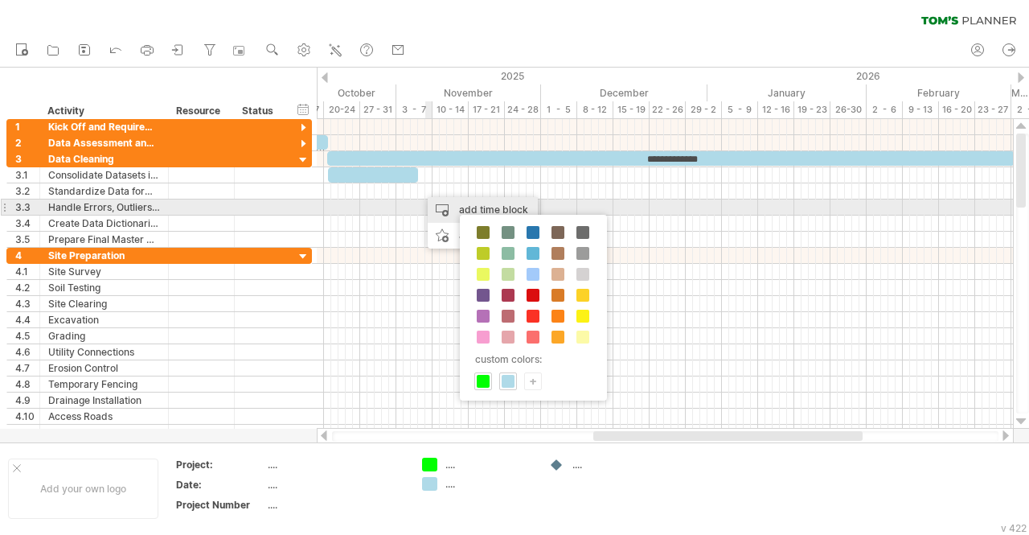
click at [455, 207] on div "add time block" at bounding box center [483, 210] width 110 height 26
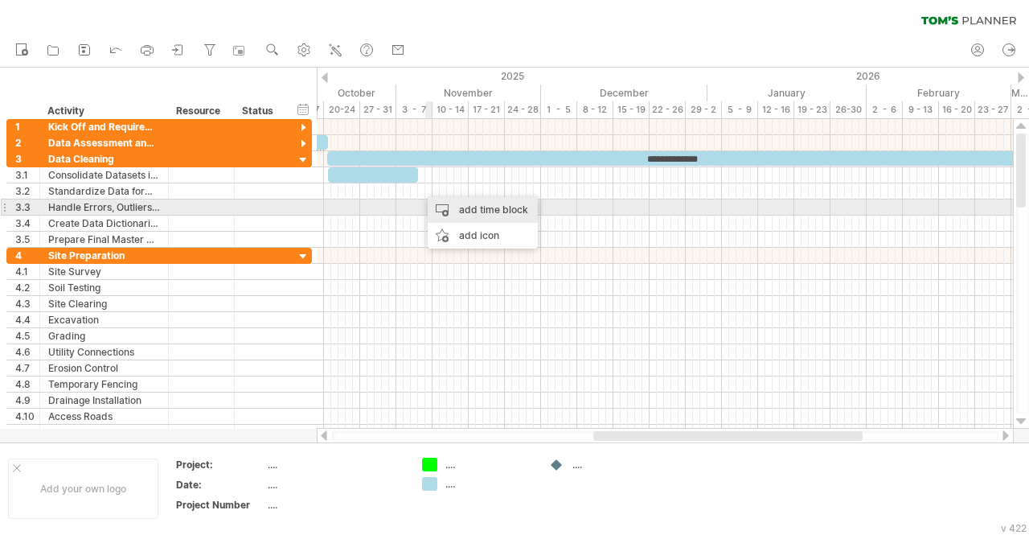
click at [491, 213] on div "add time block" at bounding box center [483, 210] width 110 height 26
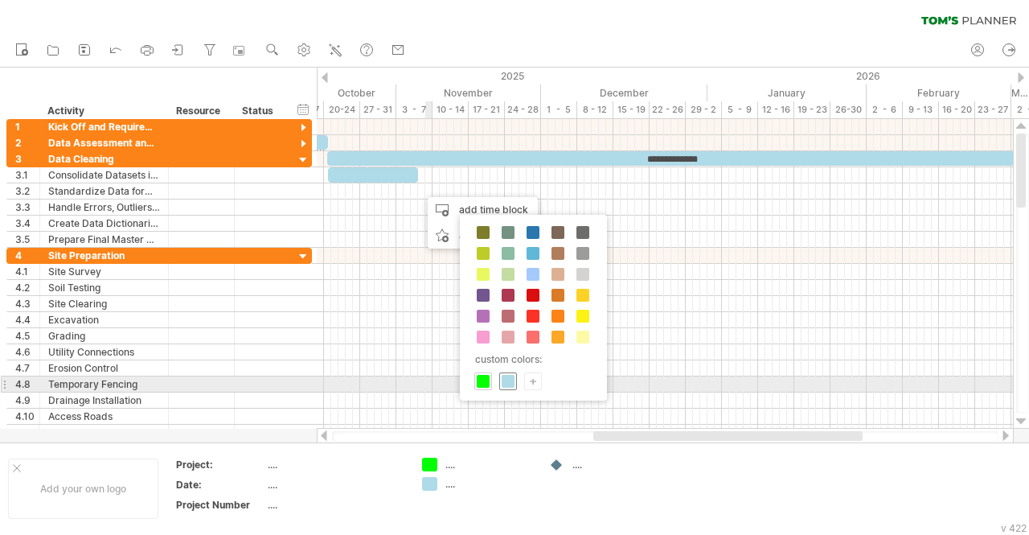
click at [508, 380] on span at bounding box center [508, 381] width 13 height 13
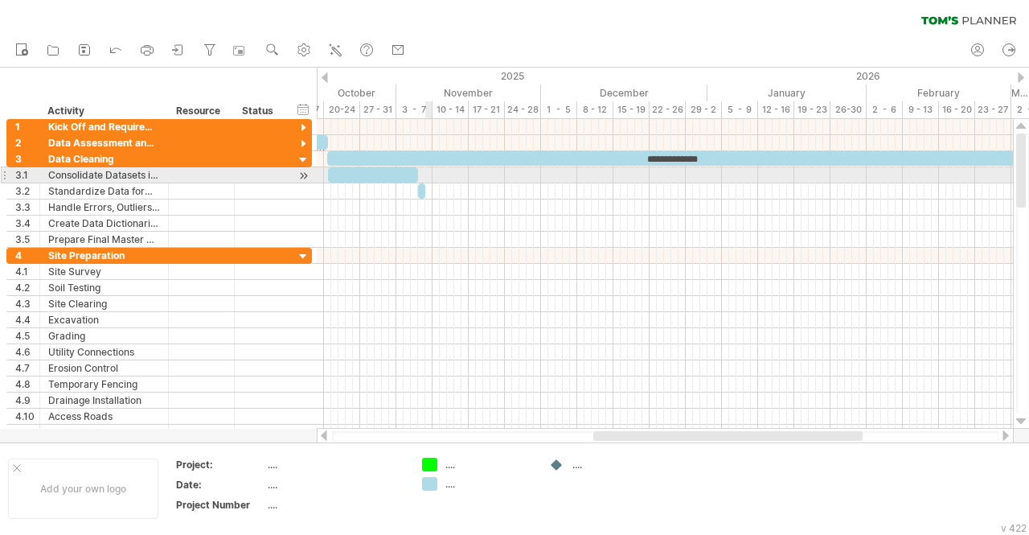
click at [432, 181] on div at bounding box center [665, 175] width 696 height 16
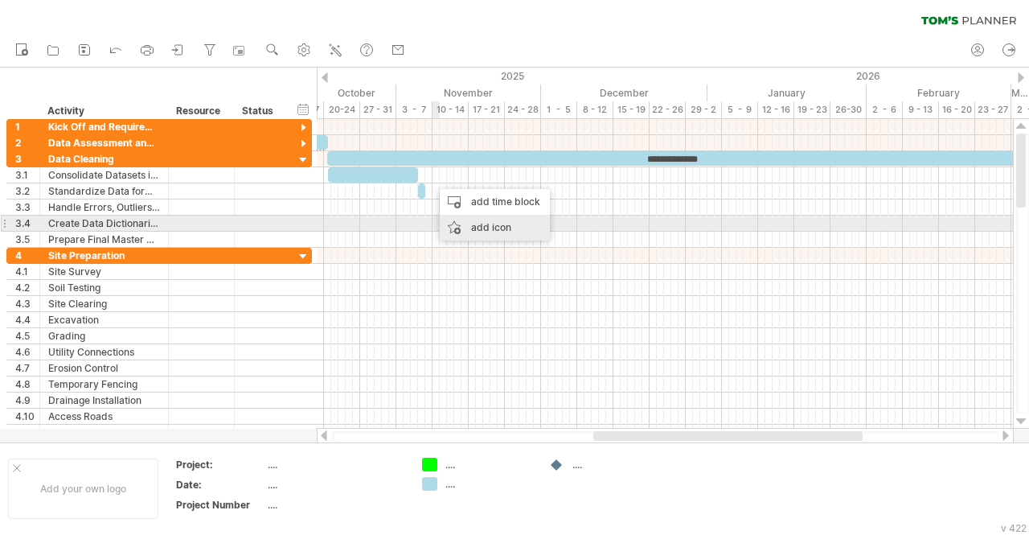
click at [464, 223] on div "add icon" at bounding box center [495, 228] width 110 height 26
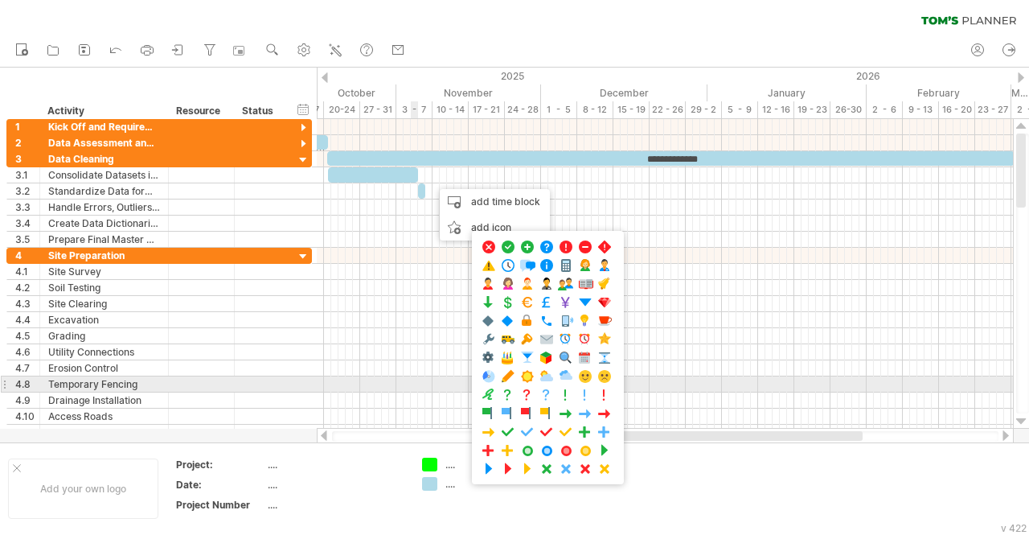
click at [413, 376] on div at bounding box center [665, 384] width 696 height 16
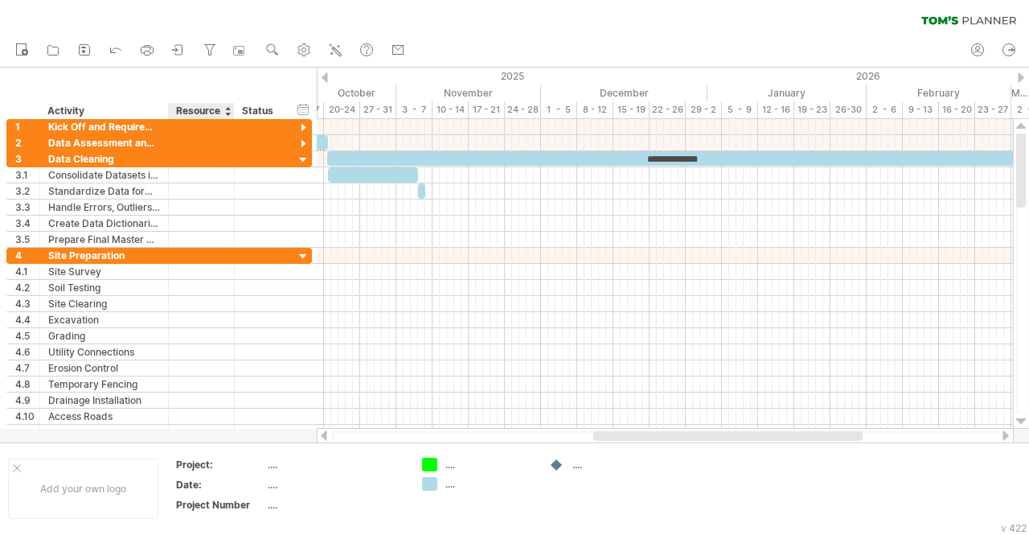
drag, startPoint x: 206, startPoint y: 49, endPoint x: 211, endPoint y: 76, distance: 27.8
click at [211, 76] on div "Trying to reach [DOMAIN_NAME] Connected again... 0% clear filter new 1" at bounding box center [514, 267] width 1029 height 535
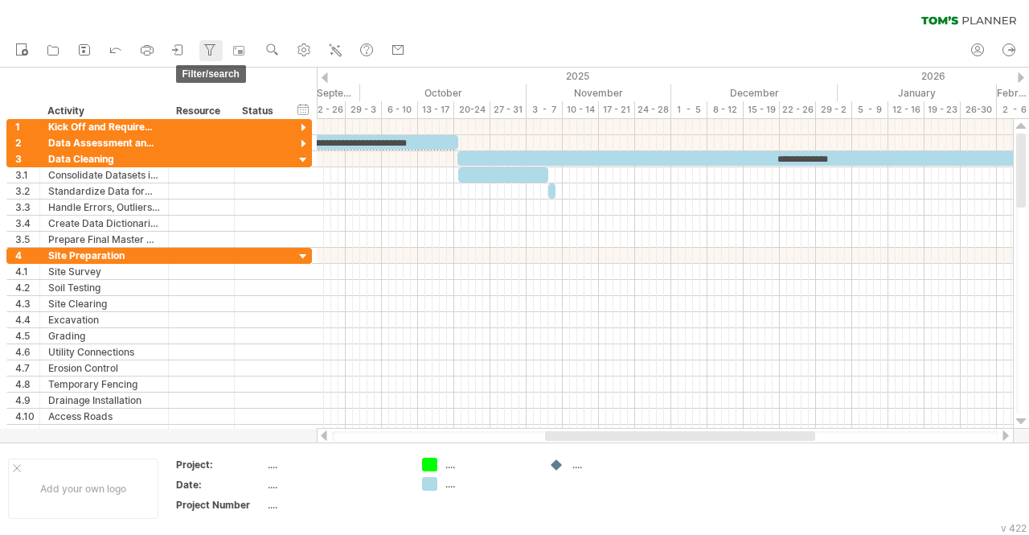
click at [209, 43] on icon at bounding box center [210, 50] width 16 height 16
type input "**********"
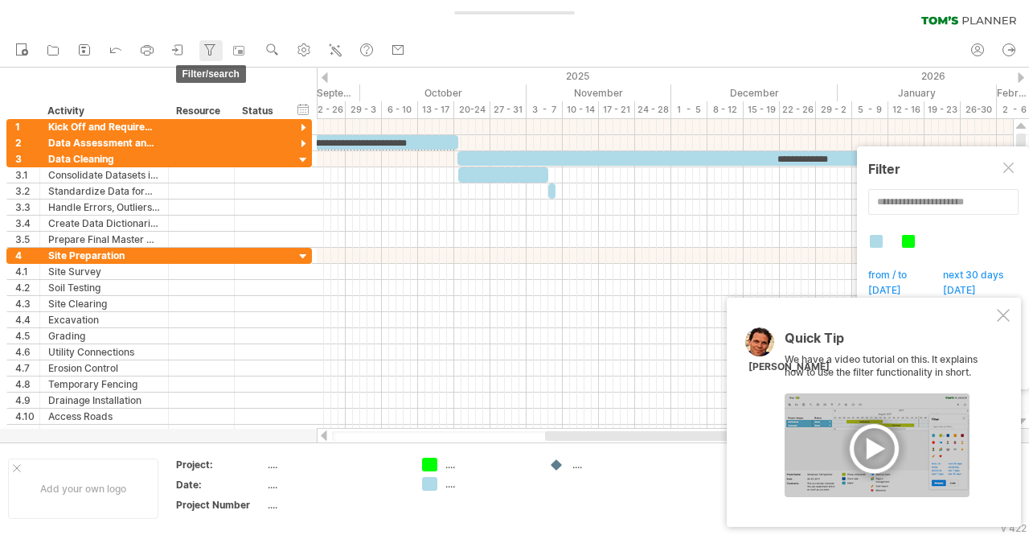
click at [209, 43] on icon at bounding box center [210, 50] width 16 height 16
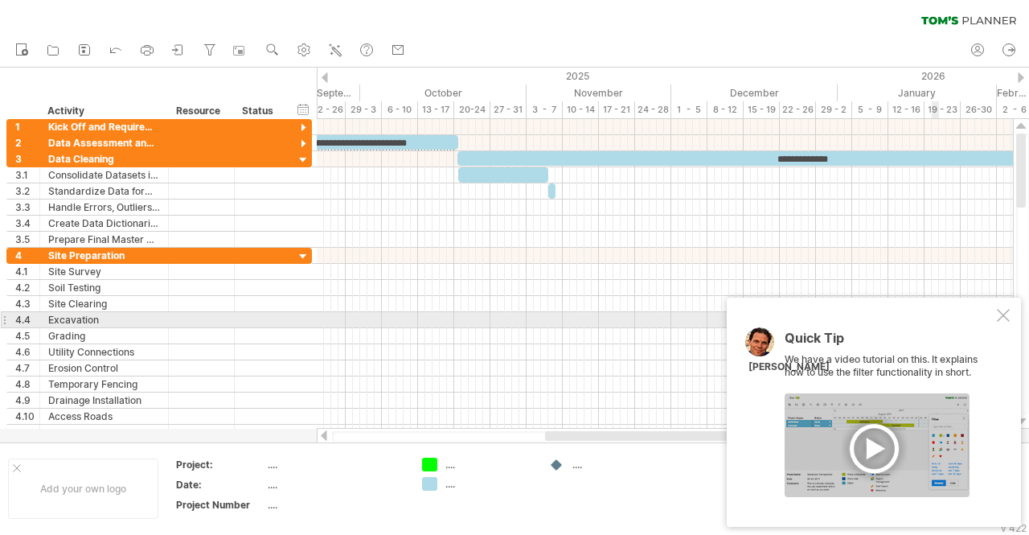
click at [1011, 320] on div "Quick Tip We have a video tutorial on this. It explains how to use the filter f…" at bounding box center [874, 412] width 294 height 229
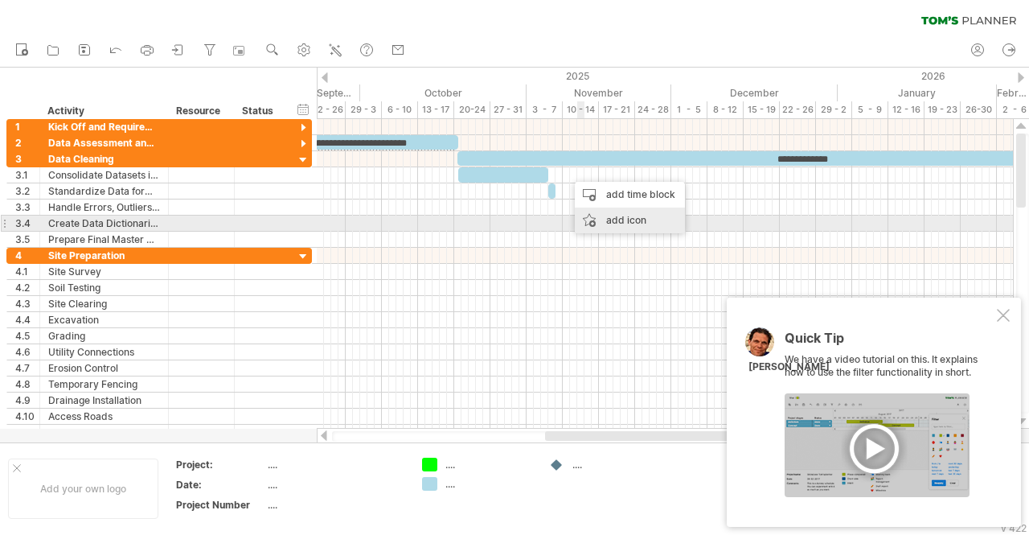
click at [629, 221] on div "add icon" at bounding box center [630, 220] width 110 height 26
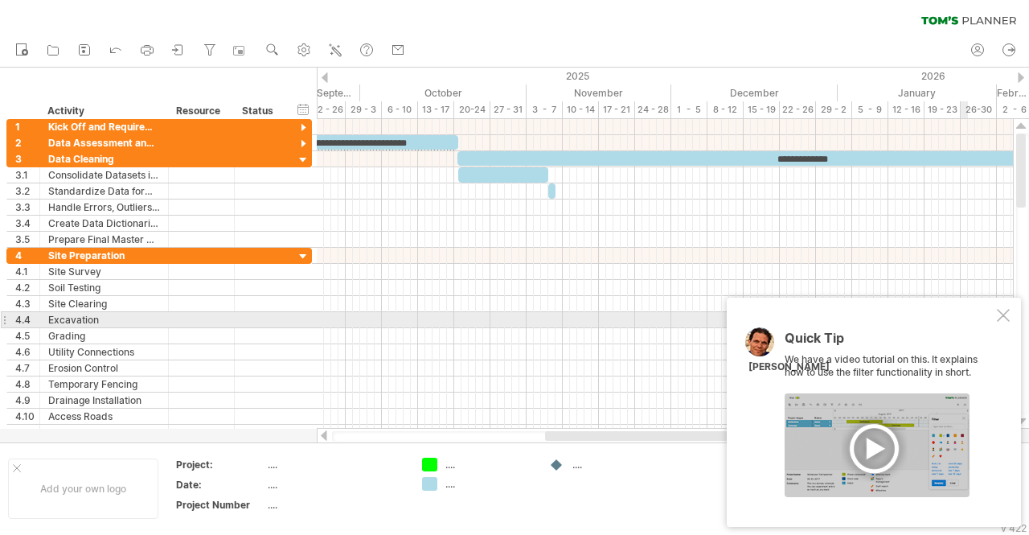
click at [1005, 318] on div at bounding box center [1003, 315] width 13 height 13
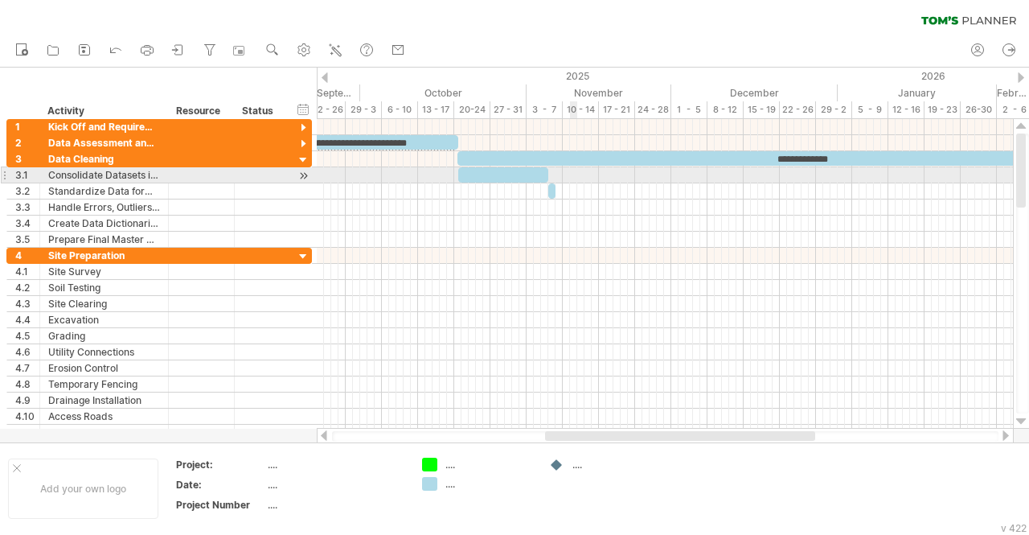
click at [579, 170] on div at bounding box center [665, 175] width 696 height 16
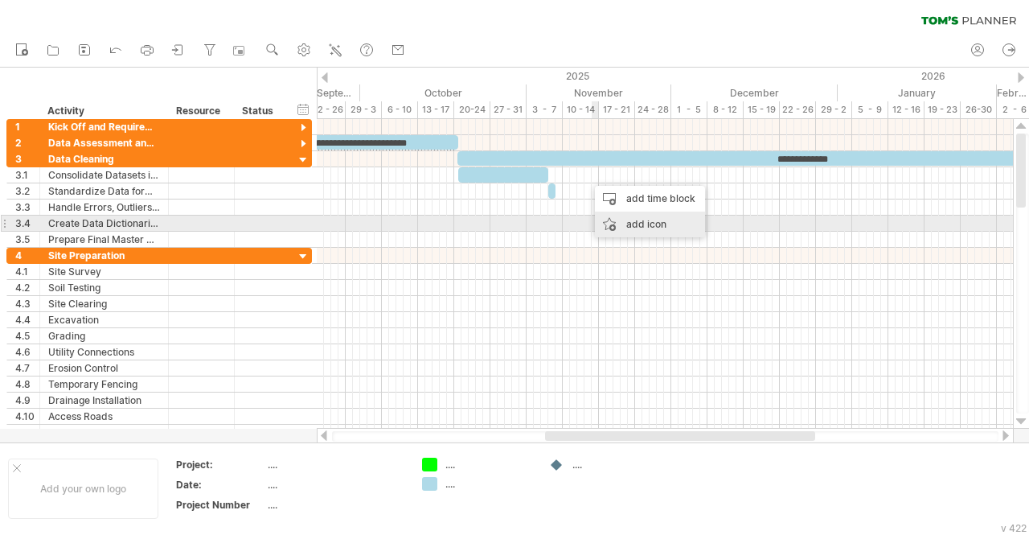
click at [671, 223] on div "add icon" at bounding box center [650, 225] width 110 height 26
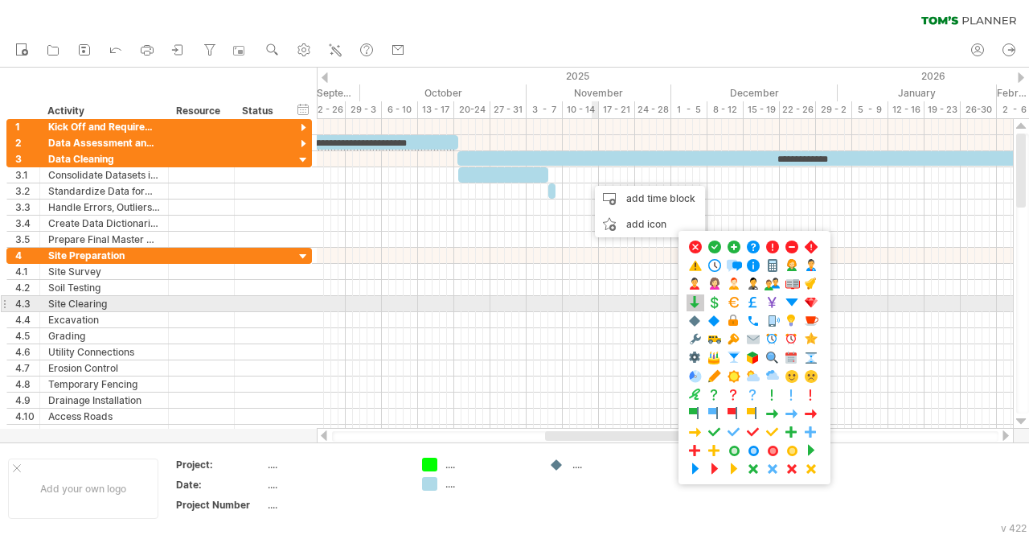
click at [702, 302] on span at bounding box center [696, 302] width 16 height 15
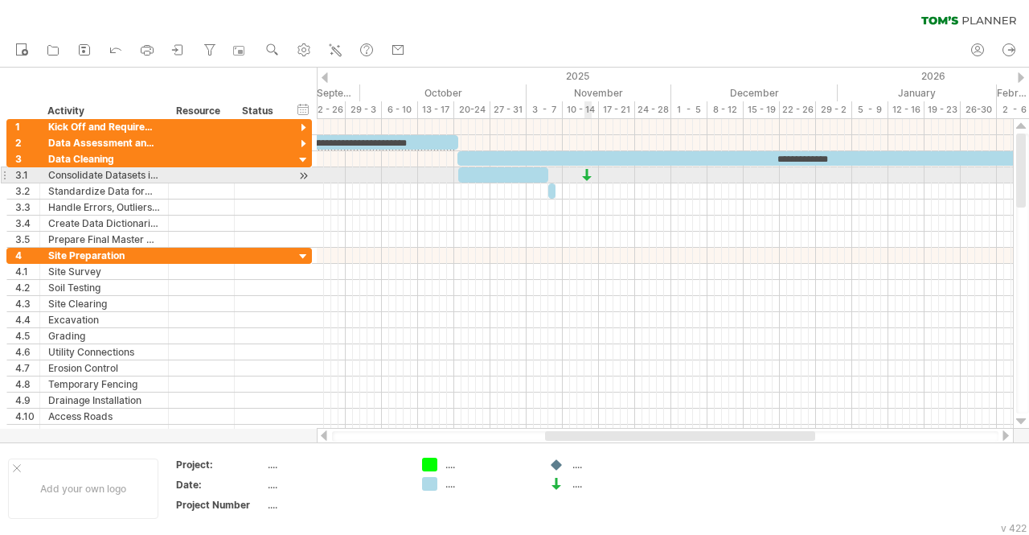
click at [589, 179] on div at bounding box center [588, 174] width 16 height 15
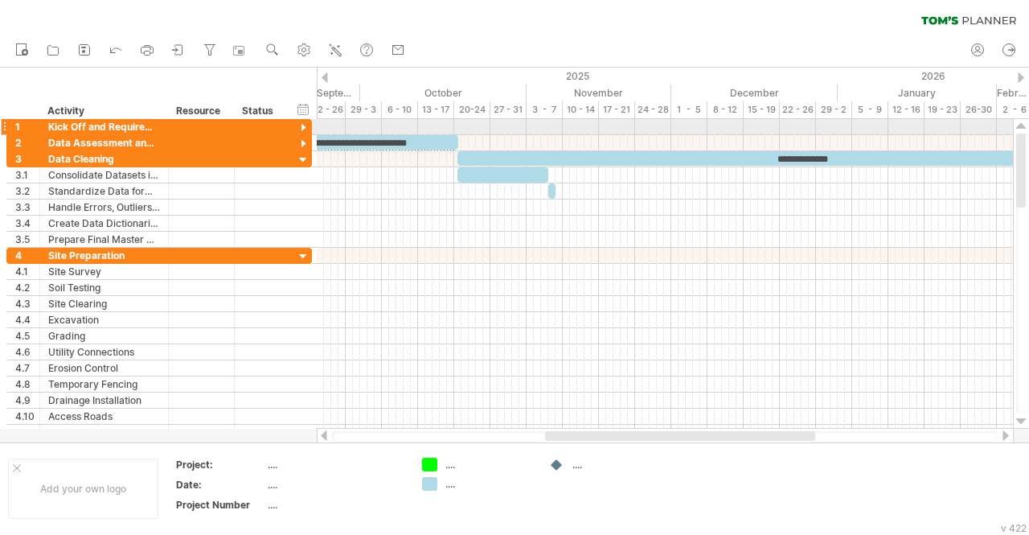
click at [301, 125] on div at bounding box center [303, 128] width 15 height 15
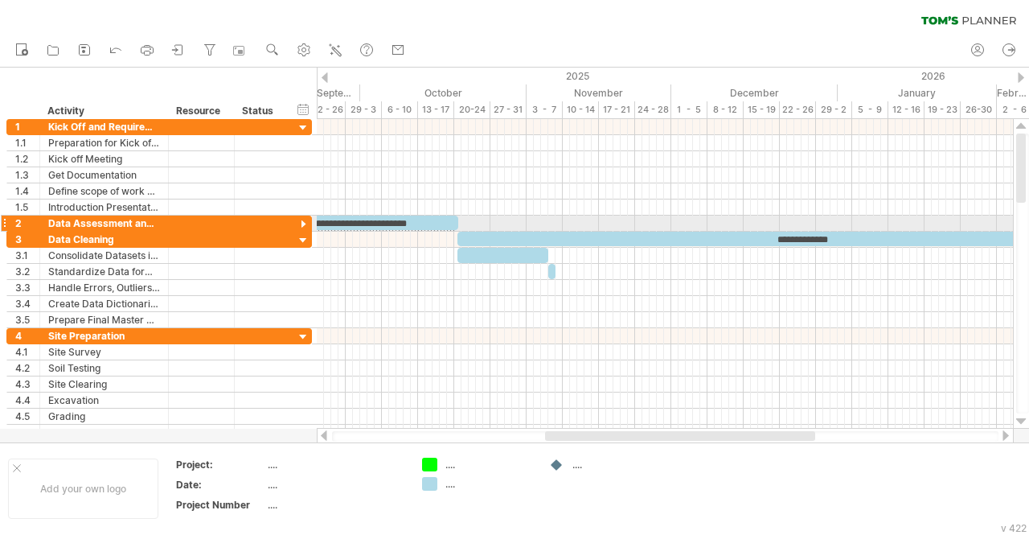
click at [302, 217] on div at bounding box center [303, 224] width 15 height 15
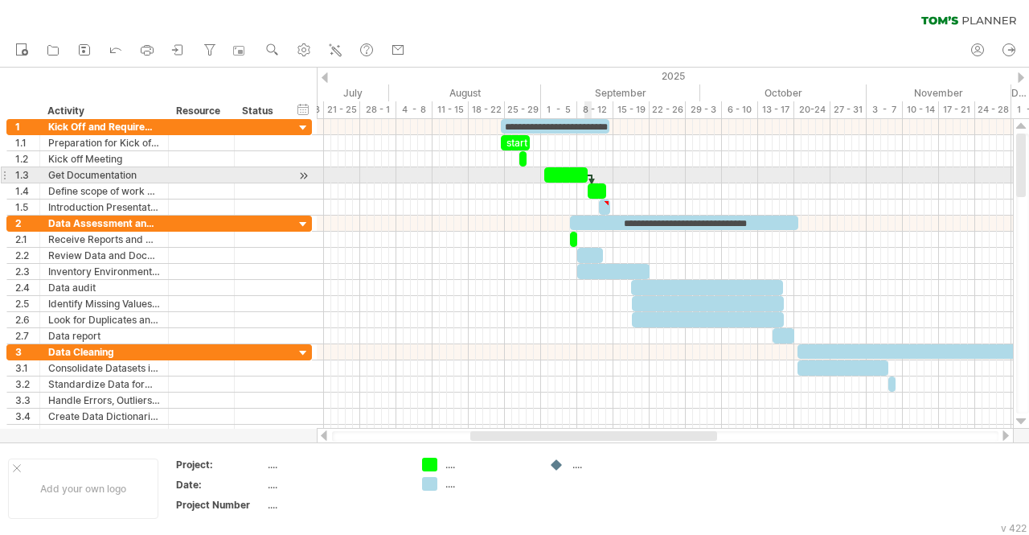
click at [591, 178] on div at bounding box center [592, 184] width 5 height 18
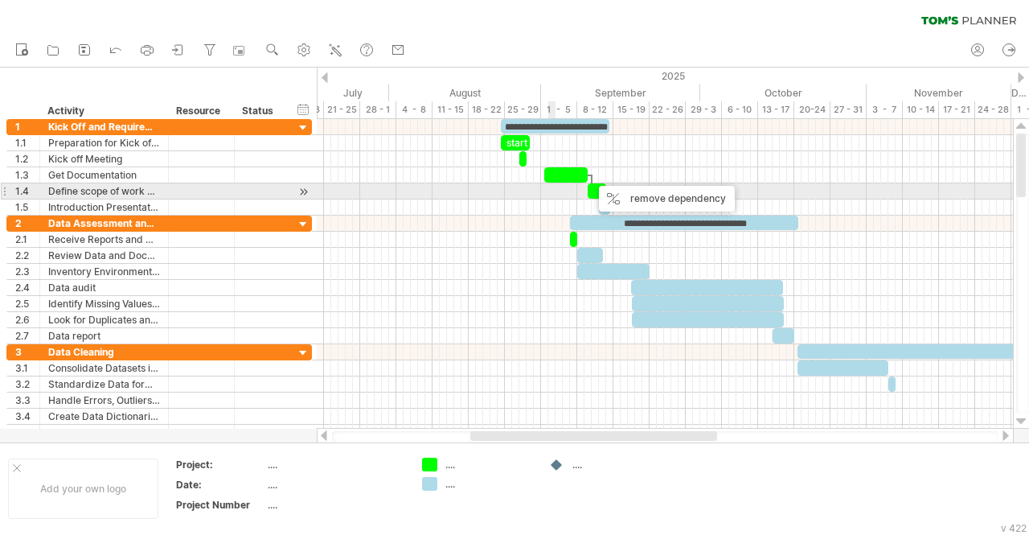
click at [552, 194] on div at bounding box center [665, 191] width 696 height 16
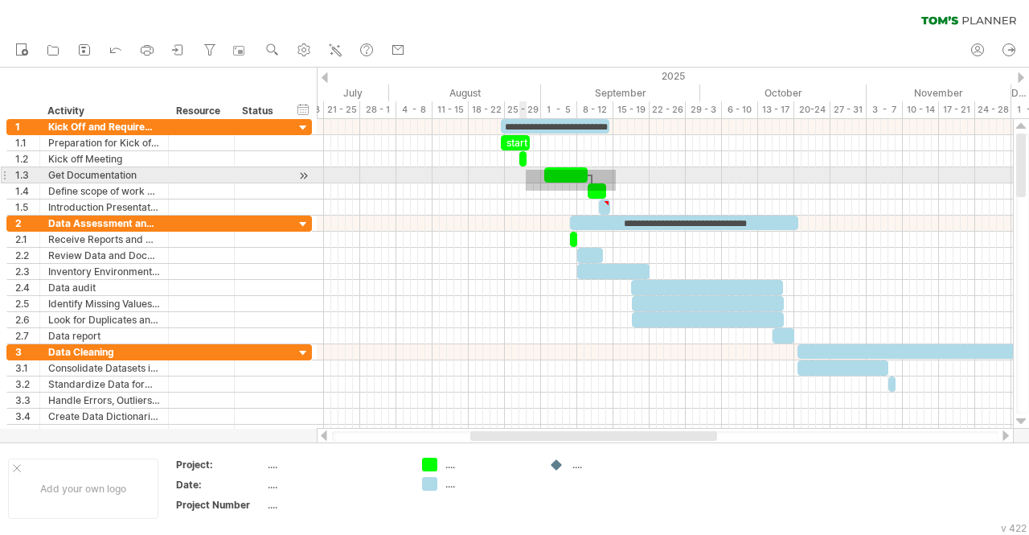
drag, startPoint x: 616, startPoint y: 191, endPoint x: 532, endPoint y: 168, distance: 86.6
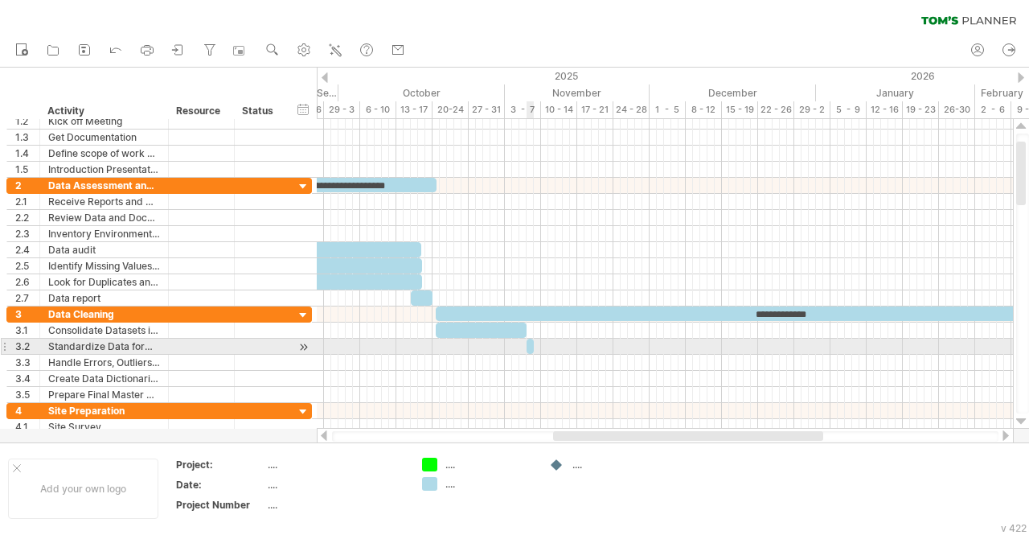
click at [533, 344] on span at bounding box center [534, 346] width 6 height 15
click at [528, 344] on span at bounding box center [527, 346] width 6 height 15
click at [532, 343] on span at bounding box center [534, 346] width 6 height 15
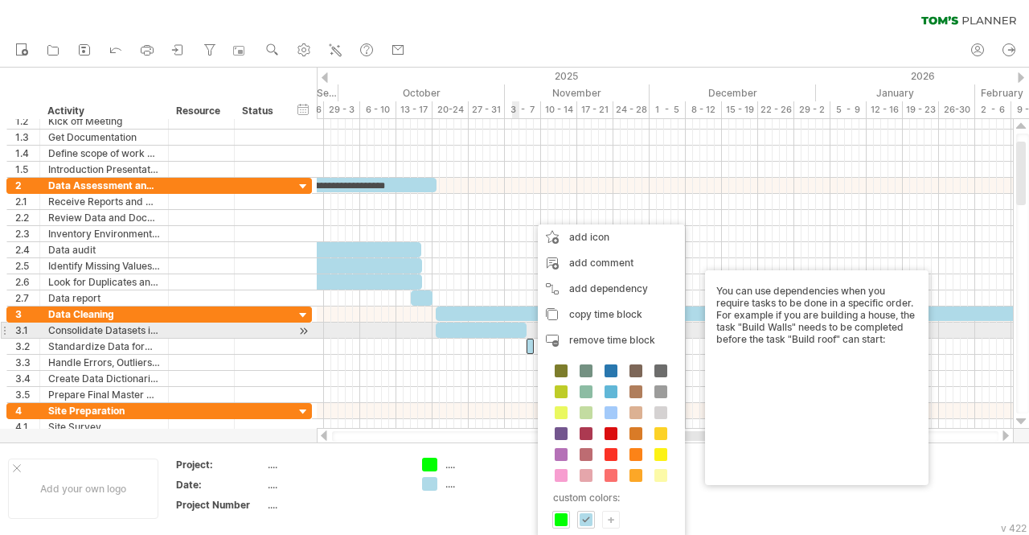
click at [515, 331] on div at bounding box center [481, 330] width 91 height 15
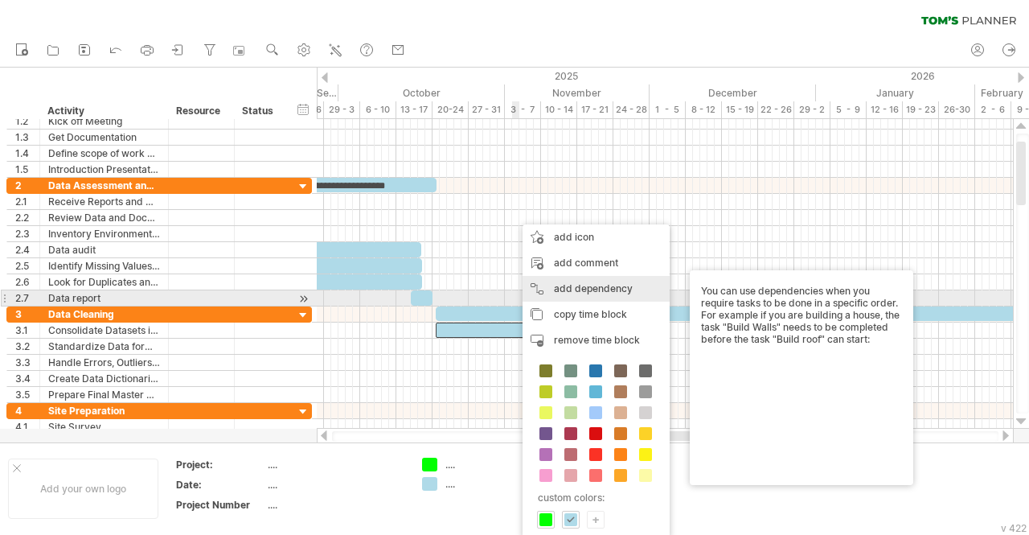
click at [588, 291] on div "add dependency You can use dependencies when you require tasks to be done in a …" at bounding box center [596, 289] width 147 height 26
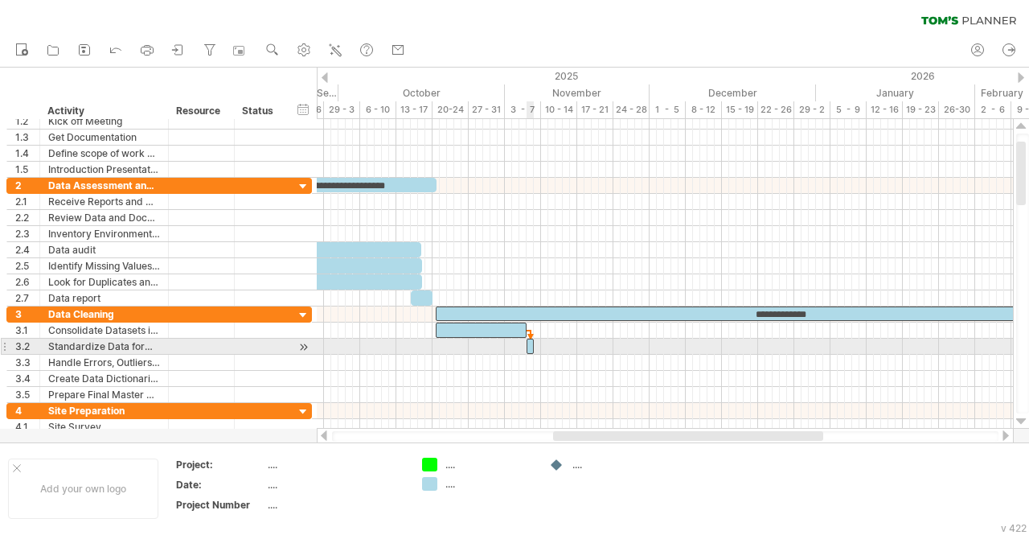
click at [531, 343] on span at bounding box center [534, 346] width 6 height 15
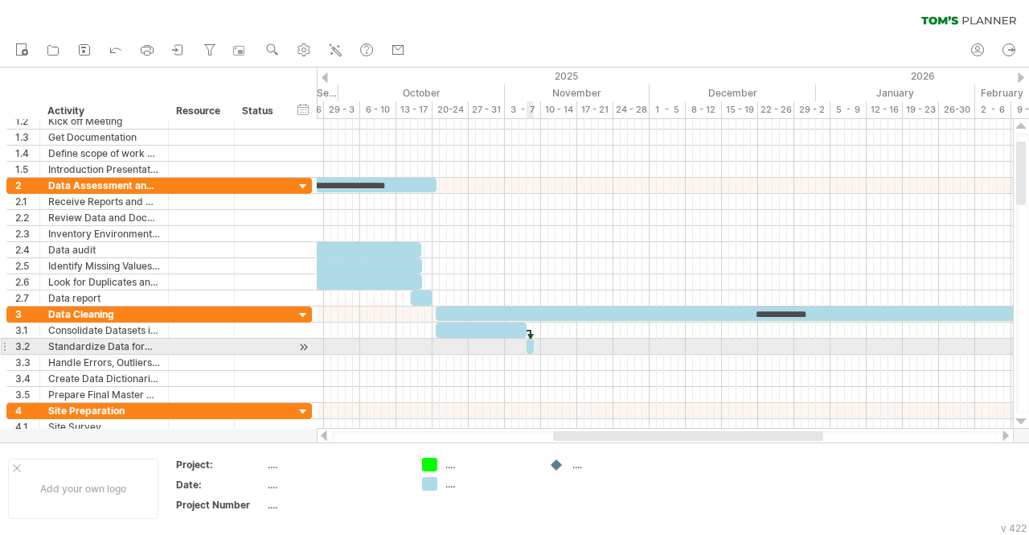
click at [531, 339] on span at bounding box center [534, 346] width 6 height 15
click at [535, 347] on span at bounding box center [534, 346] width 6 height 15
click at [533, 343] on span at bounding box center [534, 346] width 6 height 15
click at [528, 342] on span at bounding box center [527, 346] width 6 height 15
drag, startPoint x: 534, startPoint y: 342, endPoint x: 563, endPoint y: 347, distance: 29.4
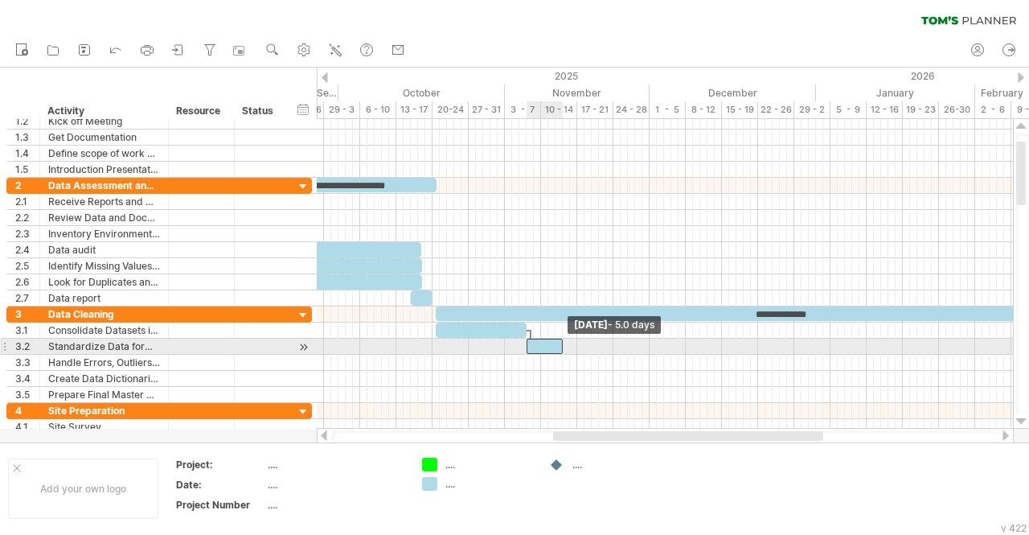
click at [563, 347] on span at bounding box center [563, 346] width 6 height 15
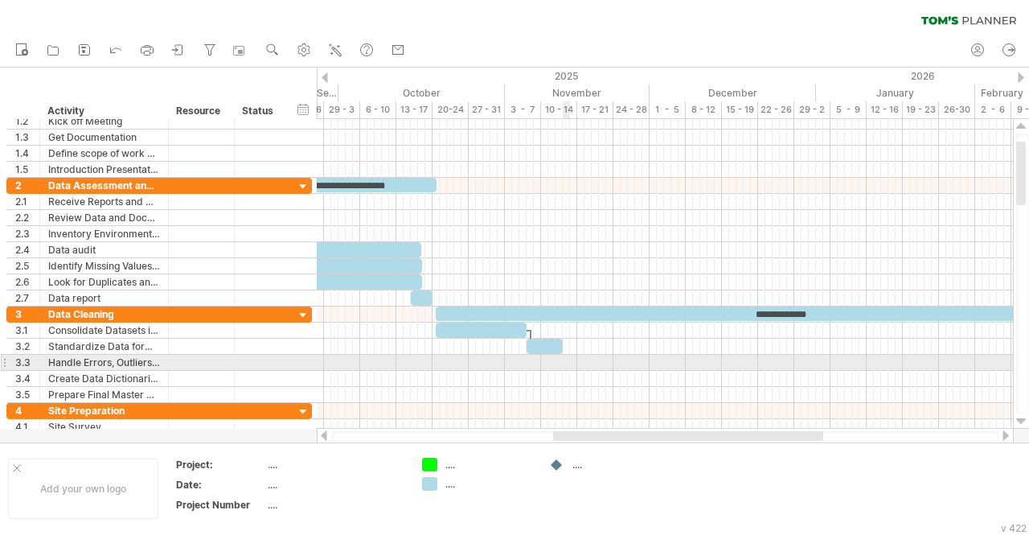
click at [565, 358] on div at bounding box center [665, 363] width 696 height 16
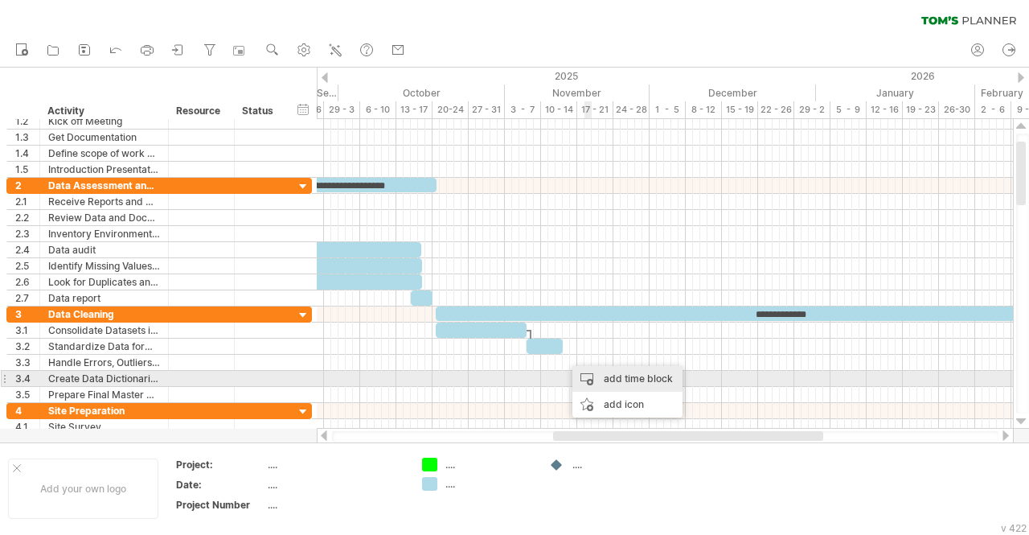
click at [606, 379] on div "add time block" at bounding box center [628, 379] width 110 height 26
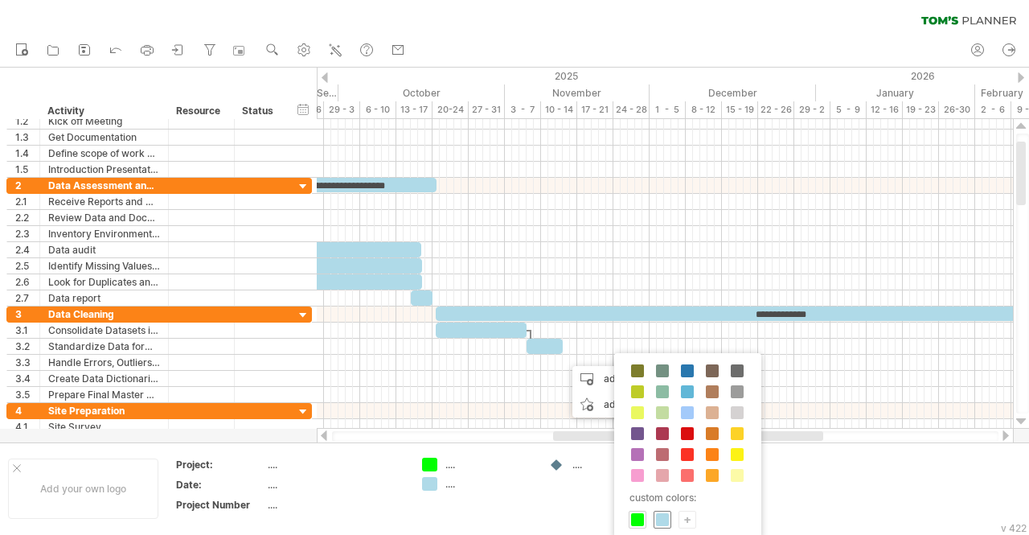
click at [664, 514] on span at bounding box center [662, 519] width 13 height 13
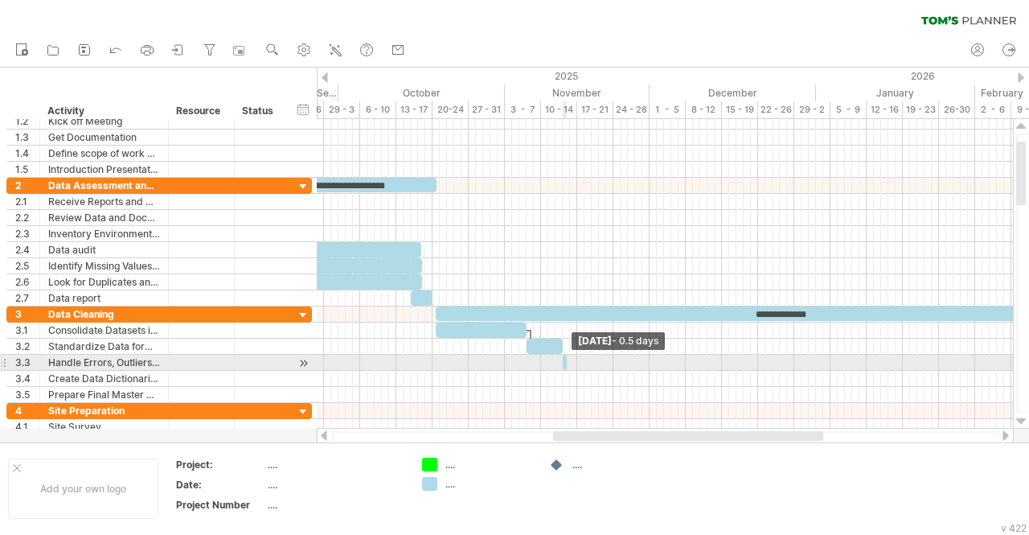
drag, startPoint x: 569, startPoint y: 361, endPoint x: 542, endPoint y: 359, distance: 27.5
click at [542, 359] on div "**********" at bounding box center [665, 274] width 696 height 310
drag, startPoint x: 567, startPoint y: 356, endPoint x: 624, endPoint y: 359, distance: 57.2
click at [624, 359] on span at bounding box center [625, 362] width 6 height 15
drag, startPoint x: 589, startPoint y: 361, endPoint x: 552, endPoint y: 364, distance: 37.1
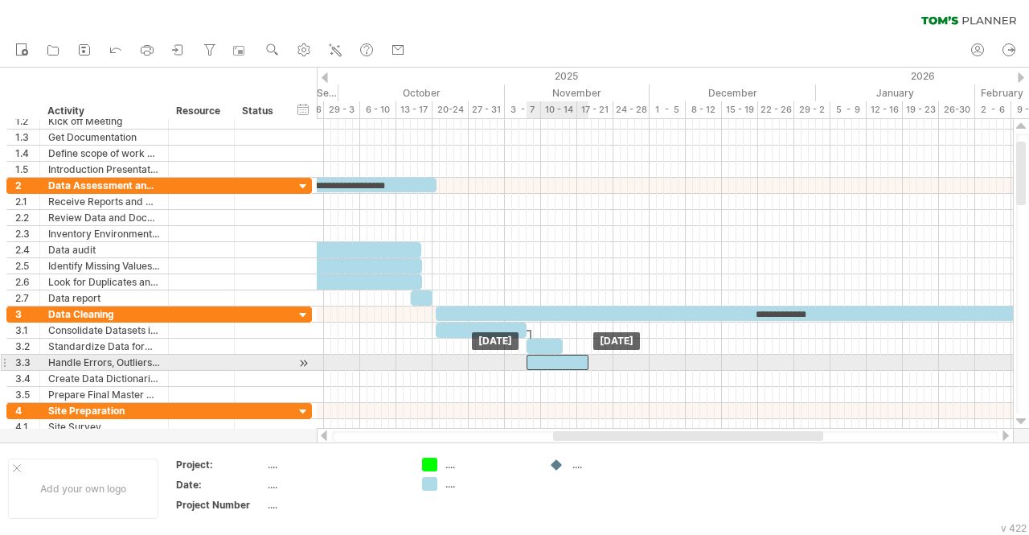
click at [552, 364] on div at bounding box center [558, 362] width 62 height 15
click at [584, 358] on div at bounding box center [558, 362] width 62 height 15
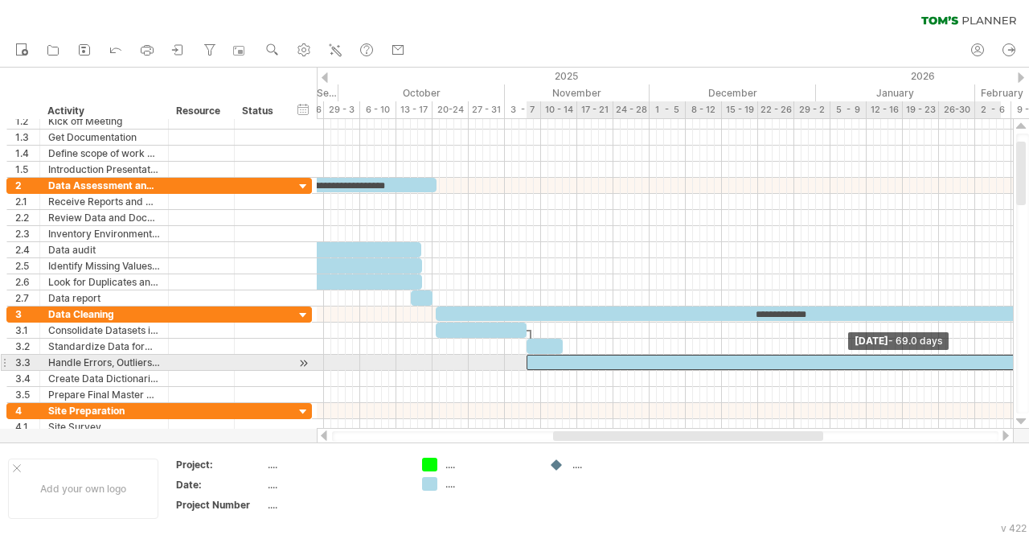
drag, startPoint x: 590, startPoint y: 358, endPoint x: 1029, endPoint y: 369, distance: 439.3
click at [1029, 369] on div "Trying to reach [DOMAIN_NAME] Connected again... 0% clear filter new 1" at bounding box center [514, 267] width 1029 height 535
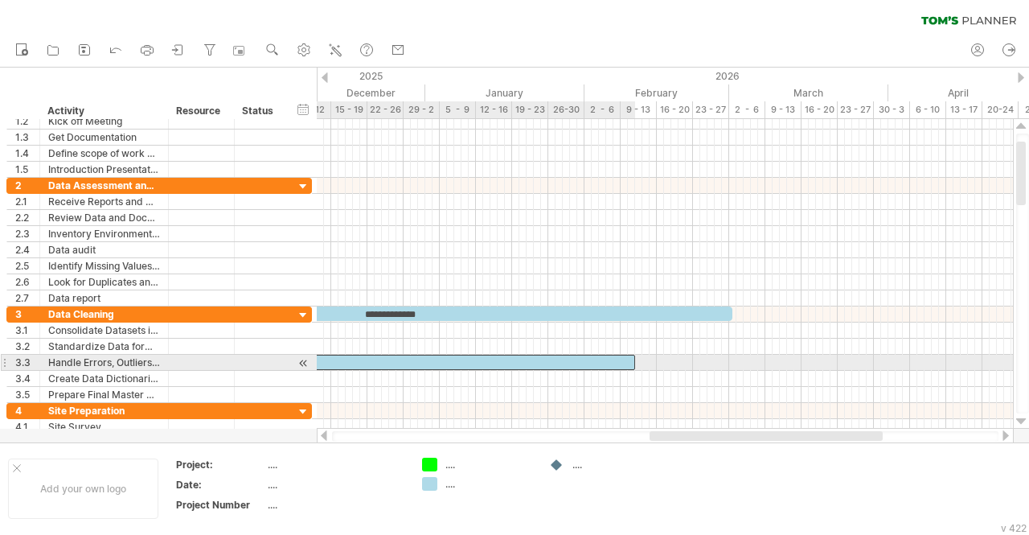
click at [631, 358] on div at bounding box center [385, 362] width 499 height 15
drag, startPoint x: 634, startPoint y: 359, endPoint x: 612, endPoint y: 359, distance: 21.7
click at [612, 359] on span at bounding box center [613, 362] width 6 height 15
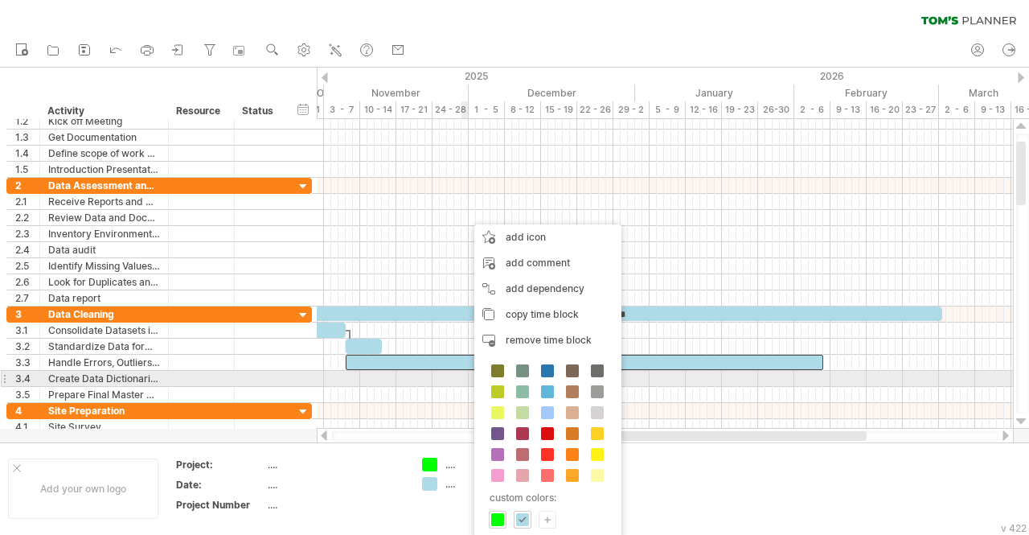
click at [466, 375] on div at bounding box center [665, 379] width 696 height 16
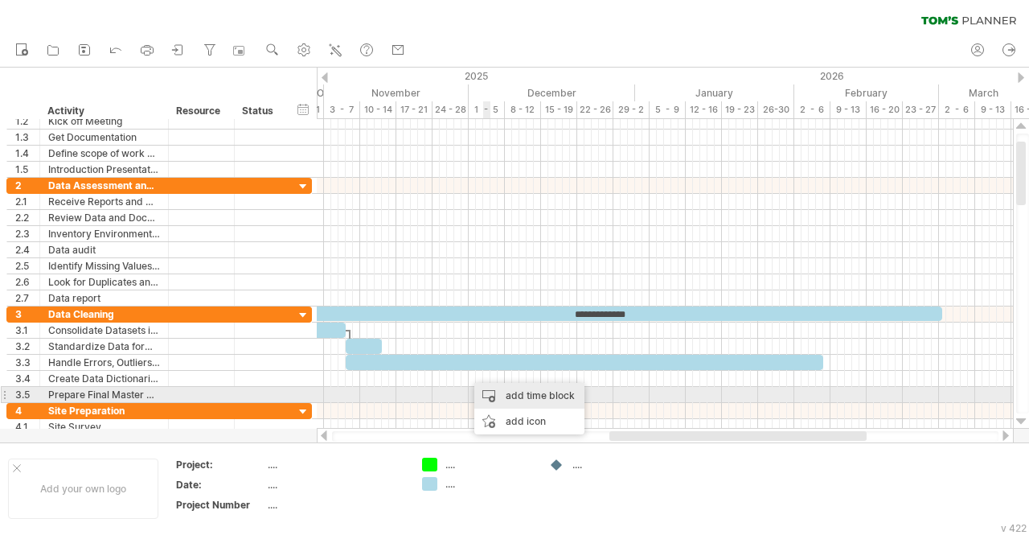
click at [507, 396] on div "add time block" at bounding box center [530, 396] width 110 height 26
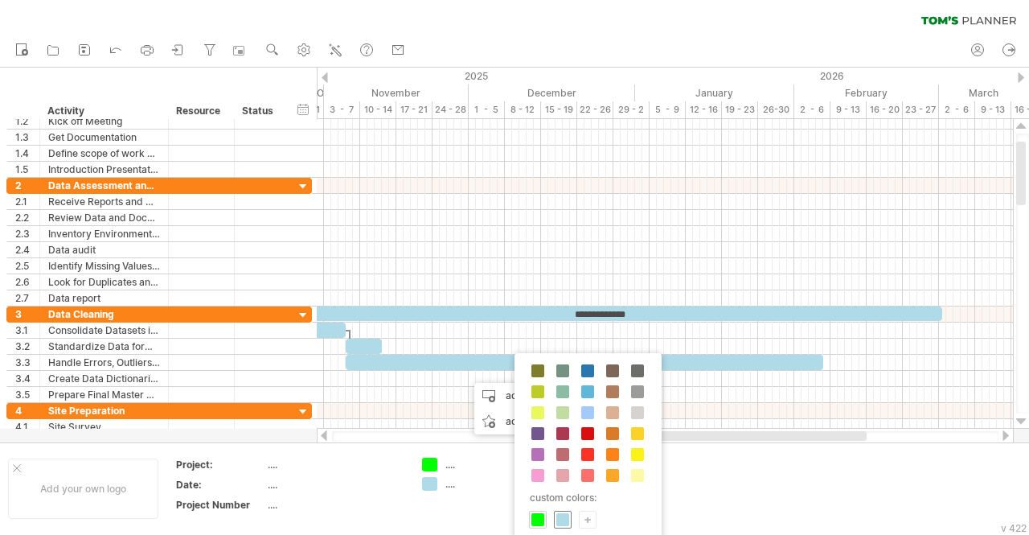
click at [565, 517] on span at bounding box center [563, 519] width 13 height 13
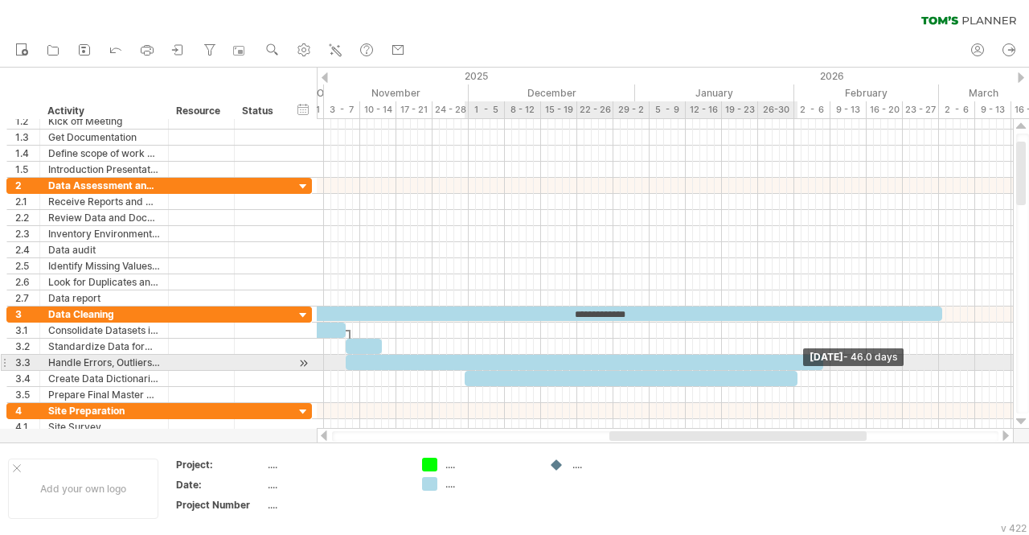
drag, startPoint x: 473, startPoint y: 376, endPoint x: 798, endPoint y: 369, distance: 325.0
click at [798, 371] on span at bounding box center [798, 378] width 6 height 15
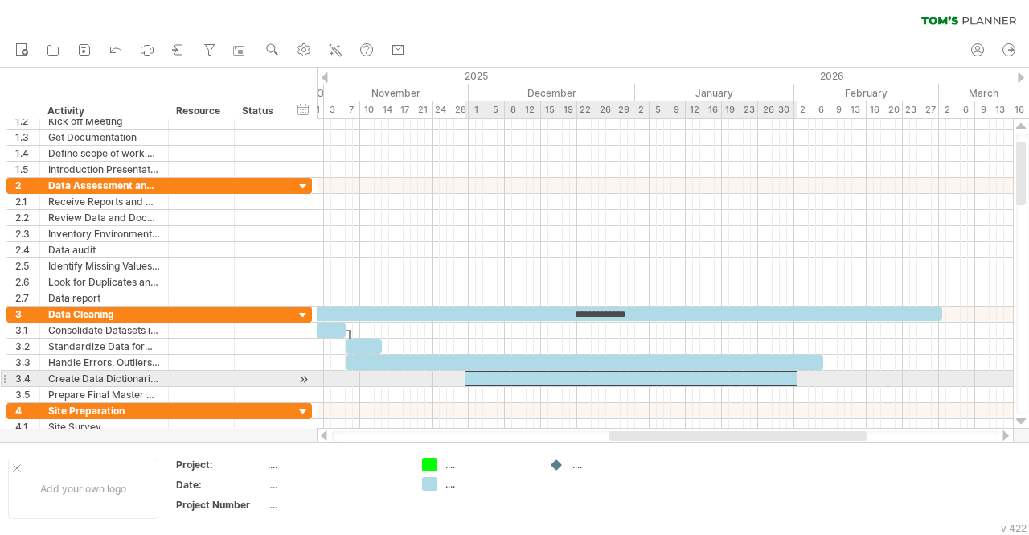
click at [791, 376] on div at bounding box center [631, 378] width 333 height 15
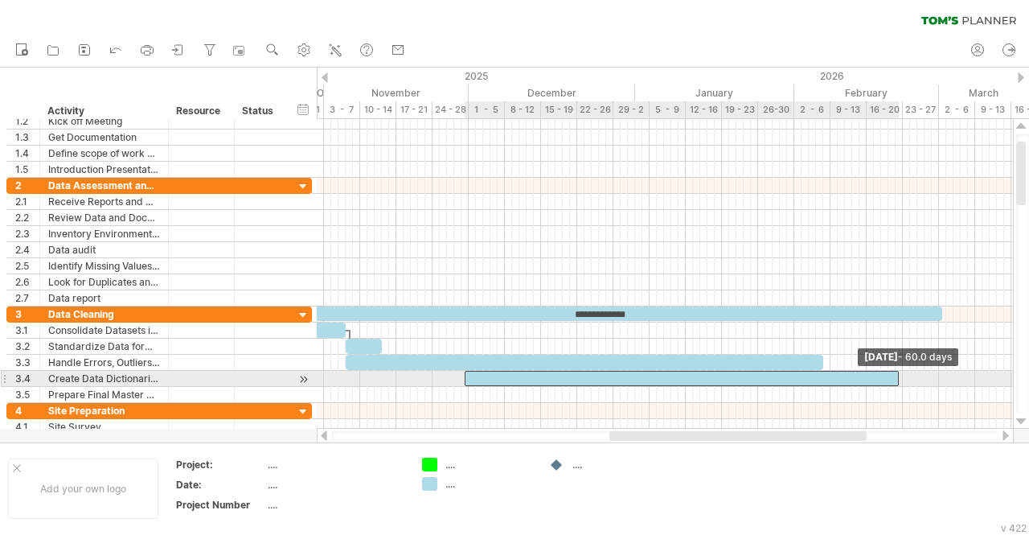
drag, startPoint x: 799, startPoint y: 376, endPoint x: 900, endPoint y: 376, distance: 100.5
click at [900, 376] on span at bounding box center [899, 378] width 6 height 15
click at [892, 376] on span at bounding box center [892, 378] width 6 height 15
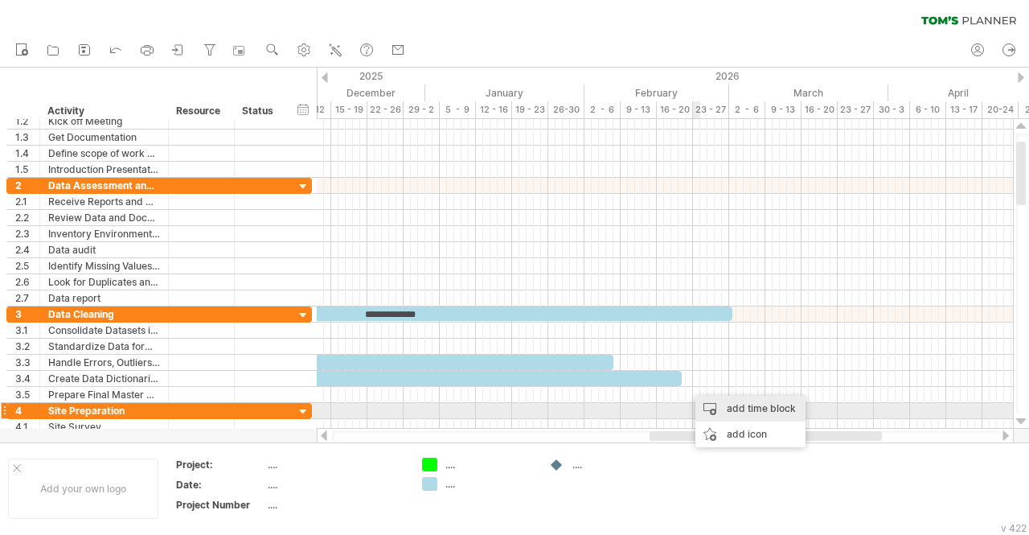
click at [729, 413] on div "add time block" at bounding box center [751, 409] width 110 height 26
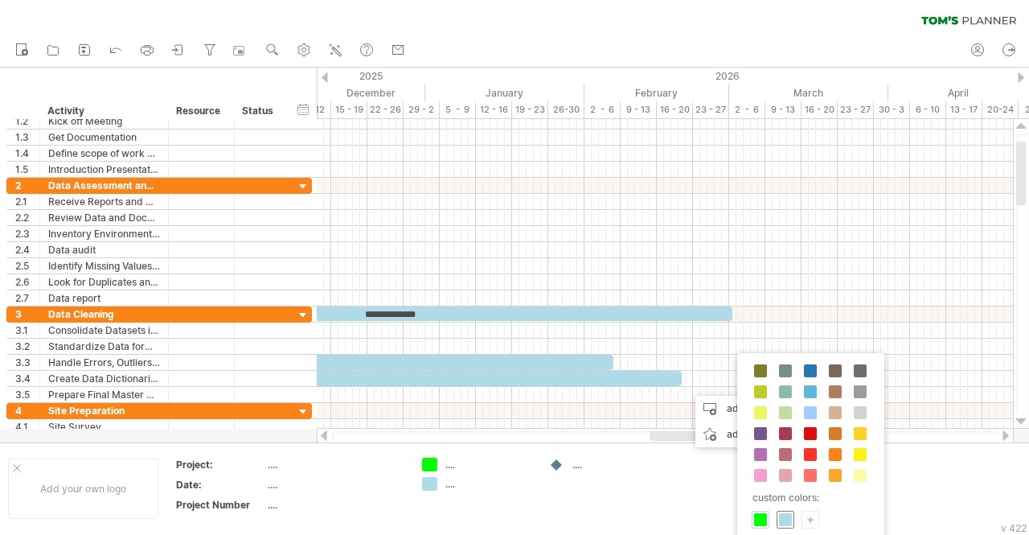
click at [786, 513] on span at bounding box center [785, 519] width 13 height 13
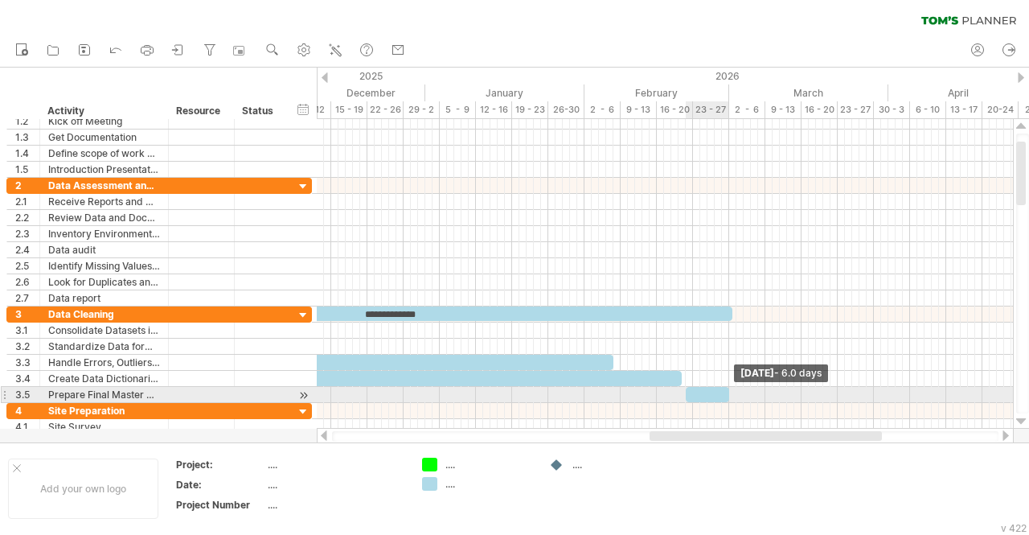
drag, startPoint x: 692, startPoint y: 390, endPoint x: 729, endPoint y: 389, distance: 37.8
click at [729, 389] on span at bounding box center [729, 394] width 6 height 15
click at [733, 392] on span at bounding box center [733, 394] width 6 height 15
click at [688, 393] on span at bounding box center [686, 394] width 6 height 15
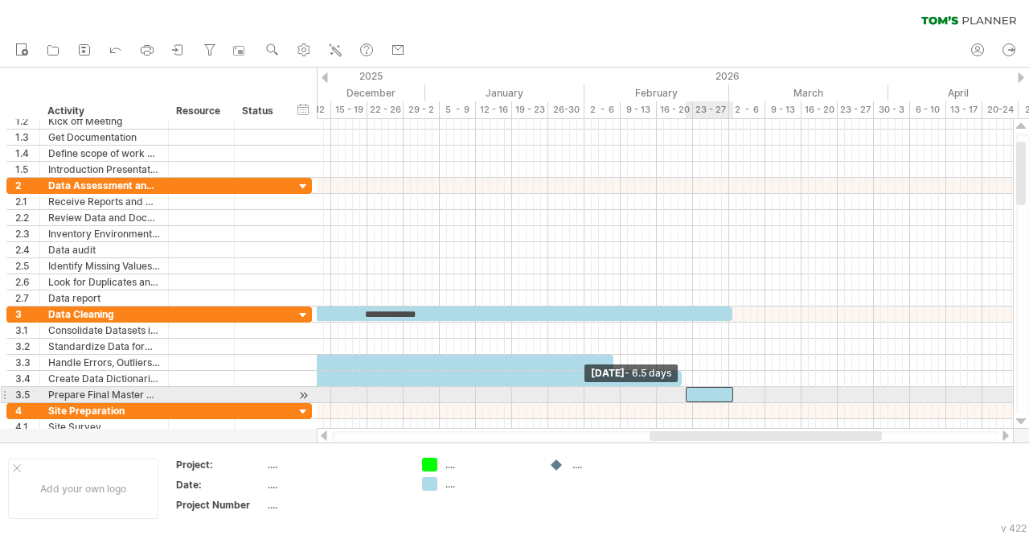
click at [687, 393] on span at bounding box center [686, 394] width 6 height 15
click at [682, 392] on span at bounding box center [683, 394] width 6 height 15
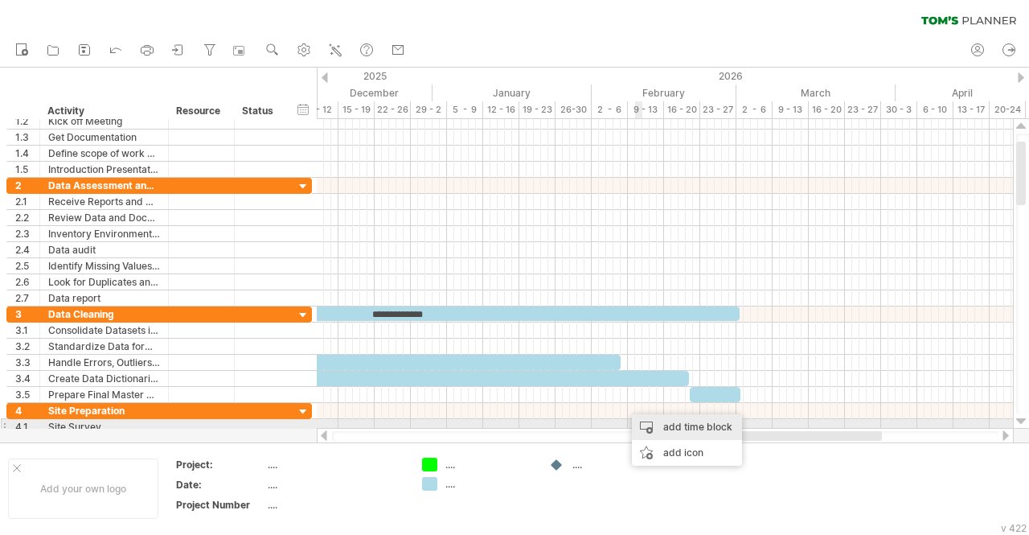
click at [666, 424] on div "add time block" at bounding box center [687, 427] width 110 height 26
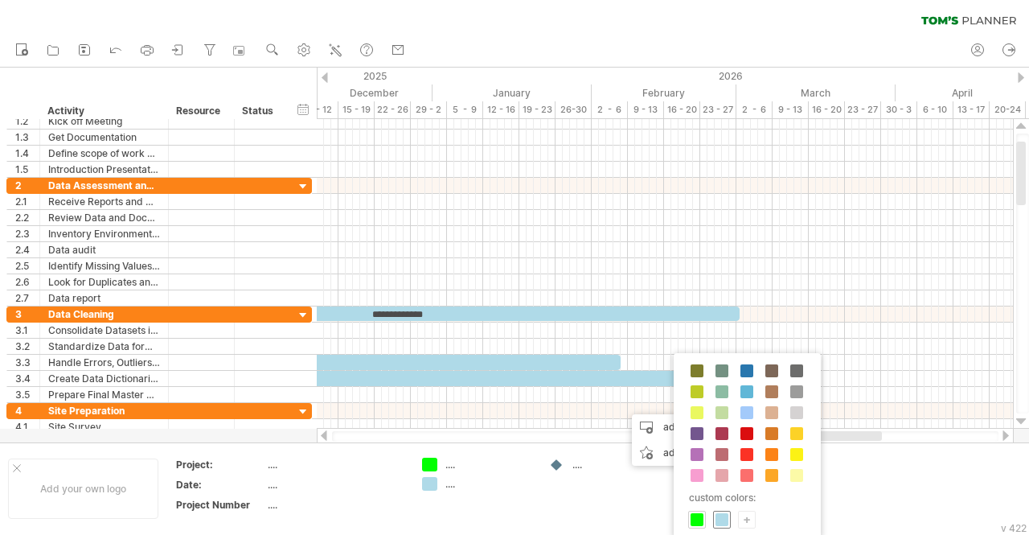
click at [717, 513] on span at bounding box center [722, 519] width 13 height 13
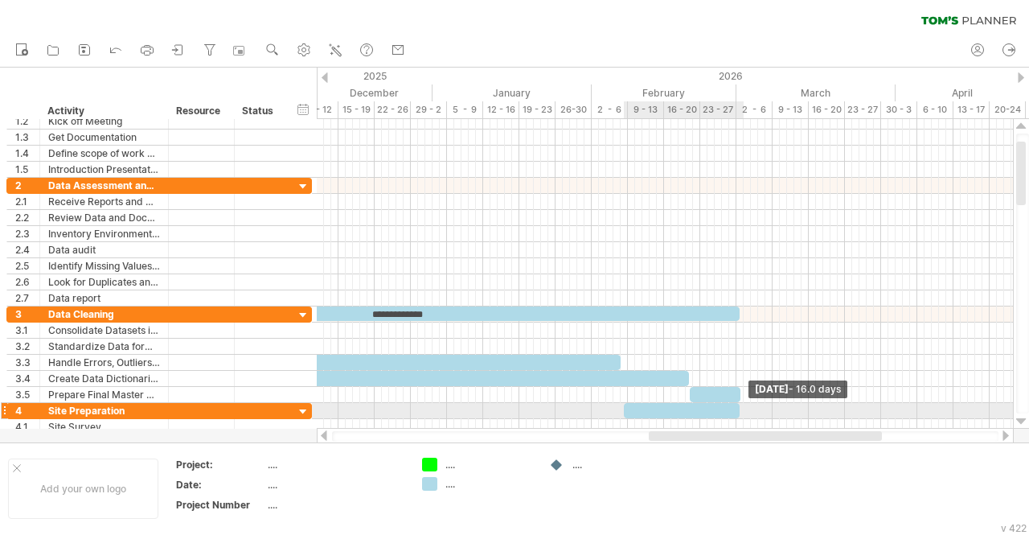
drag, startPoint x: 631, startPoint y: 403, endPoint x: 742, endPoint y: 405, distance: 110.2
click at [742, 405] on span at bounding box center [740, 410] width 6 height 15
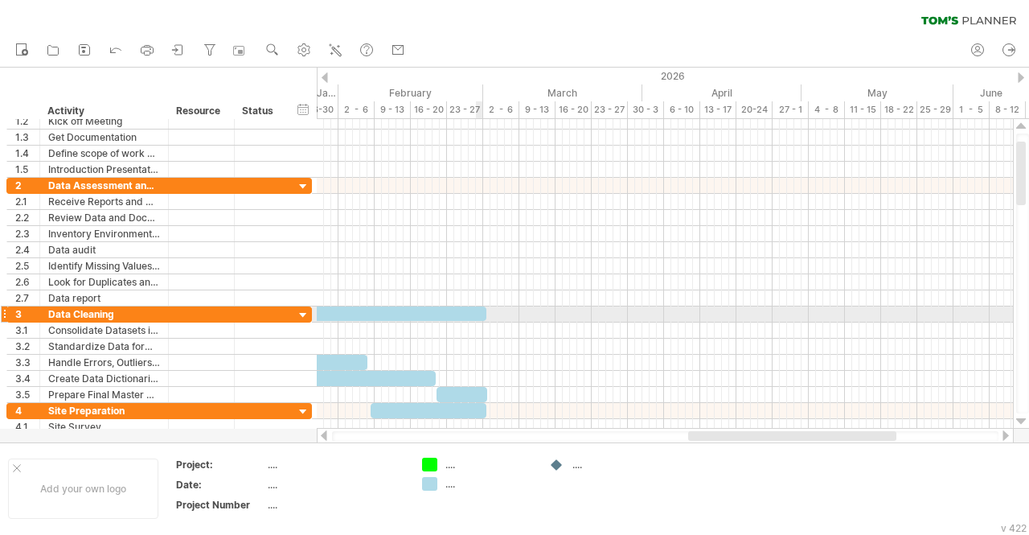
click at [483, 313] on span at bounding box center [486, 313] width 6 height 15
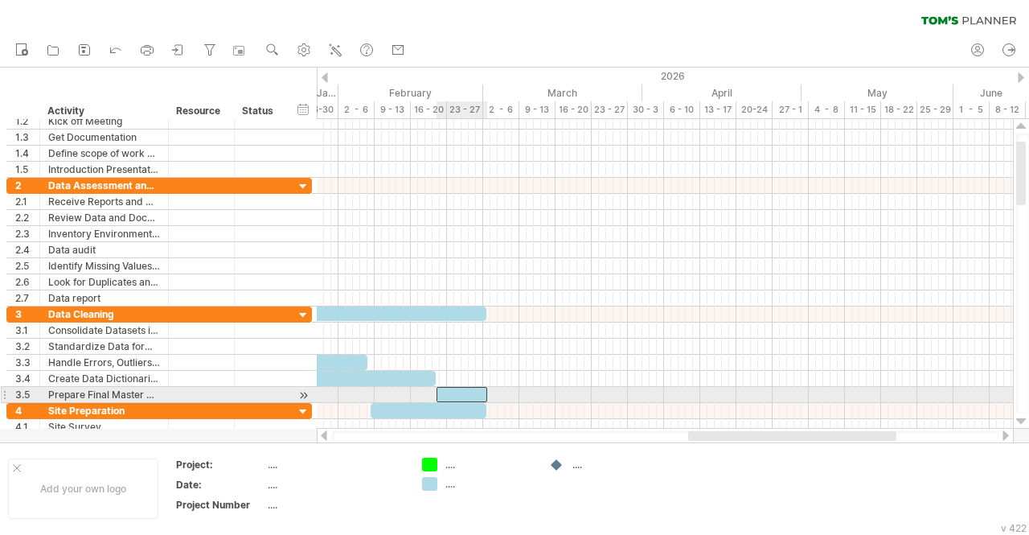
click at [479, 388] on div at bounding box center [462, 394] width 51 height 15
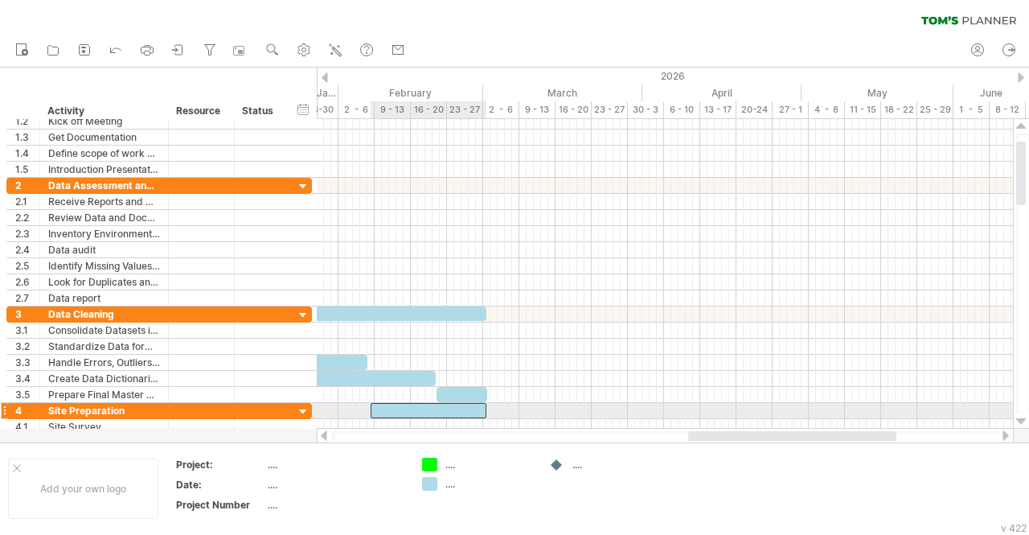
click at [482, 408] on div at bounding box center [429, 410] width 116 height 15
